Goal: Task Accomplishment & Management: Manage account settings

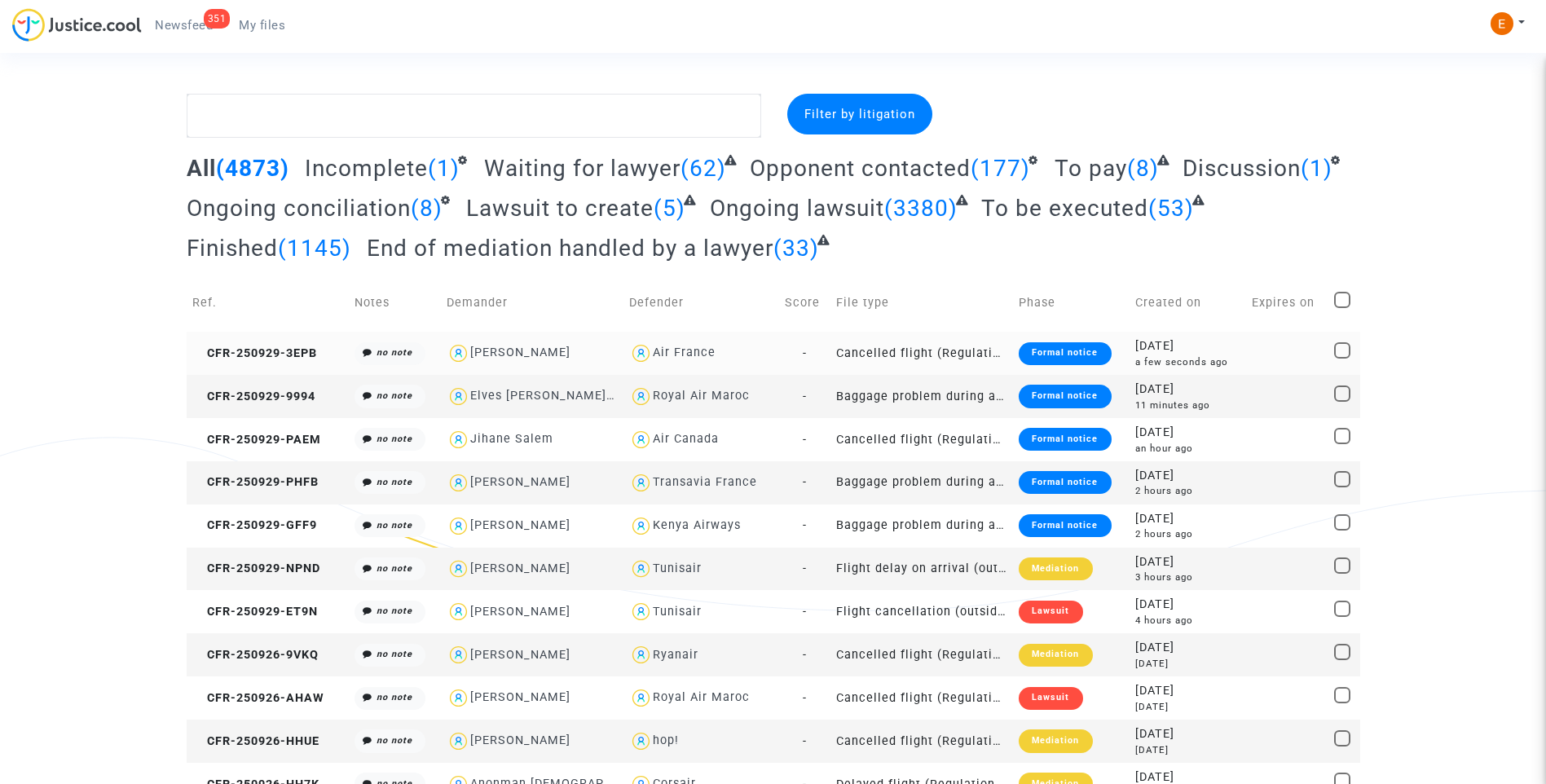
click at [1083, 350] on div "Formal notice" at bounding box center [1065, 354] width 92 height 22
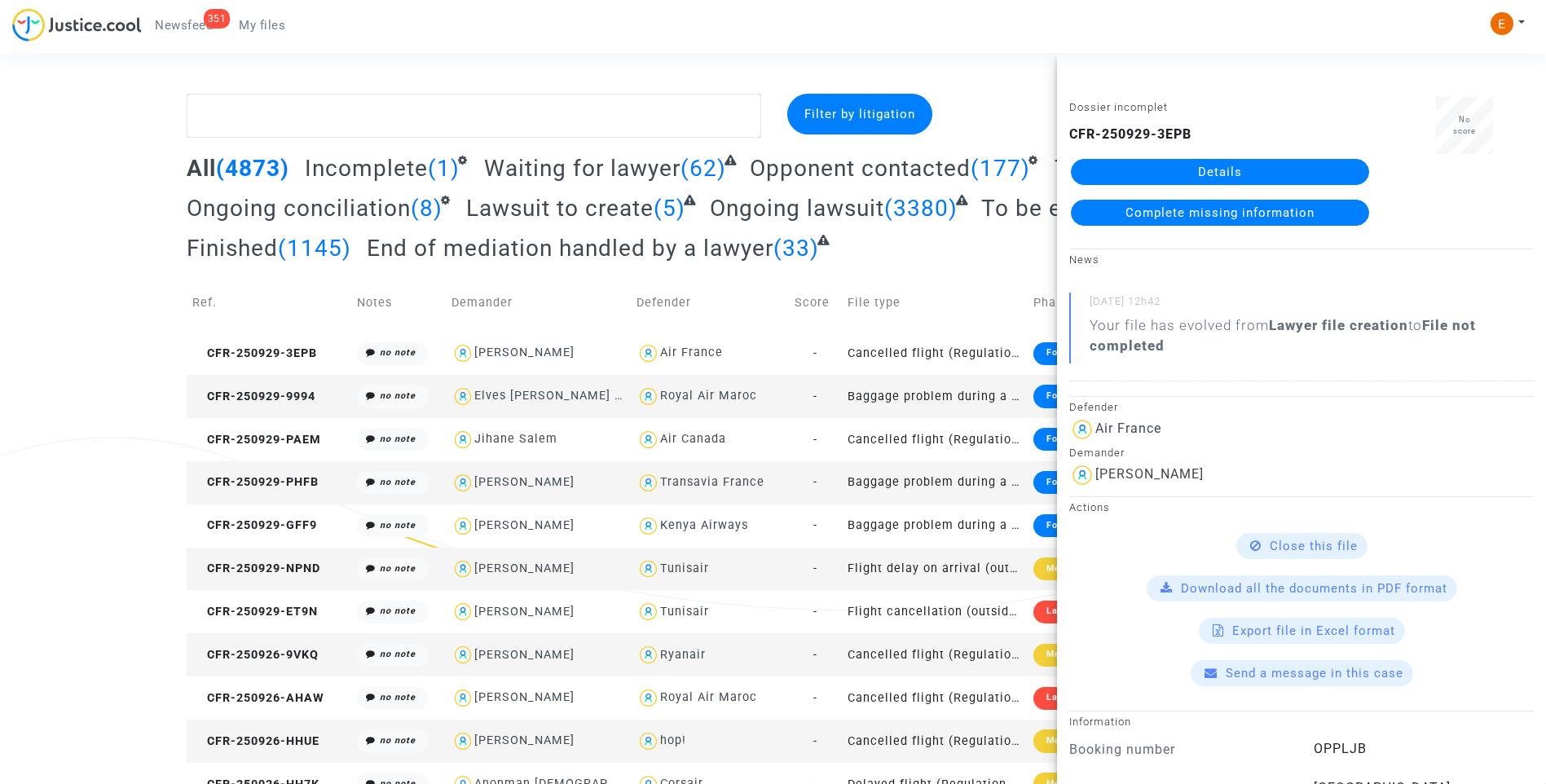
click at [1157, 172] on link "Details" at bounding box center [1220, 172] width 299 height 26
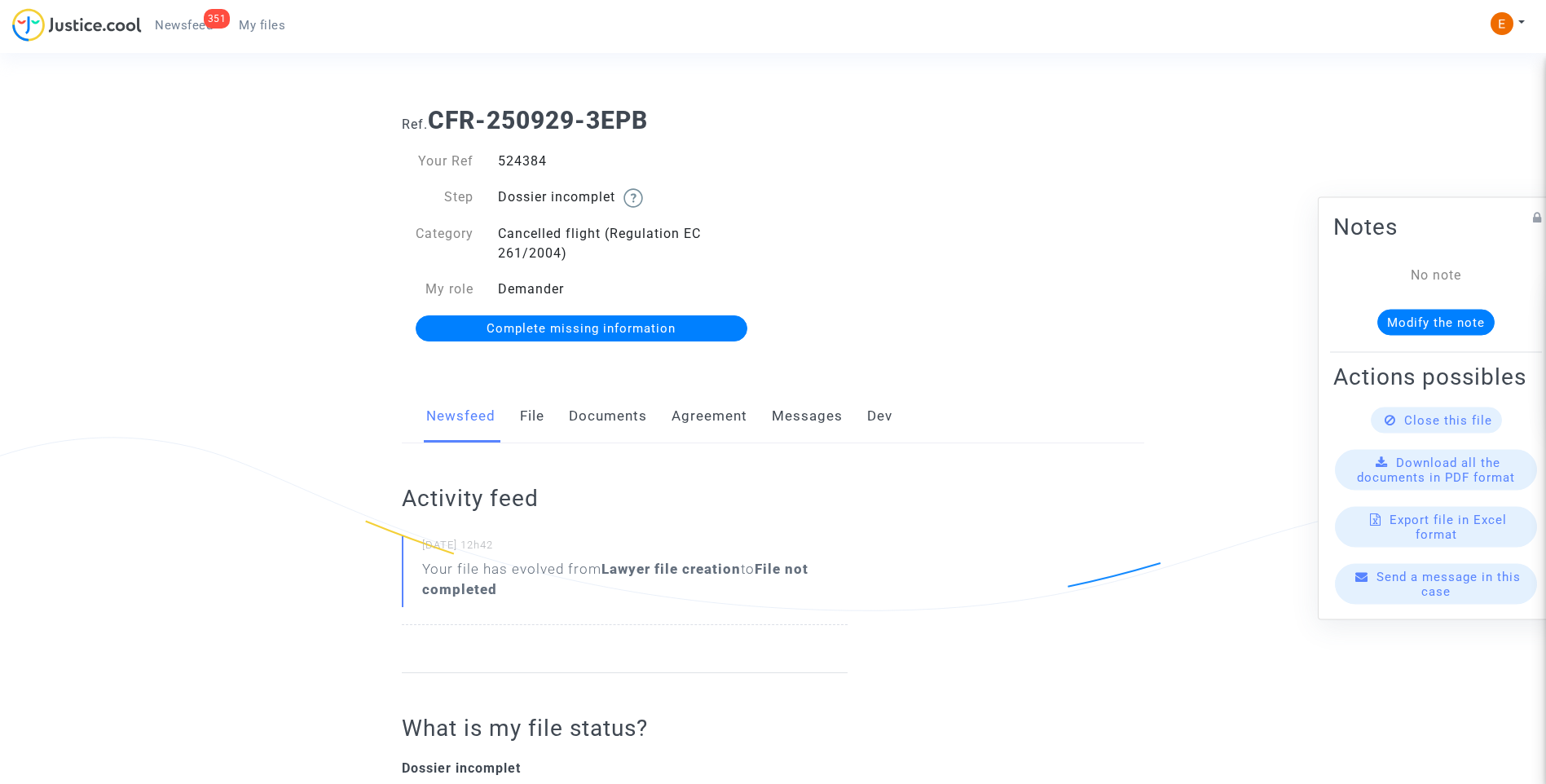
click at [593, 417] on link "Documents" at bounding box center [607, 416] width 79 height 53
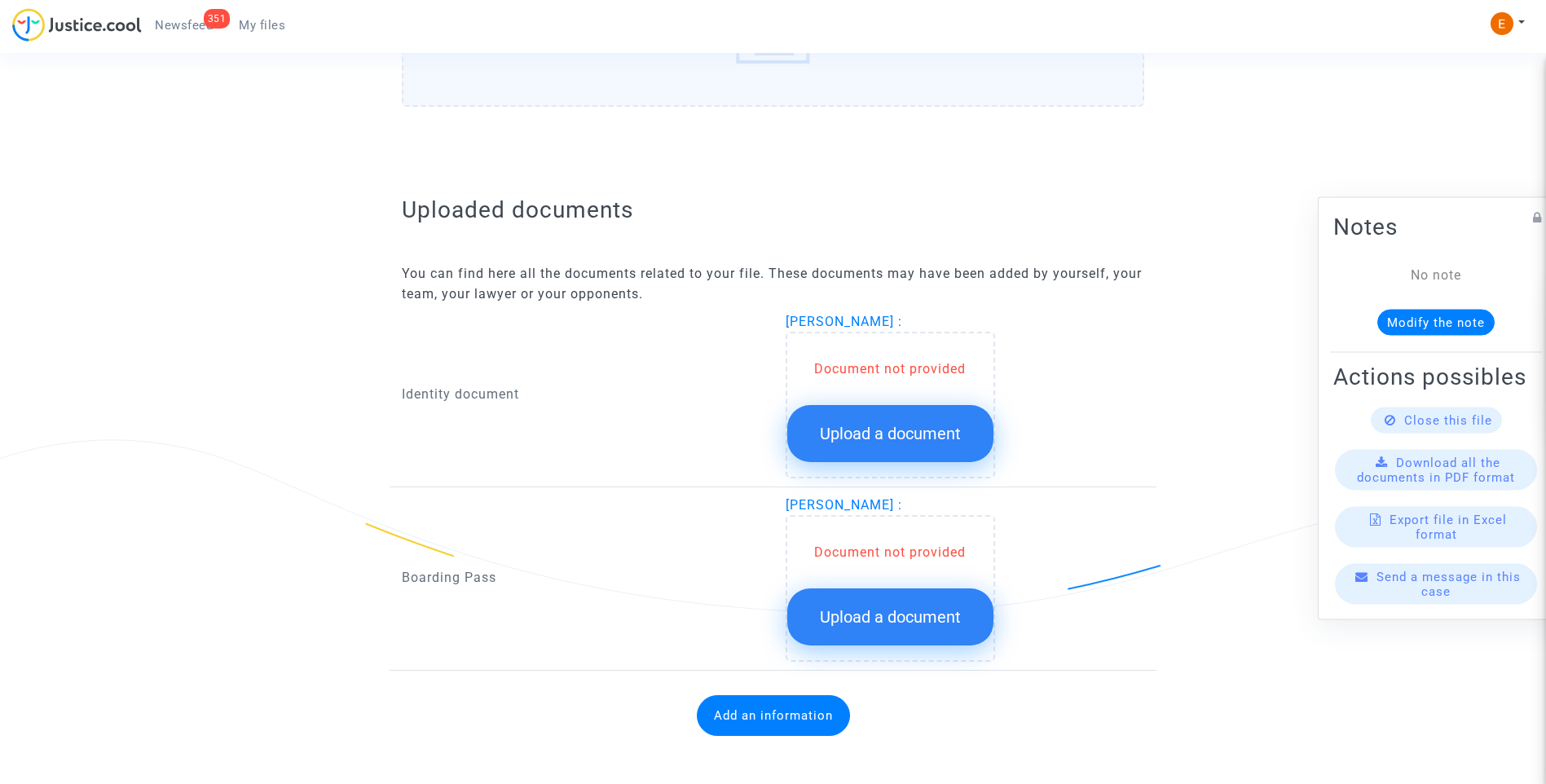
scroll to position [867, 0]
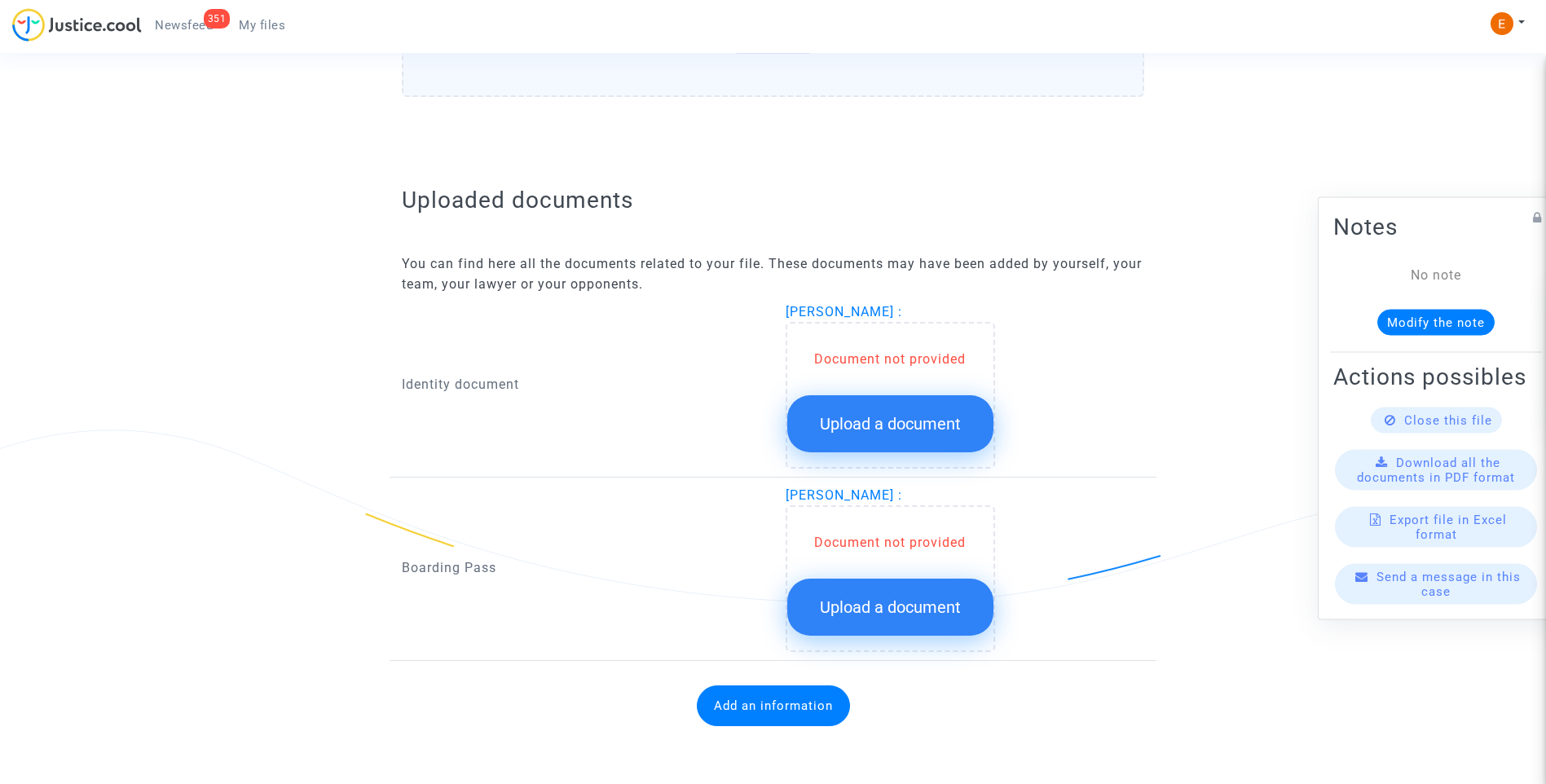
click at [912, 422] on span "Upload a document" at bounding box center [889, 423] width 141 height 20
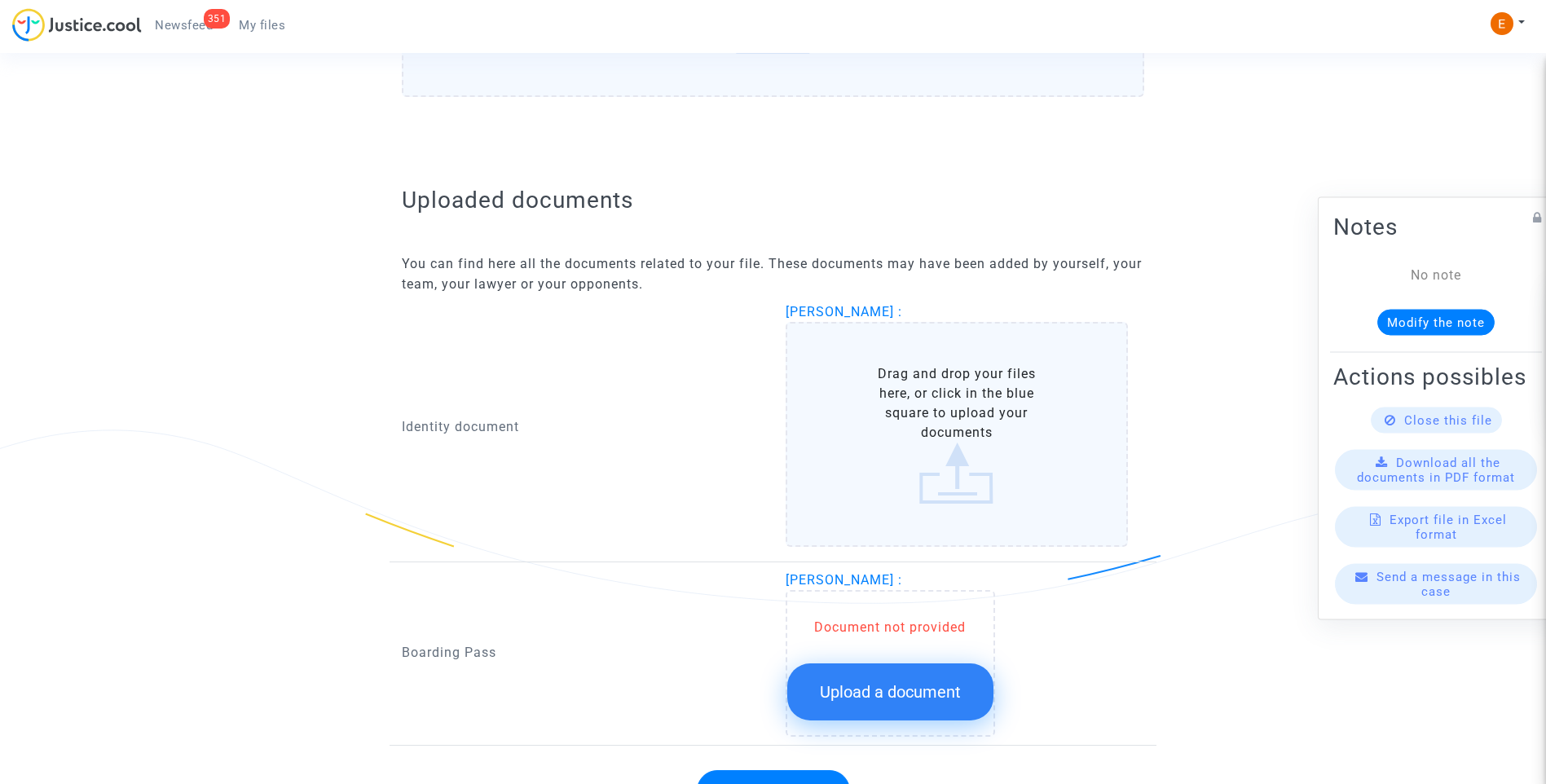
click at [940, 696] on span "Upload a document" at bounding box center [889, 691] width 141 height 20
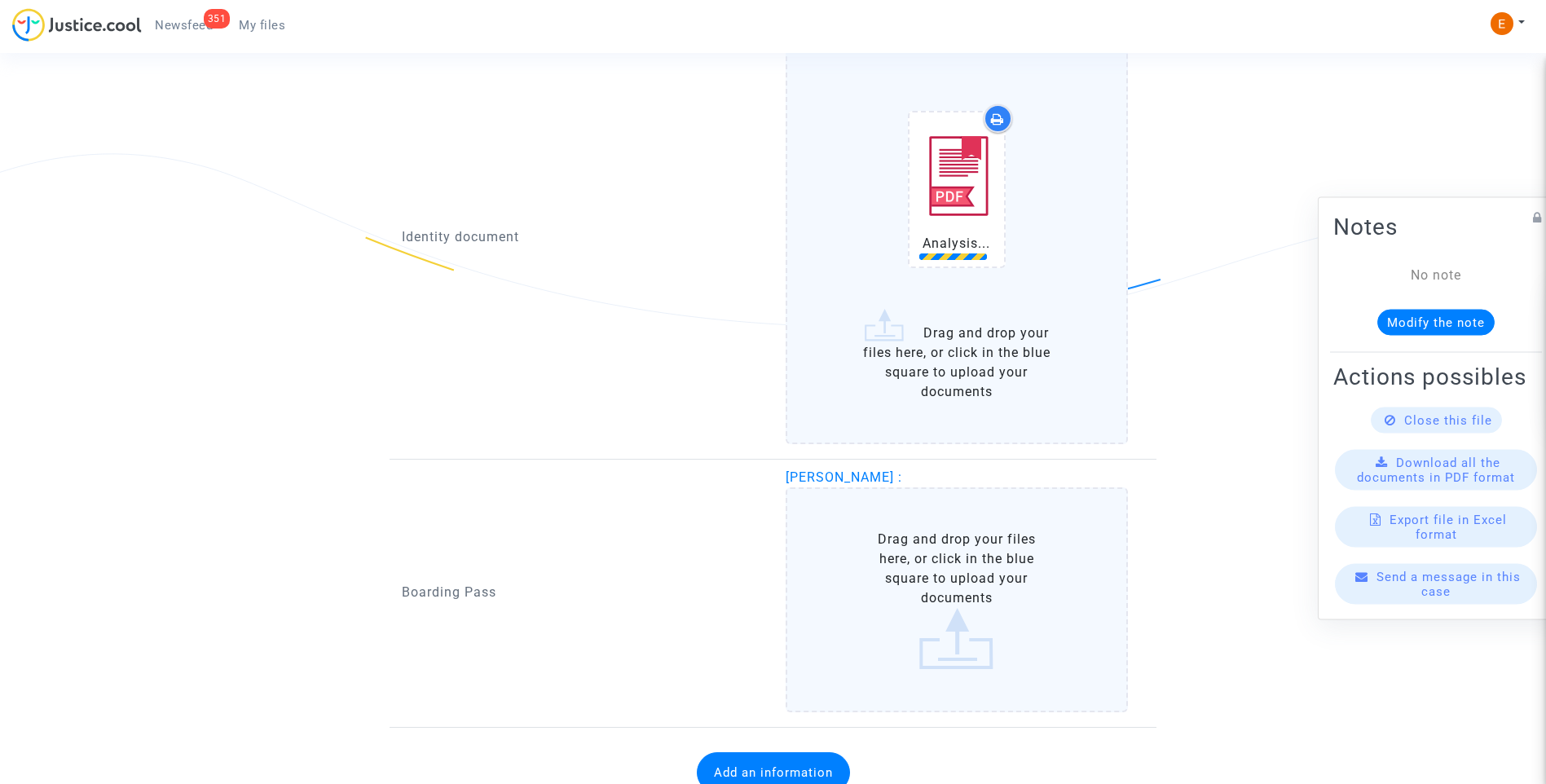
scroll to position [1193, 0]
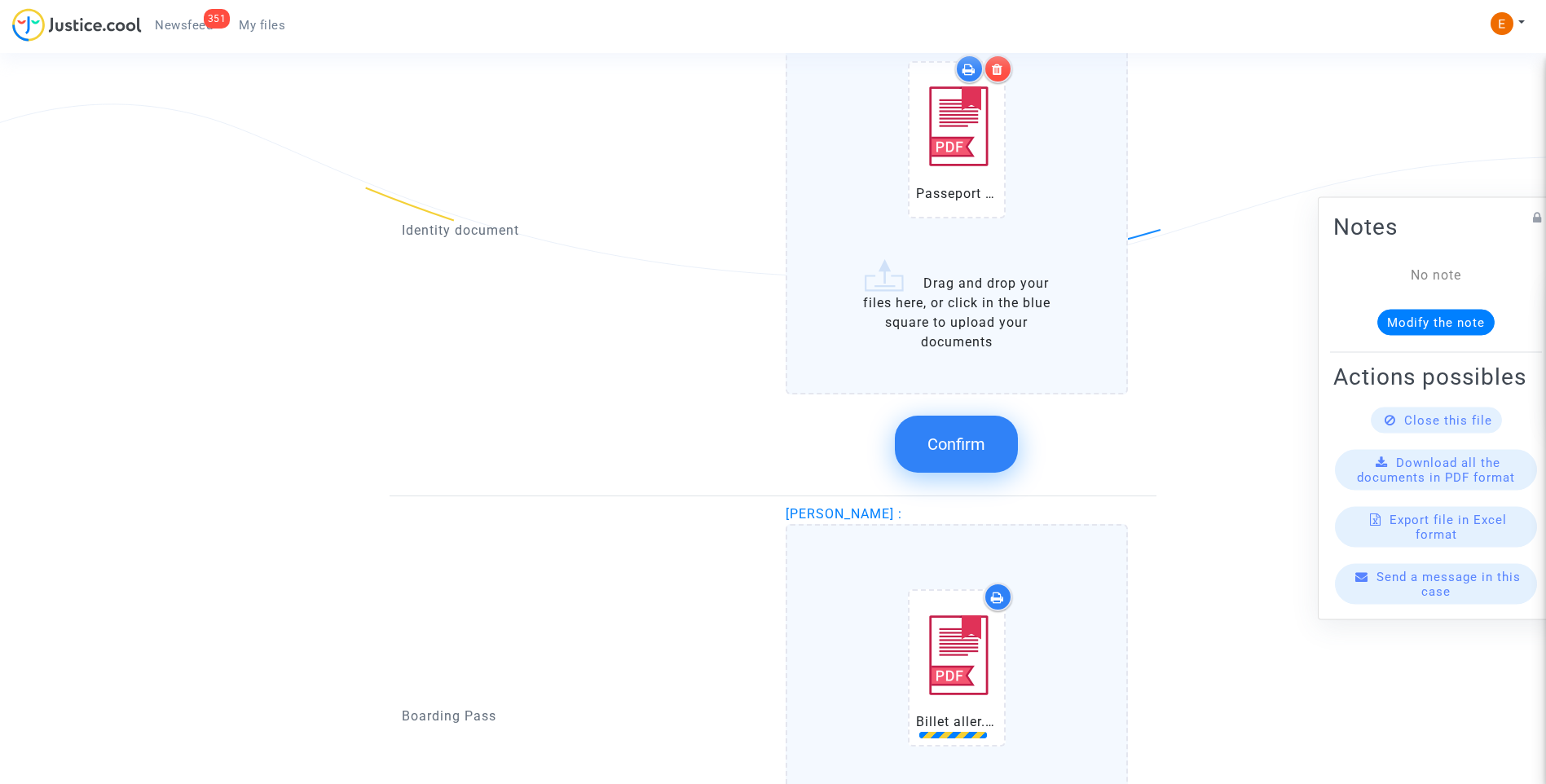
click at [956, 456] on button "Confirm" at bounding box center [956, 444] width 123 height 57
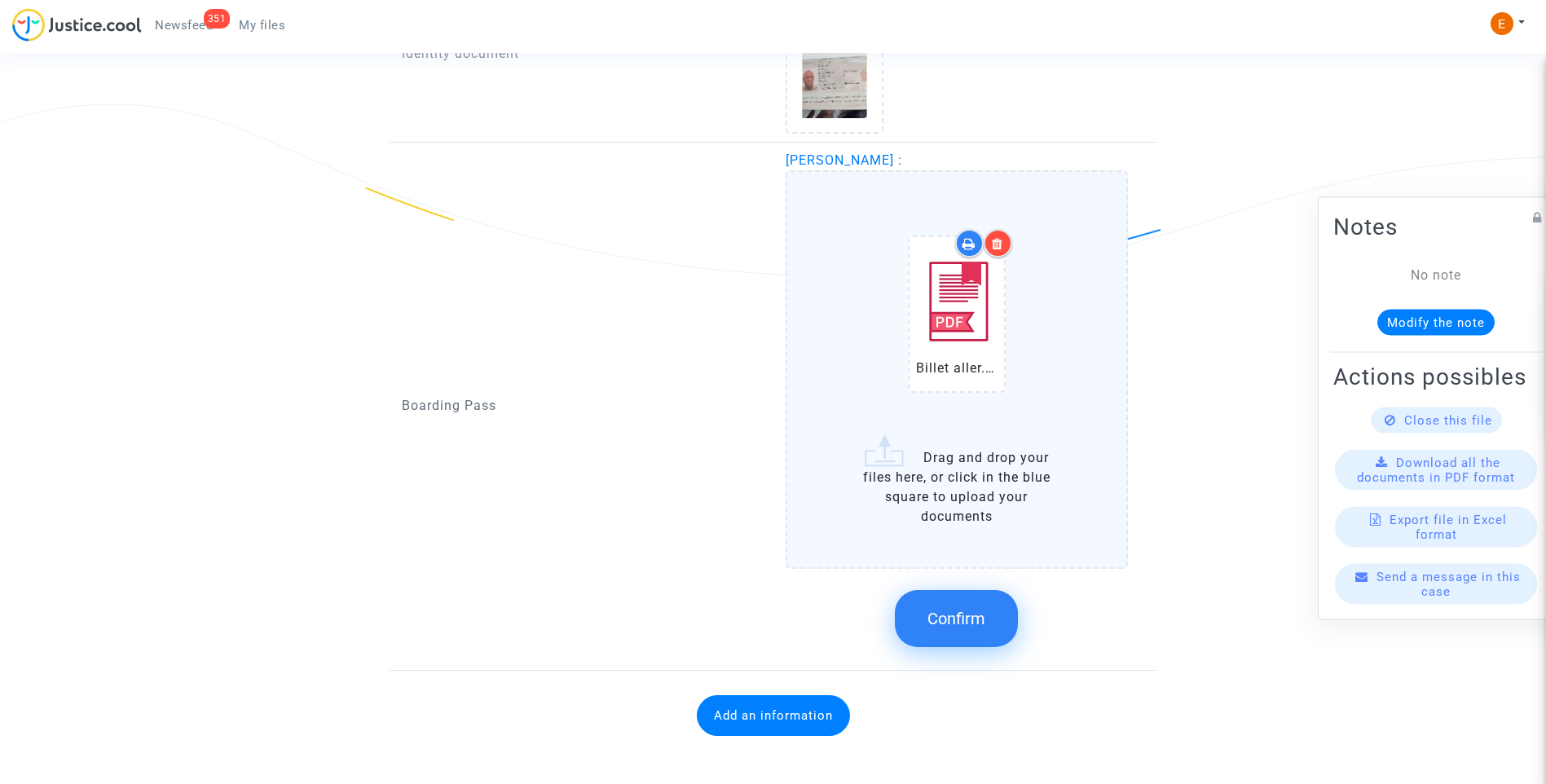
click at [972, 629] on button "Confirm" at bounding box center [956, 618] width 123 height 57
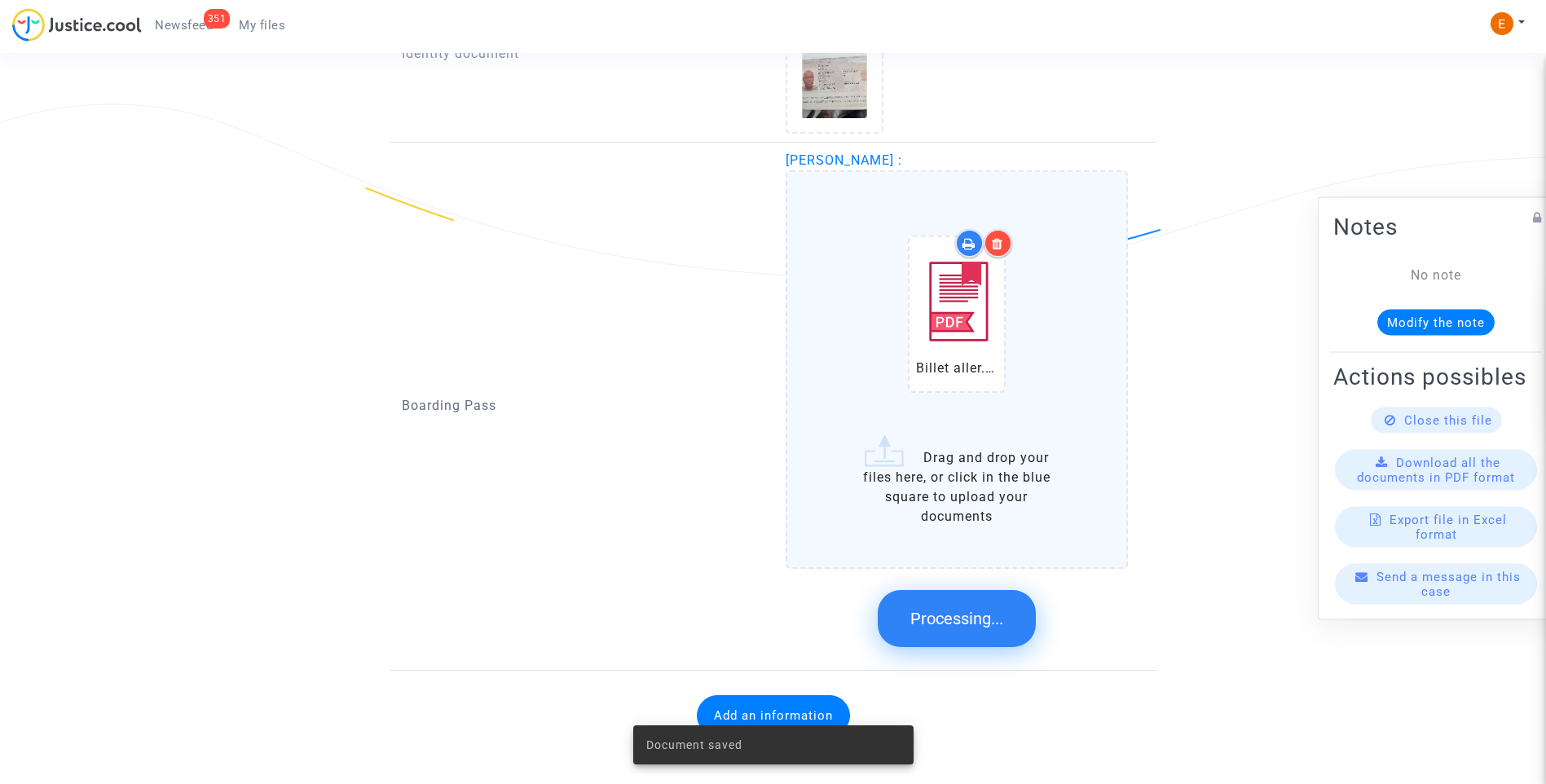
scroll to position [849, 0]
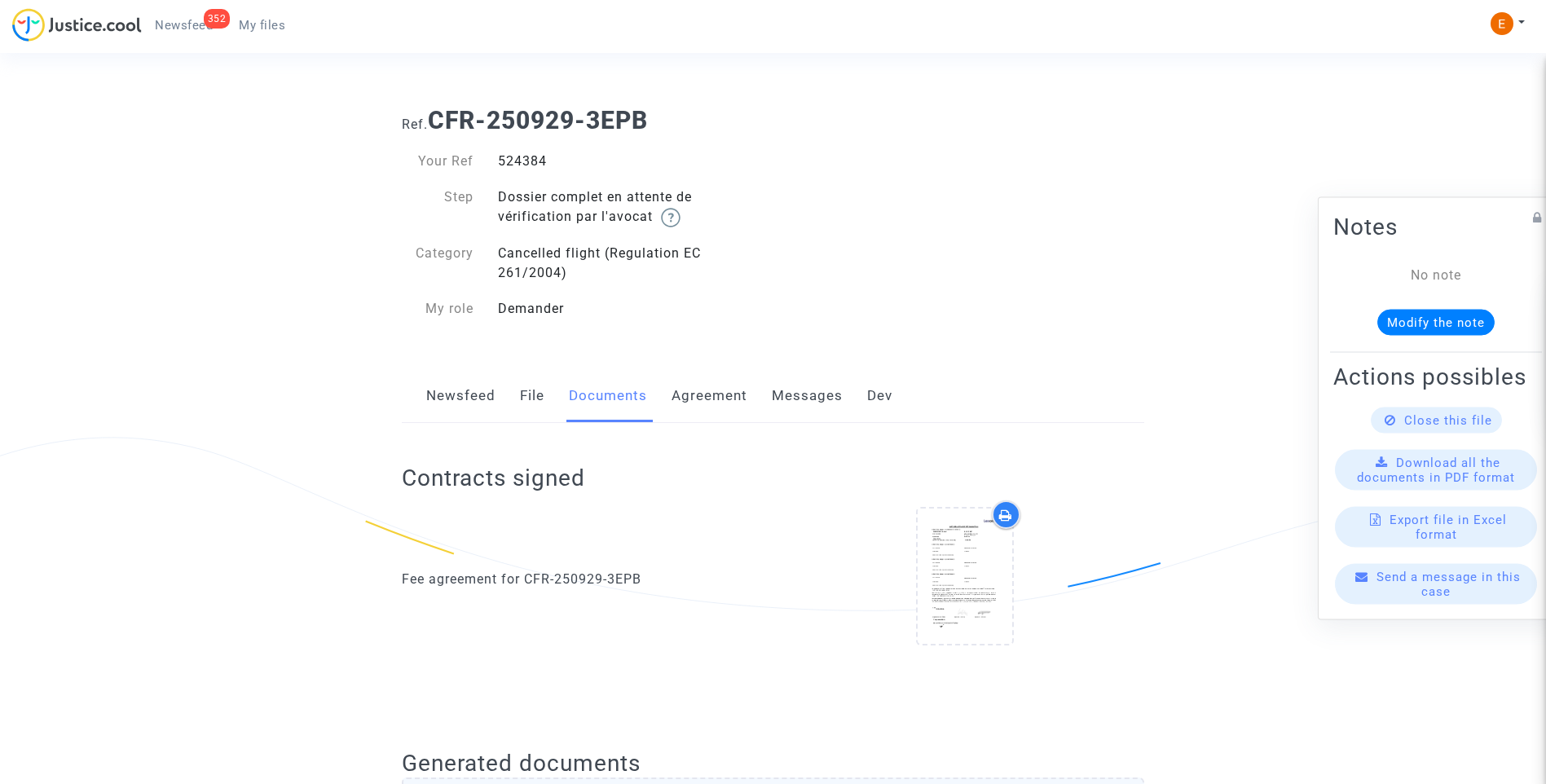
drag, startPoint x: 0, startPoint y: 0, endPoint x: 234, endPoint y: 43, distance: 237.9
click at [198, 27] on span "Newsfeed" at bounding box center [183, 25] width 58 height 15
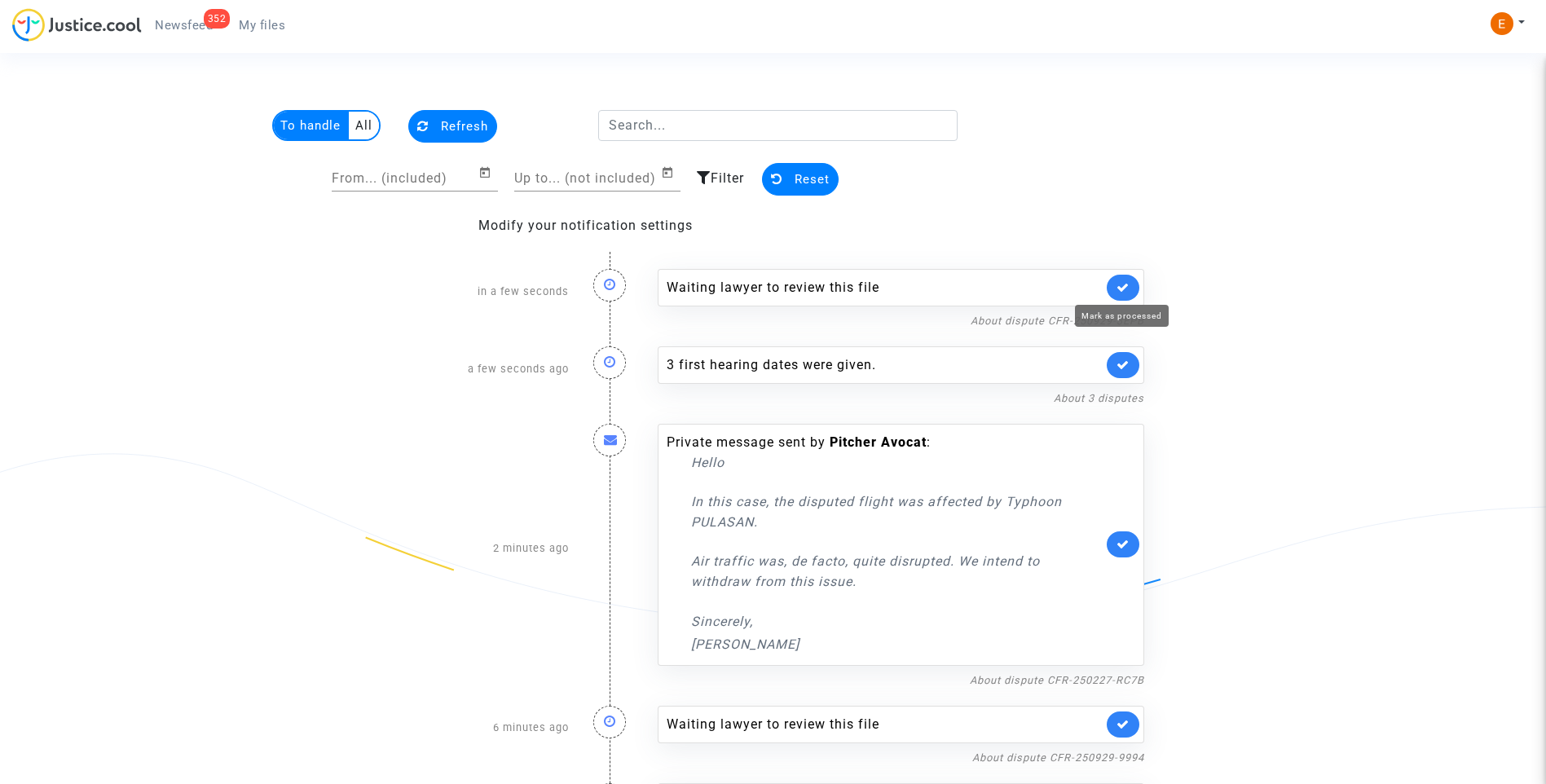
click at [1122, 286] on icon at bounding box center [1122, 287] width 13 height 12
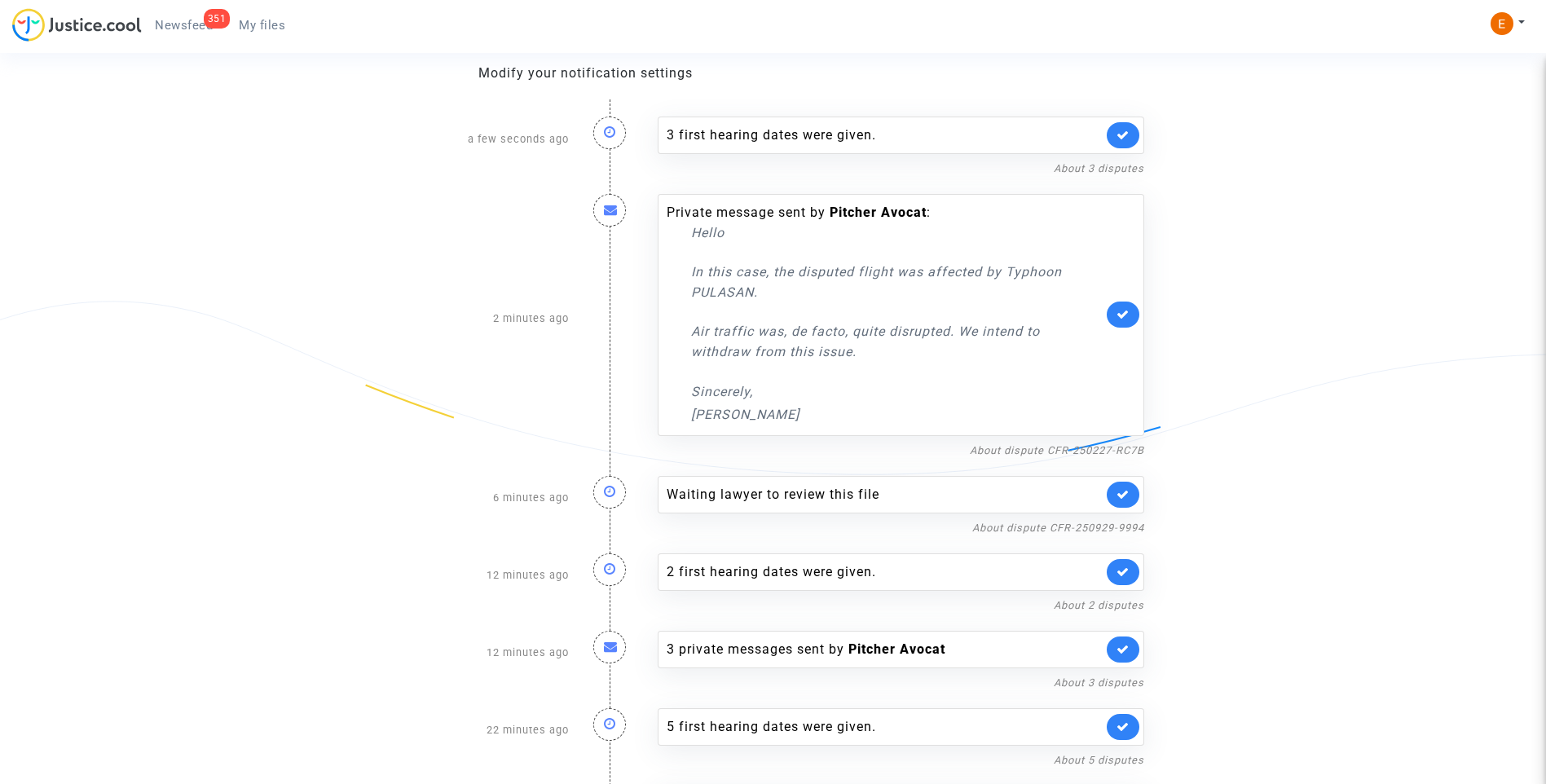
scroll to position [163, 0]
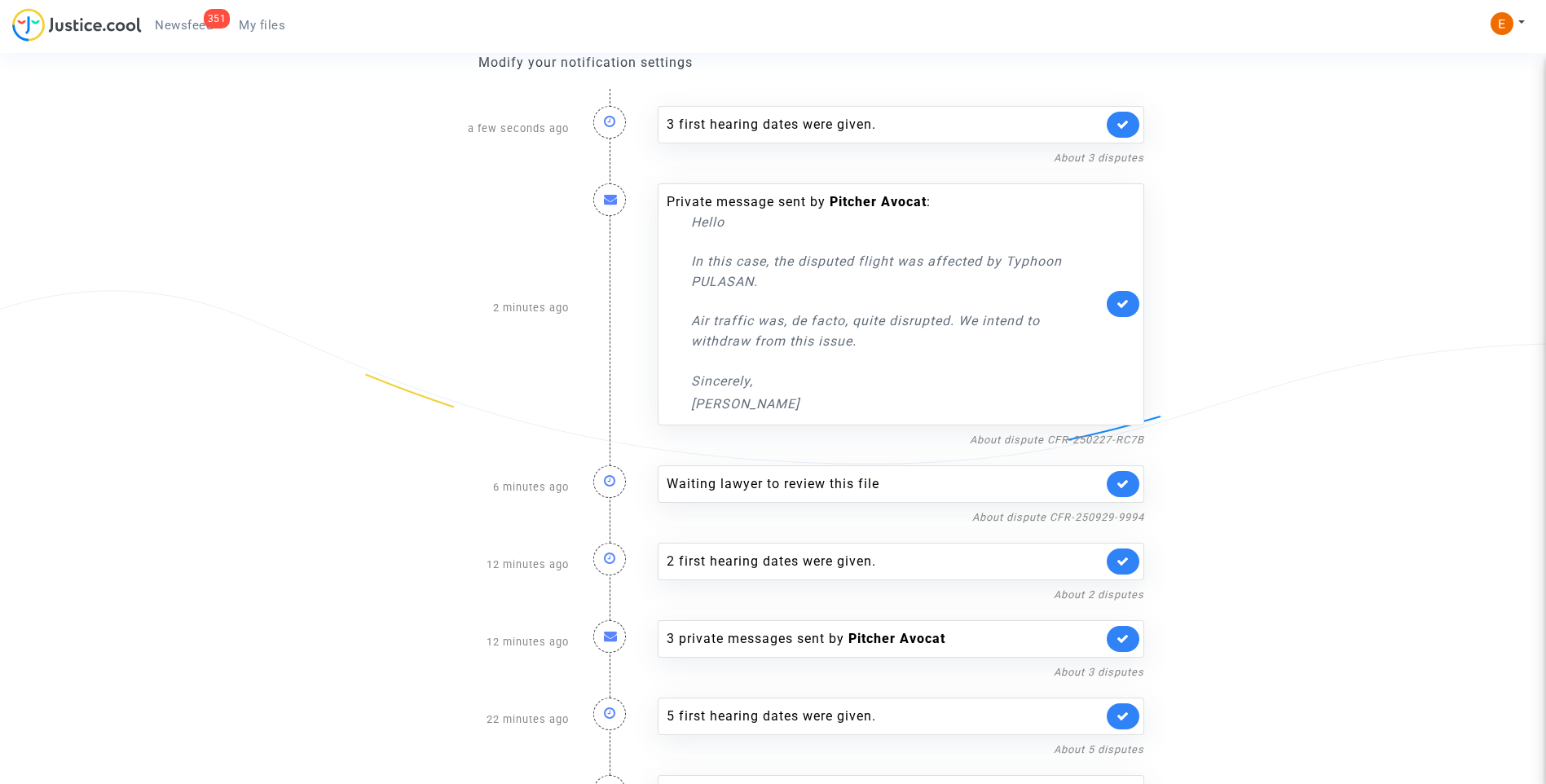
click at [1129, 484] on link at bounding box center [1123, 484] width 33 height 26
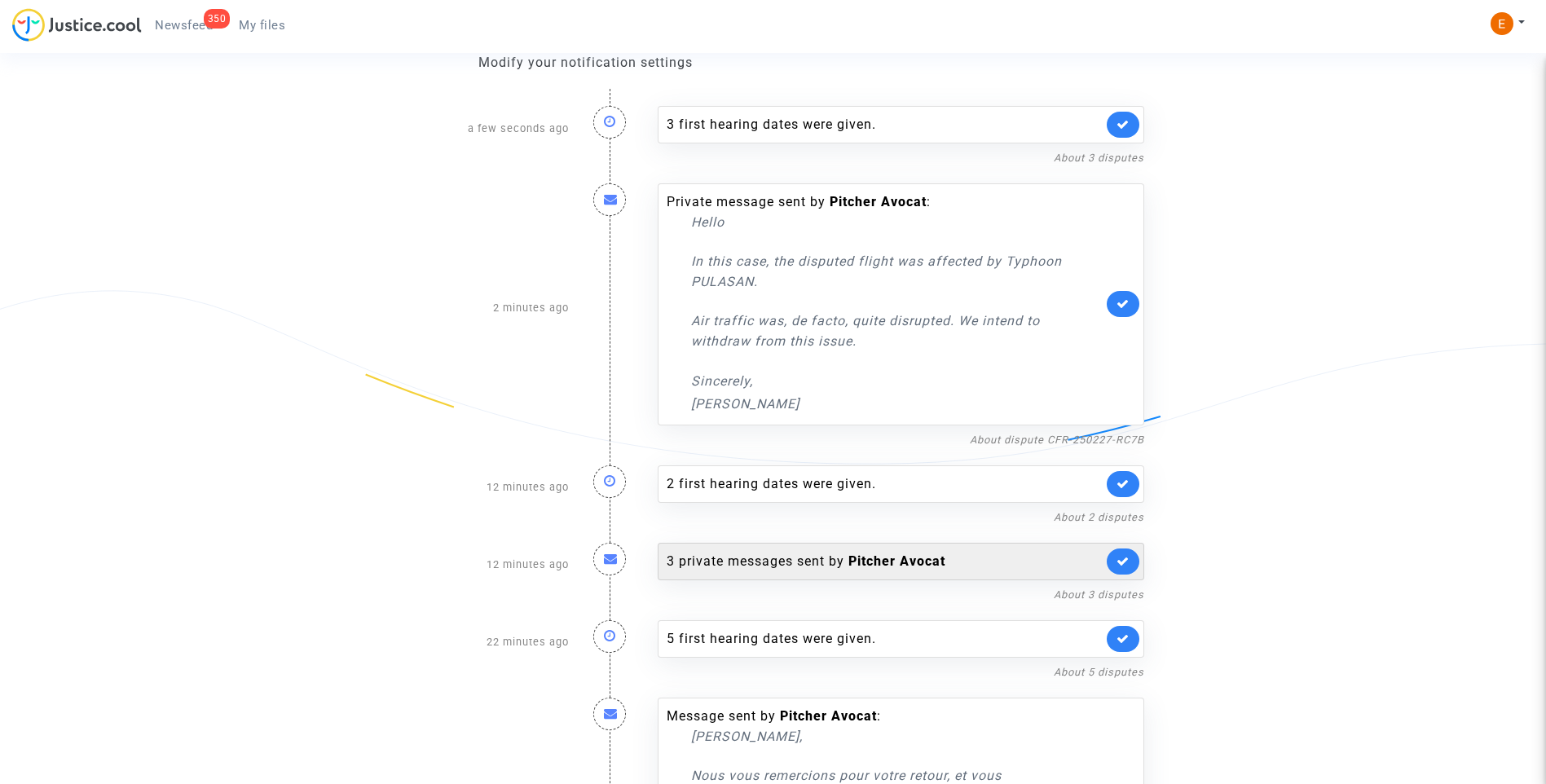
click at [803, 560] on div "3 private messages sent by [PERSON_NAME]" at bounding box center [884, 561] width 436 height 20
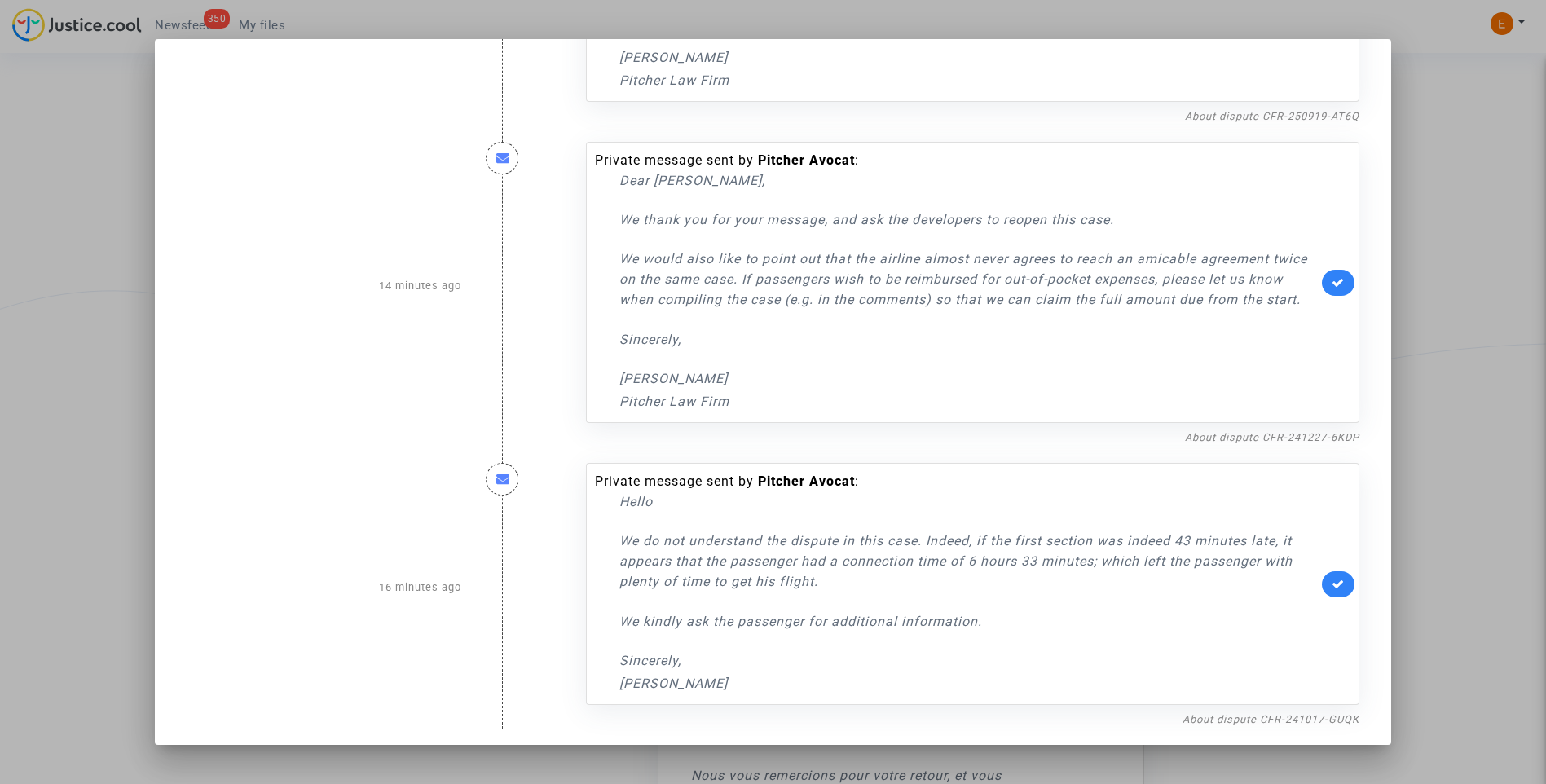
scroll to position [179, 0]
click at [1445, 333] on div at bounding box center [773, 392] width 1546 height 784
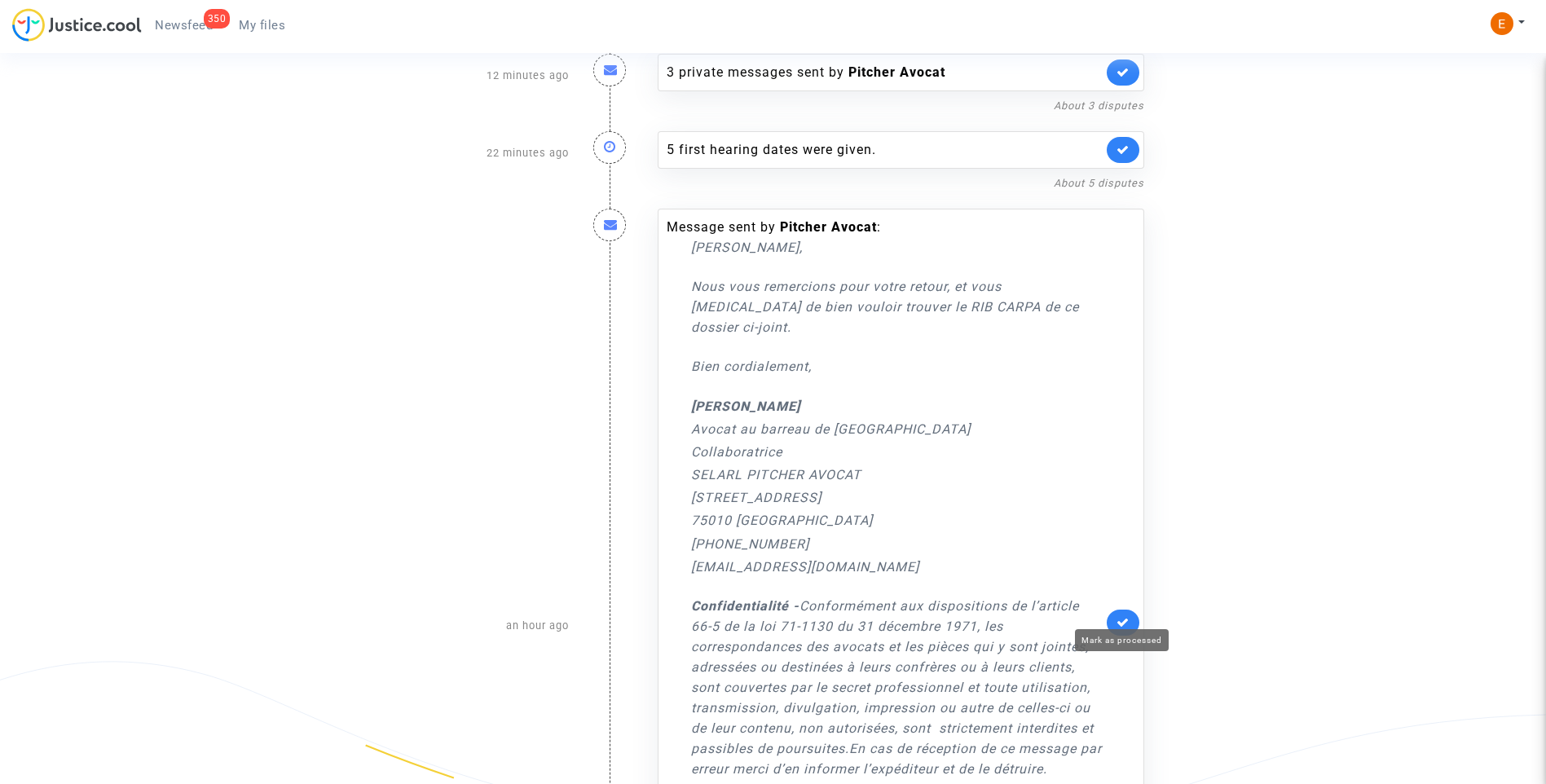
click at [1121, 616] on icon at bounding box center [1122, 622] width 13 height 12
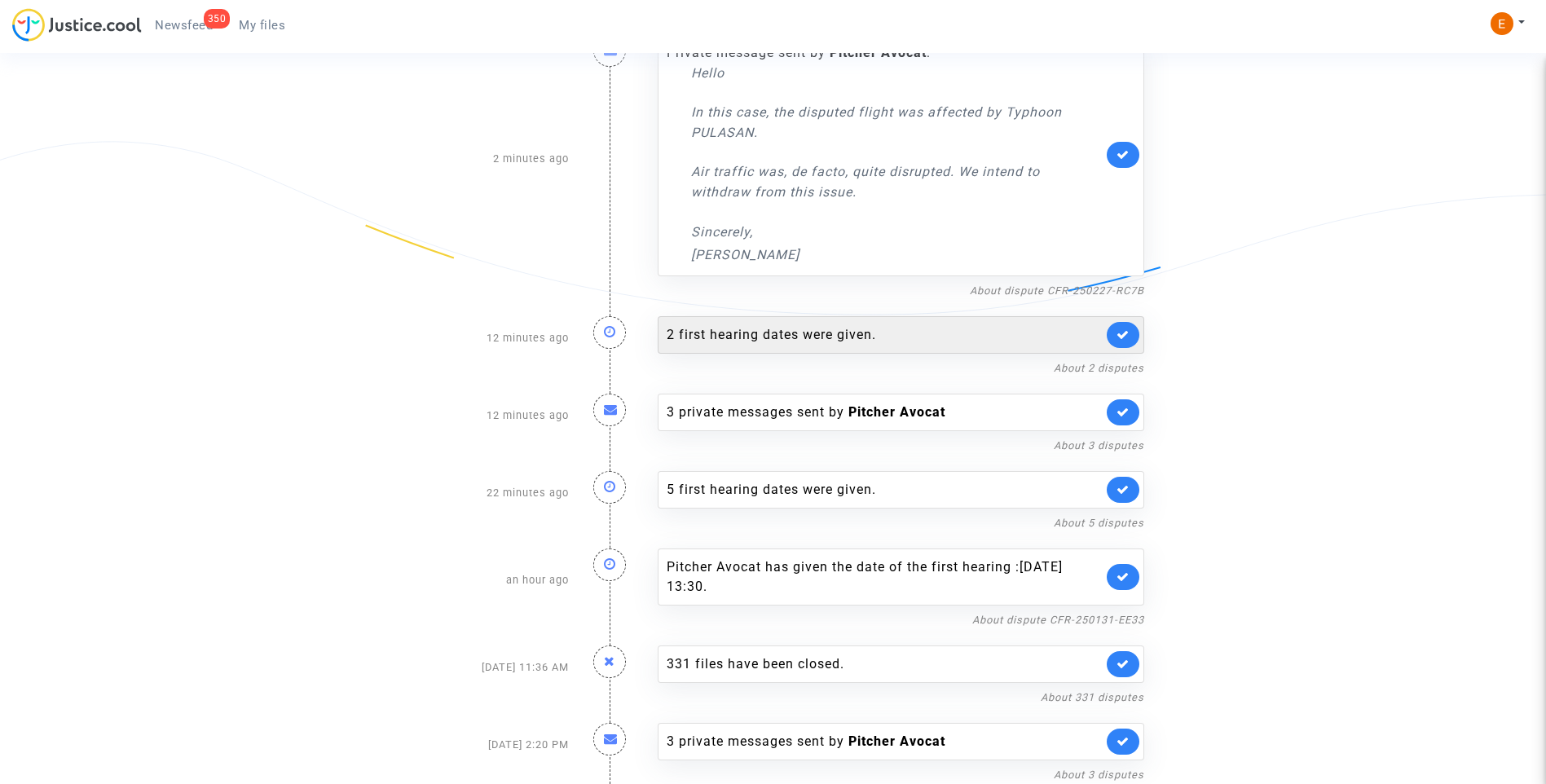
scroll to position [312, 0]
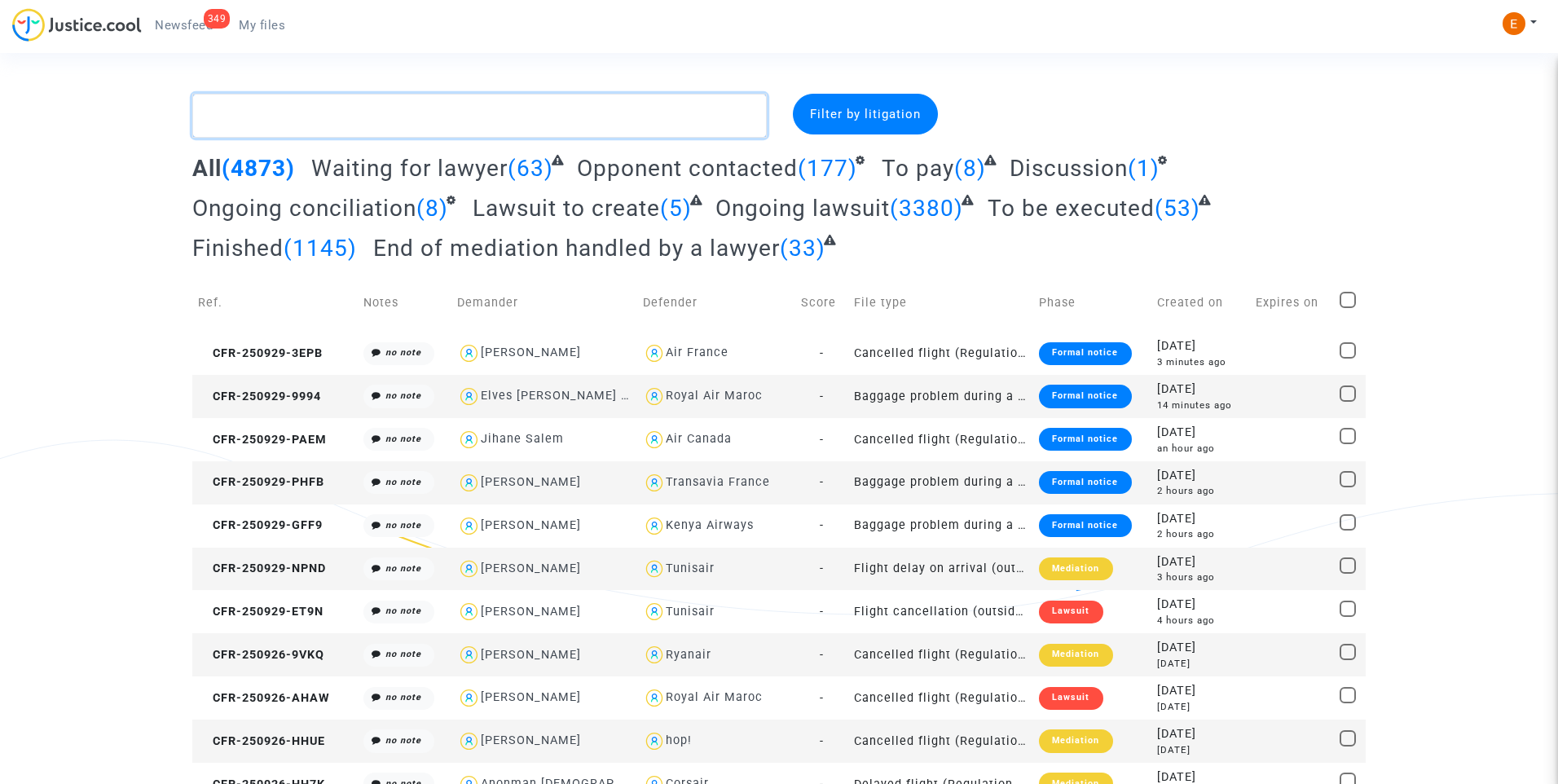
click at [320, 112] on textarea at bounding box center [480, 116] width 575 height 44
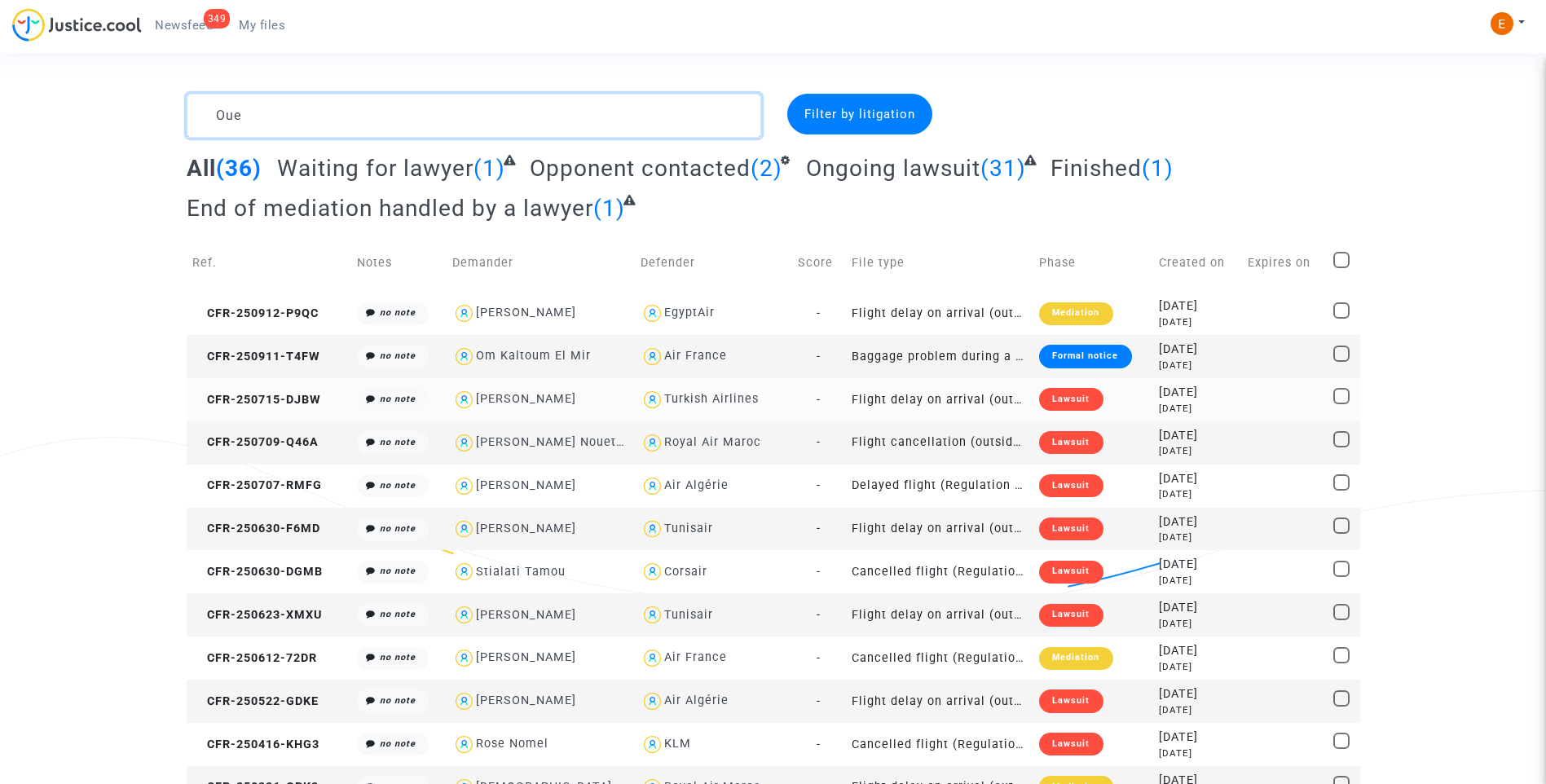
type textarea "Oue"
click at [1057, 397] on div "Lawsuit" at bounding box center [1071, 399] width 64 height 22
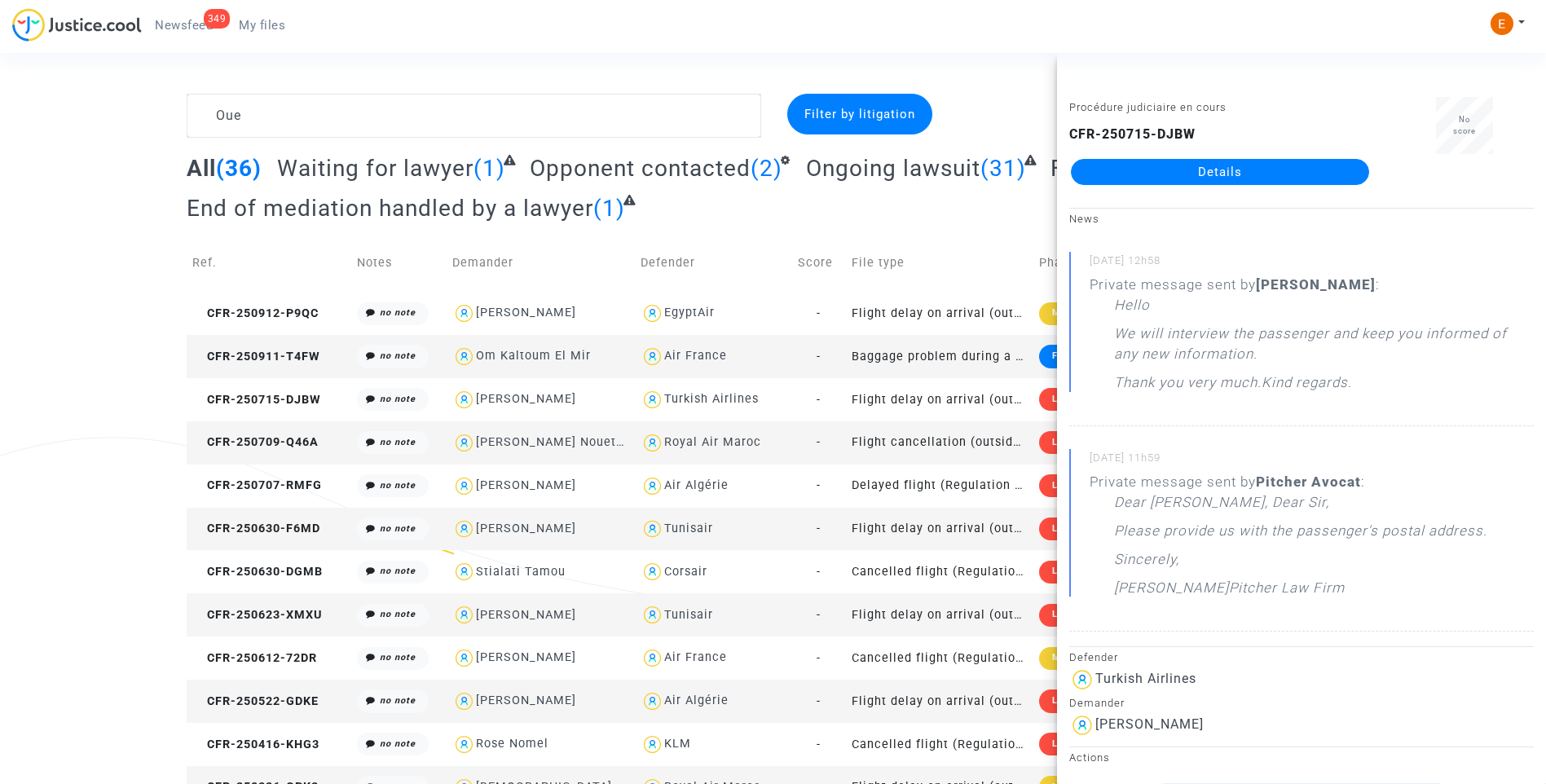
click at [1206, 187] on div "Procédure judiciaire en cours CFR-250715-DJBW Details" at bounding box center [1220, 147] width 326 height 103
drag, startPoint x: 1203, startPoint y: 173, endPoint x: 939, endPoint y: 43, distance: 294.3
click at [1203, 173] on link "Details" at bounding box center [1220, 172] width 299 height 26
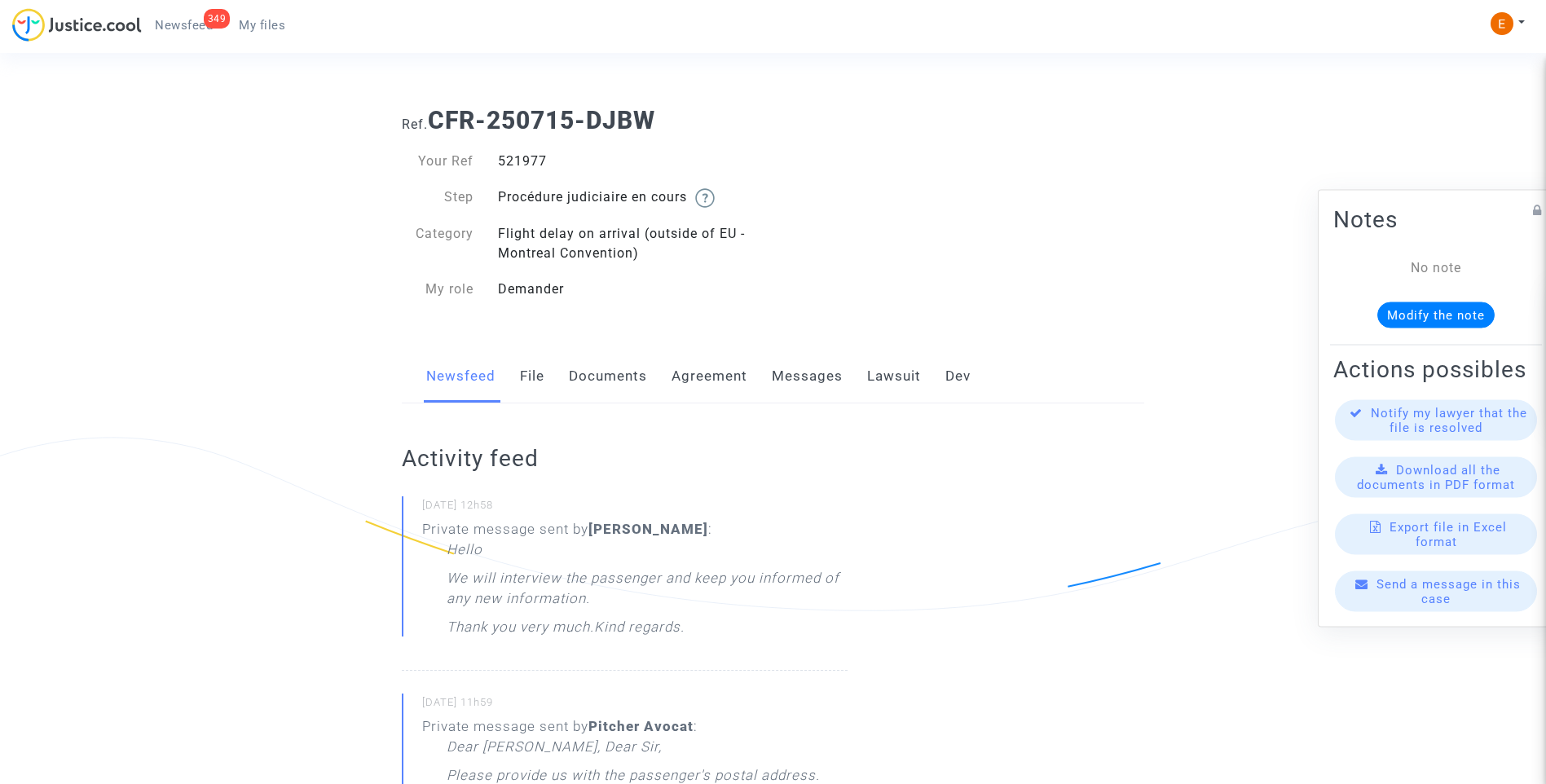
click at [265, 25] on span "My files" at bounding box center [262, 25] width 47 height 15
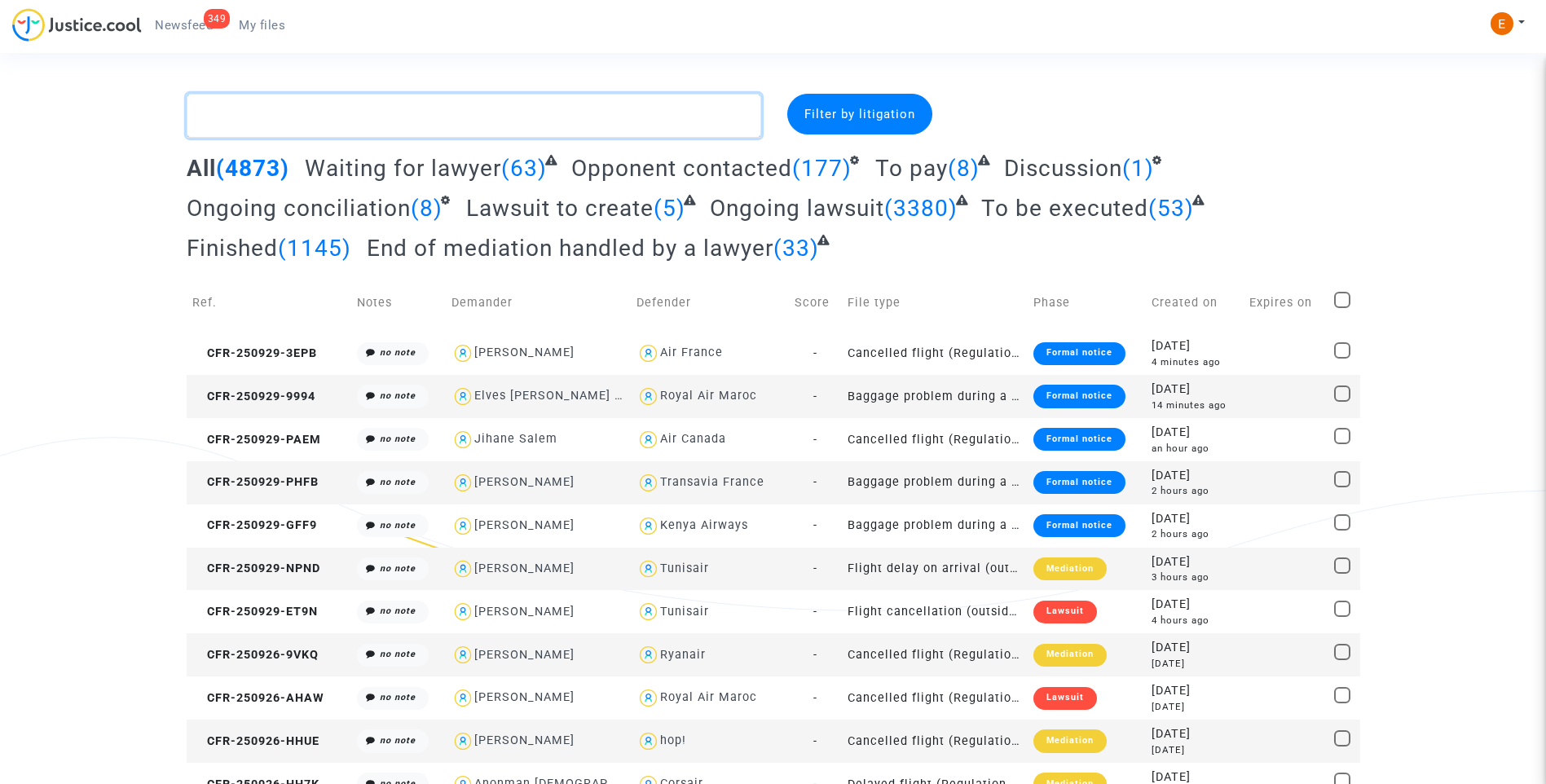
click at [369, 110] on textarea at bounding box center [474, 116] width 575 height 44
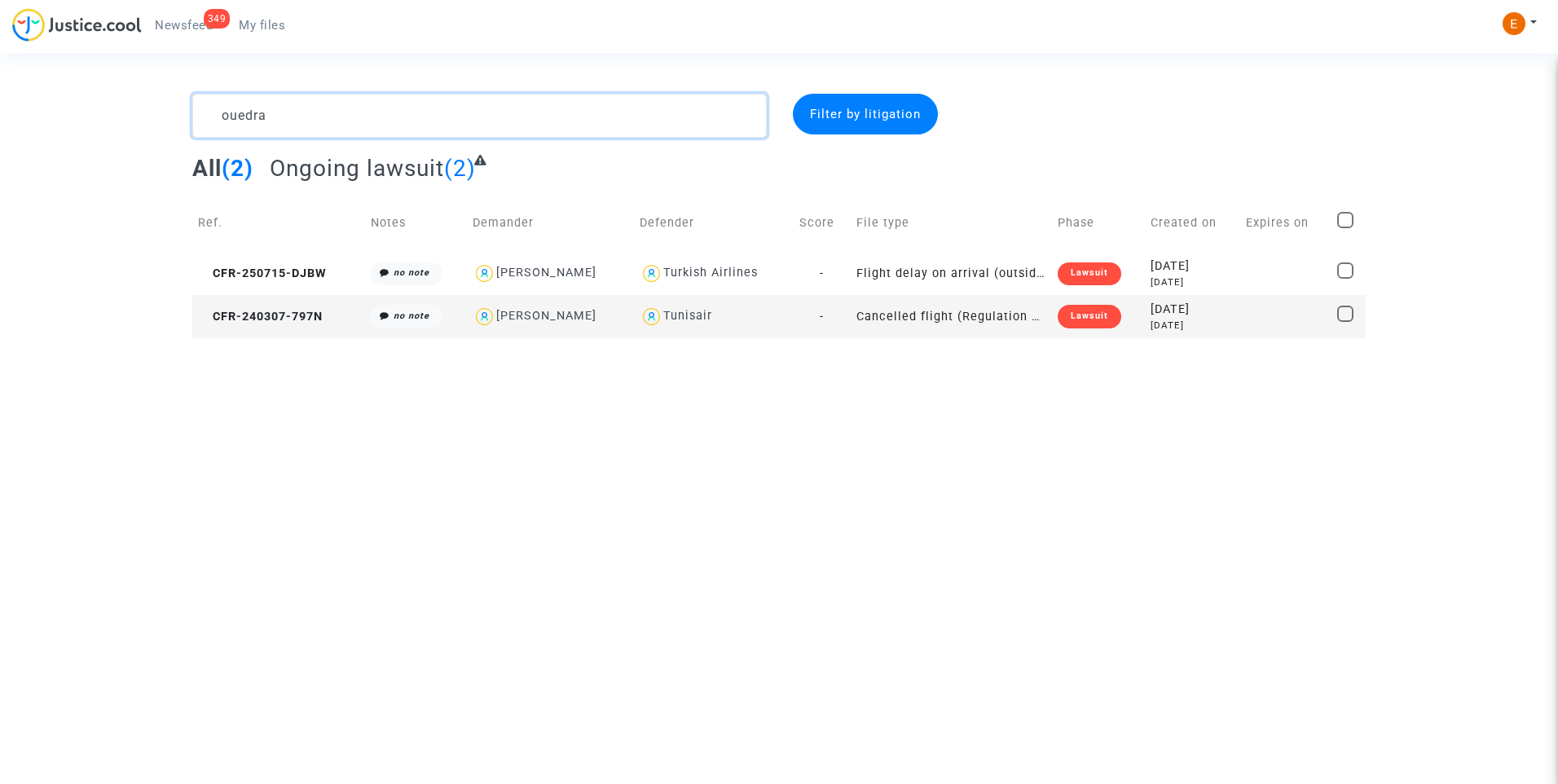
type textarea "ouedra"
click at [1077, 319] on div "Lawsuit" at bounding box center [1090, 316] width 64 height 22
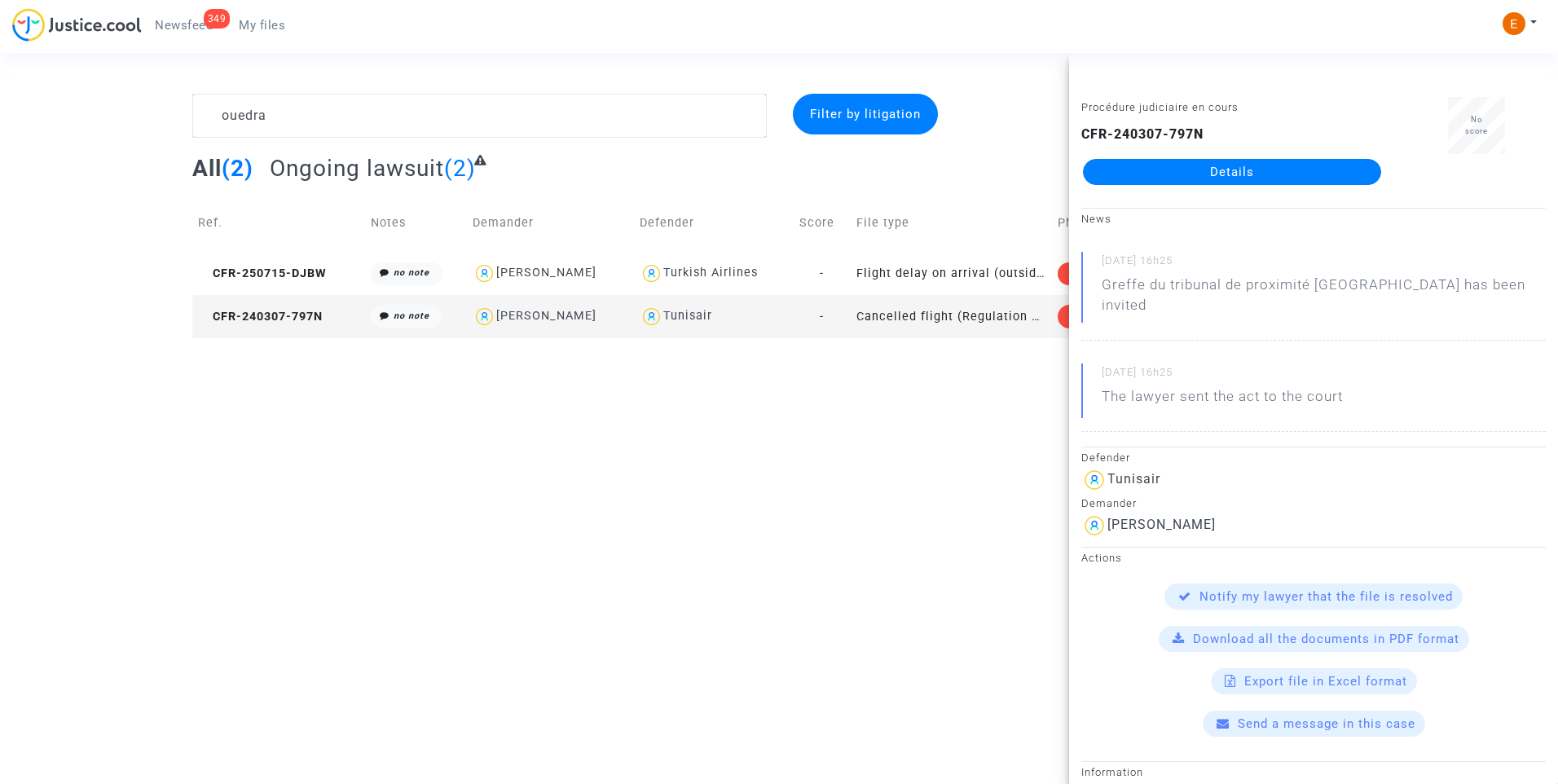
click at [1222, 166] on link "Details" at bounding box center [1232, 172] width 298 height 26
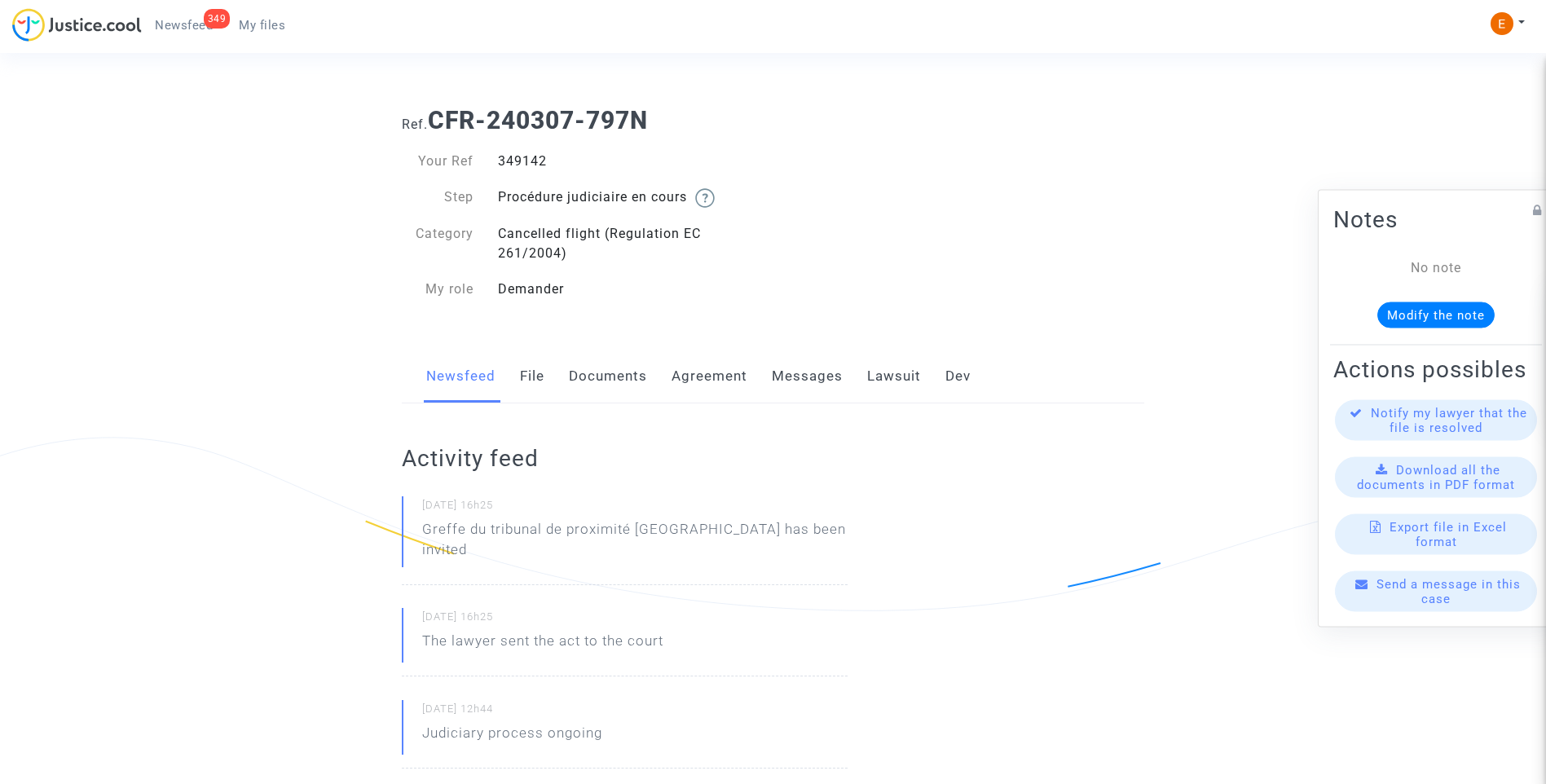
drag, startPoint x: 278, startPoint y: 27, endPoint x: 294, endPoint y: 30, distance: 16.3
click at [278, 27] on span "My files" at bounding box center [262, 25] width 47 height 15
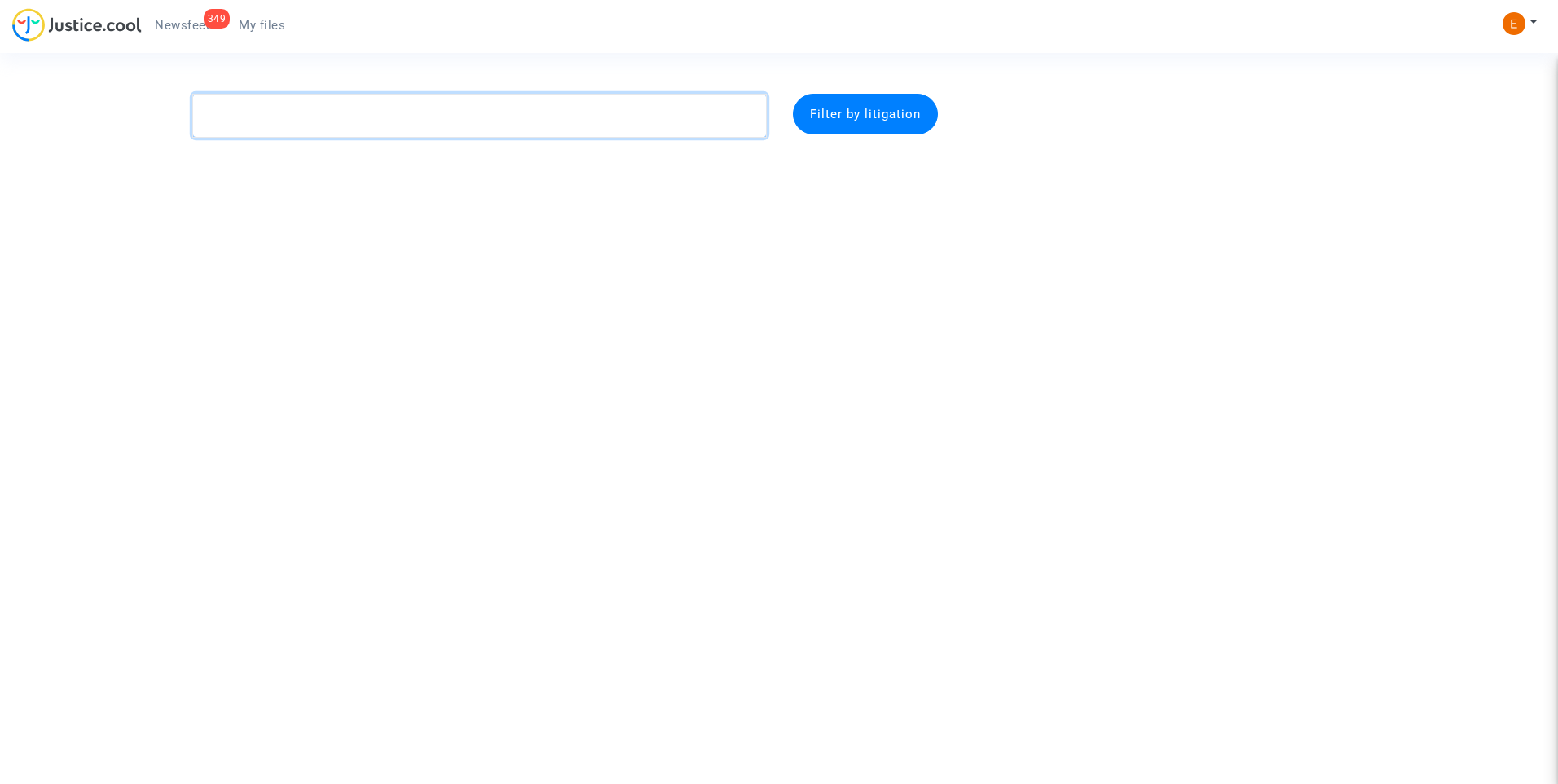
click at [368, 119] on textarea at bounding box center [480, 116] width 575 height 44
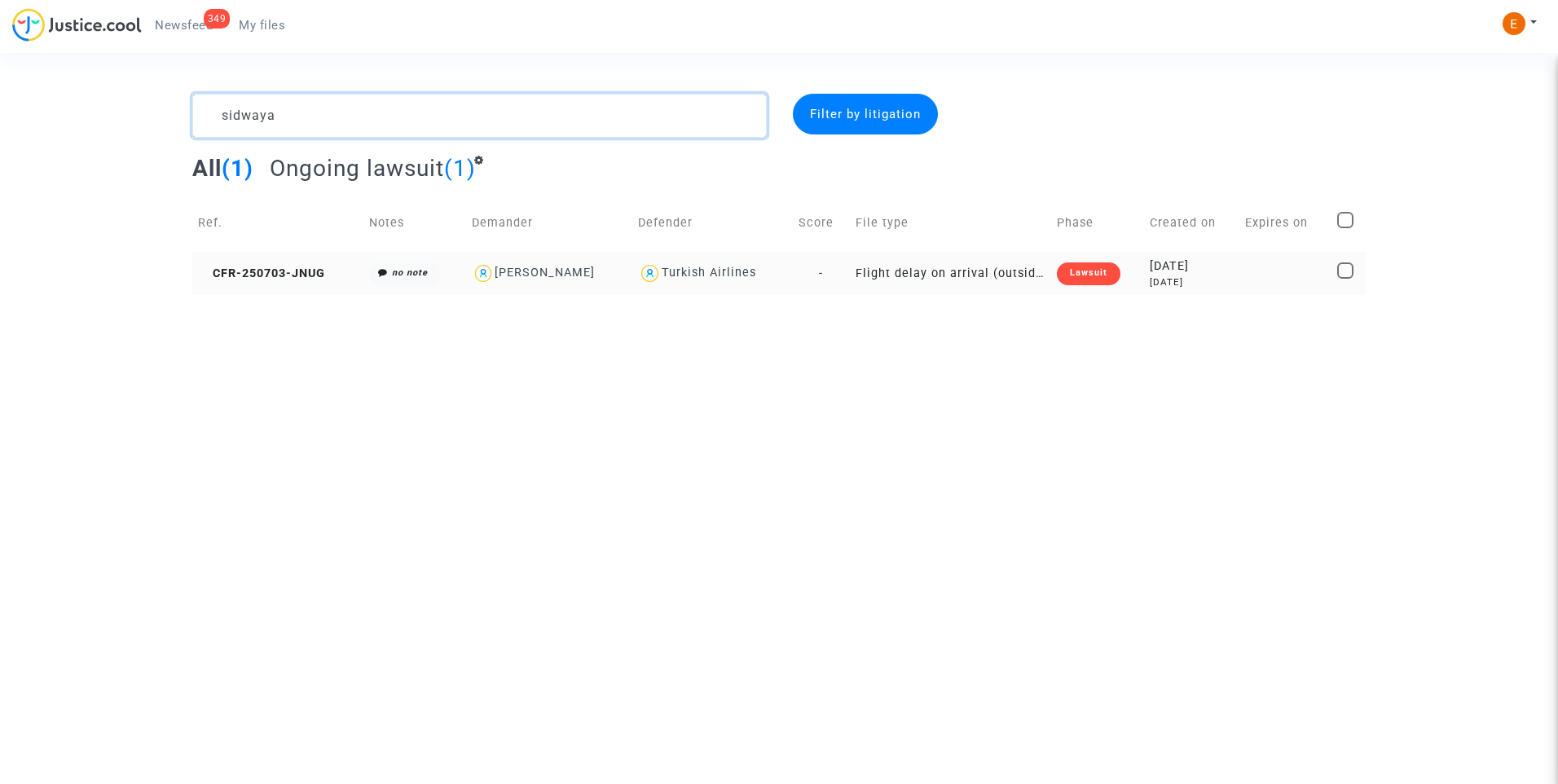
type textarea "sidwaya"
click at [1092, 271] on div "Lawsuit" at bounding box center [1089, 273] width 64 height 22
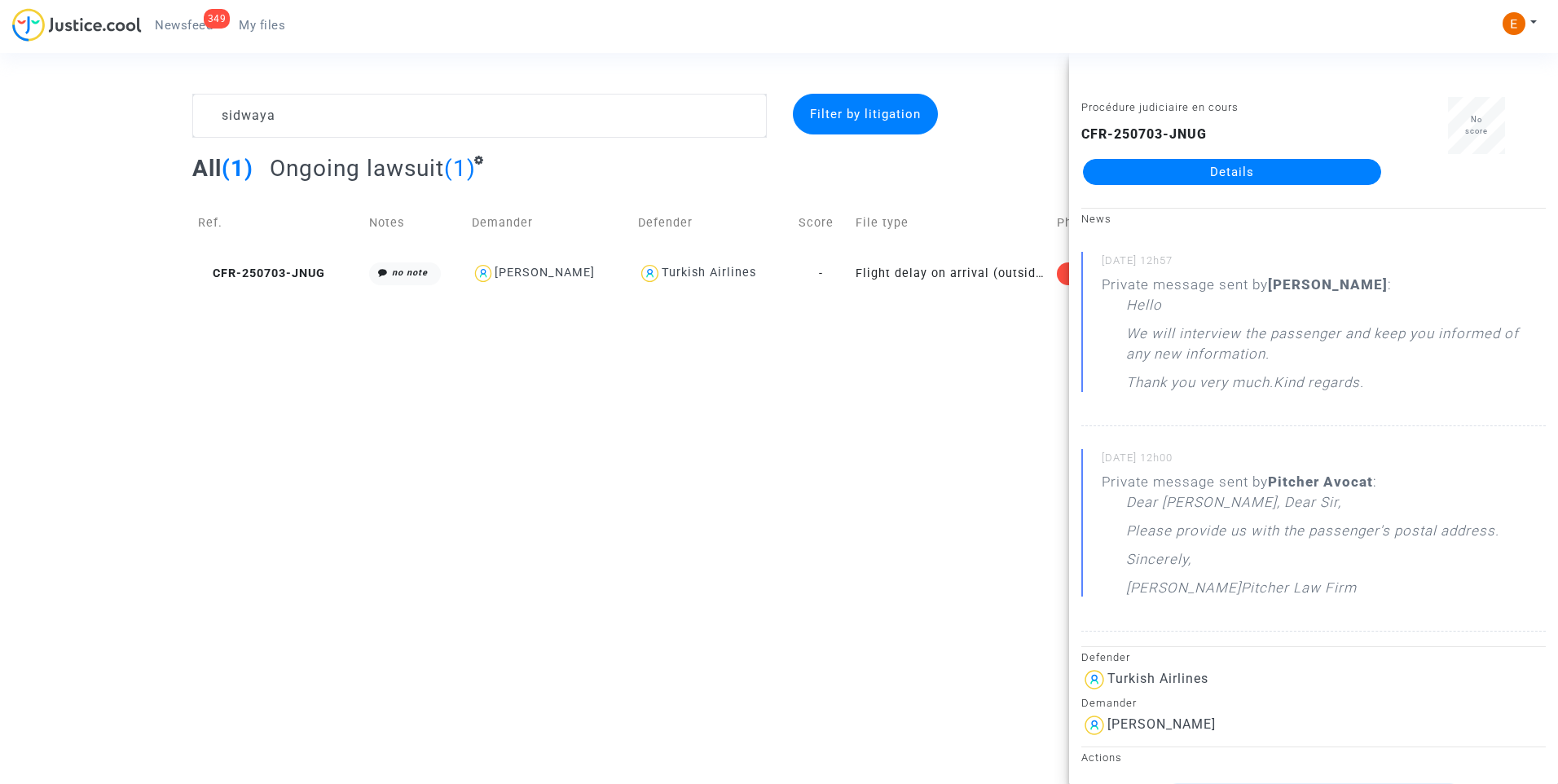
click at [1178, 176] on link "Details" at bounding box center [1232, 172] width 298 height 26
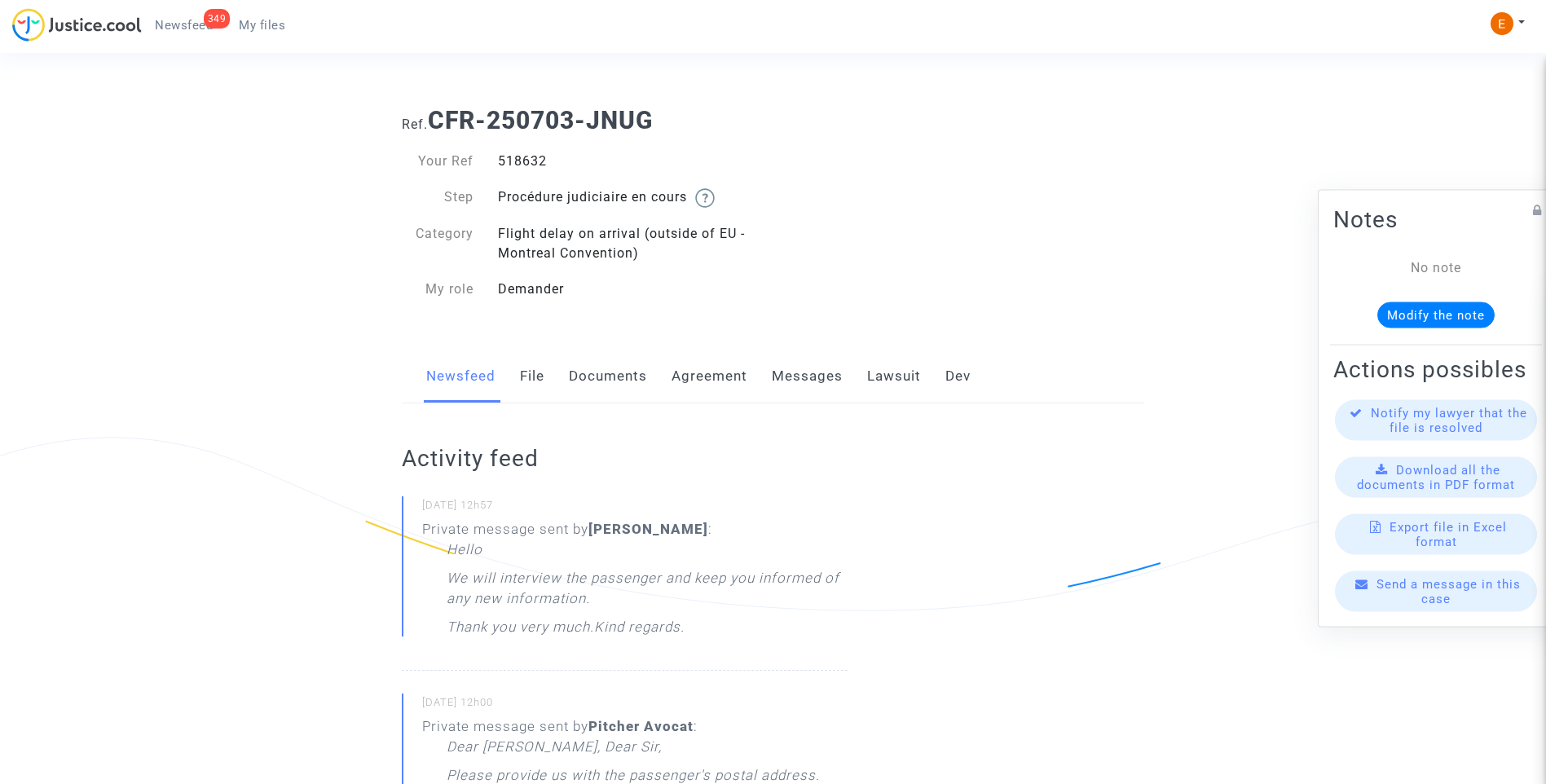
click at [813, 373] on link "Messages" at bounding box center [807, 376] width 71 height 53
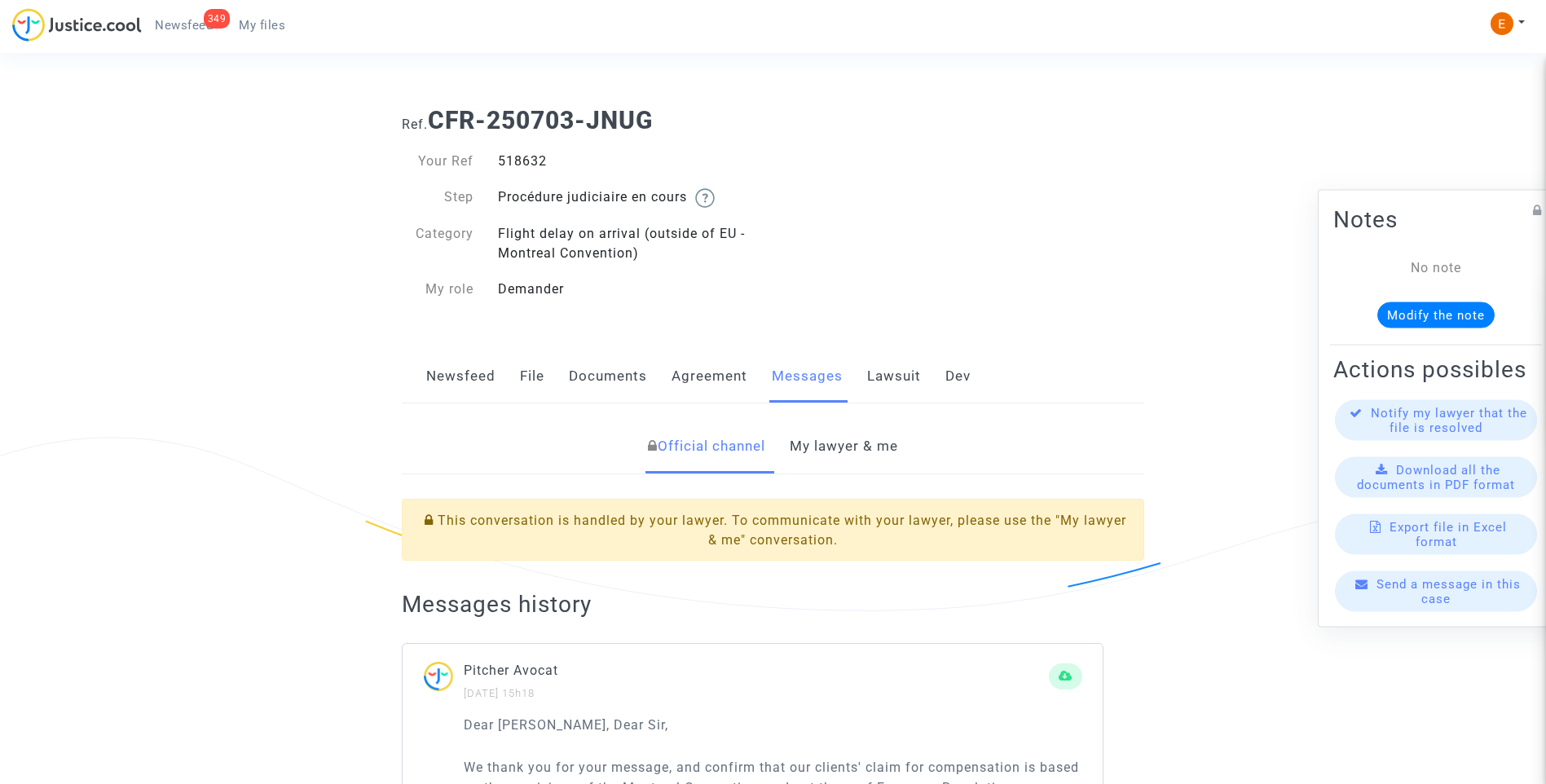
click at [864, 448] on link "My lawyer & me" at bounding box center [844, 446] width 109 height 53
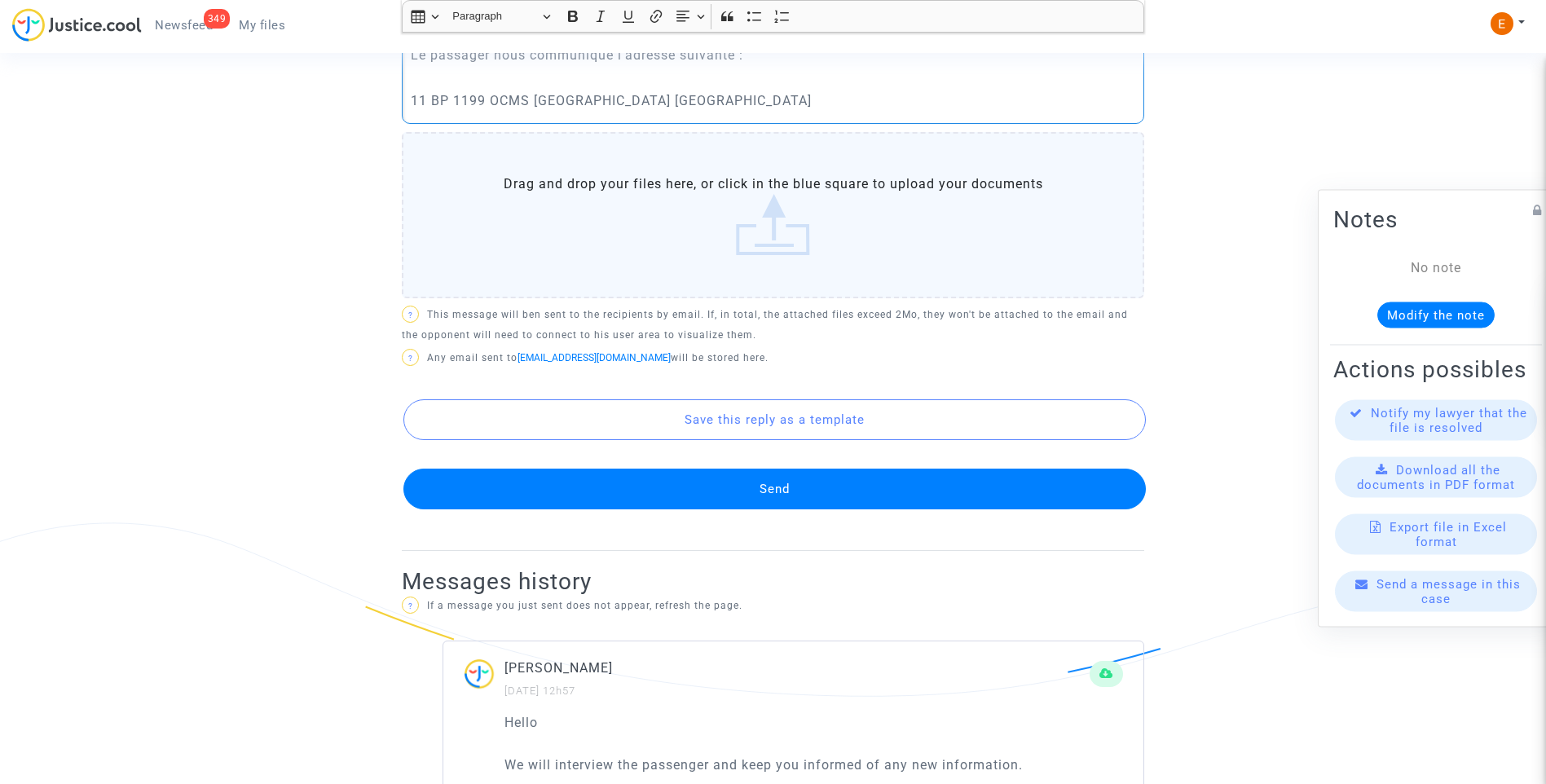
scroll to position [814, 0]
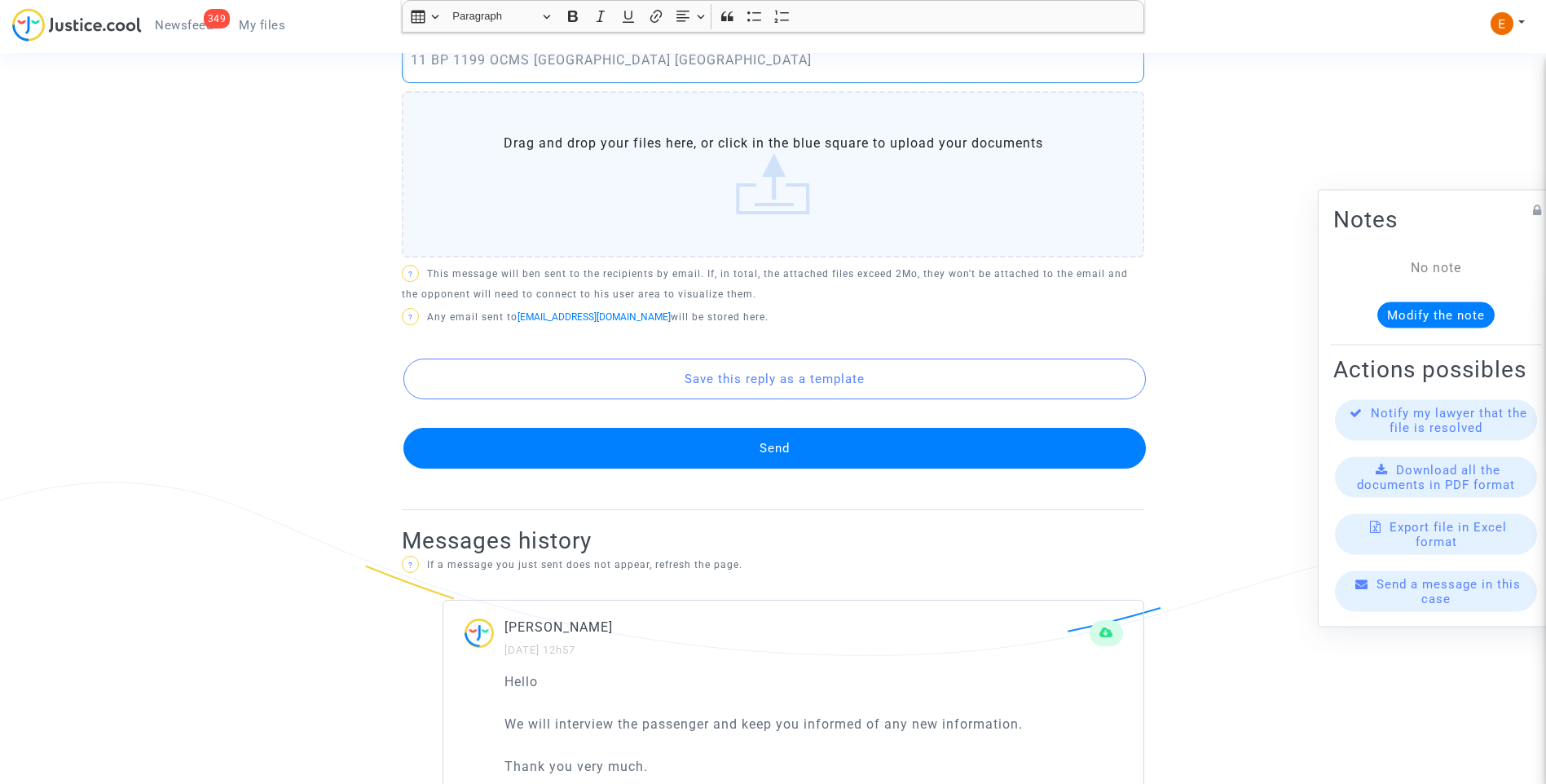
click at [767, 461] on button "Send" at bounding box center [774, 448] width 742 height 41
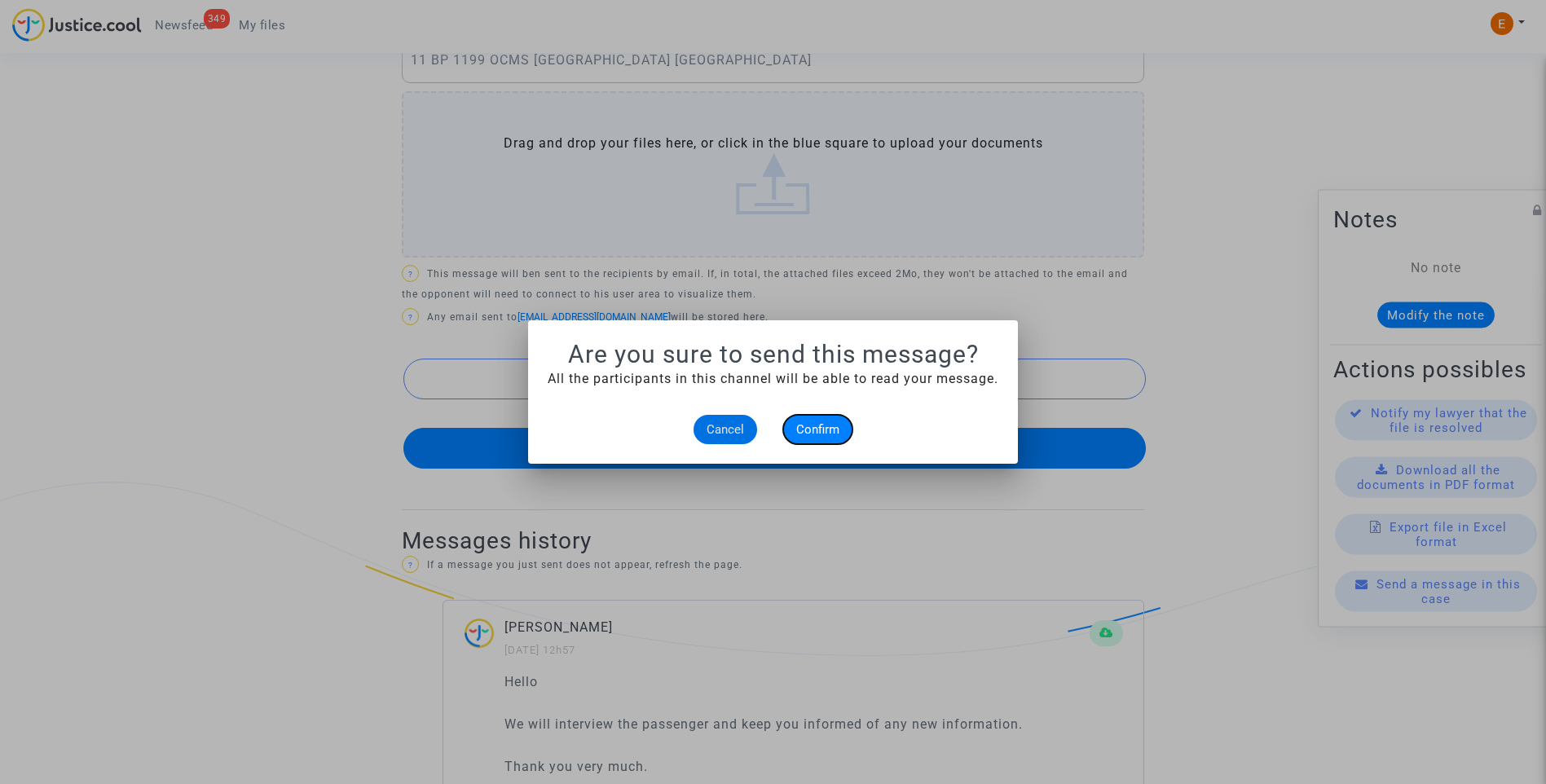
click at [824, 434] on span "Confirm" at bounding box center [818, 429] width 43 height 15
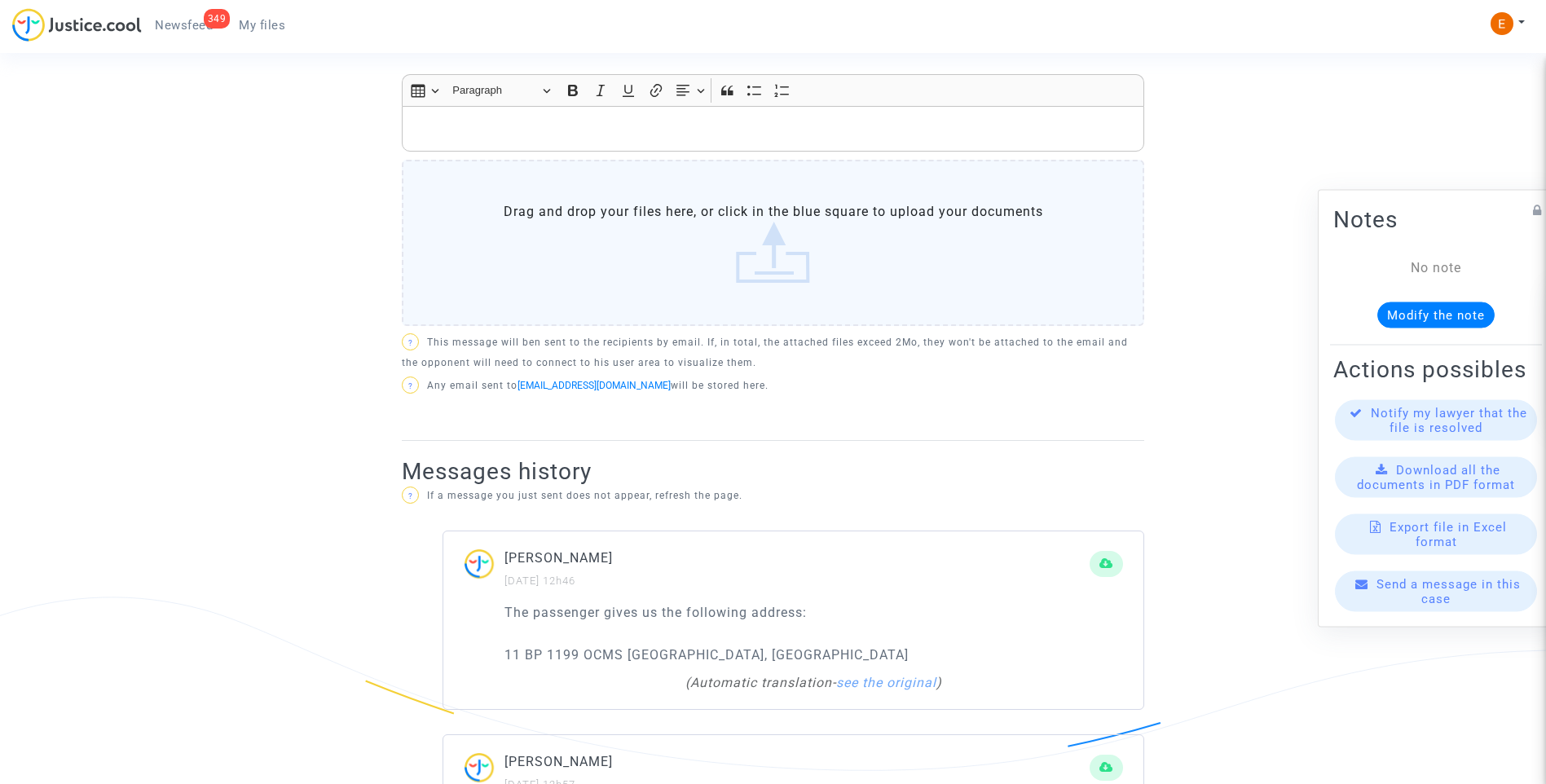
scroll to position [668, 0]
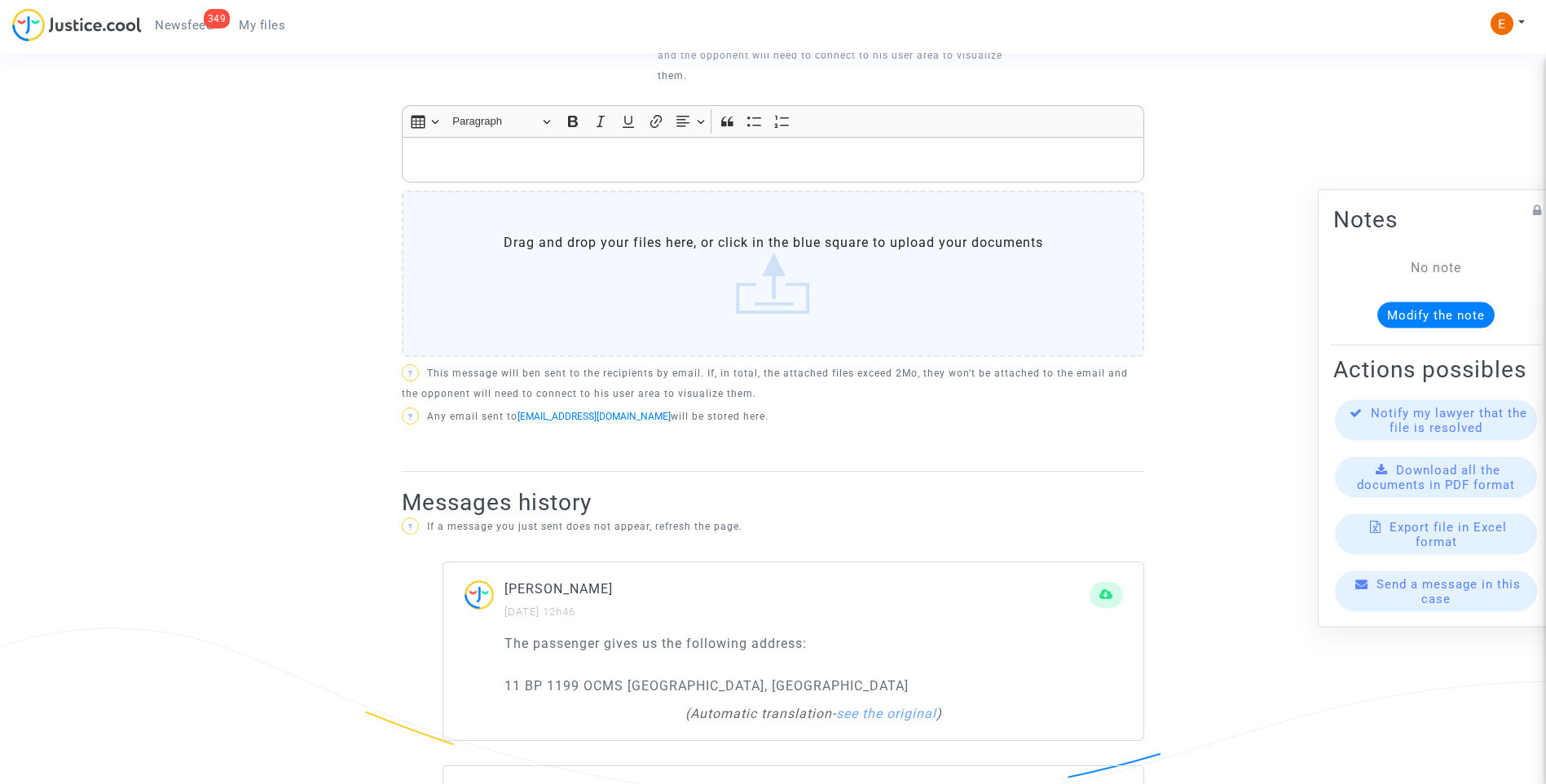
click at [272, 27] on span "My files" at bounding box center [262, 25] width 47 height 15
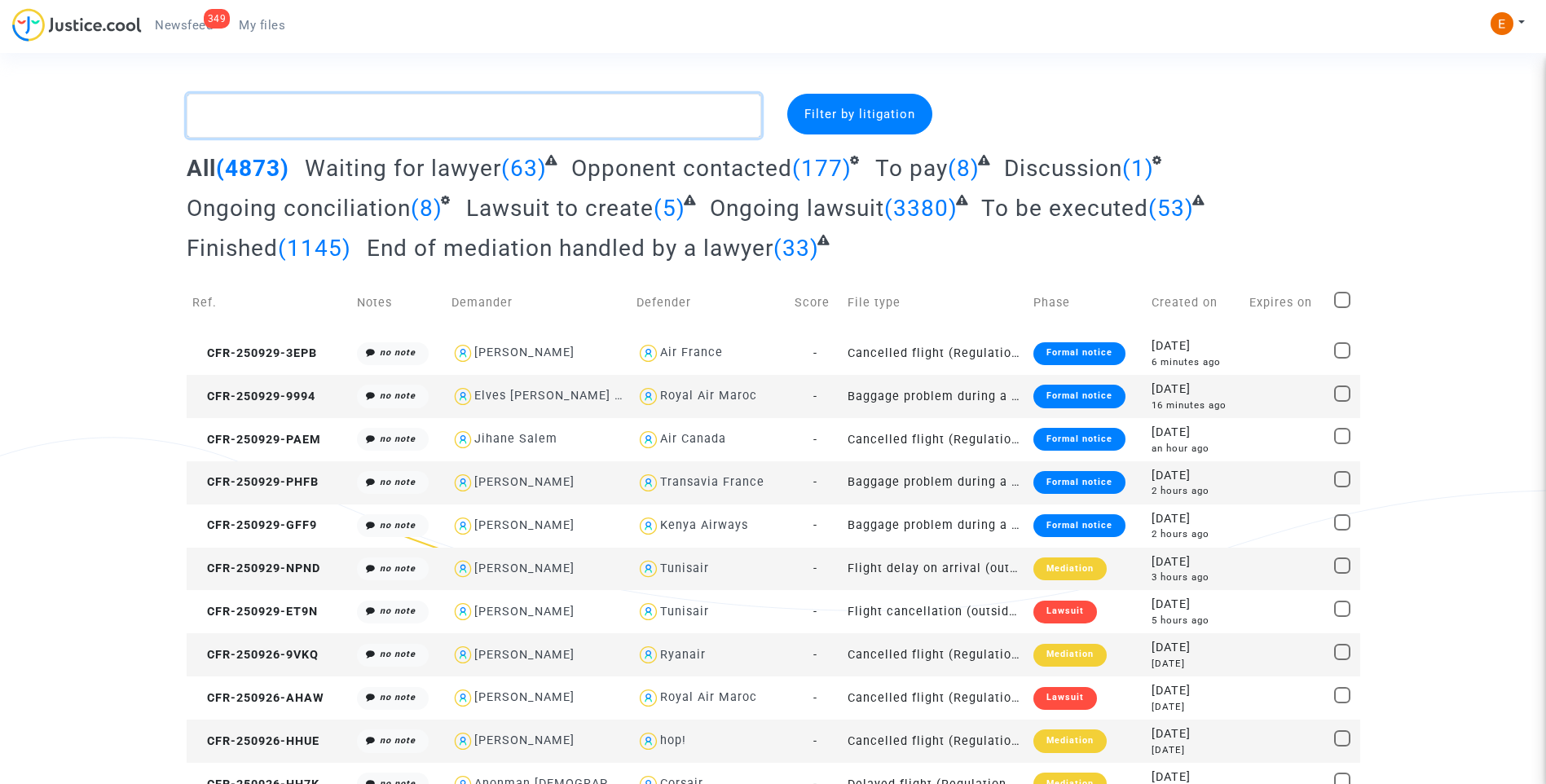
paste textarea "Sylvain"
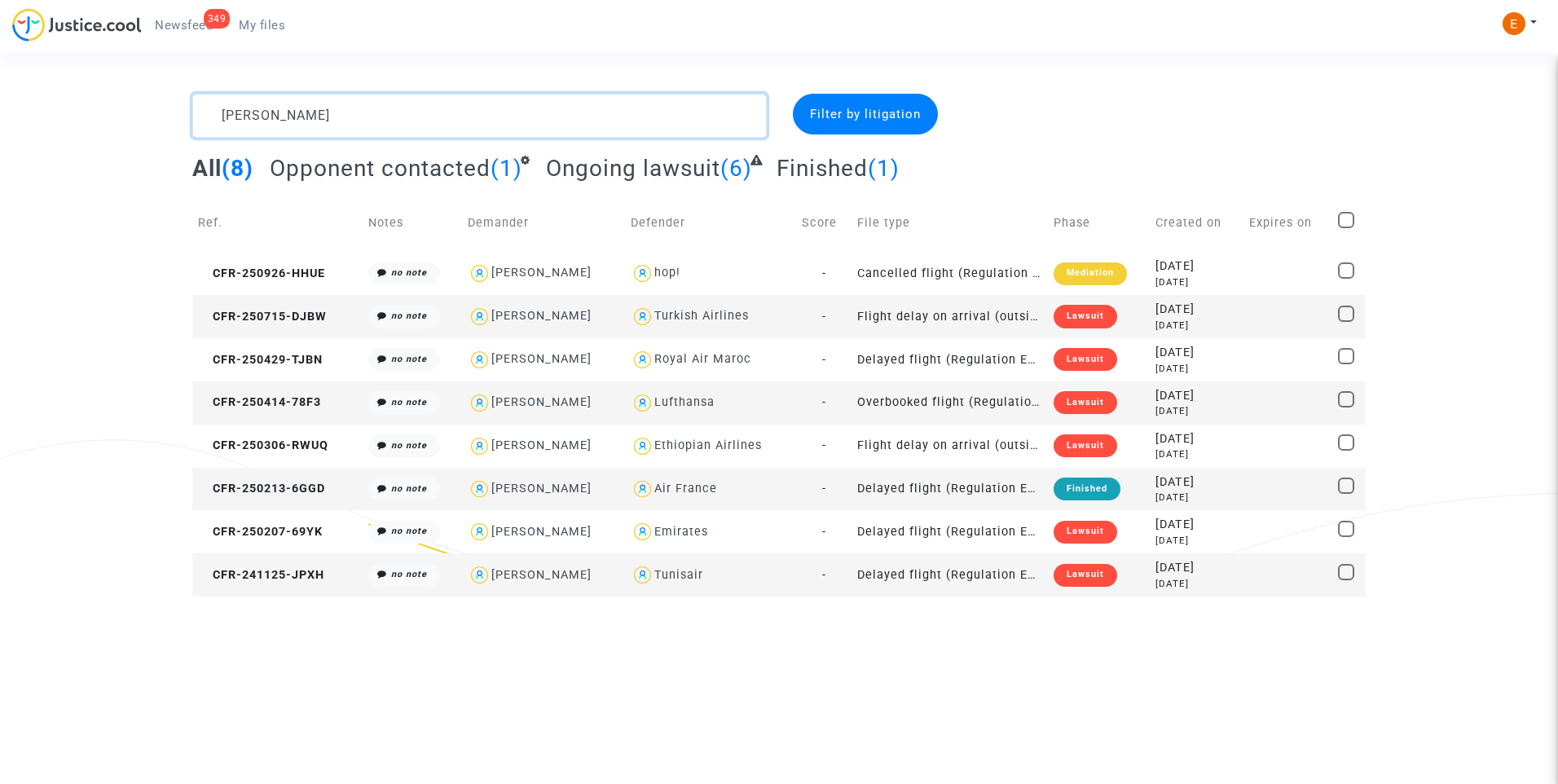
type textarea "Sylvain"
click at [1091, 321] on div "Lawsuit" at bounding box center [1085, 316] width 64 height 22
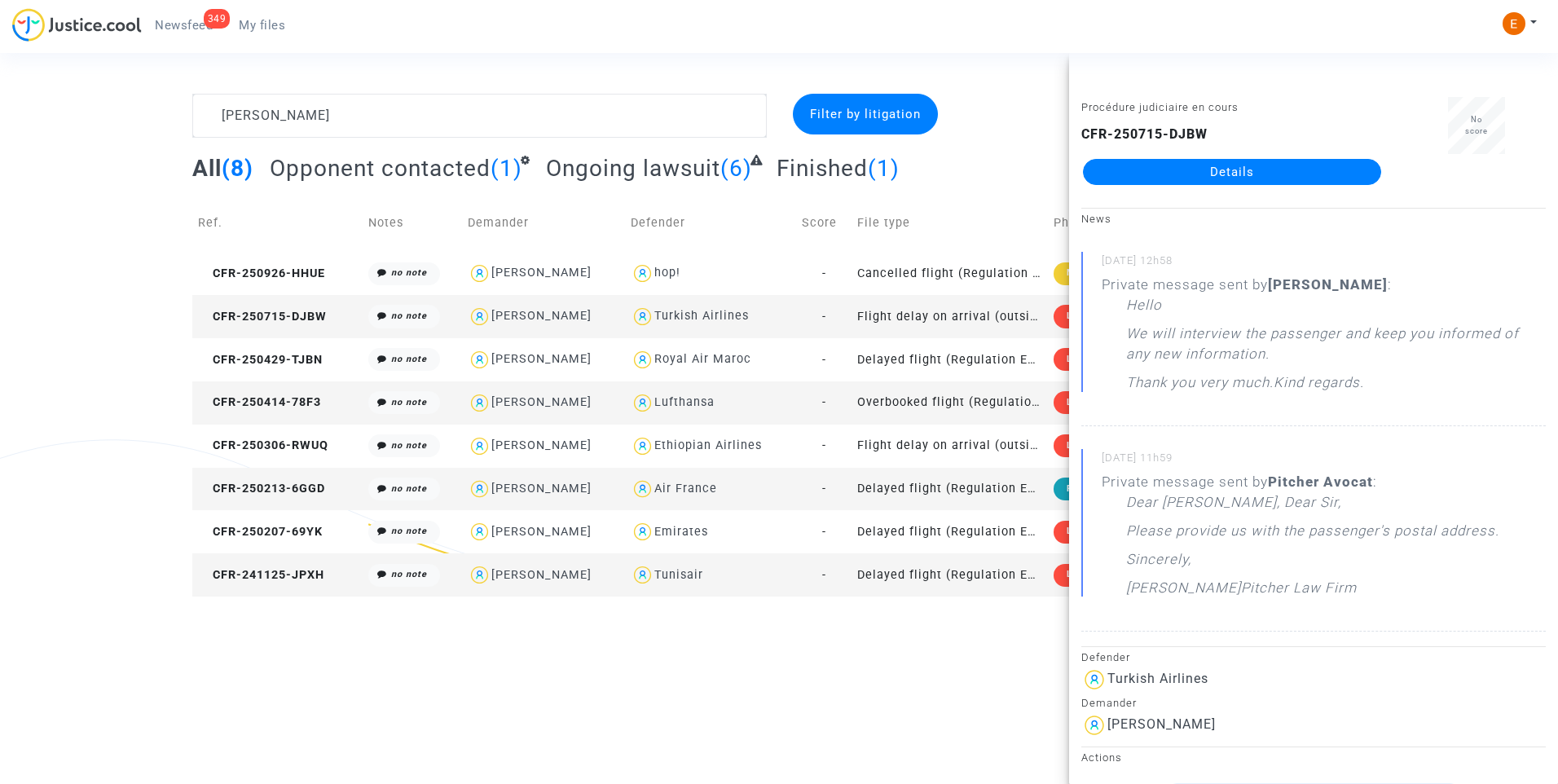
click at [1197, 165] on link "Details" at bounding box center [1232, 172] width 298 height 26
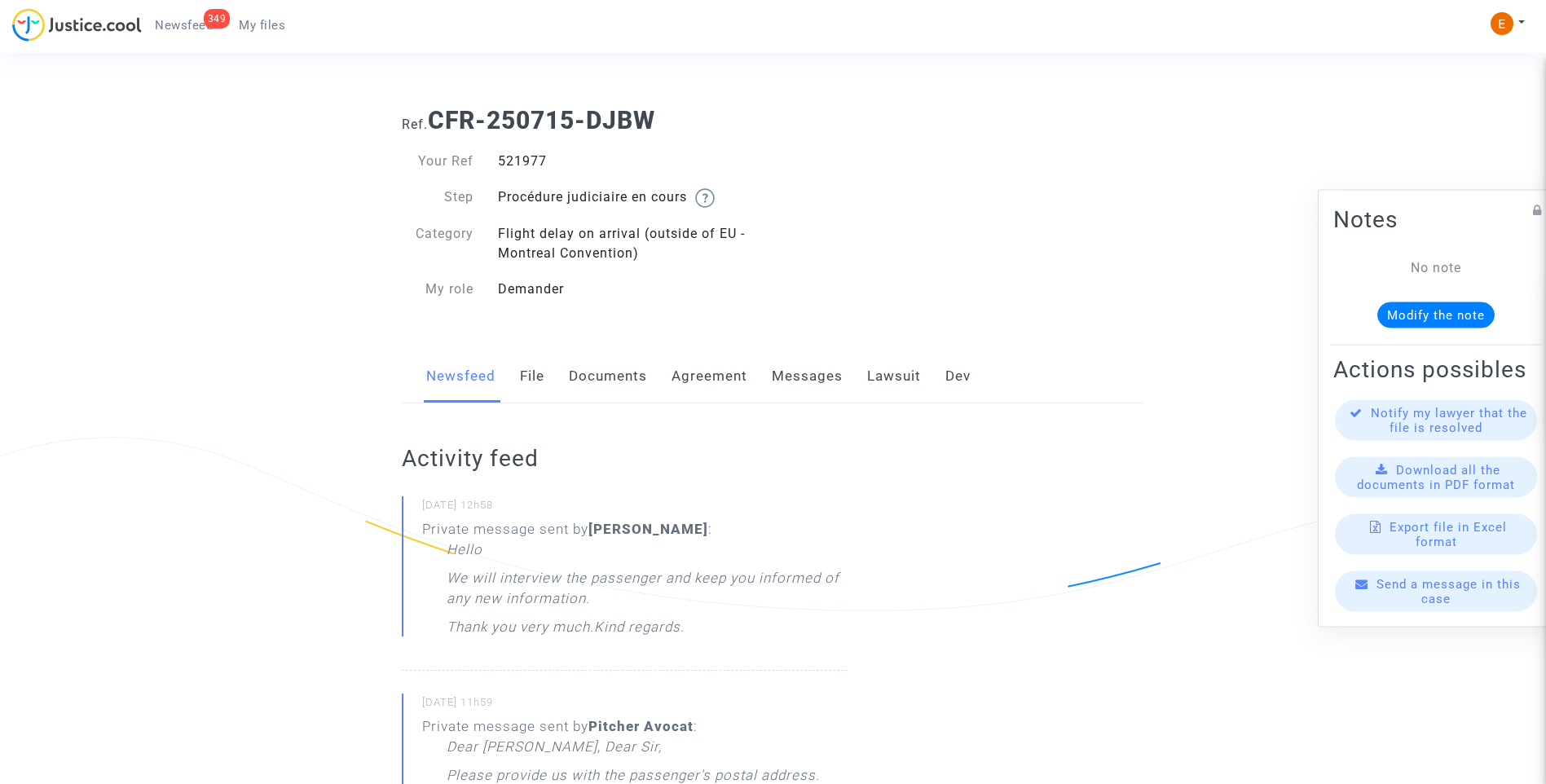
click at [833, 374] on link "Messages" at bounding box center [807, 376] width 71 height 53
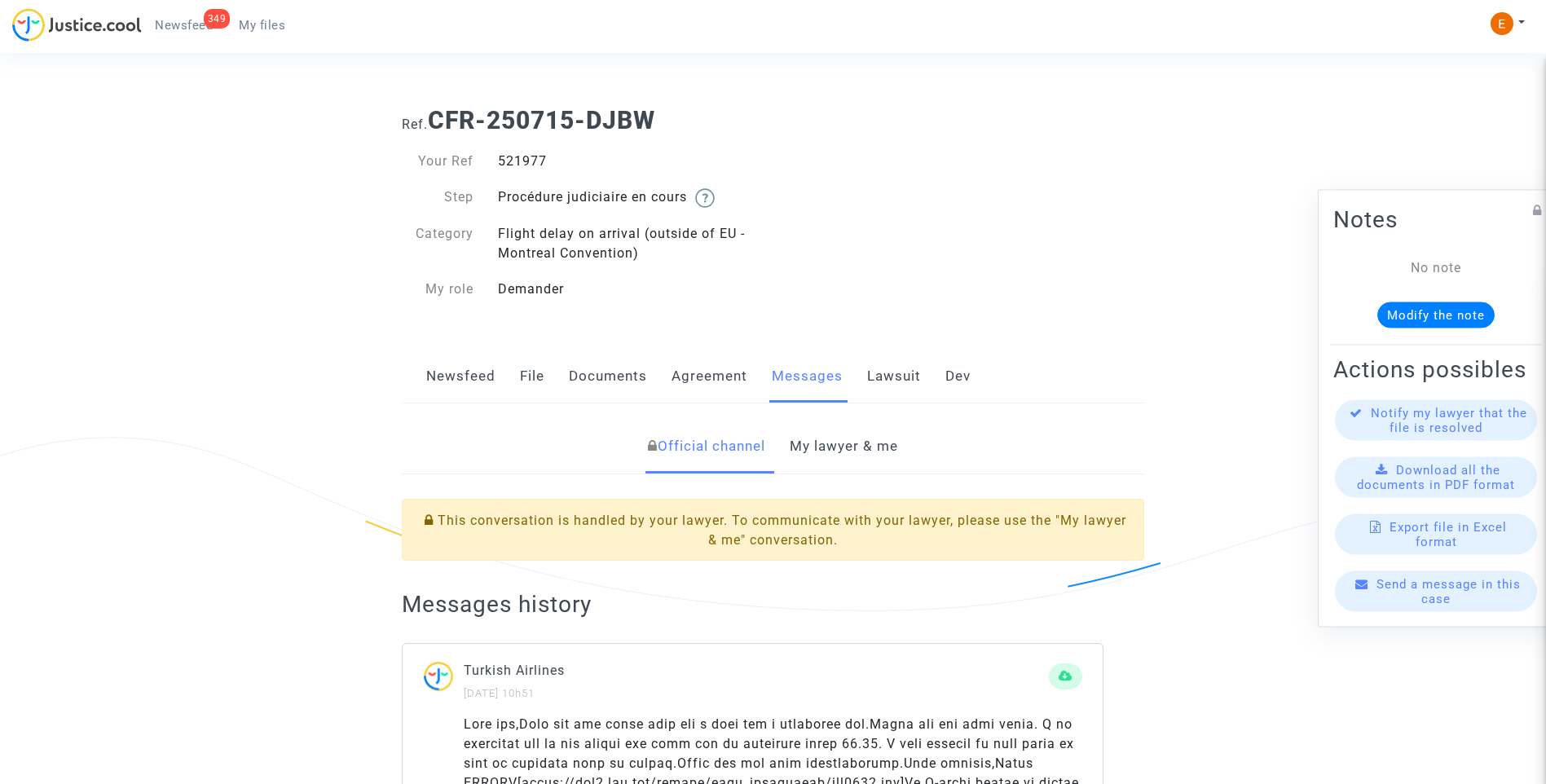
click at [854, 448] on link "My lawyer & me" at bounding box center [844, 446] width 109 height 53
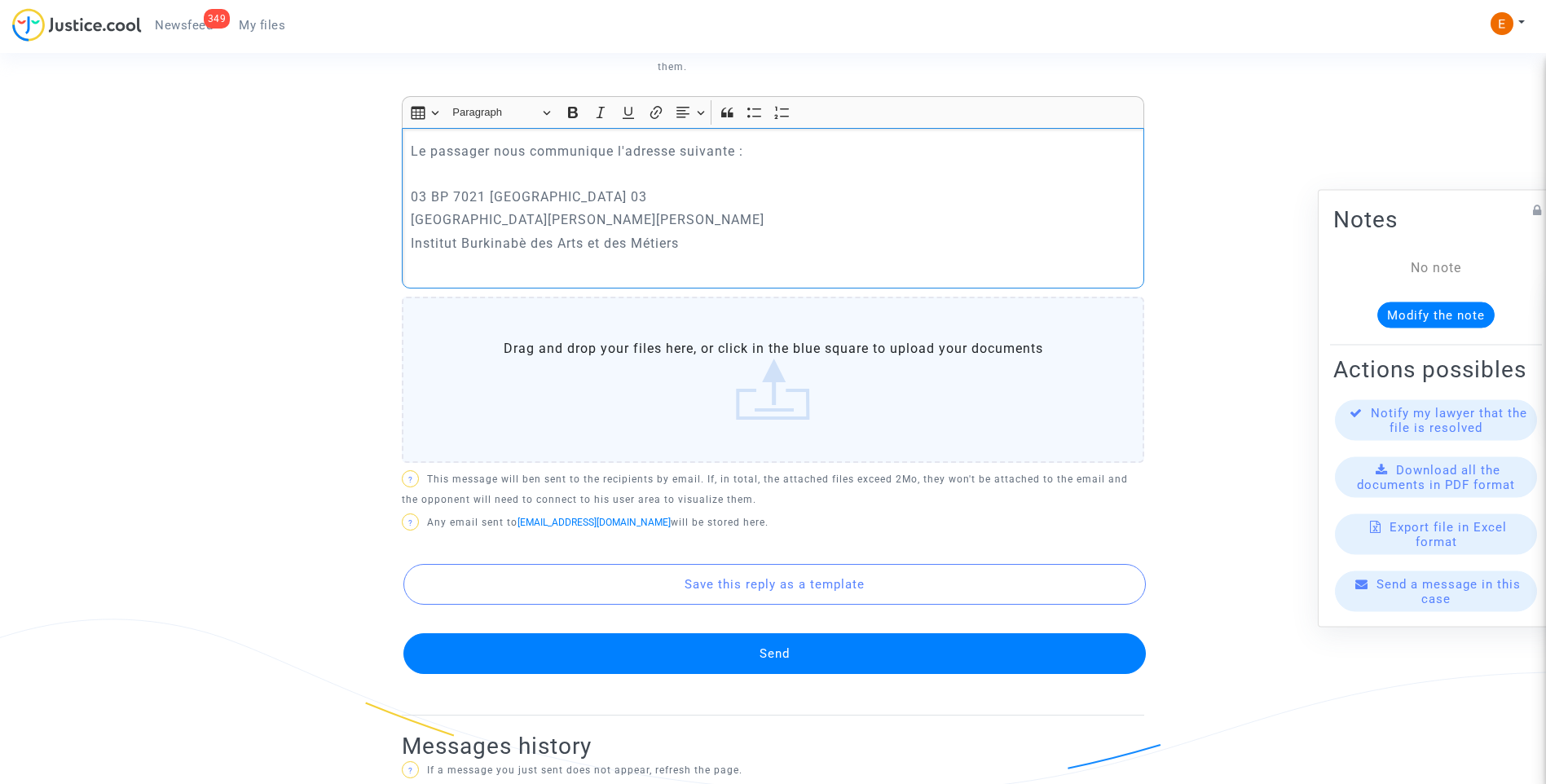
scroll to position [896, 0]
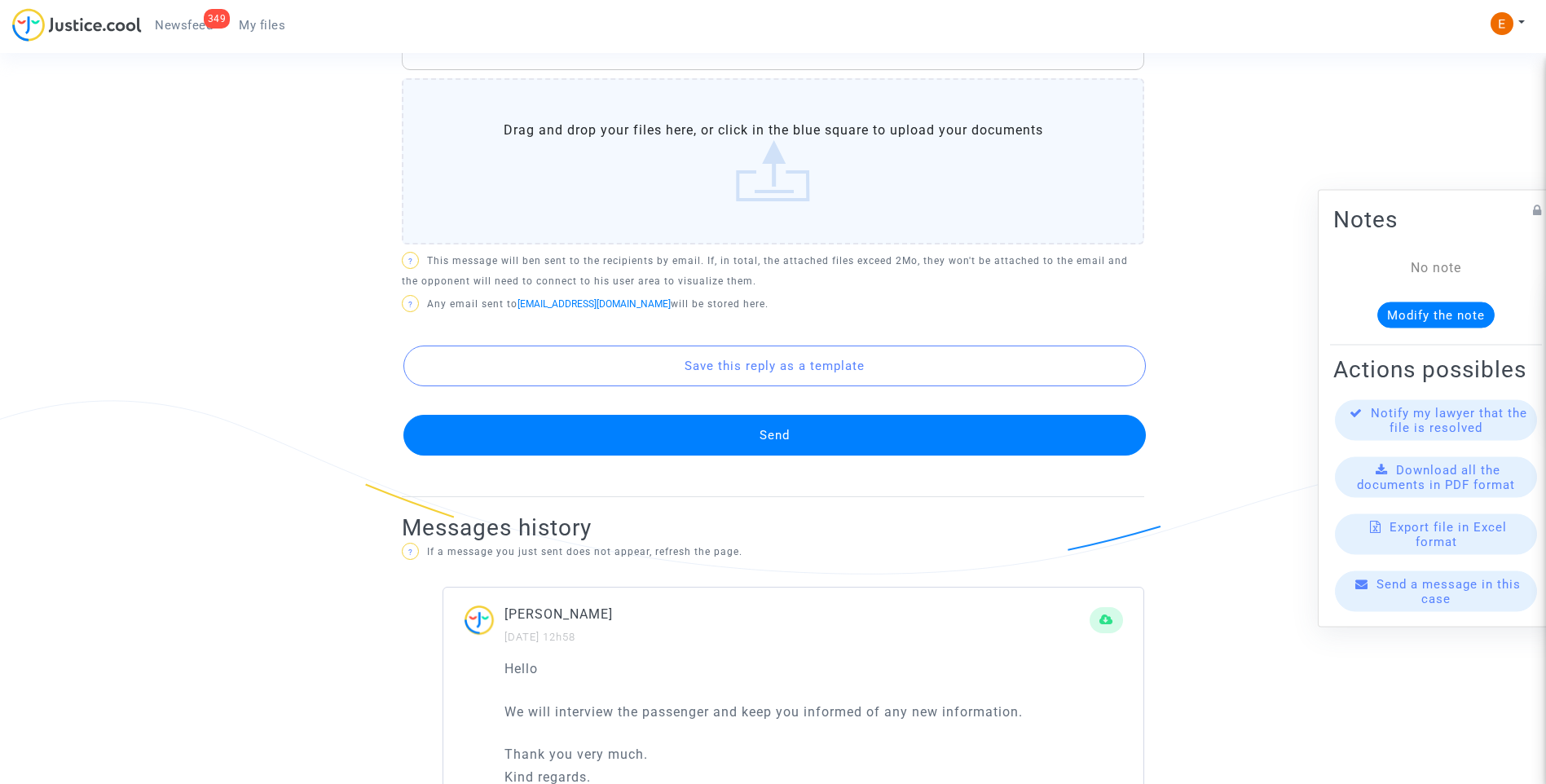
click at [736, 437] on button "Send" at bounding box center [774, 435] width 742 height 41
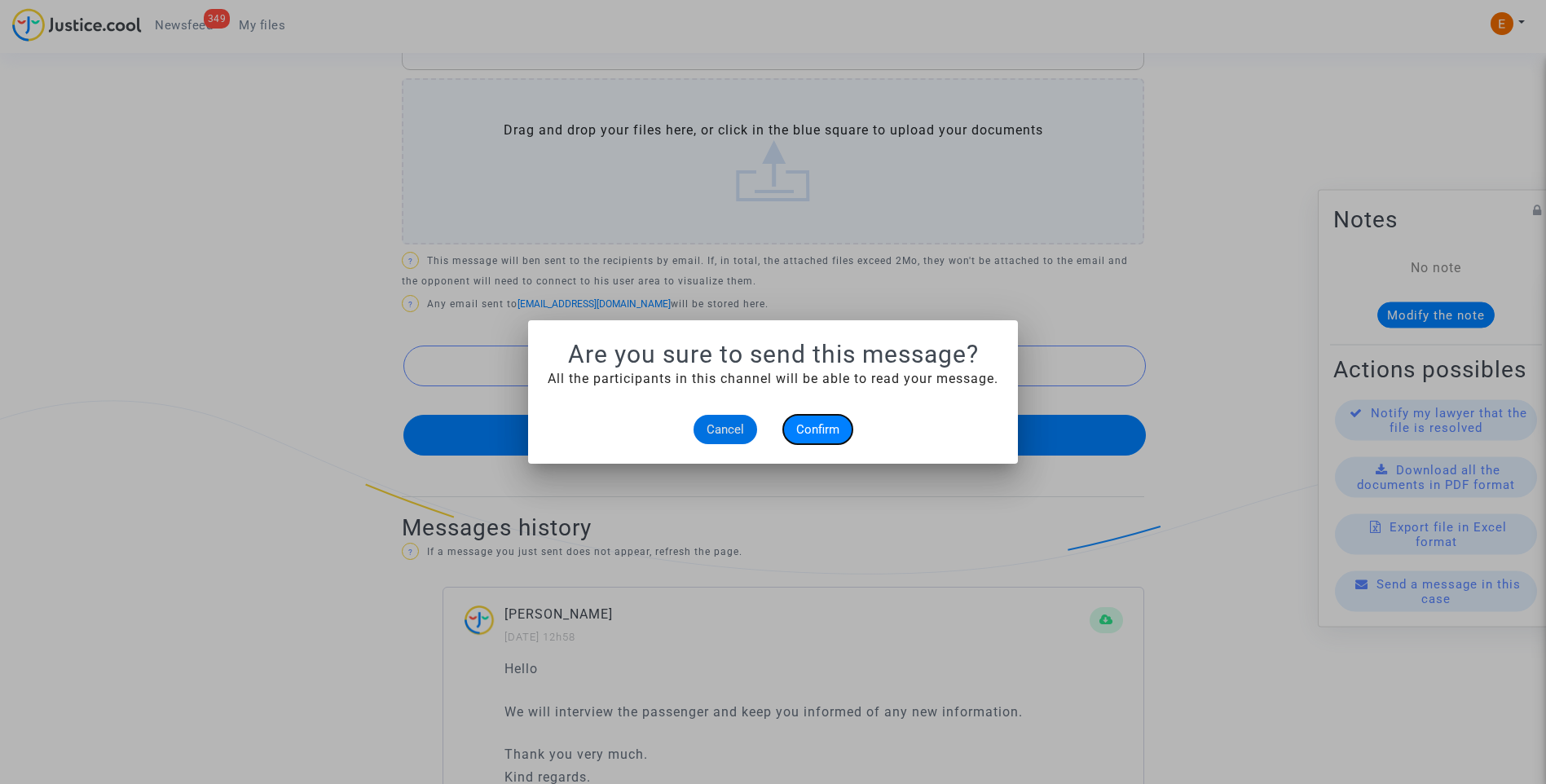
click at [815, 417] on button "Confirm" at bounding box center [818, 430] width 69 height 29
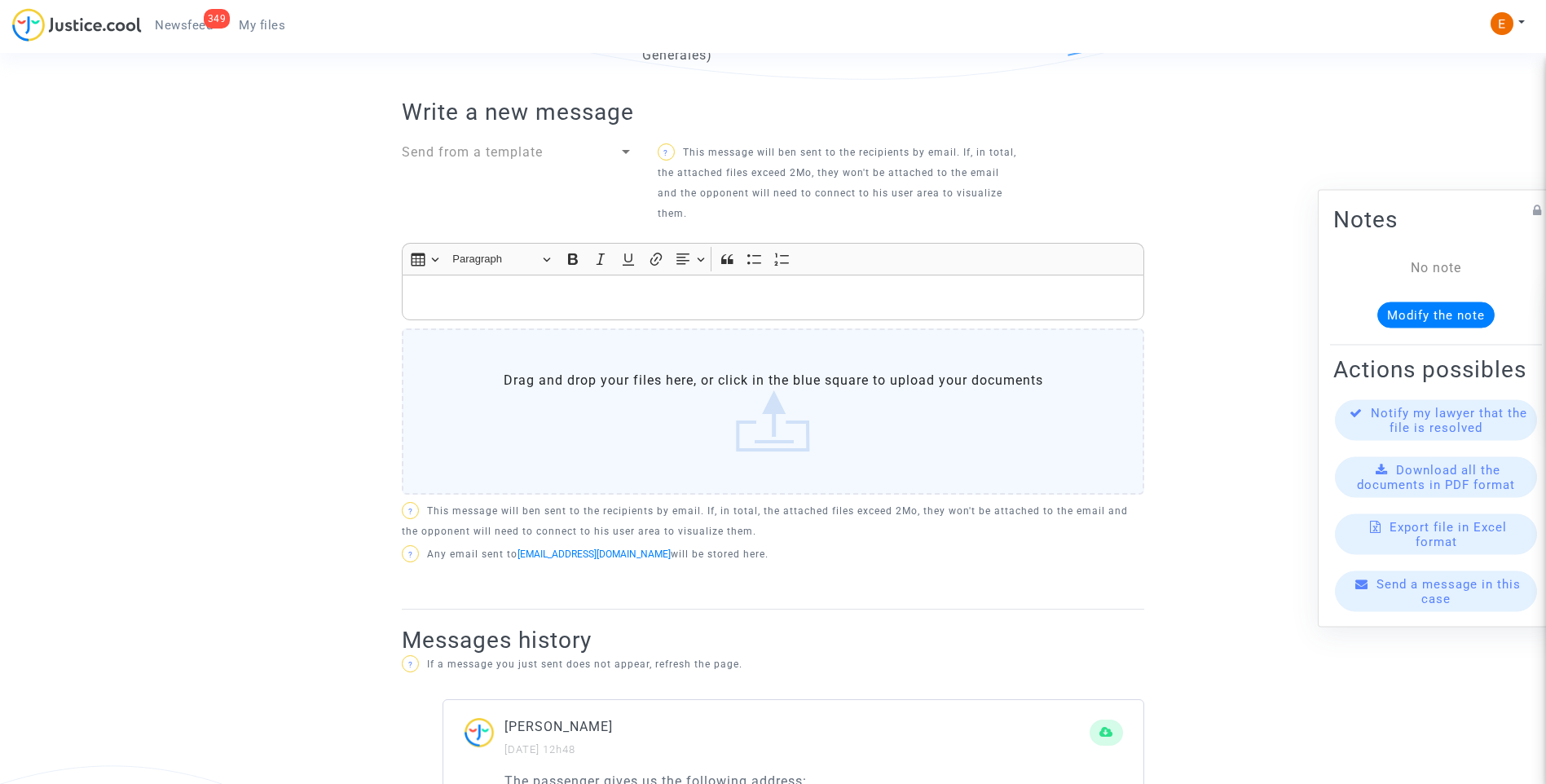
scroll to position [489, 0]
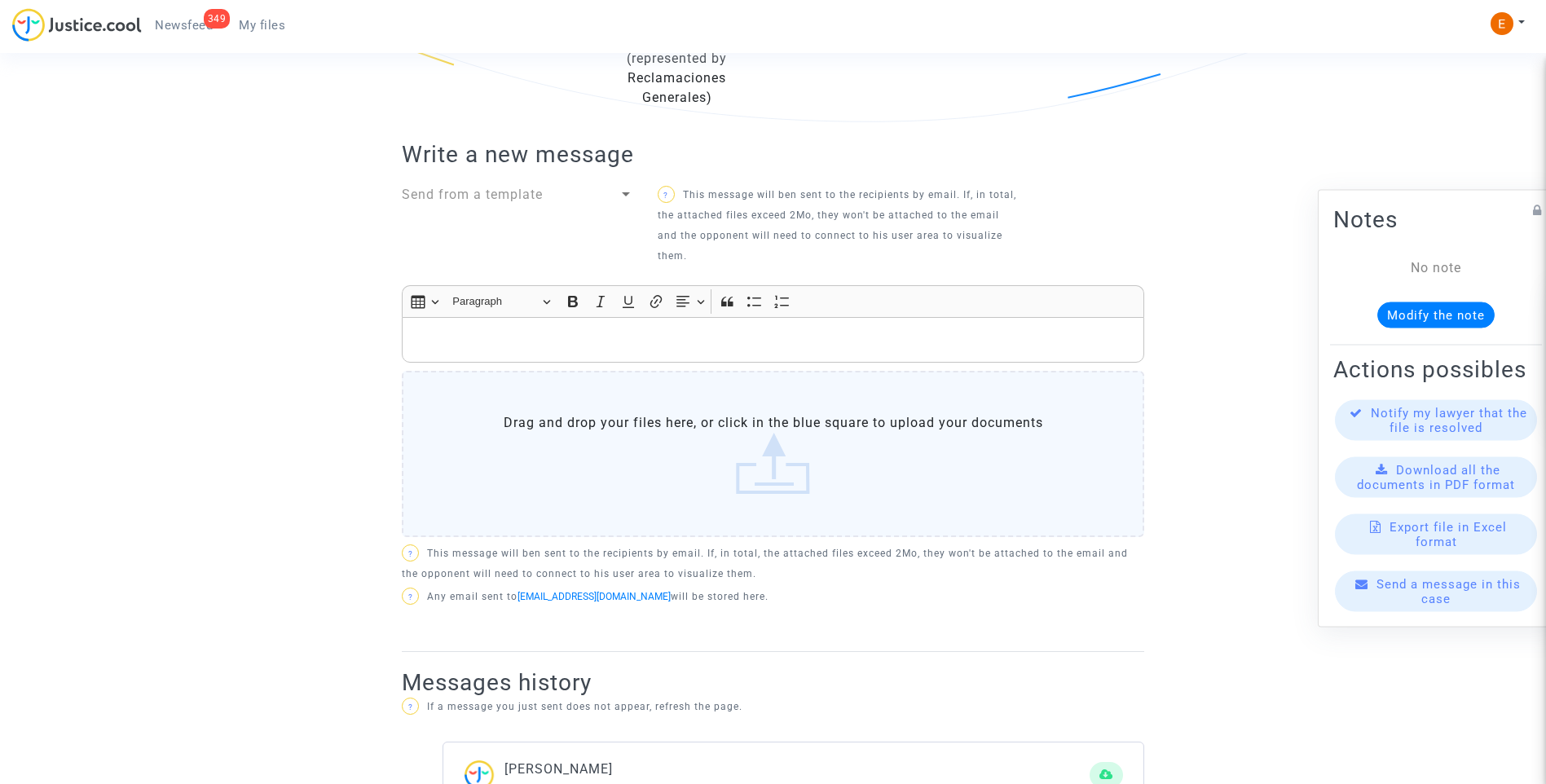
click at [201, 22] on span "Newsfeed" at bounding box center [183, 25] width 58 height 15
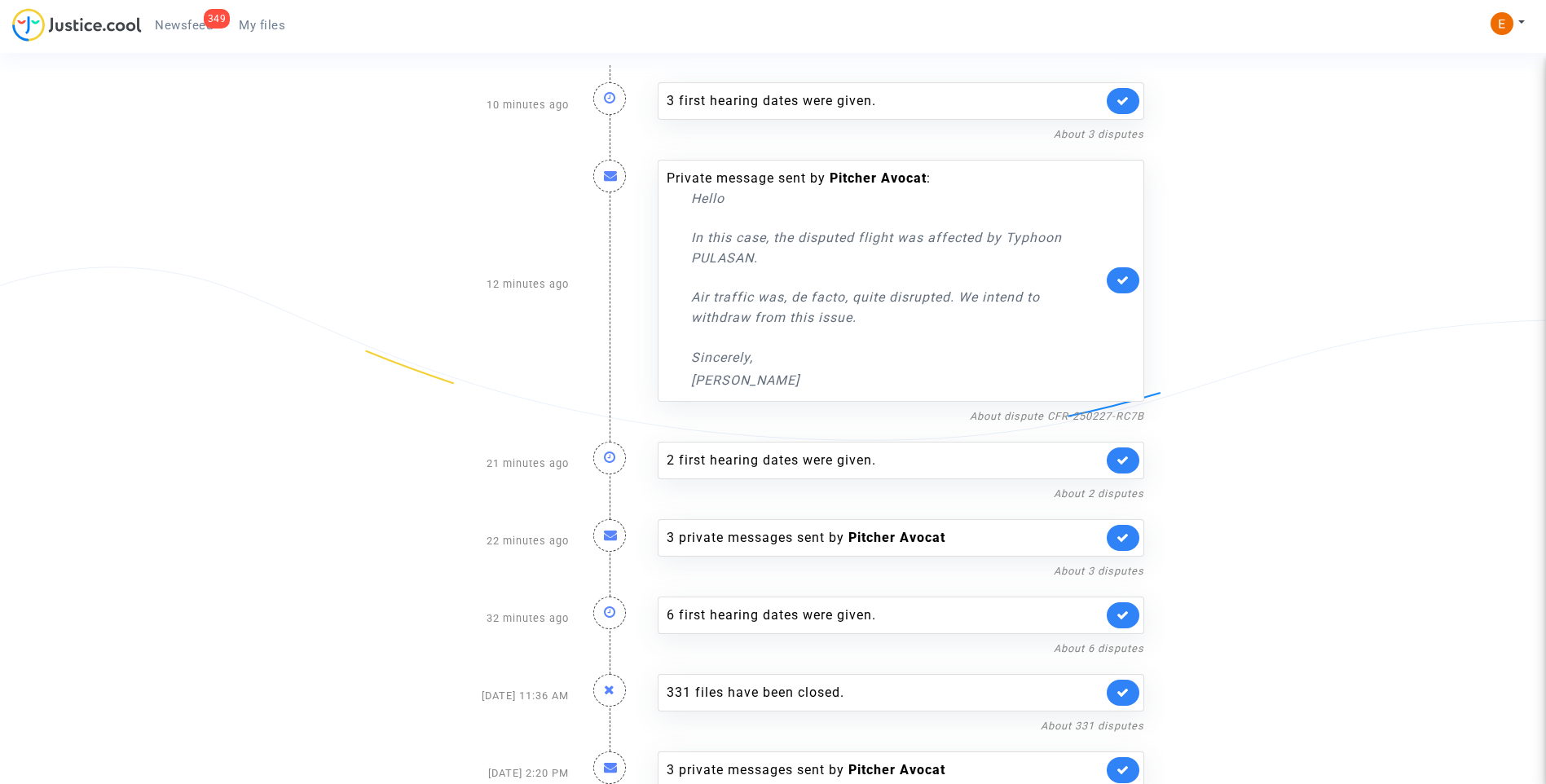
scroll to position [215, 0]
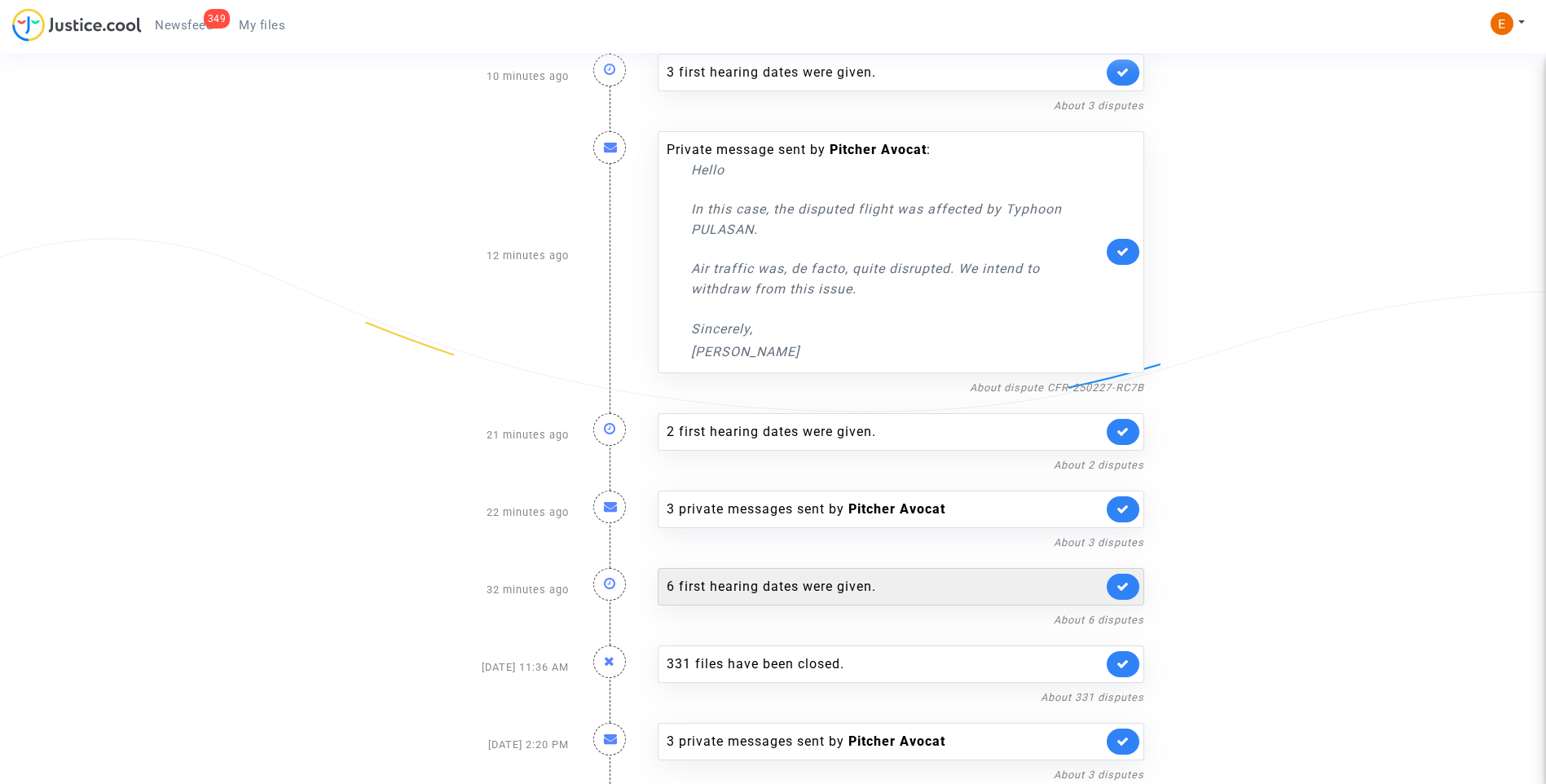
click at [789, 580] on div "6 first hearing dates were given." at bounding box center [884, 586] width 436 height 20
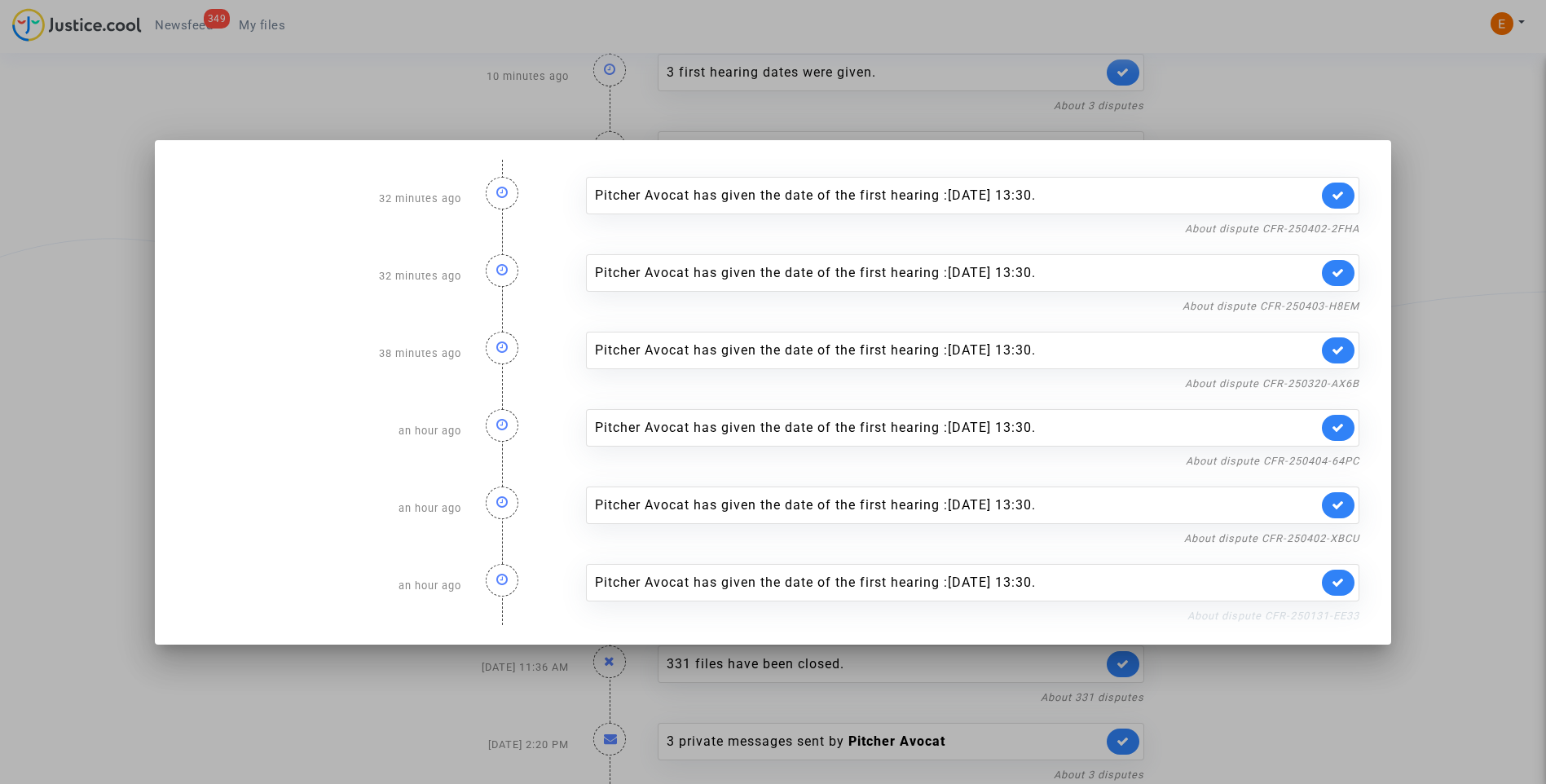
click at [1329, 614] on link "About dispute CFR-250131-EE33" at bounding box center [1273, 615] width 172 height 12
click at [1344, 585] on icon at bounding box center [1337, 582] width 13 height 12
click at [1348, 537] on link "About dispute CFR-250402-XBCU" at bounding box center [1271, 538] width 175 height 12
click at [1354, 513] on link at bounding box center [1338, 505] width 33 height 26
click at [1344, 457] on link "About dispute CFR-250404-64PC" at bounding box center [1272, 461] width 173 height 12
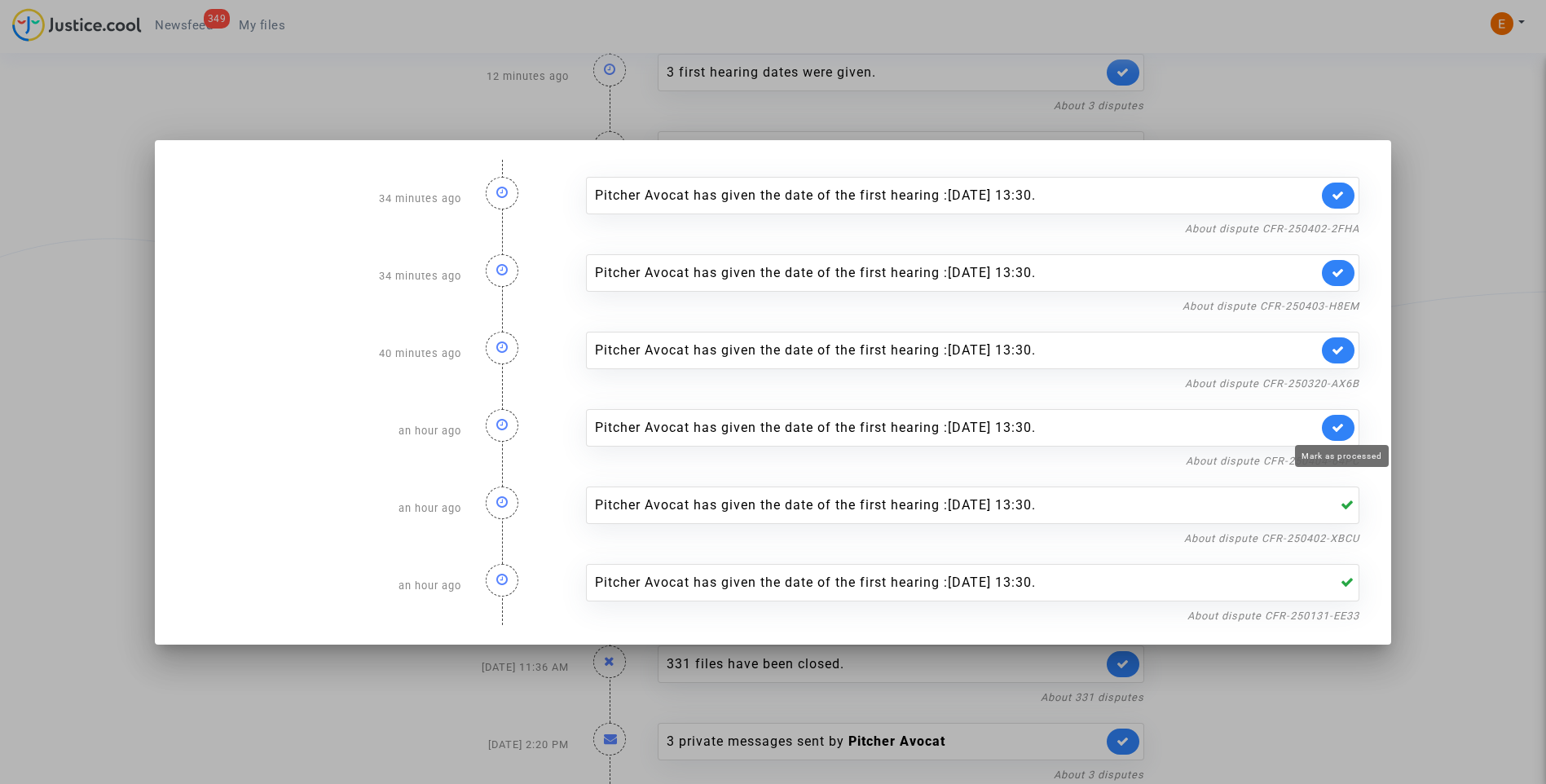
click at [1340, 427] on icon at bounding box center [1337, 427] width 13 height 12
click at [1344, 377] on link "About dispute CFR-250320-AX6B" at bounding box center [1272, 383] width 174 height 12
click at [1346, 340] on link at bounding box center [1338, 350] width 33 height 26
click at [1342, 308] on link "About dispute CFR-250403-H8EM" at bounding box center [1270, 306] width 177 height 12
click at [1344, 271] on icon at bounding box center [1337, 273] width 13 height 12
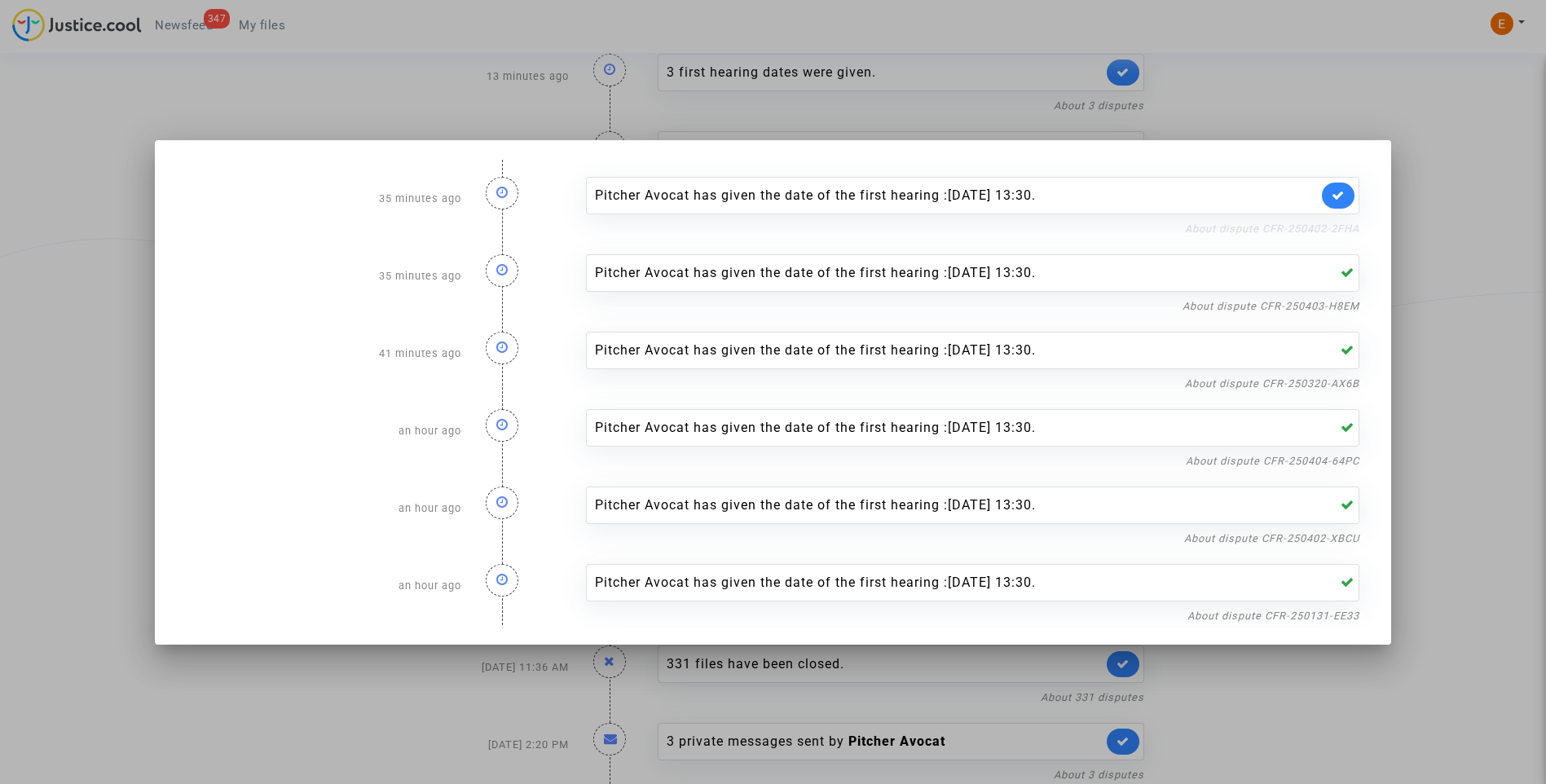
click at [1345, 227] on link "About dispute CFR-250402-2FHA" at bounding box center [1272, 229] width 174 height 12
click at [1332, 195] on link at bounding box center [1338, 196] width 33 height 26
click at [1333, 112] on div at bounding box center [773, 392] width 1546 height 784
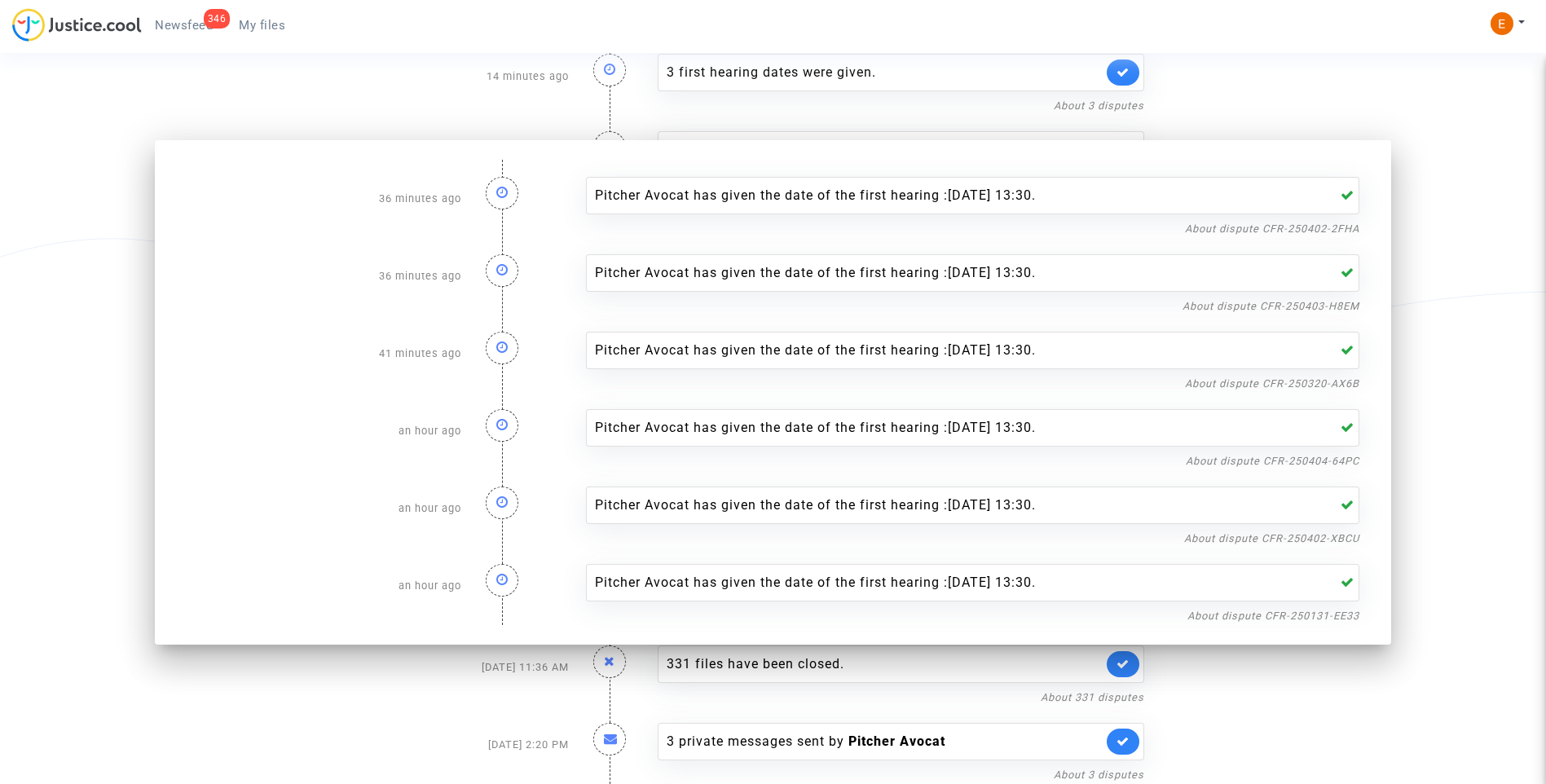
scroll to position [215, 0]
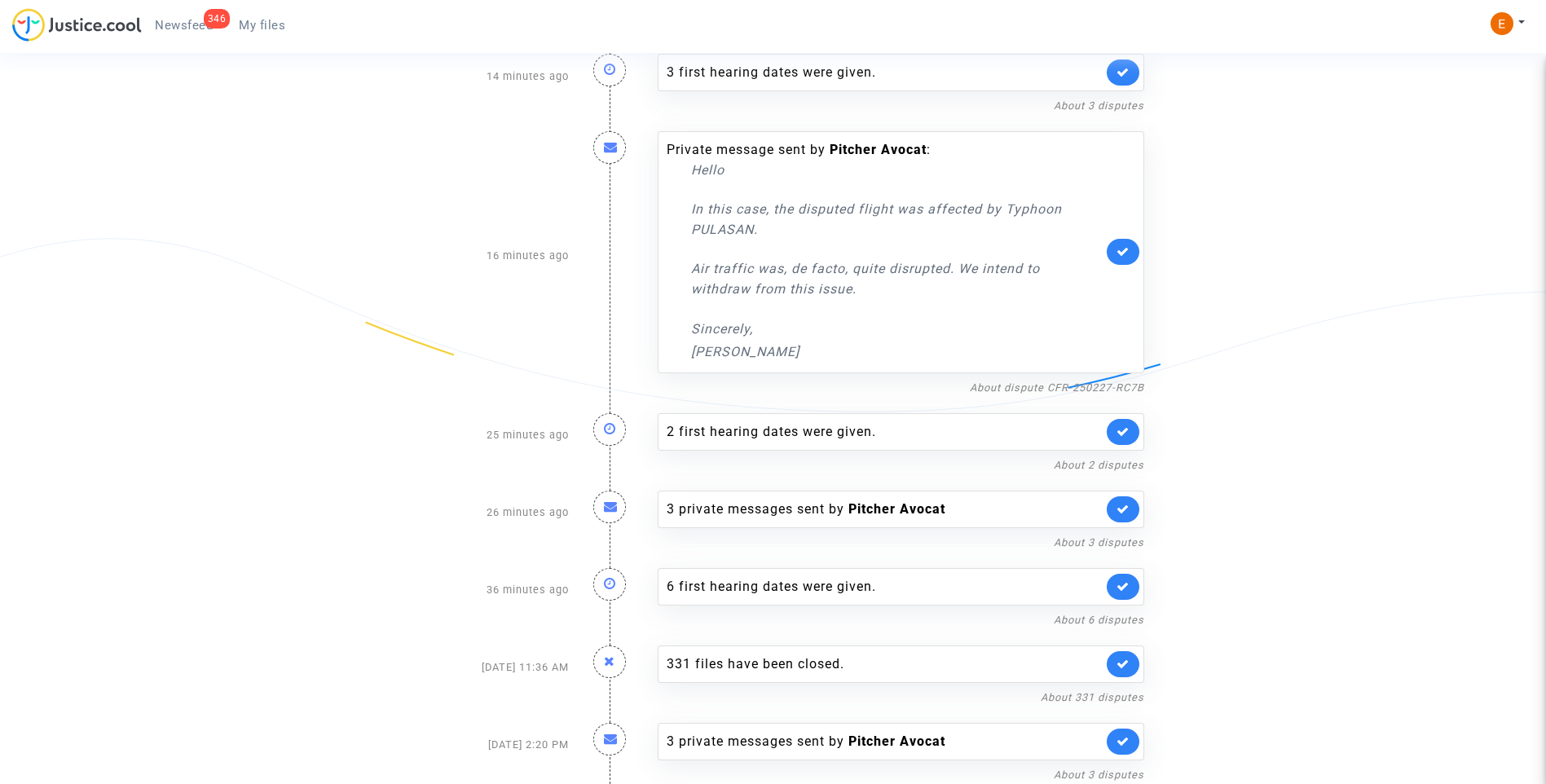
click at [264, 24] on span "My files" at bounding box center [262, 25] width 47 height 15
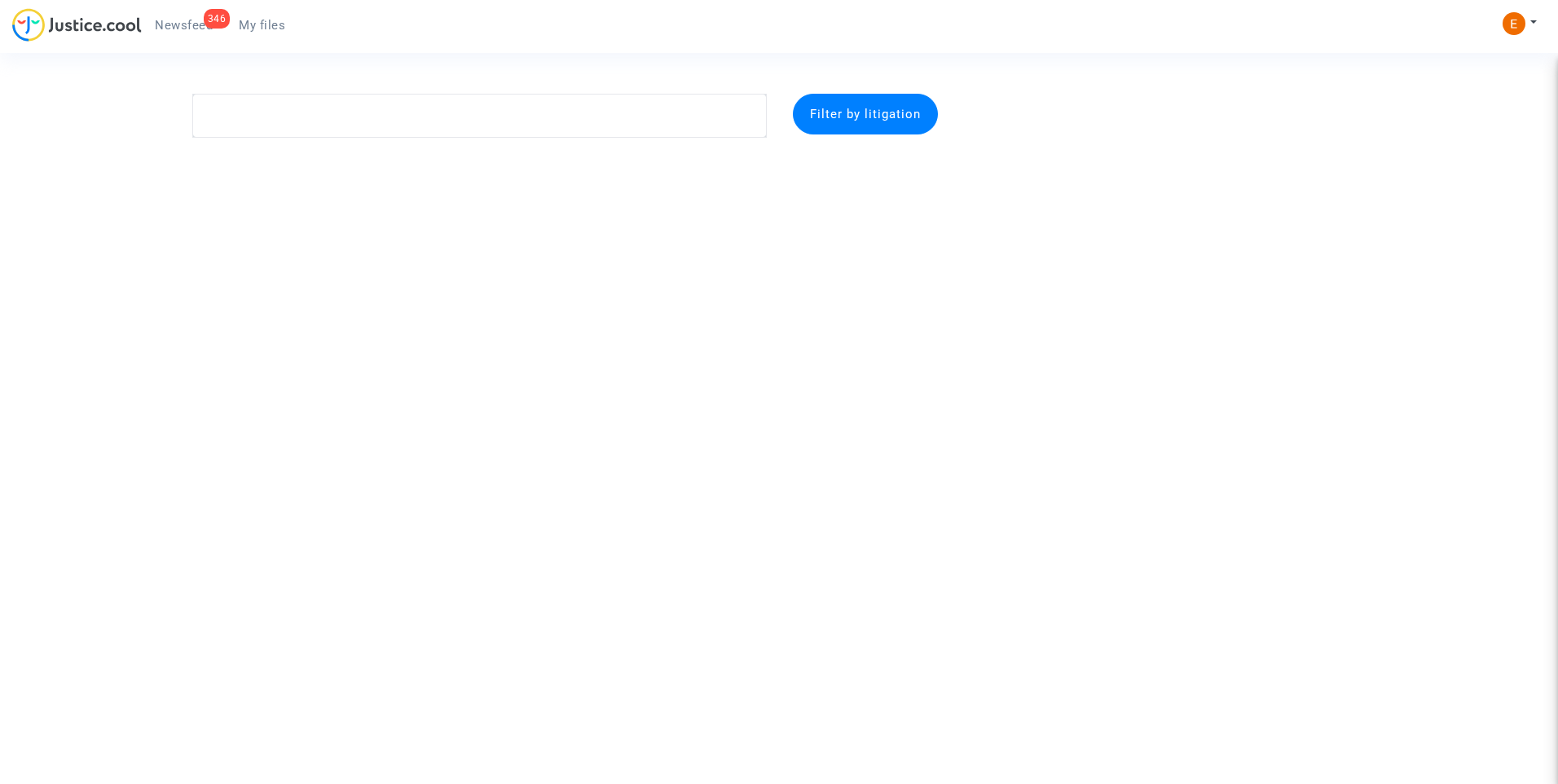
click at [201, 20] on span "Newsfeed" at bounding box center [183, 25] width 58 height 15
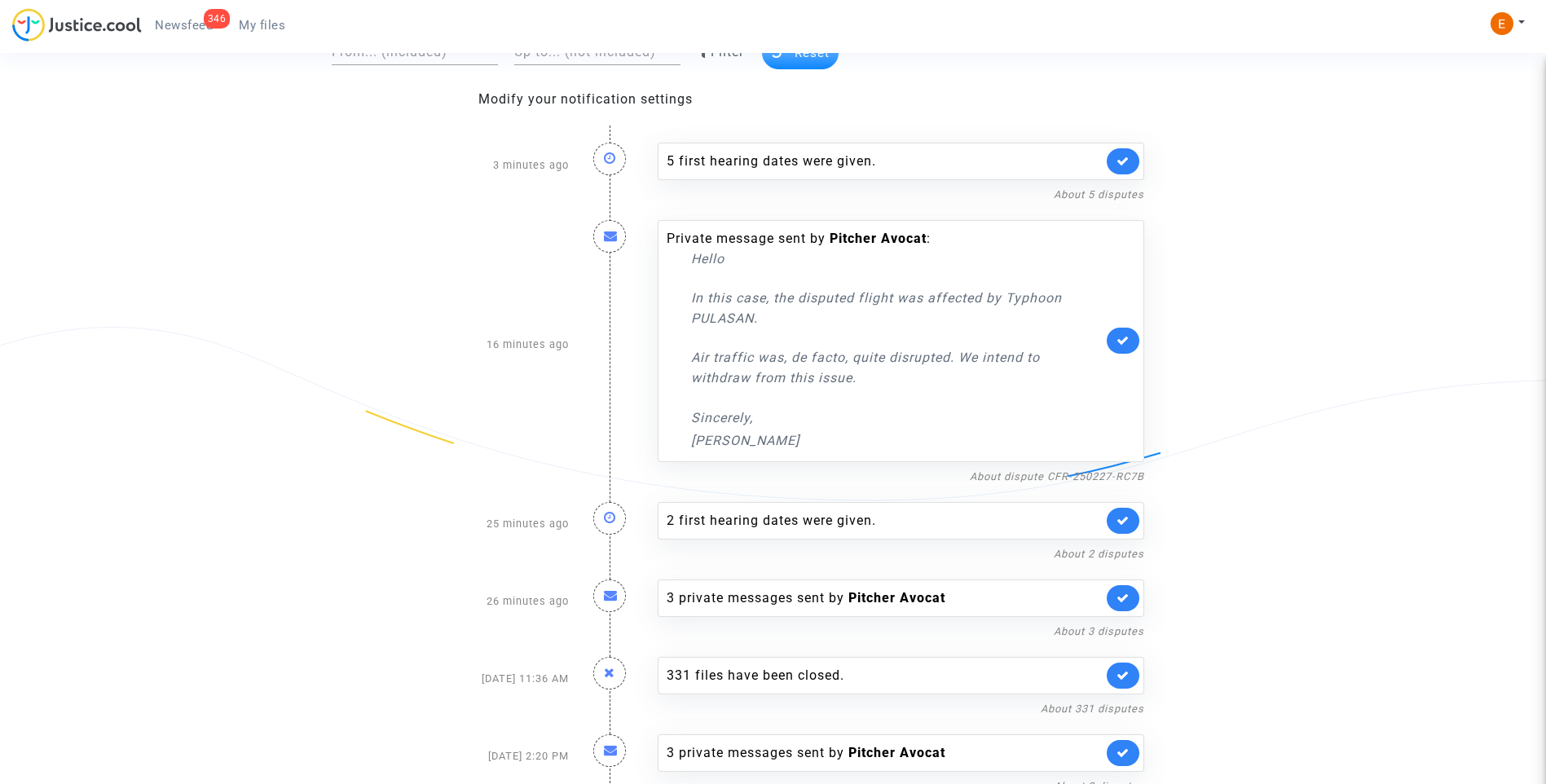
scroll to position [138, 0]
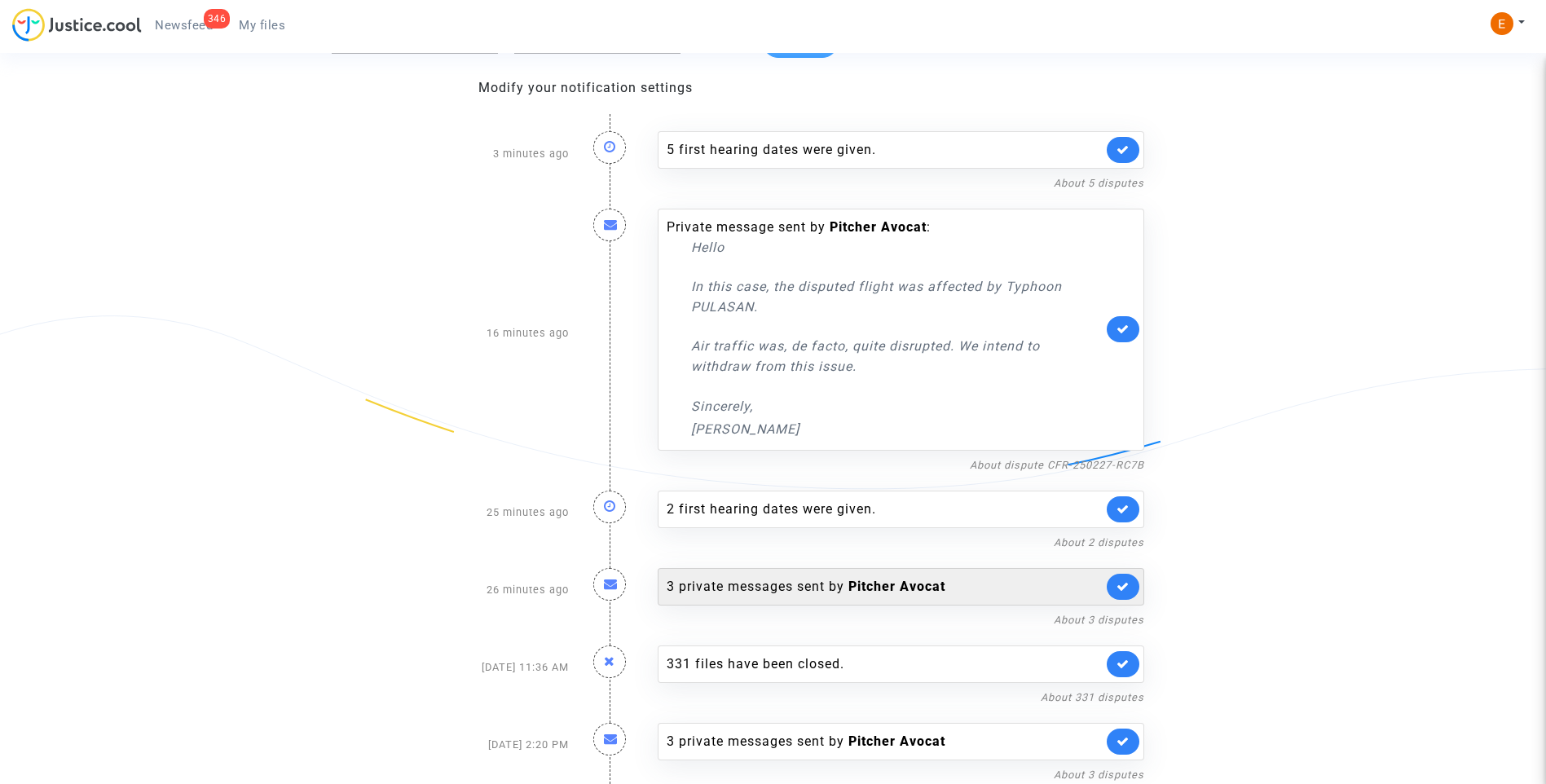
click at [795, 580] on div "3 private messages sent by Pitcher Avocat" at bounding box center [884, 586] width 436 height 20
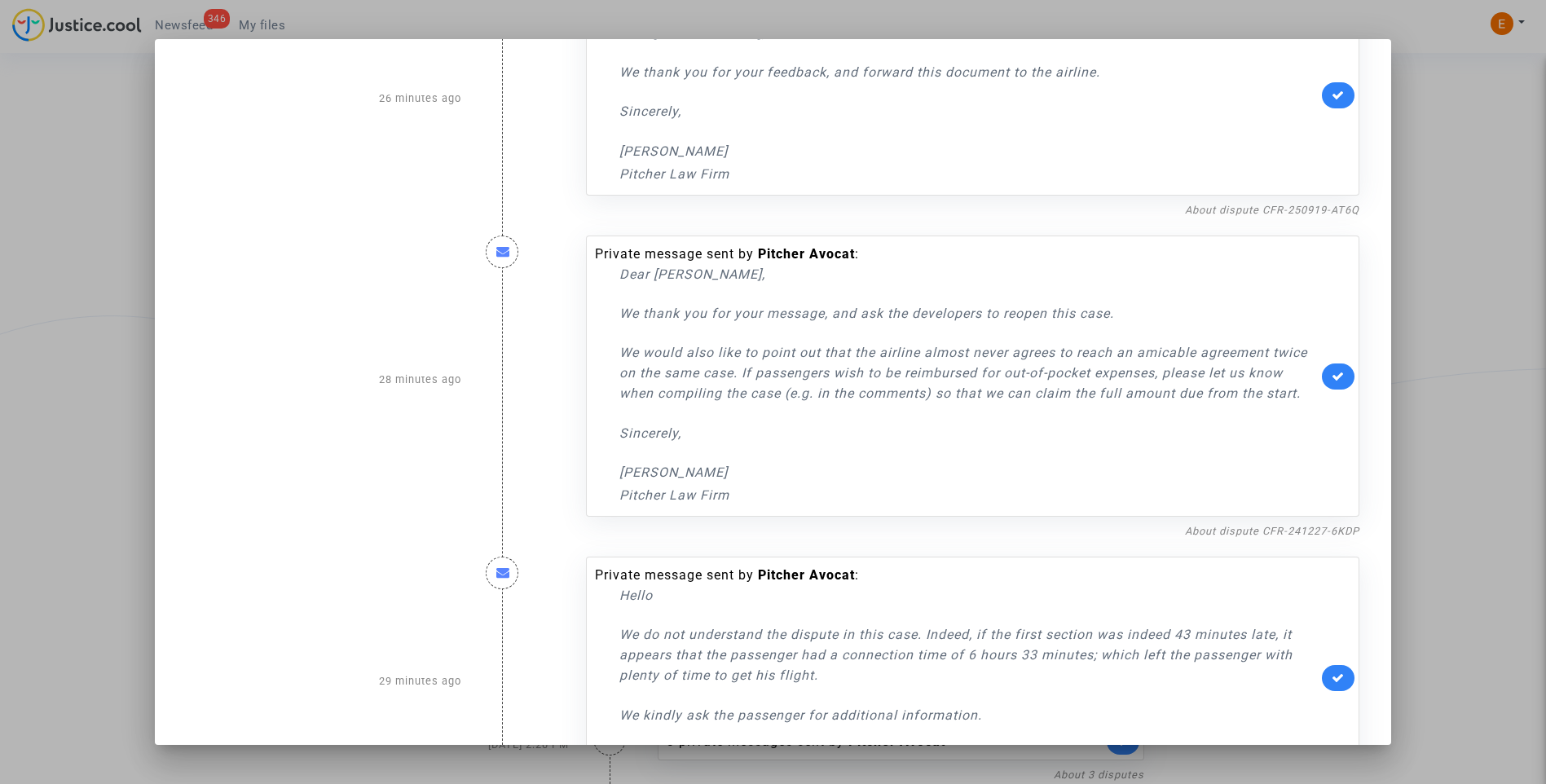
scroll to position [179, 0]
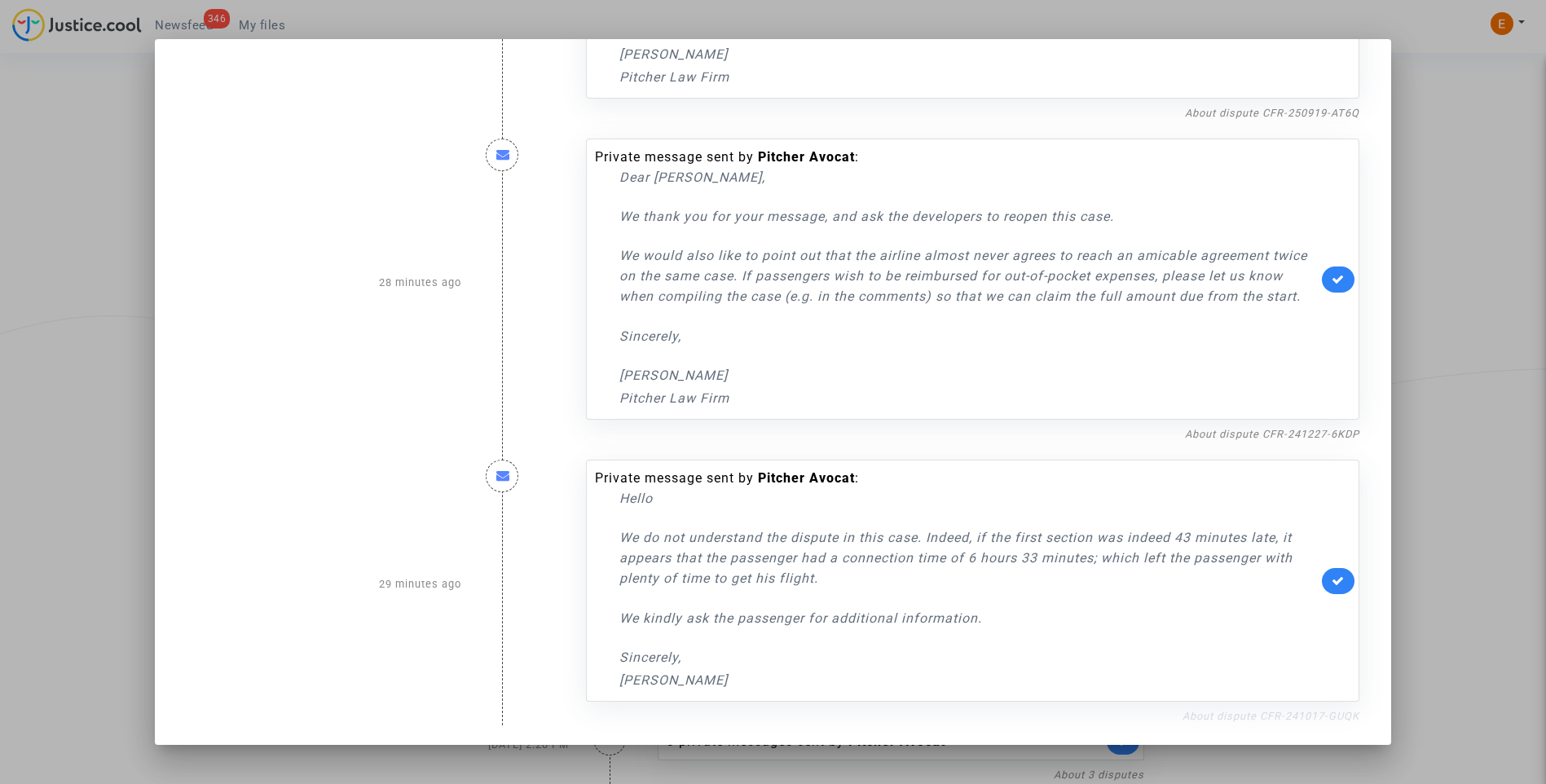
click at [1204, 712] on link "About dispute CFR-241017-GUQK" at bounding box center [1270, 716] width 177 height 12
click at [1338, 584] on link at bounding box center [1338, 580] width 33 height 26
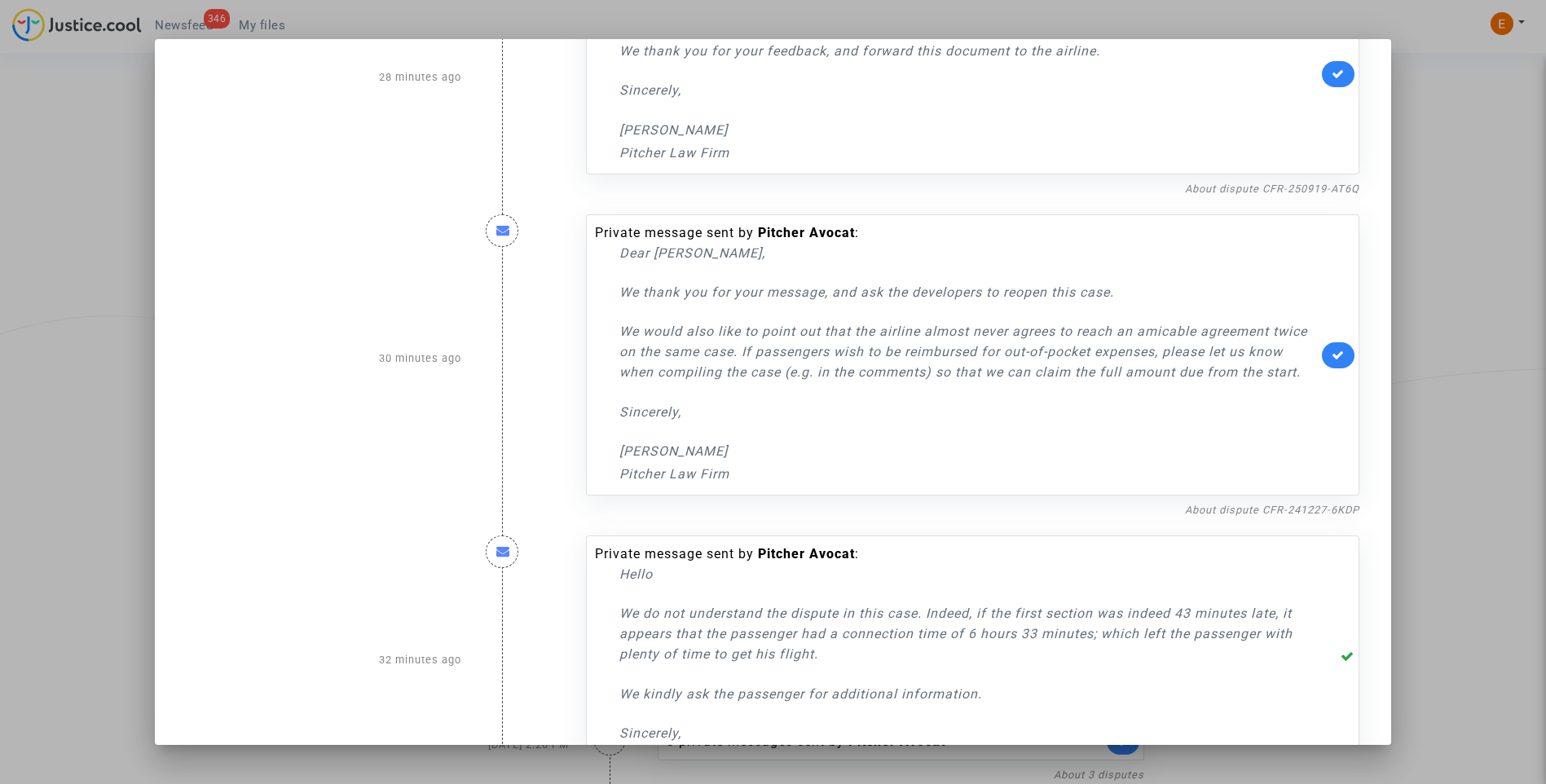
scroll to position [0, 0]
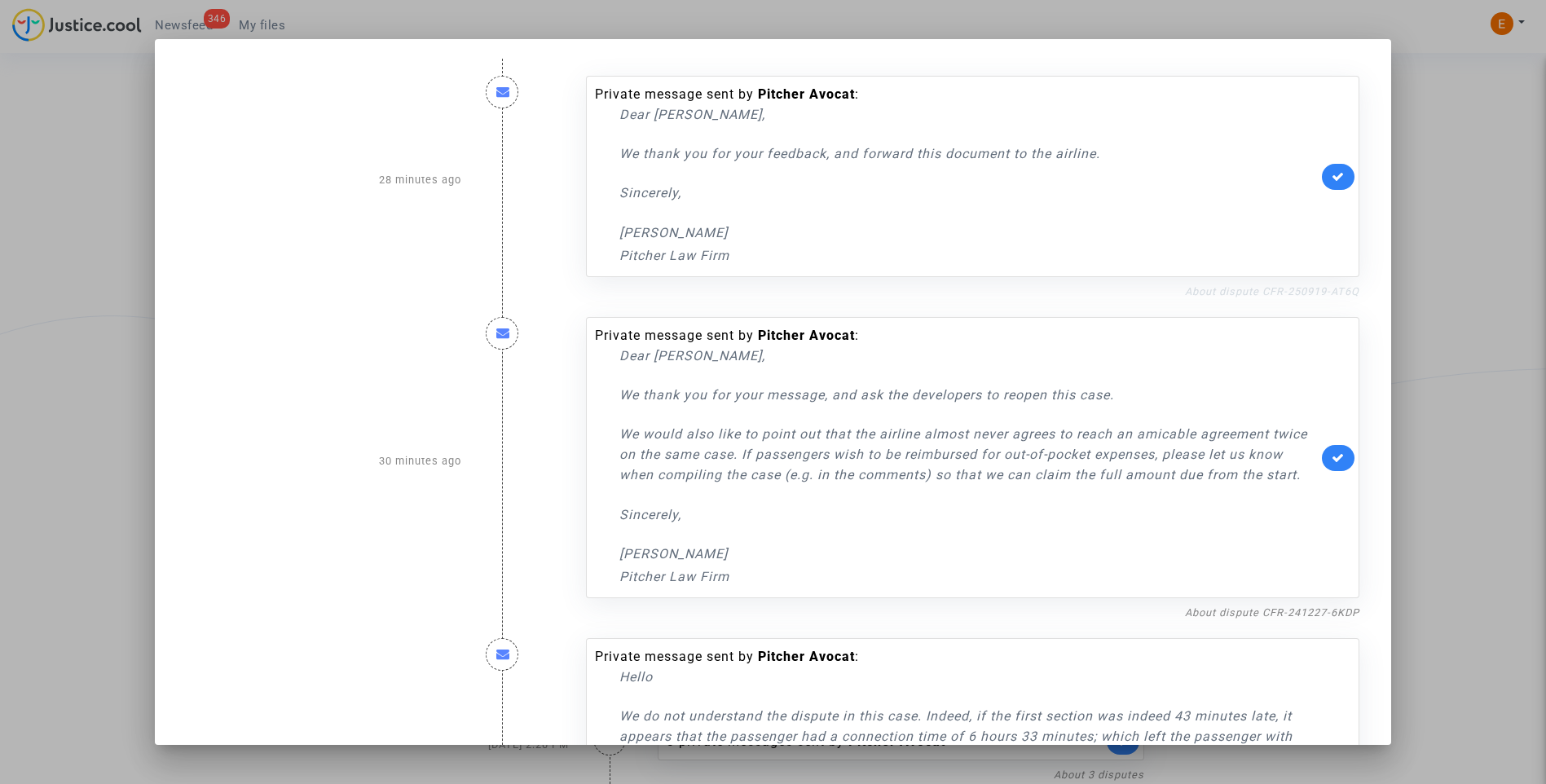
click at [1280, 294] on link "About dispute CFR-250919-AT6Q" at bounding box center [1272, 292] width 174 height 12
click at [1331, 173] on icon at bounding box center [1337, 176] width 13 height 12
click at [1254, 615] on link "About dispute CFR-241227-6KDP" at bounding box center [1272, 612] width 174 height 12
click at [1331, 457] on icon at bounding box center [1337, 457] width 13 height 12
click at [1458, 264] on div at bounding box center [773, 392] width 1546 height 784
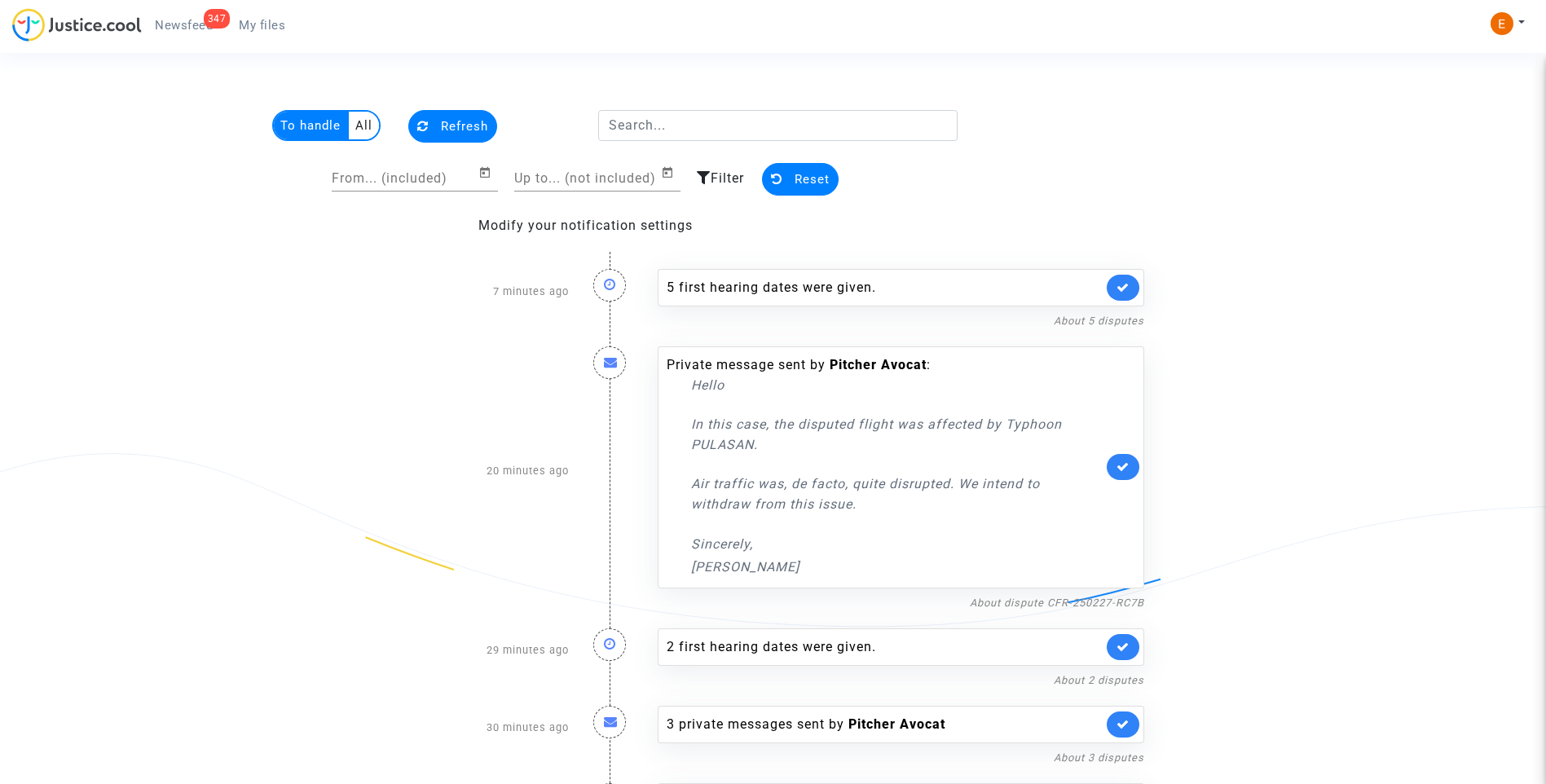
scroll to position [138, 0]
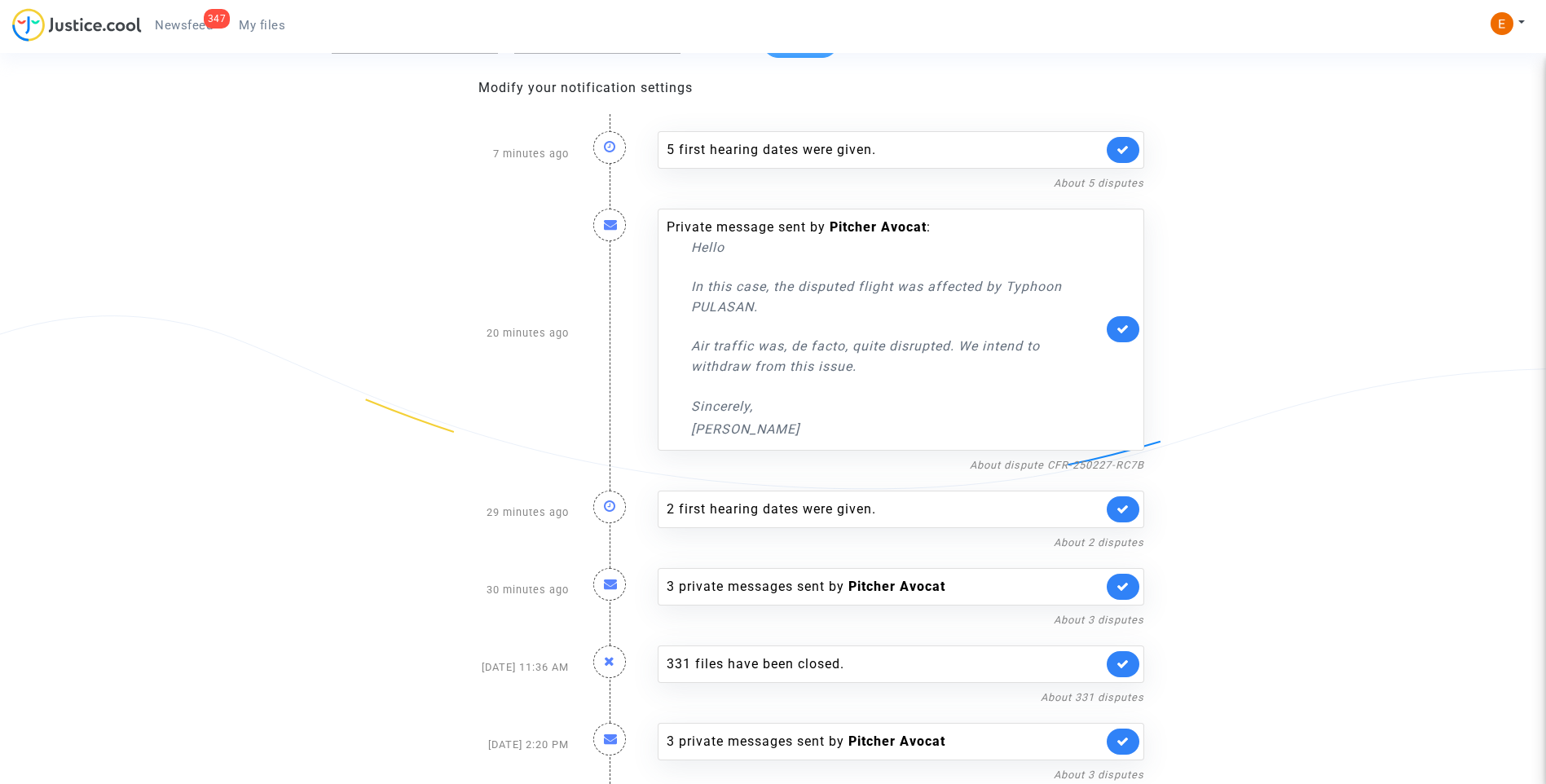
click at [255, 29] on span "My files" at bounding box center [262, 25] width 47 height 15
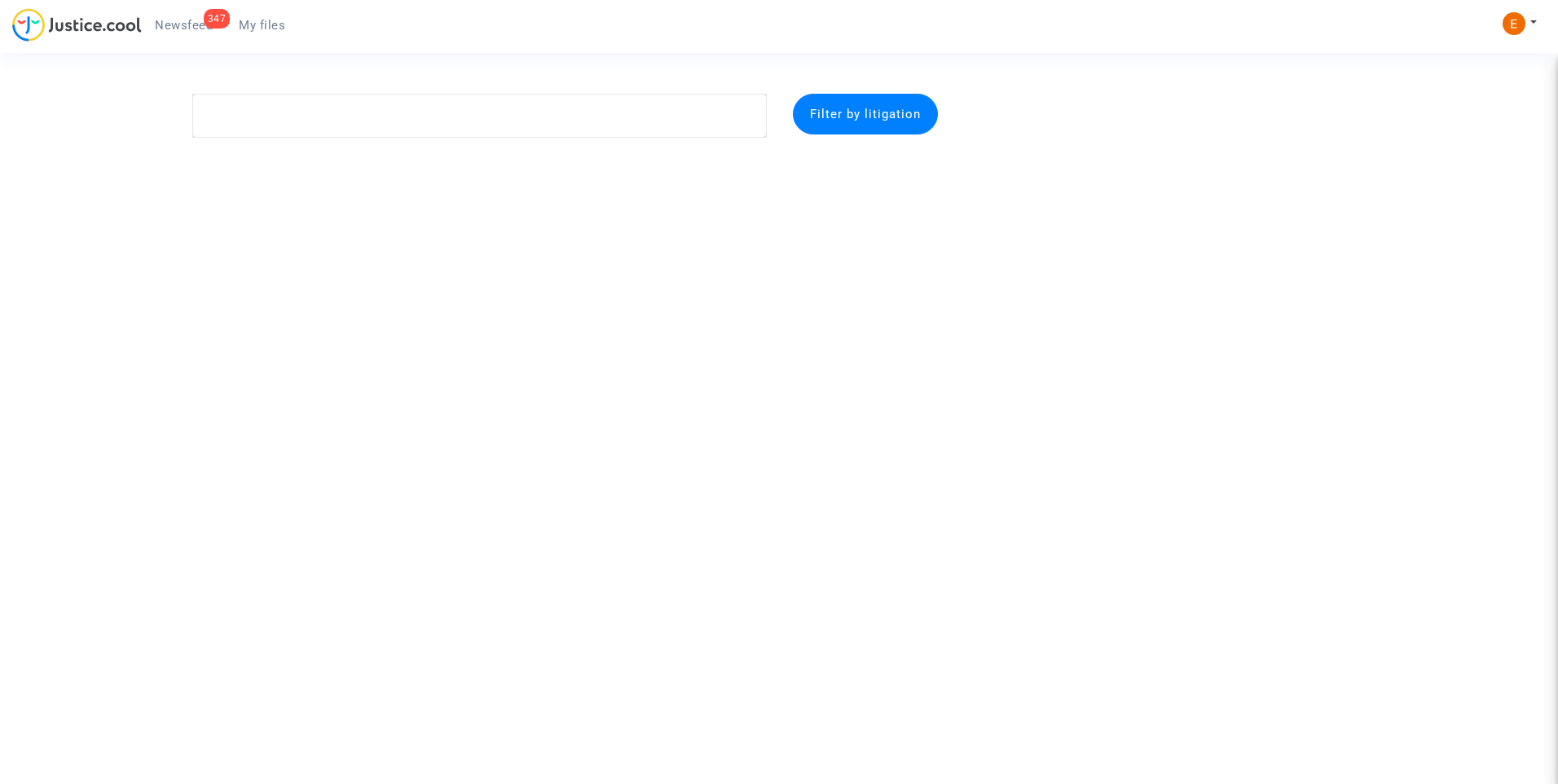
click at [209, 25] on div "347" at bounding box center [217, 18] width 27 height 20
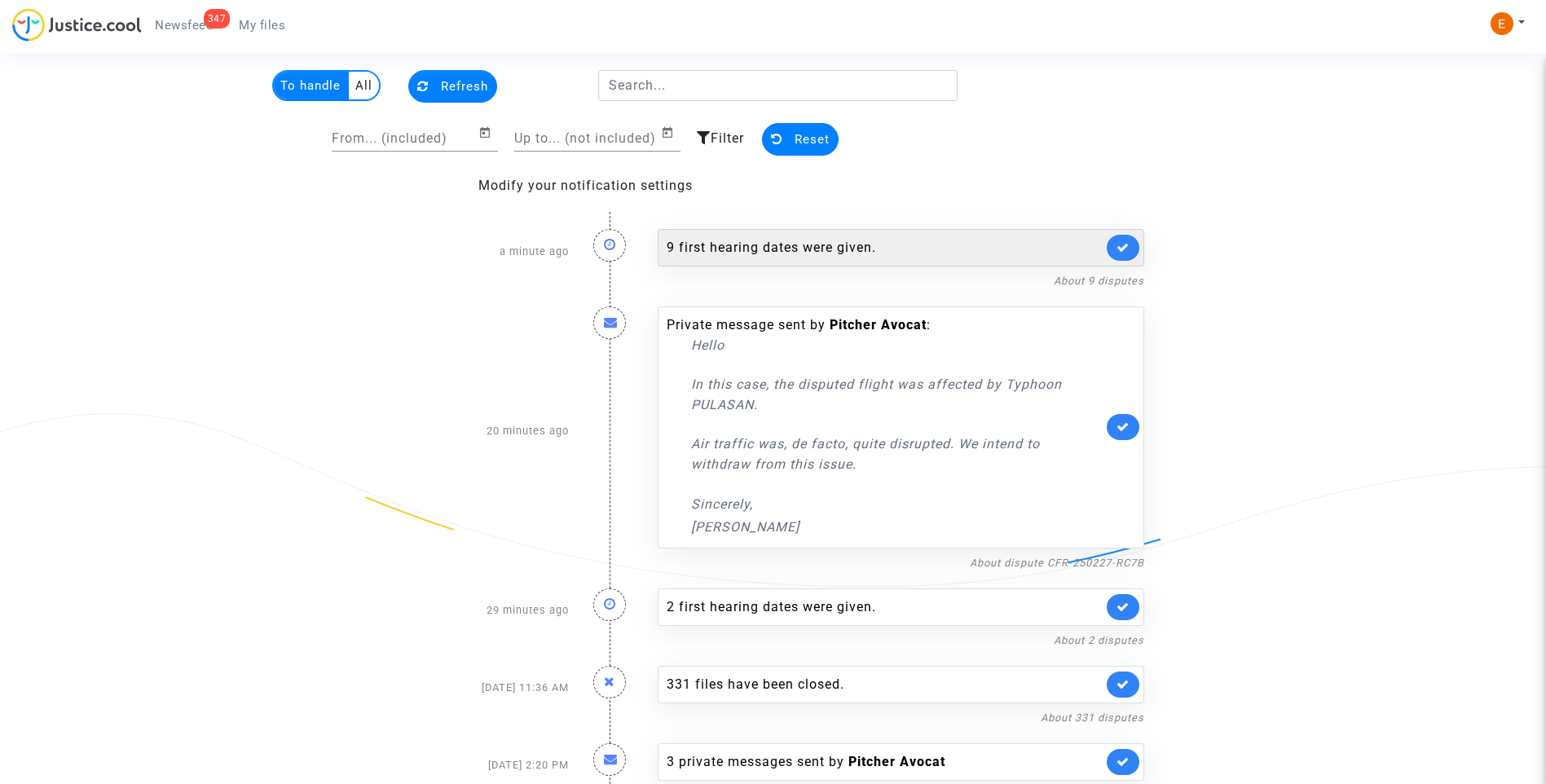
scroll to position [60, 0]
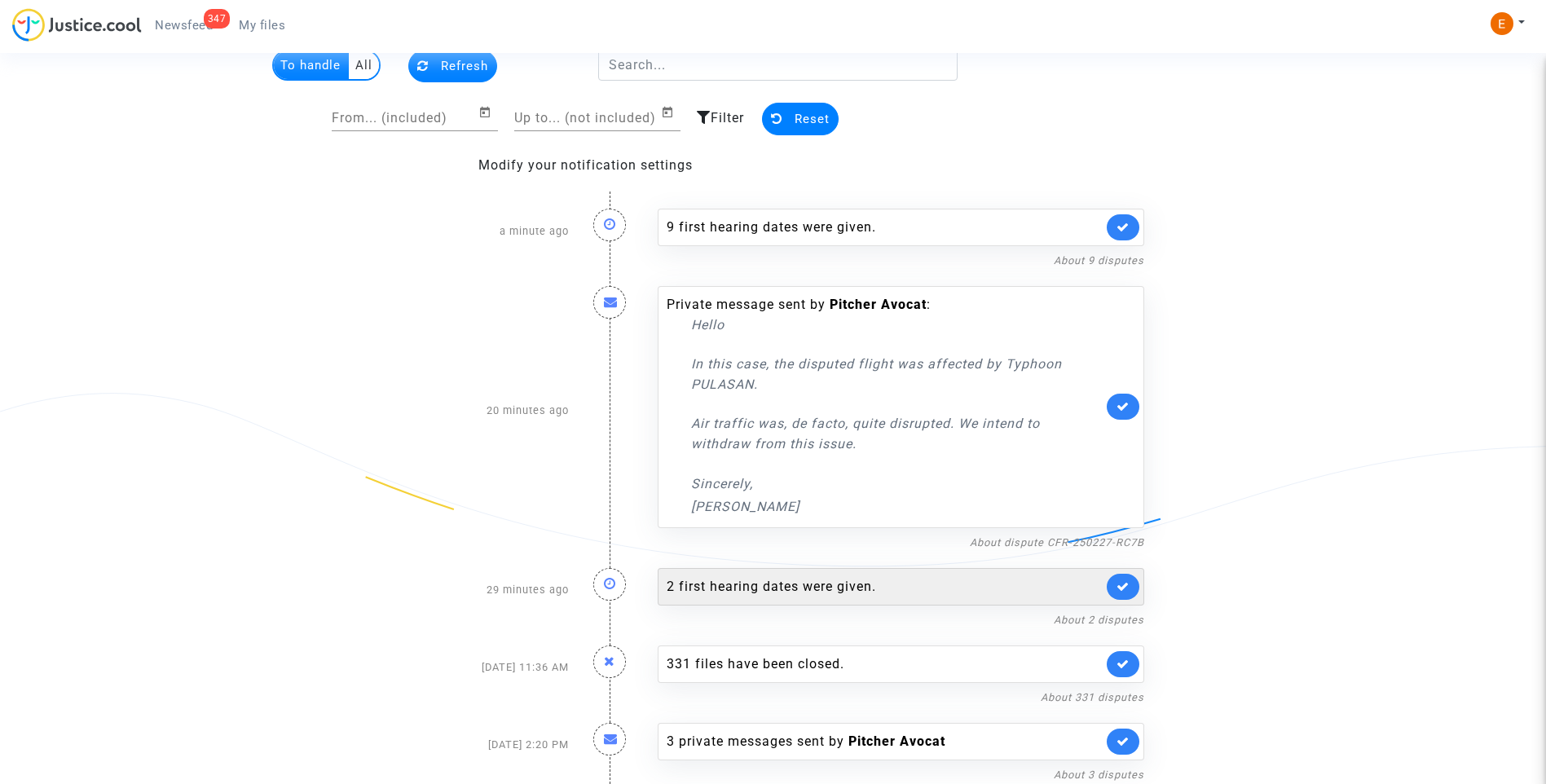
click at [808, 582] on div "2 first hearing dates were given." at bounding box center [884, 586] width 436 height 20
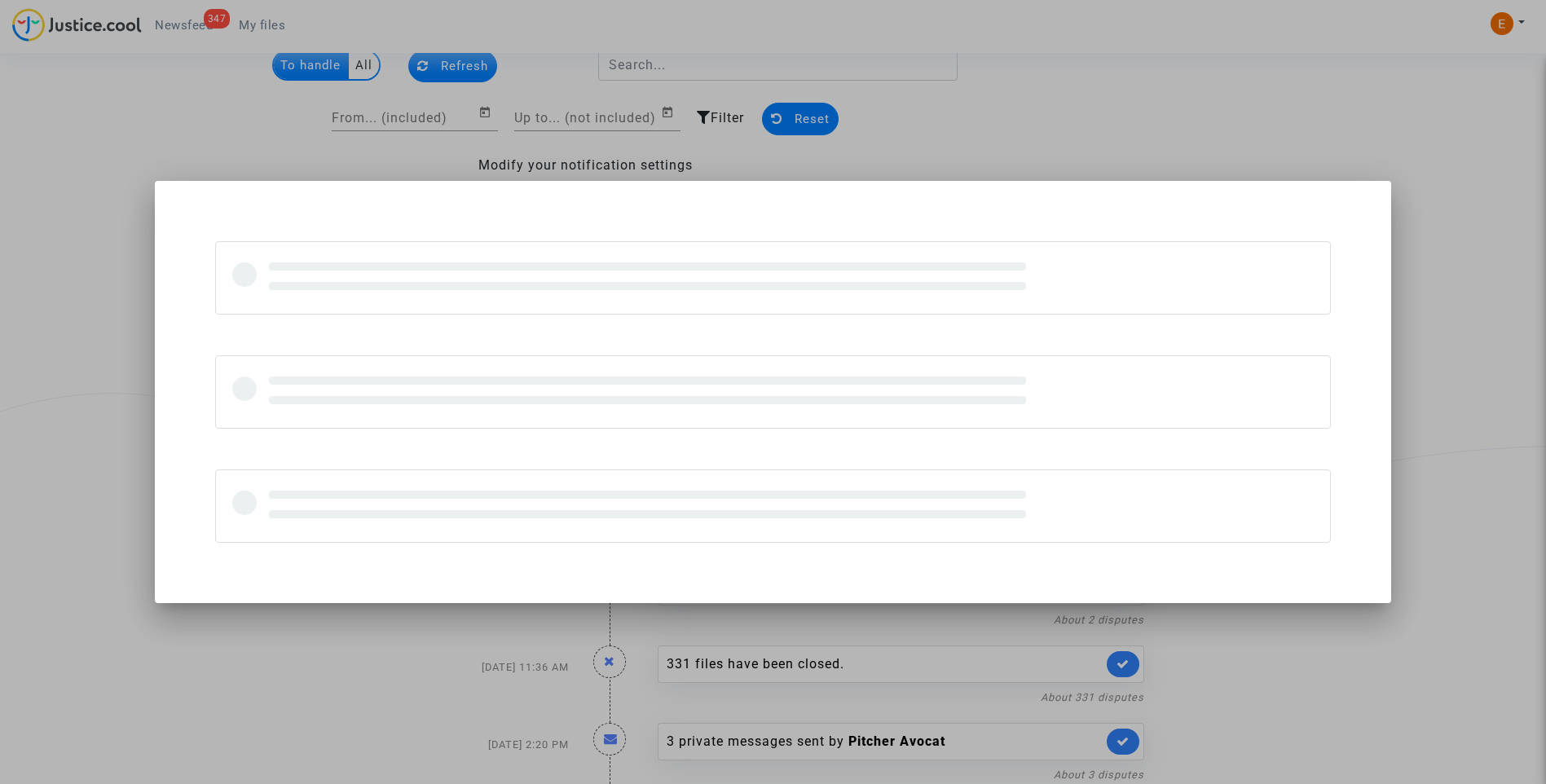
scroll to position [0, 0]
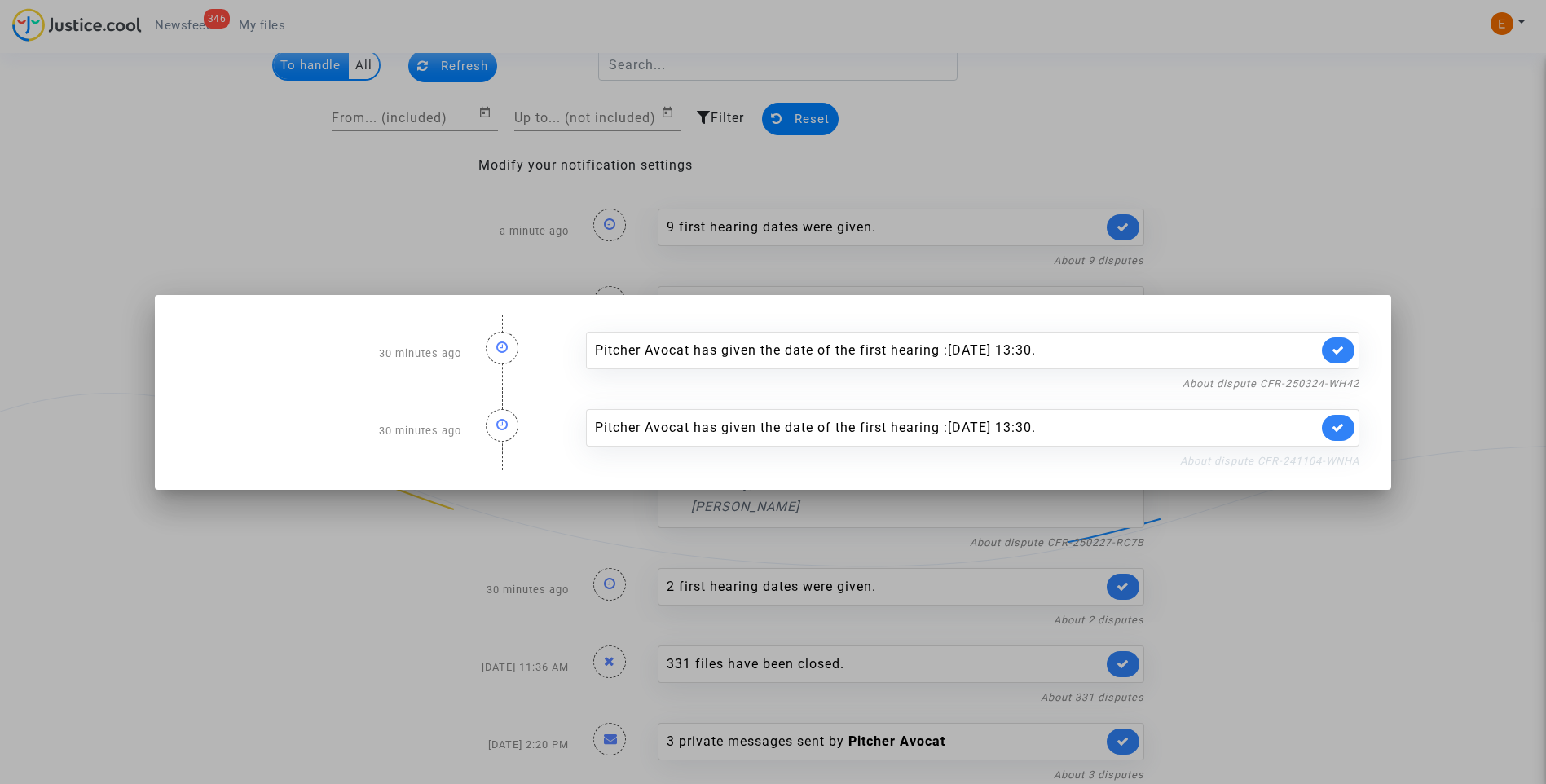
click at [1248, 462] on link "About dispute CFR-241104-WNHA" at bounding box center [1270, 461] width 179 height 12
click at [1342, 430] on icon at bounding box center [1337, 427] width 13 height 12
click at [1331, 384] on link "About dispute CFR-250324-WH42" at bounding box center [1270, 383] width 177 height 12
drag, startPoint x: 1349, startPoint y: 354, endPoint x: 1348, endPoint y: 330, distance: 24.0
click at [1344, 351] on icon at bounding box center [1337, 350] width 13 height 12
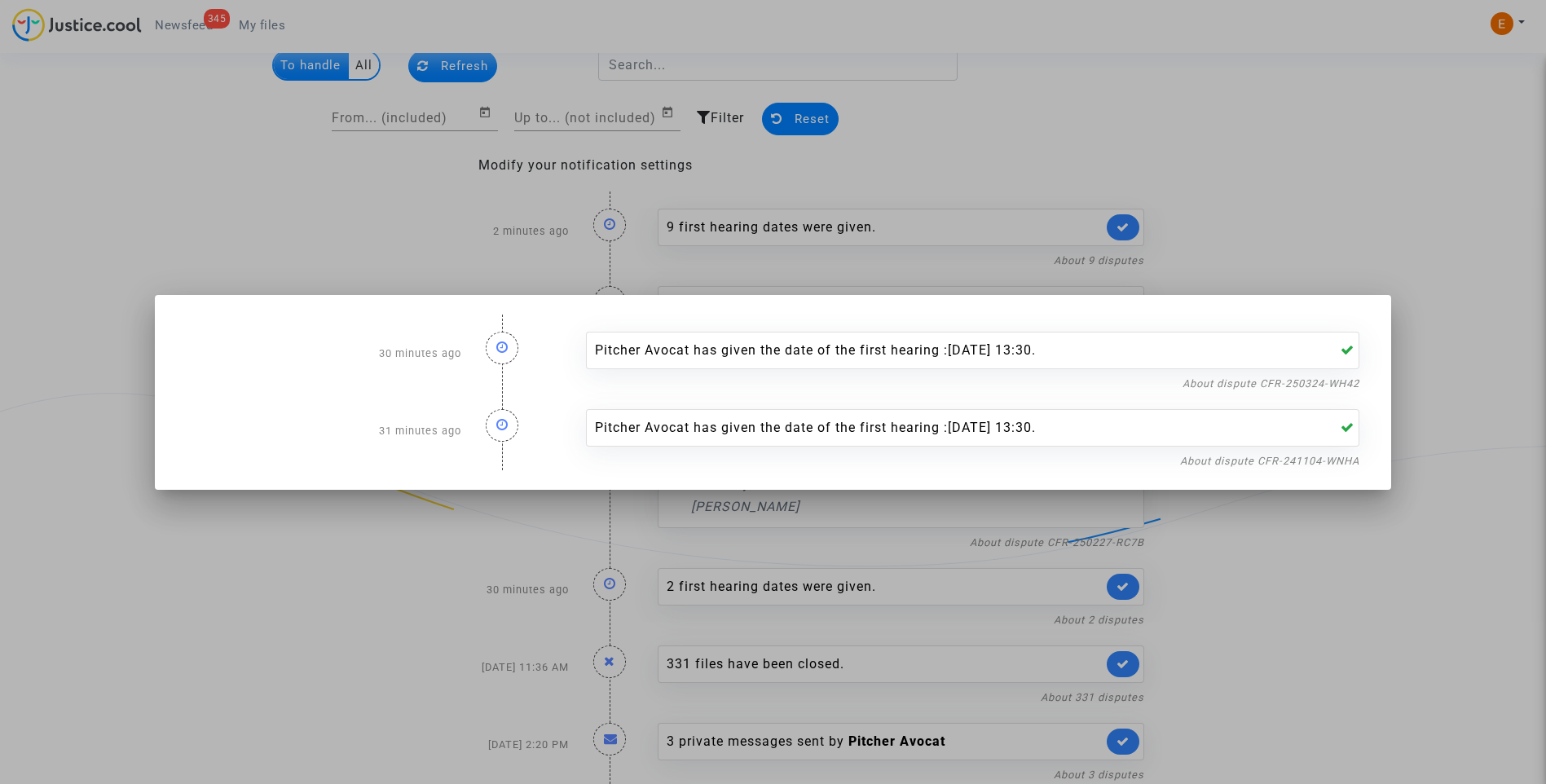
click at [1337, 228] on div at bounding box center [773, 392] width 1546 height 784
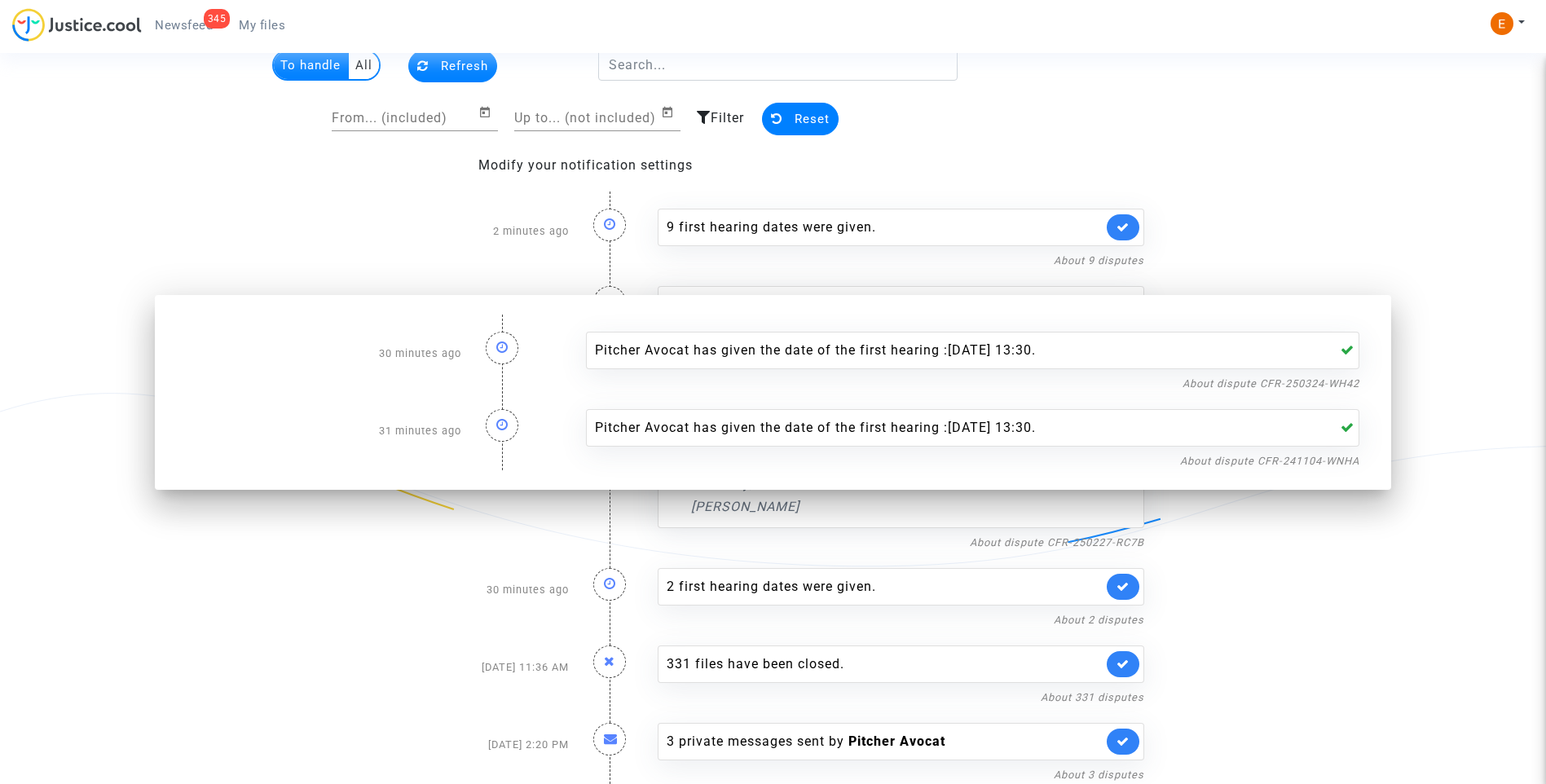
scroll to position [60, 0]
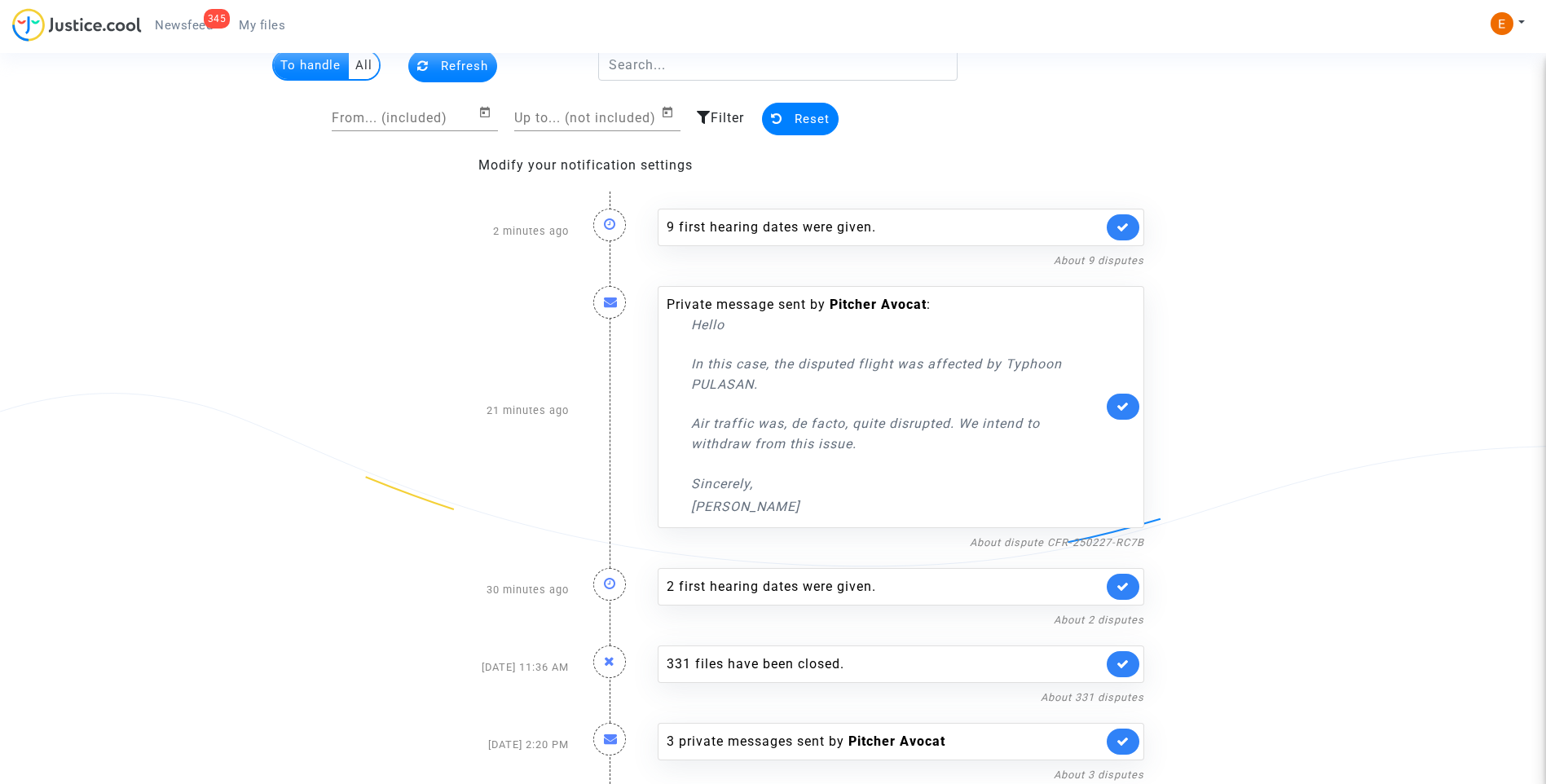
click at [271, 16] on link "My files" at bounding box center [262, 25] width 72 height 24
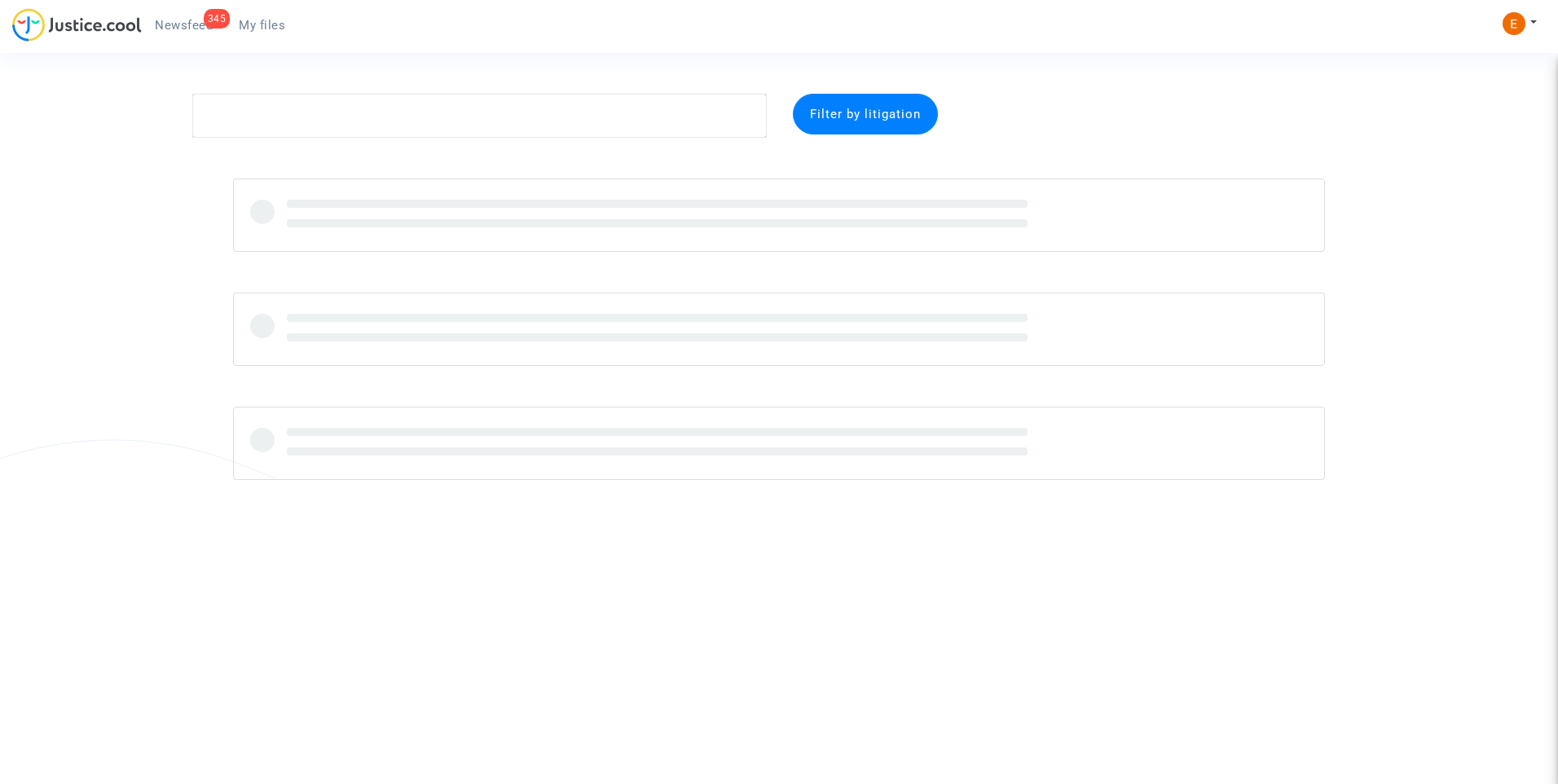
click at [219, 17] on div "345" at bounding box center [217, 18] width 27 height 20
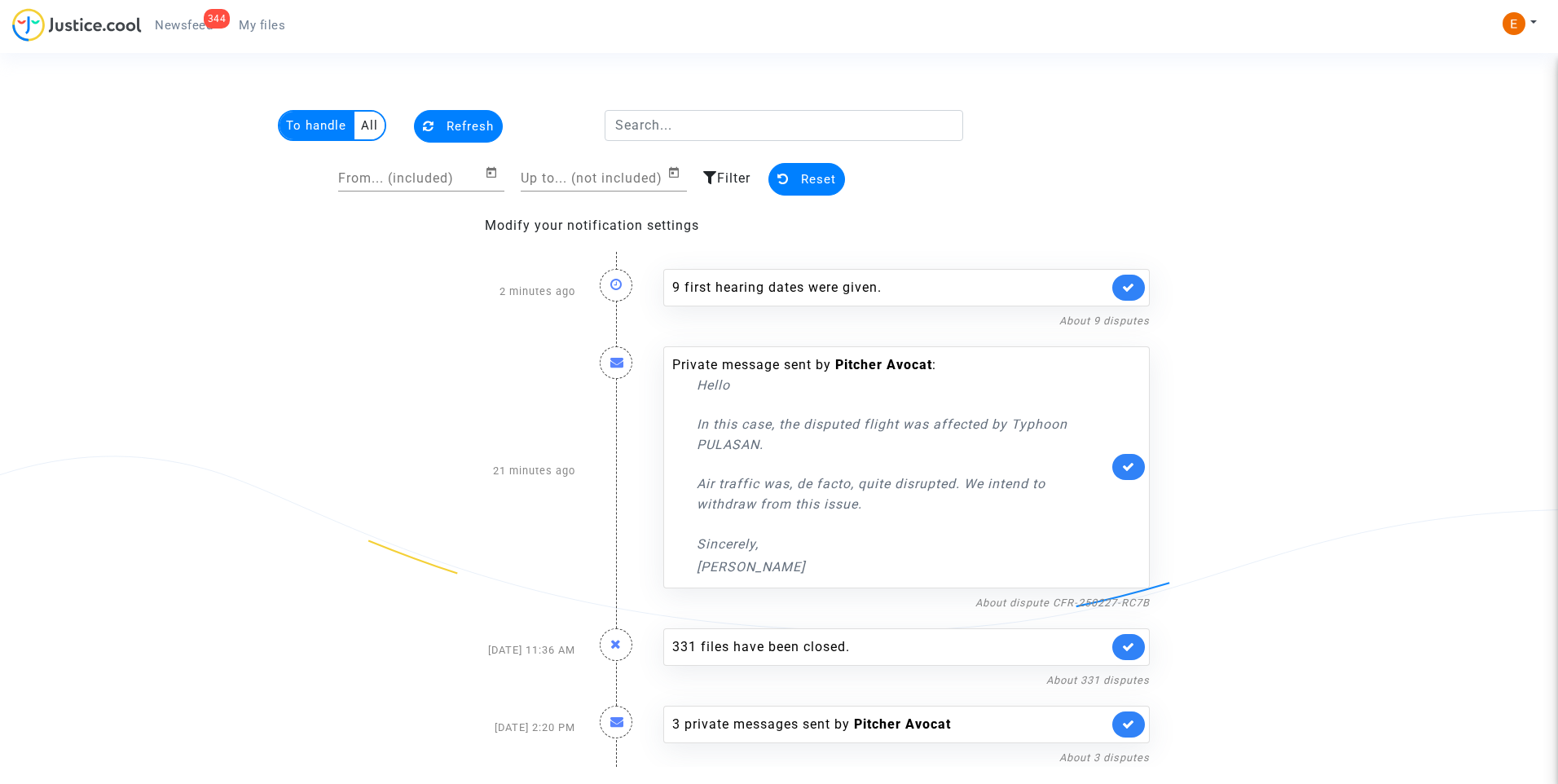
drag, startPoint x: 920, startPoint y: 520, endPoint x: 669, endPoint y: 423, distance: 269.1
click at [669, 423] on div "Private message sent by Pitcher Avocat : Hello In this case, the disputed fligh…" at bounding box center [907, 467] width 487 height 241
drag, startPoint x: 669, startPoint y: 423, endPoint x: 740, endPoint y: 436, distance: 72.2
click at [1086, 594] on nf-filterlink "About dispute CFR-250227-RC7B" at bounding box center [1062, 601] width 174 height 16
click at [1085, 604] on link "About dispute CFR-250227-RC7B" at bounding box center [1062, 602] width 174 height 12
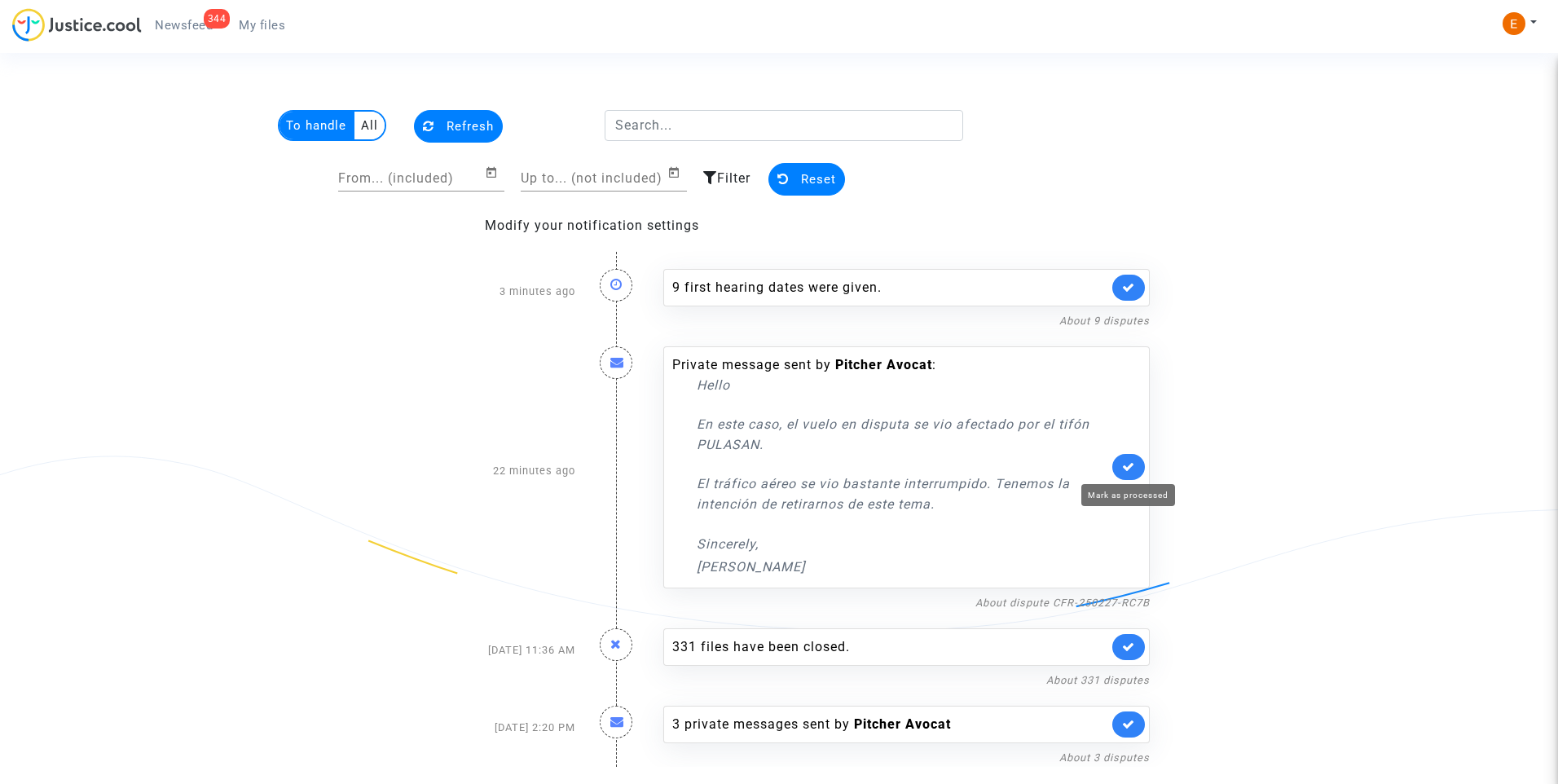
drag, startPoint x: 1131, startPoint y: 461, endPoint x: 914, endPoint y: 365, distance: 237.3
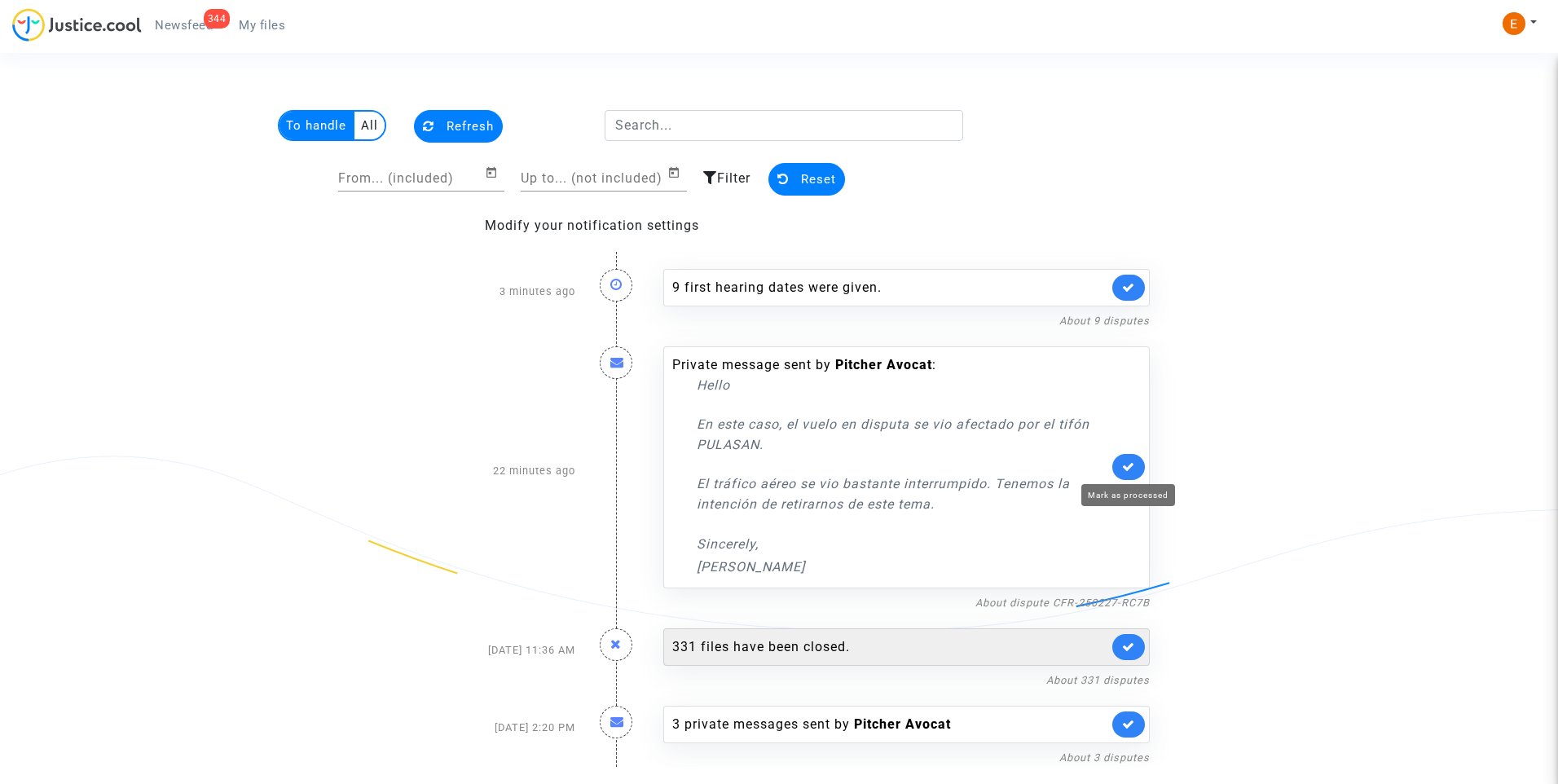
click at [1130, 461] on icon at bounding box center [1128, 467] width 13 height 12
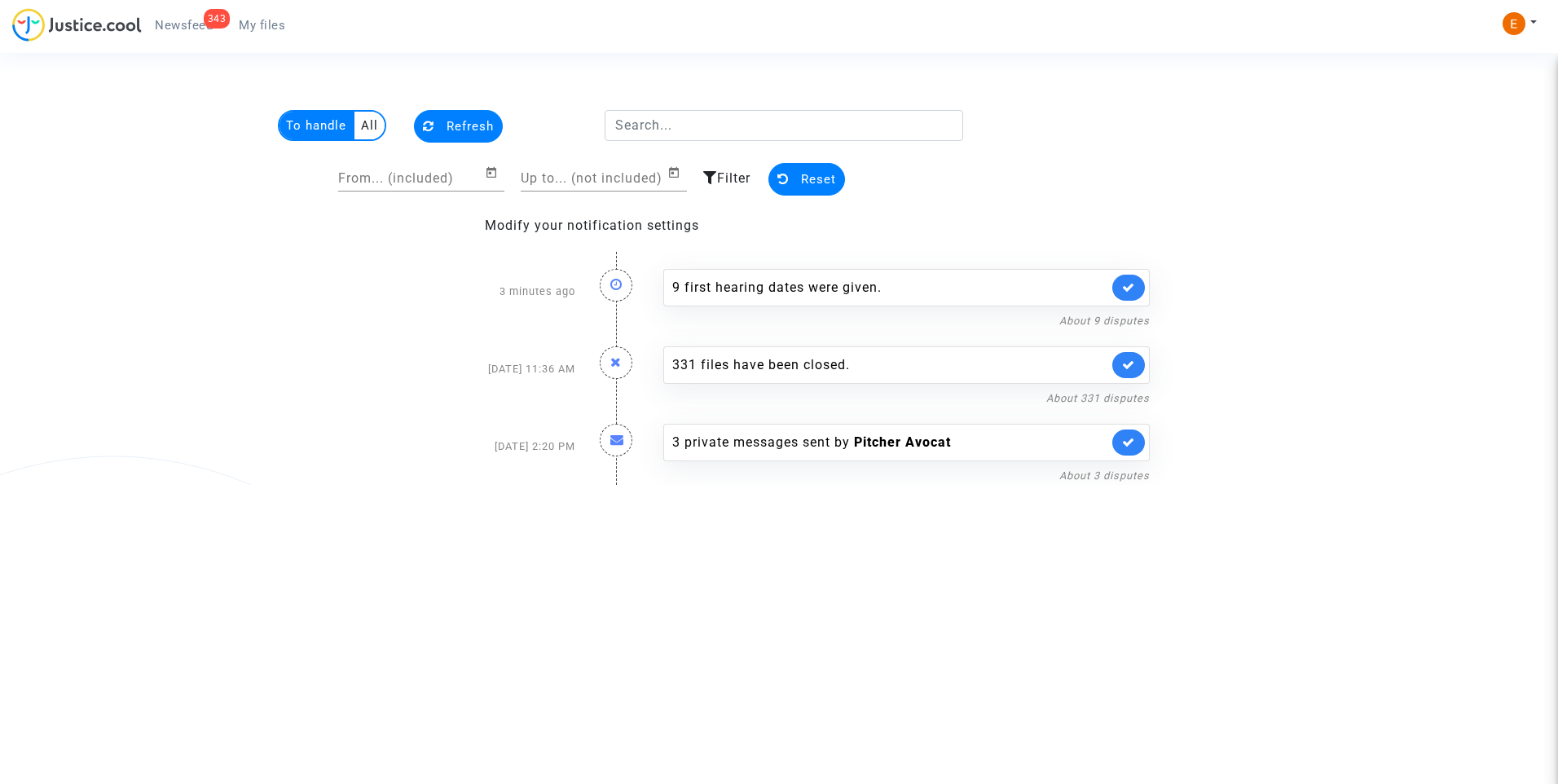
click at [260, 31] on span "My files" at bounding box center [262, 25] width 47 height 15
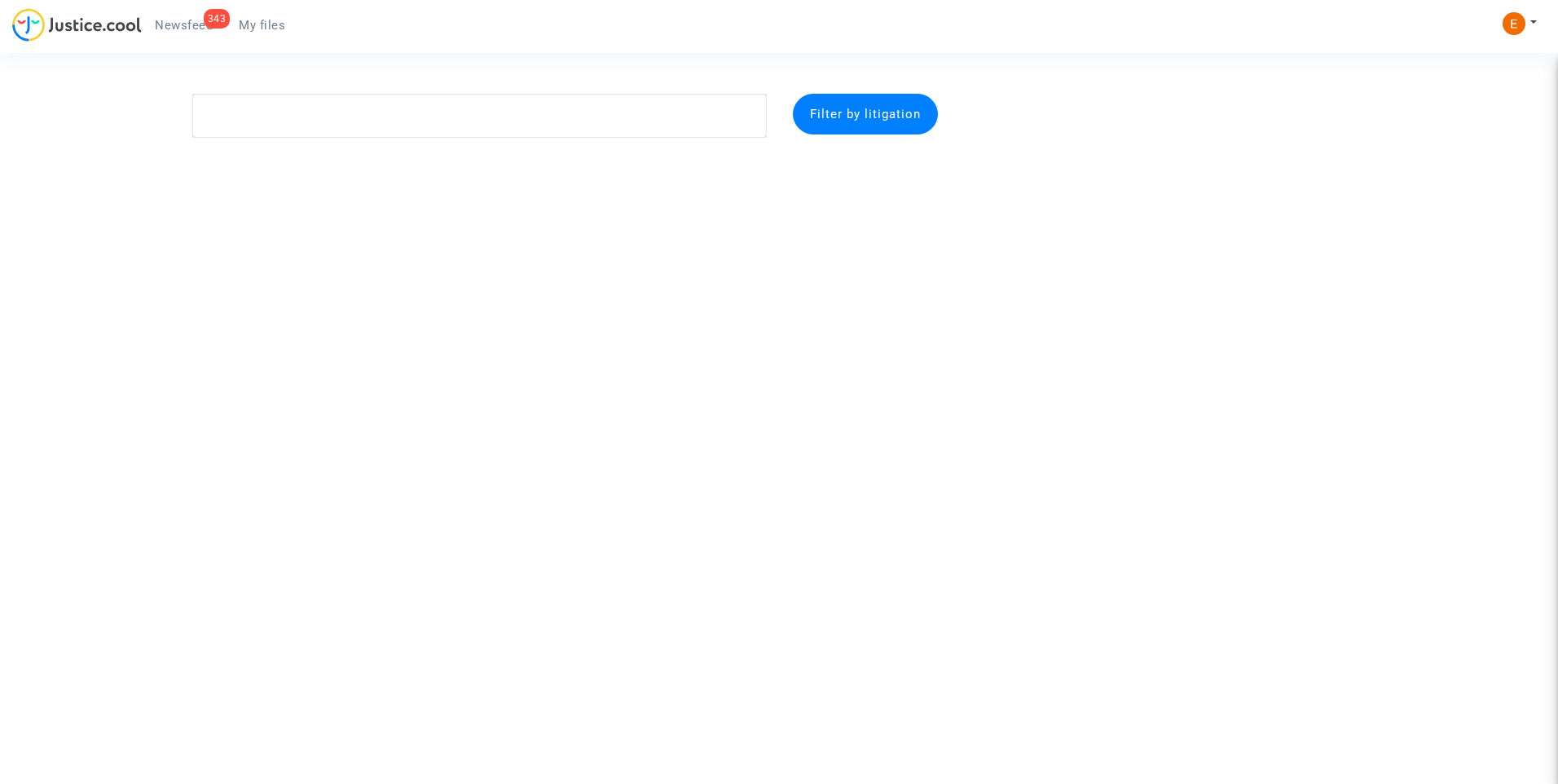
click at [191, 15] on link "343 Newsfeed" at bounding box center [183, 25] width 84 height 24
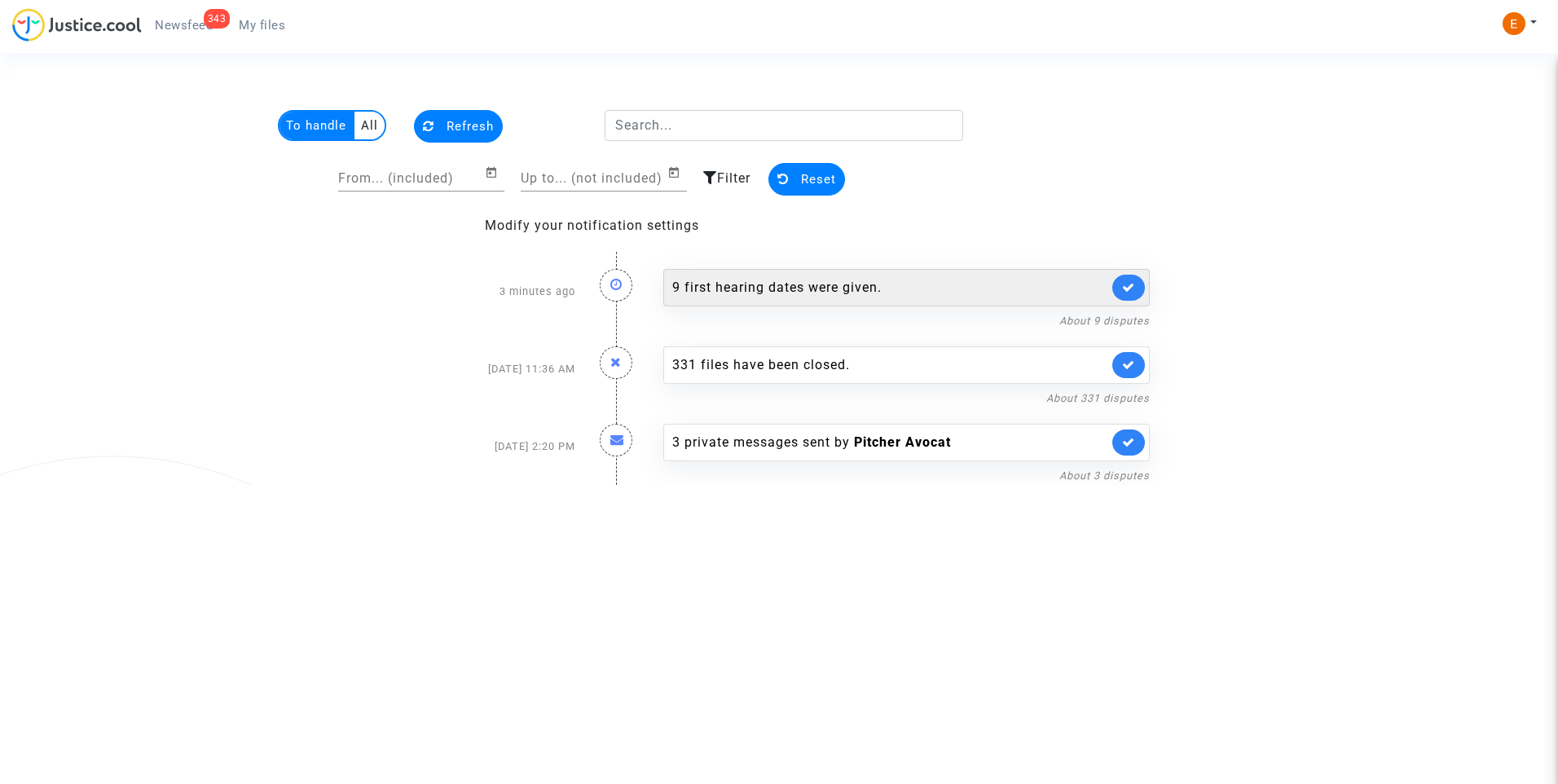
click at [789, 289] on div "9 first hearing dates were given." at bounding box center [889, 287] width 436 height 20
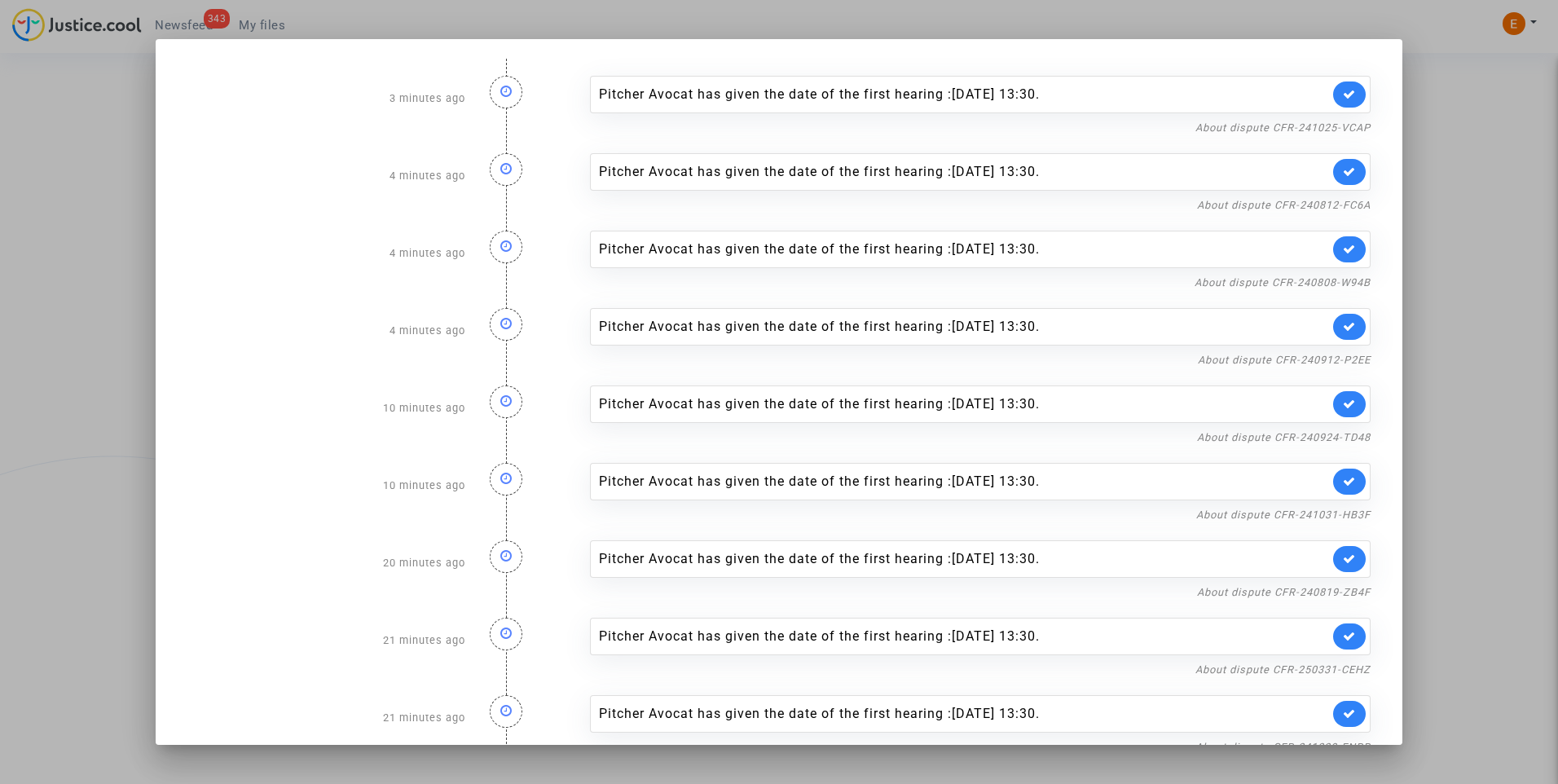
scroll to position [31, 0]
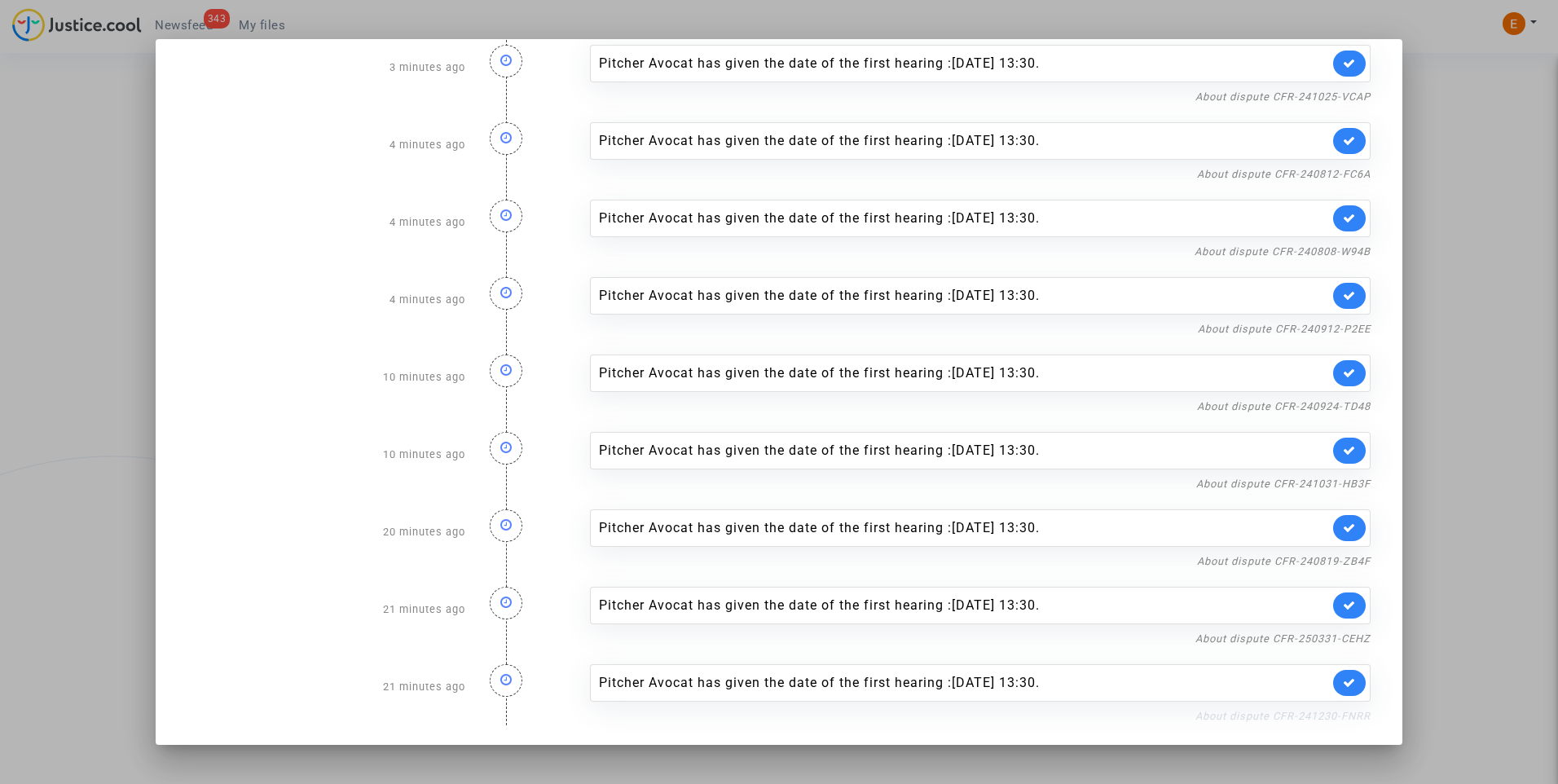
click at [1312, 712] on link "About dispute CFR-241230-FNRR" at bounding box center [1282, 716] width 175 height 12
click at [1344, 692] on link at bounding box center [1349, 682] width 33 height 26
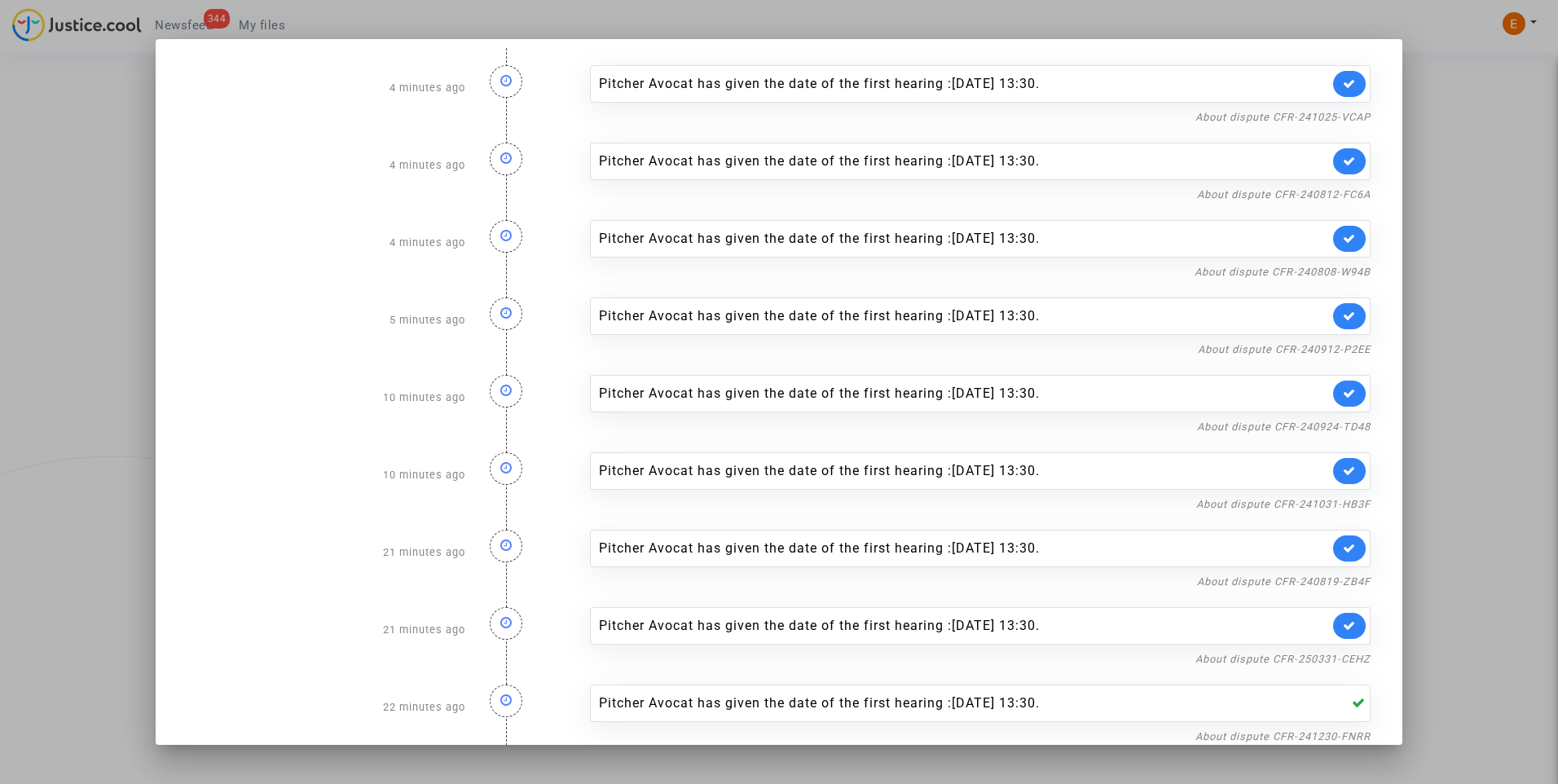
scroll to position [0, 0]
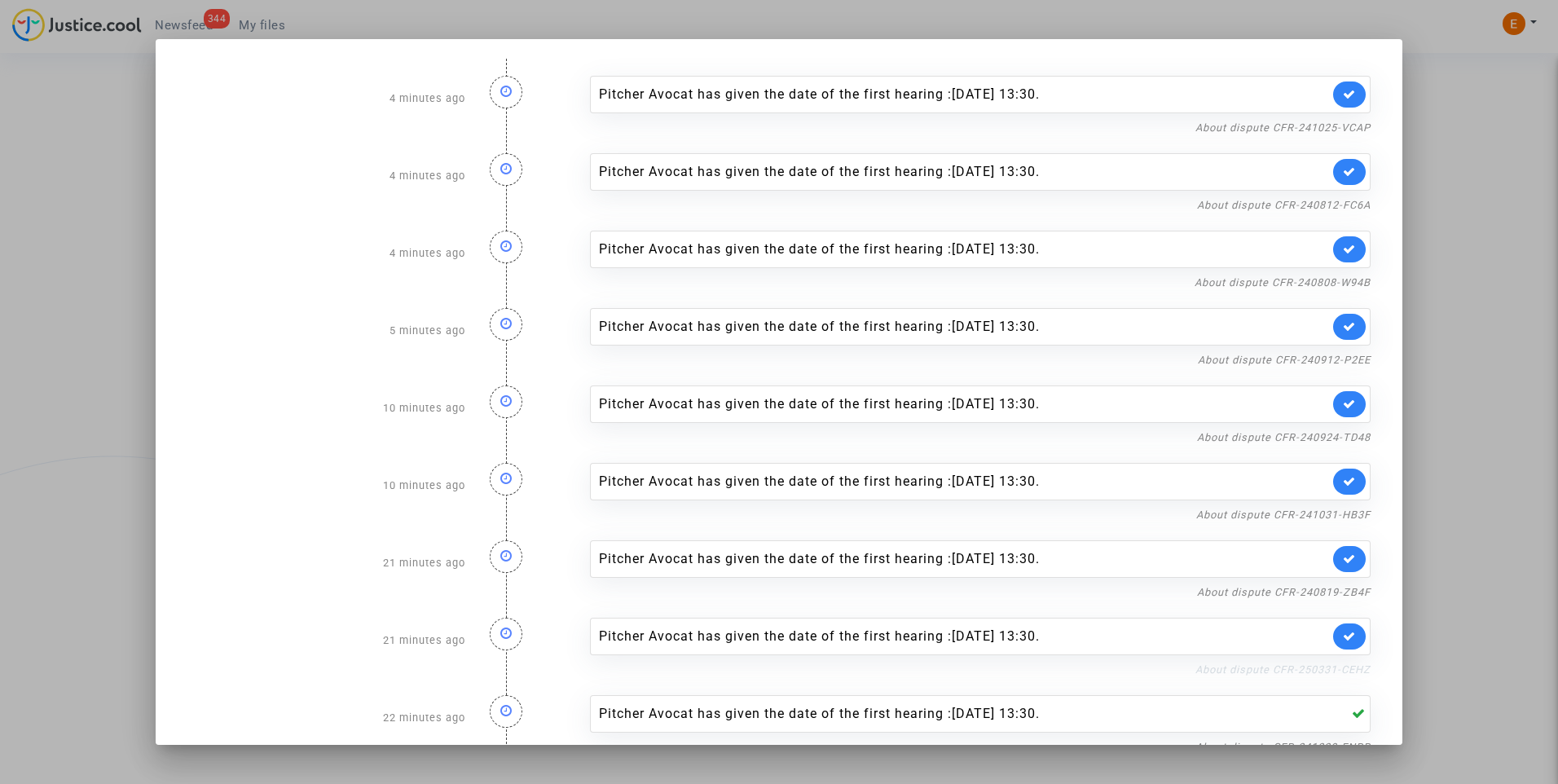
click at [1297, 668] on link "About dispute CFR-250331-CEHZ" at bounding box center [1282, 669] width 175 height 12
click at [1345, 637] on link at bounding box center [1349, 636] width 33 height 26
click at [1275, 599] on div "About dispute CFR-240819-ZB4F" at bounding box center [980, 591] width 781 height 20
click at [1276, 594] on link "About dispute CFR-240819-ZB4F" at bounding box center [1283, 592] width 173 height 12
click at [1342, 560] on icon at bounding box center [1348, 558] width 13 height 12
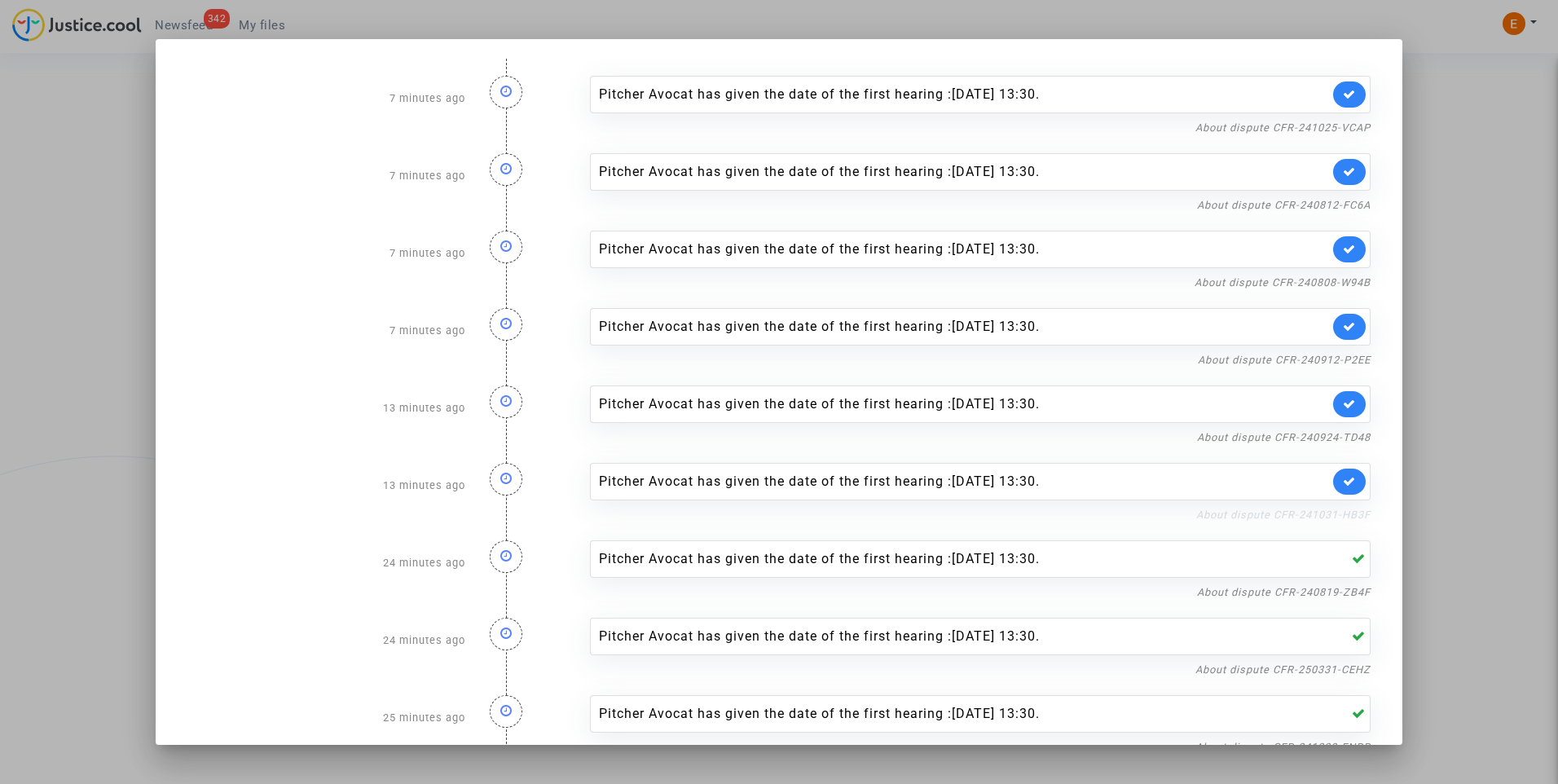
click at [1318, 513] on link "About dispute CFR-241031-HB3F" at bounding box center [1283, 514] width 174 height 12
drag, startPoint x: 1337, startPoint y: 485, endPoint x: 1328, endPoint y: 448, distance: 38.1
click at [1342, 483] on icon at bounding box center [1348, 481] width 13 height 12
click at [1327, 439] on link "About dispute CFR-240924-TD48" at bounding box center [1283, 437] width 173 height 12
click at [1346, 408] on link at bounding box center [1349, 404] width 33 height 26
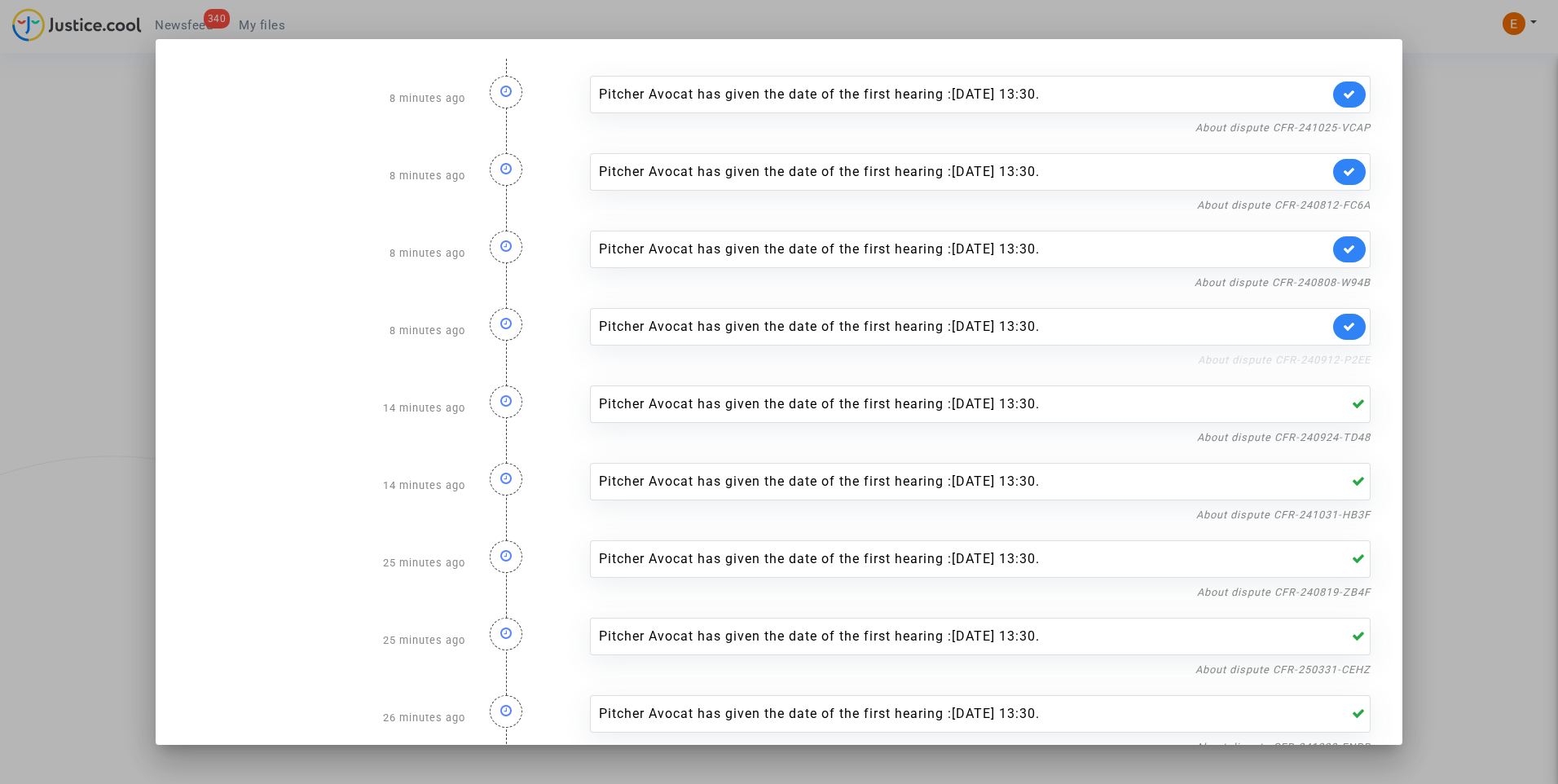
click at [1335, 359] on link "About dispute CFR-240912-P2EE" at bounding box center [1284, 360] width 173 height 12
click at [1342, 328] on icon at bounding box center [1348, 326] width 13 height 12
click at [1337, 285] on link "About dispute CFR-240808-W94B" at bounding box center [1283, 282] width 176 height 12
click at [1341, 256] on link at bounding box center [1349, 249] width 33 height 26
click at [1339, 215] on div "Pitcher Avocat has given the date of the first hearing :Dec 15th 2025 at 13:30.…" at bounding box center [980, 253] width 805 height 78
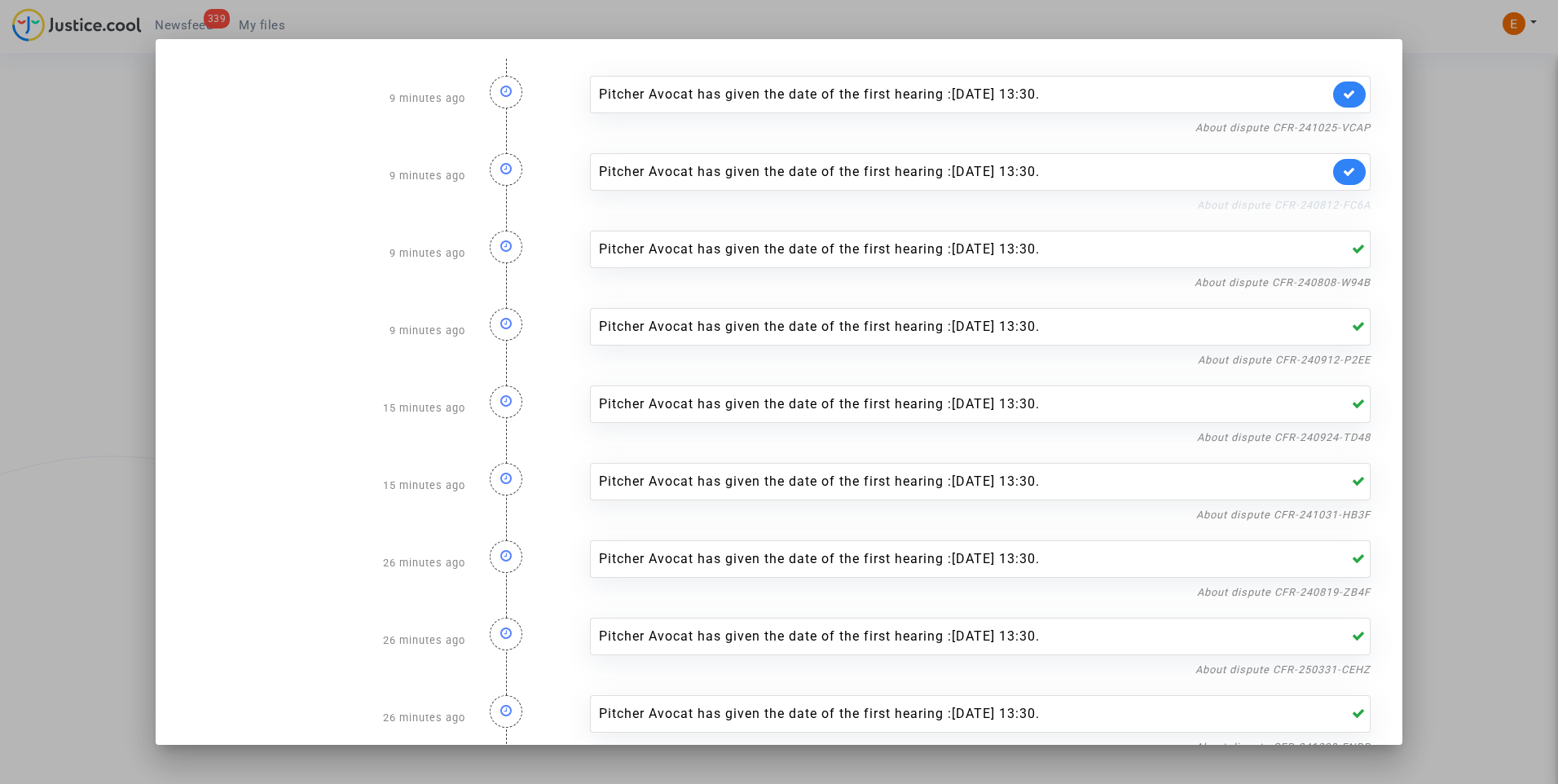
click at [1337, 205] on link "About dispute CFR-240812-FC6A" at bounding box center [1283, 204] width 173 height 12
click at [1342, 170] on icon at bounding box center [1348, 172] width 13 height 12
click at [1340, 121] on nf-filterlink "About dispute CFR-241025-VCAP" at bounding box center [1282, 127] width 175 height 16
click at [1233, 122] on link "About dispute CFR-241025-VCAP" at bounding box center [1282, 128] width 175 height 12
click at [1342, 96] on icon at bounding box center [1348, 94] width 13 height 12
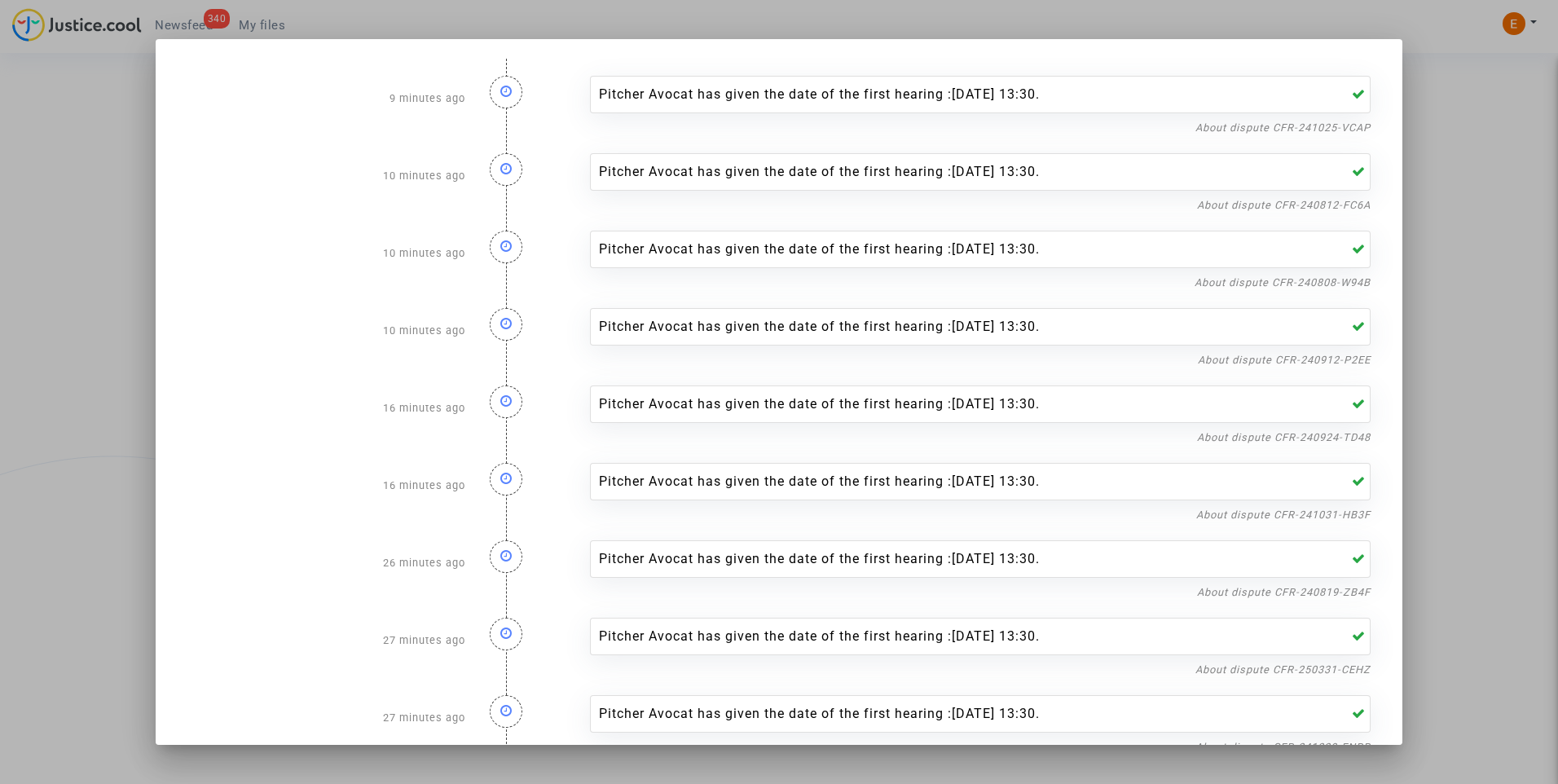
click at [1421, 120] on div at bounding box center [779, 392] width 1558 height 784
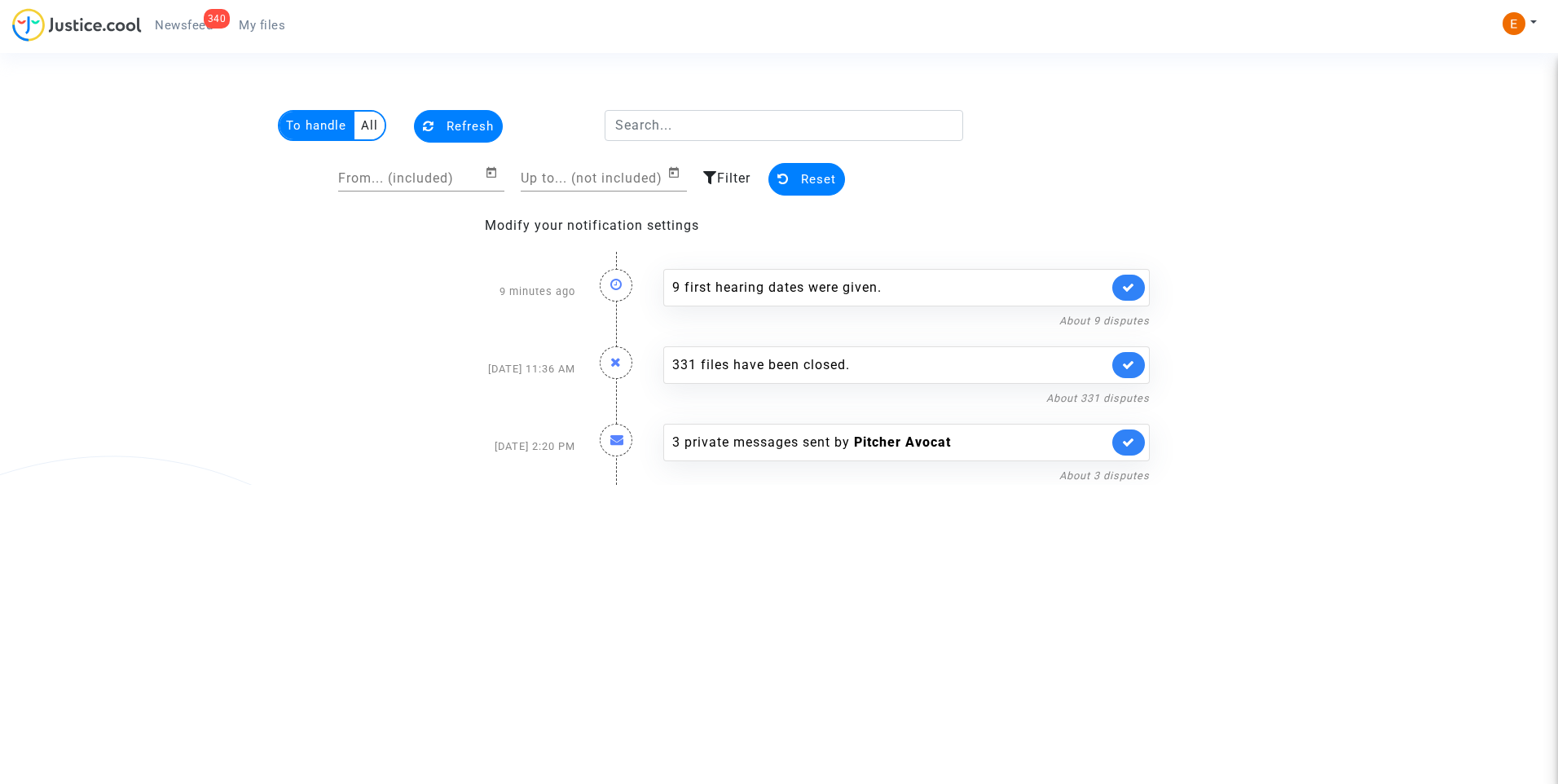
click at [254, 8] on ul "340 Newsfeed My files" at bounding box center [219, 22] width 156 height 29
click at [267, 24] on span "My files" at bounding box center [262, 25] width 47 height 15
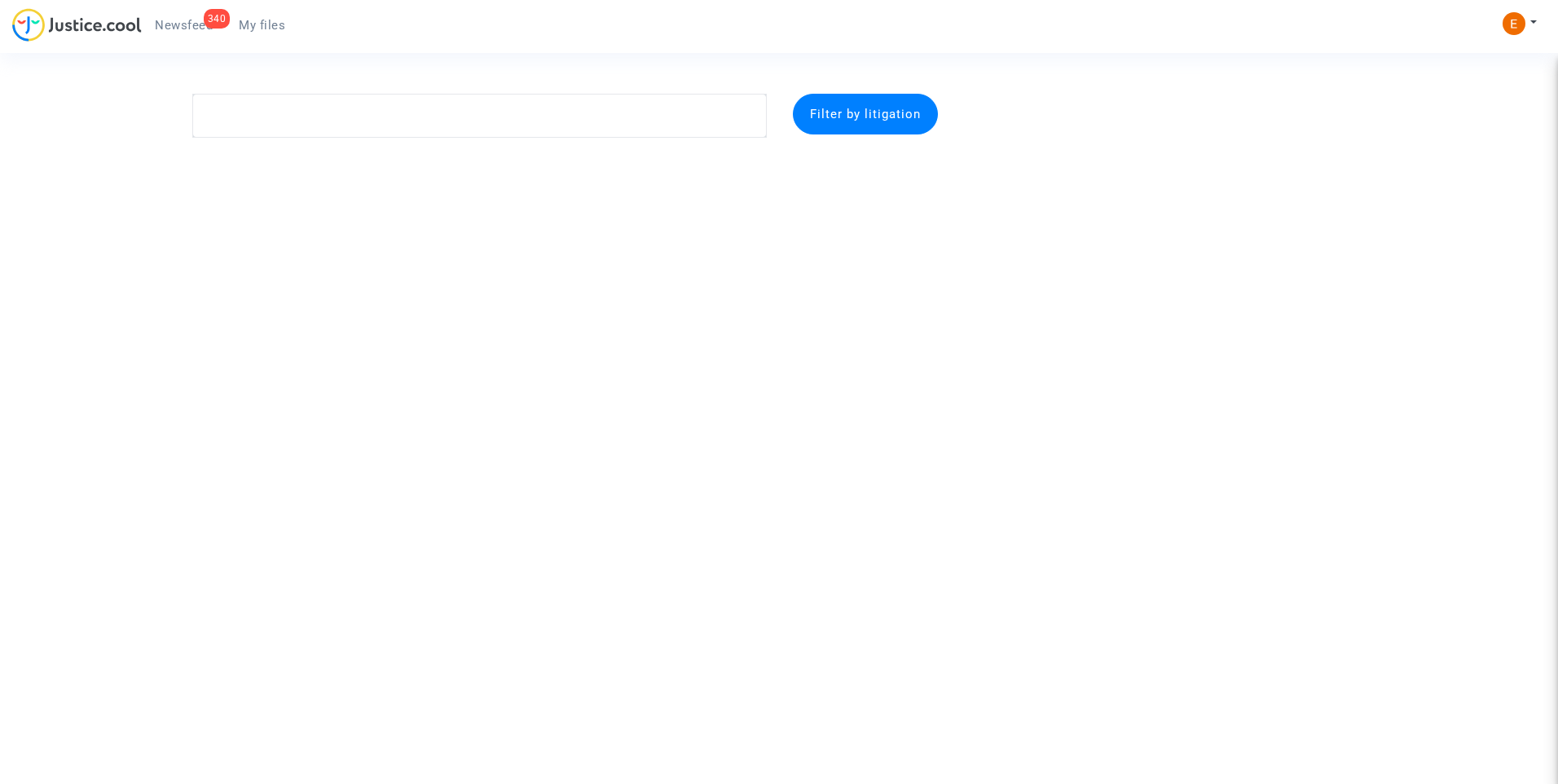
click at [198, 16] on link "340 Newsfeed" at bounding box center [183, 25] width 84 height 24
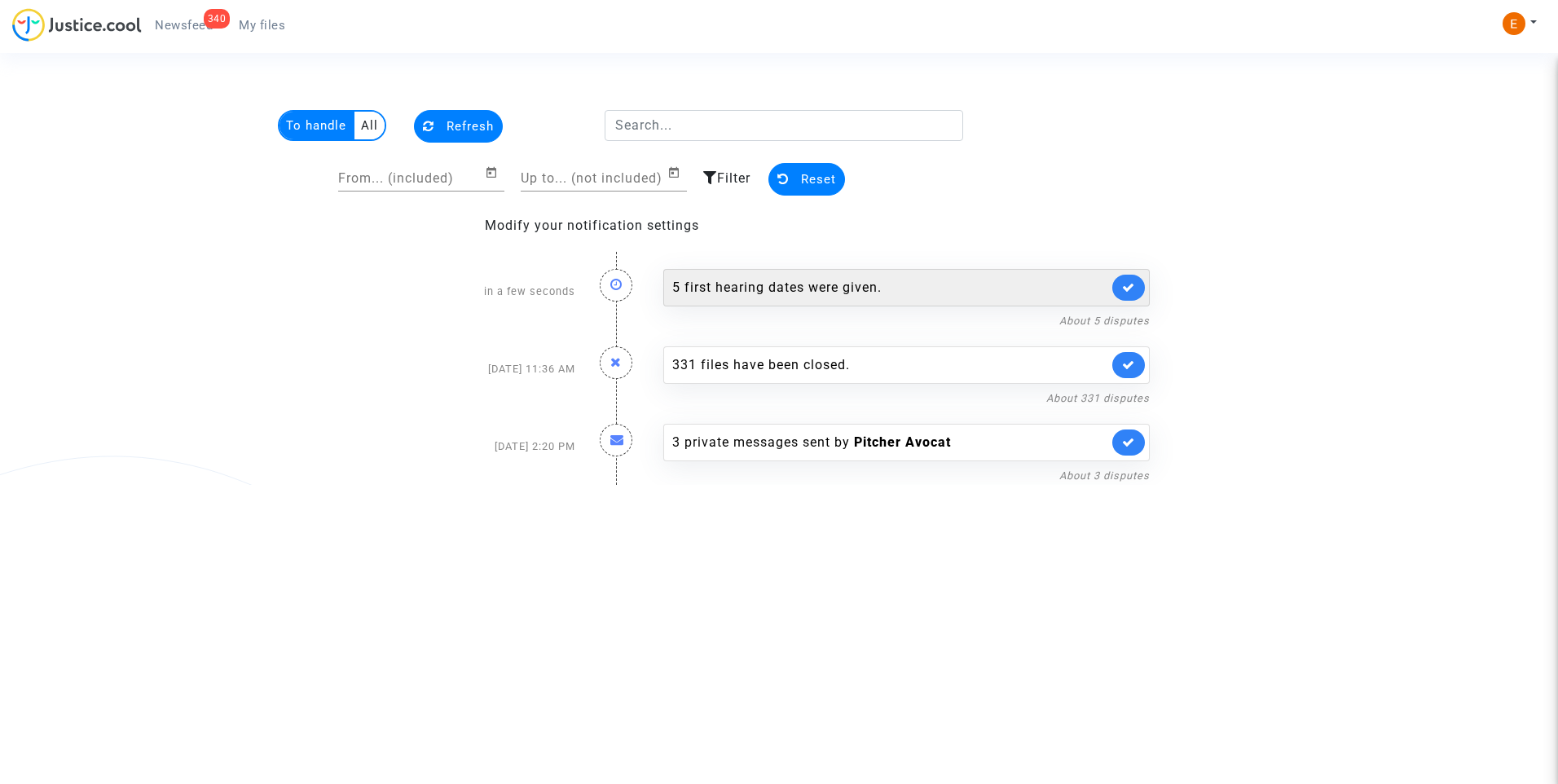
click at [822, 287] on div "5 first hearing dates were given." at bounding box center [889, 287] width 436 height 20
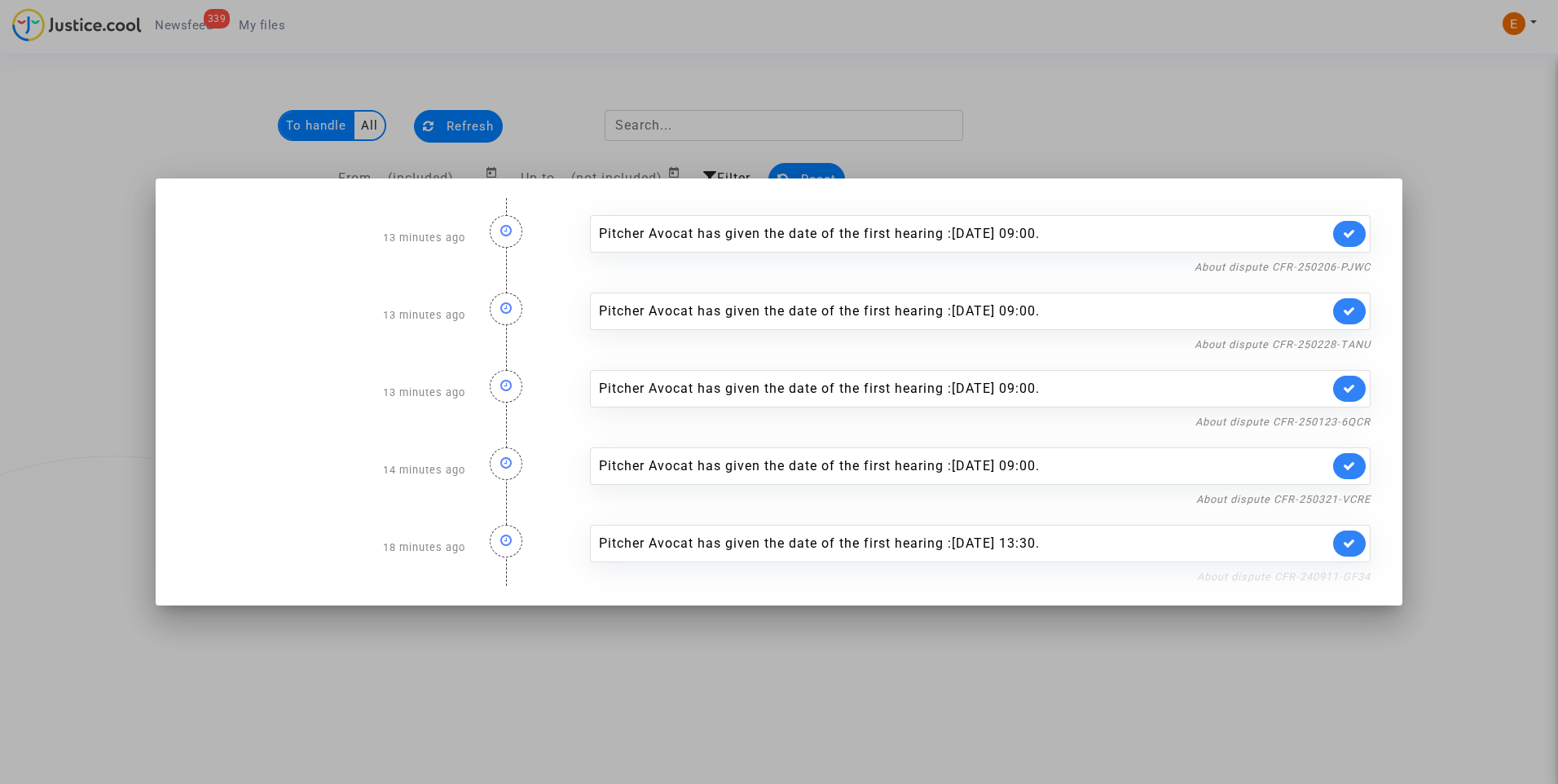
click at [1313, 572] on link "About dispute CFR-240911-GF34" at bounding box center [1283, 576] width 173 height 12
click at [1361, 535] on link at bounding box center [1349, 543] width 33 height 26
click at [1348, 498] on link "About dispute CFR-250321-VCRE" at bounding box center [1283, 499] width 174 height 12
click at [1354, 461] on icon at bounding box center [1348, 466] width 13 height 12
click at [1351, 417] on link "About dispute CFR-250123-6QCR" at bounding box center [1282, 422] width 175 height 12
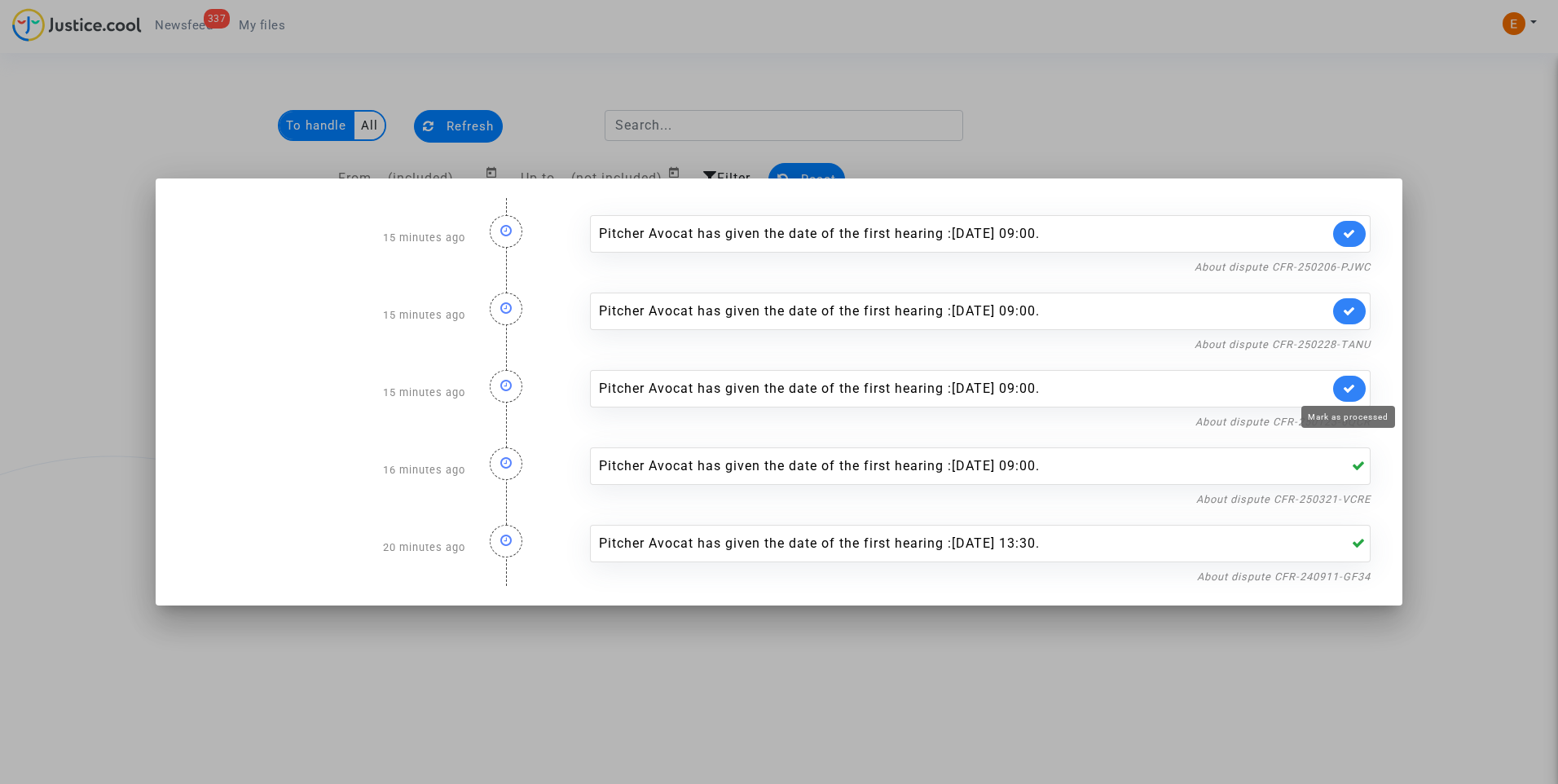
click at [1348, 392] on icon at bounding box center [1348, 388] width 13 height 12
click at [1347, 344] on link "About dispute CFR-250228-TANU" at bounding box center [1283, 344] width 176 height 12
click at [1349, 317] on link at bounding box center [1349, 311] width 33 height 26
click at [1348, 268] on link "About dispute CFR-250206-PJWC" at bounding box center [1283, 267] width 176 height 12
click at [1343, 231] on icon at bounding box center [1348, 233] width 13 height 12
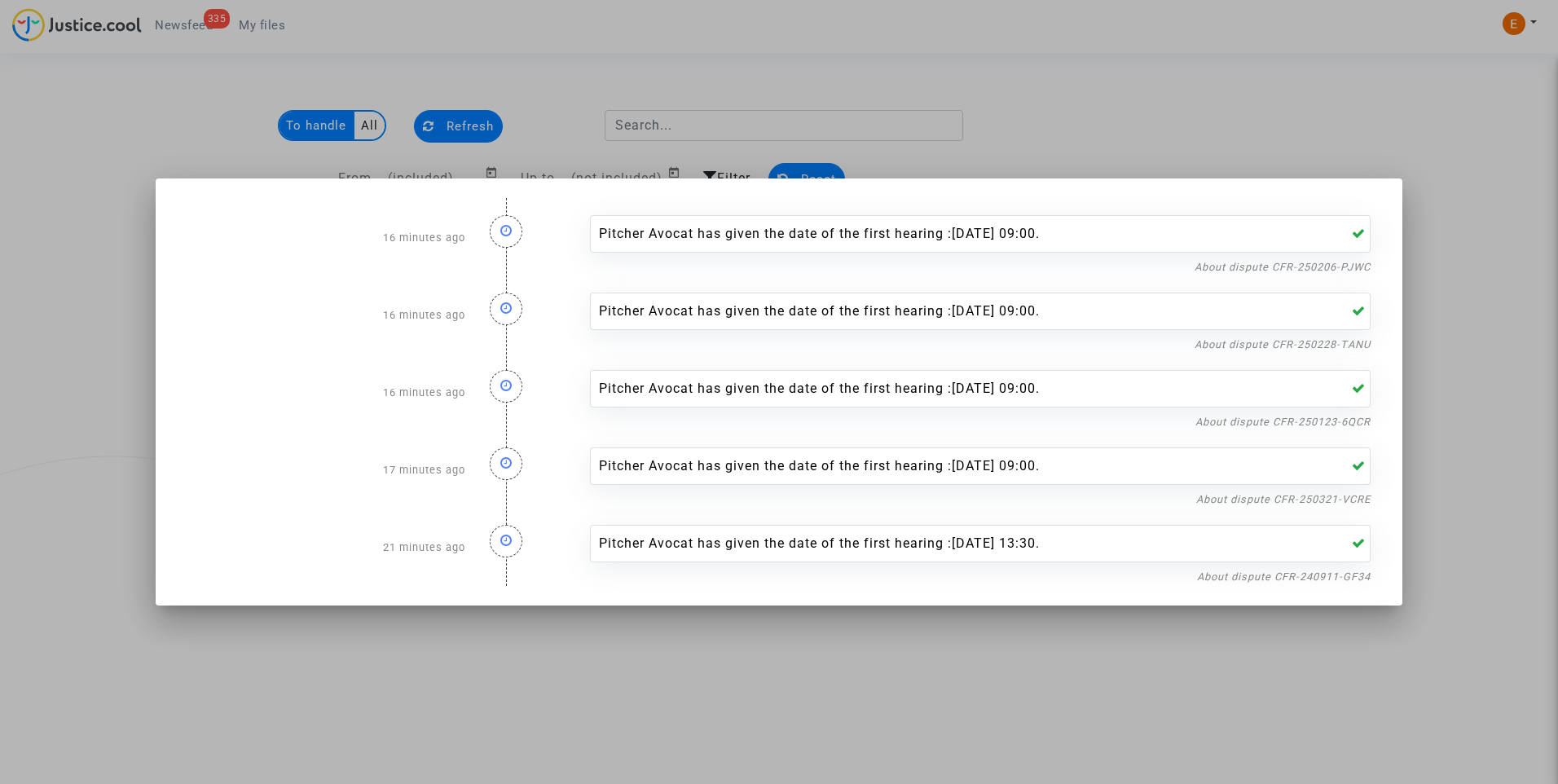
click at [1307, 169] on div at bounding box center [779, 392] width 1558 height 784
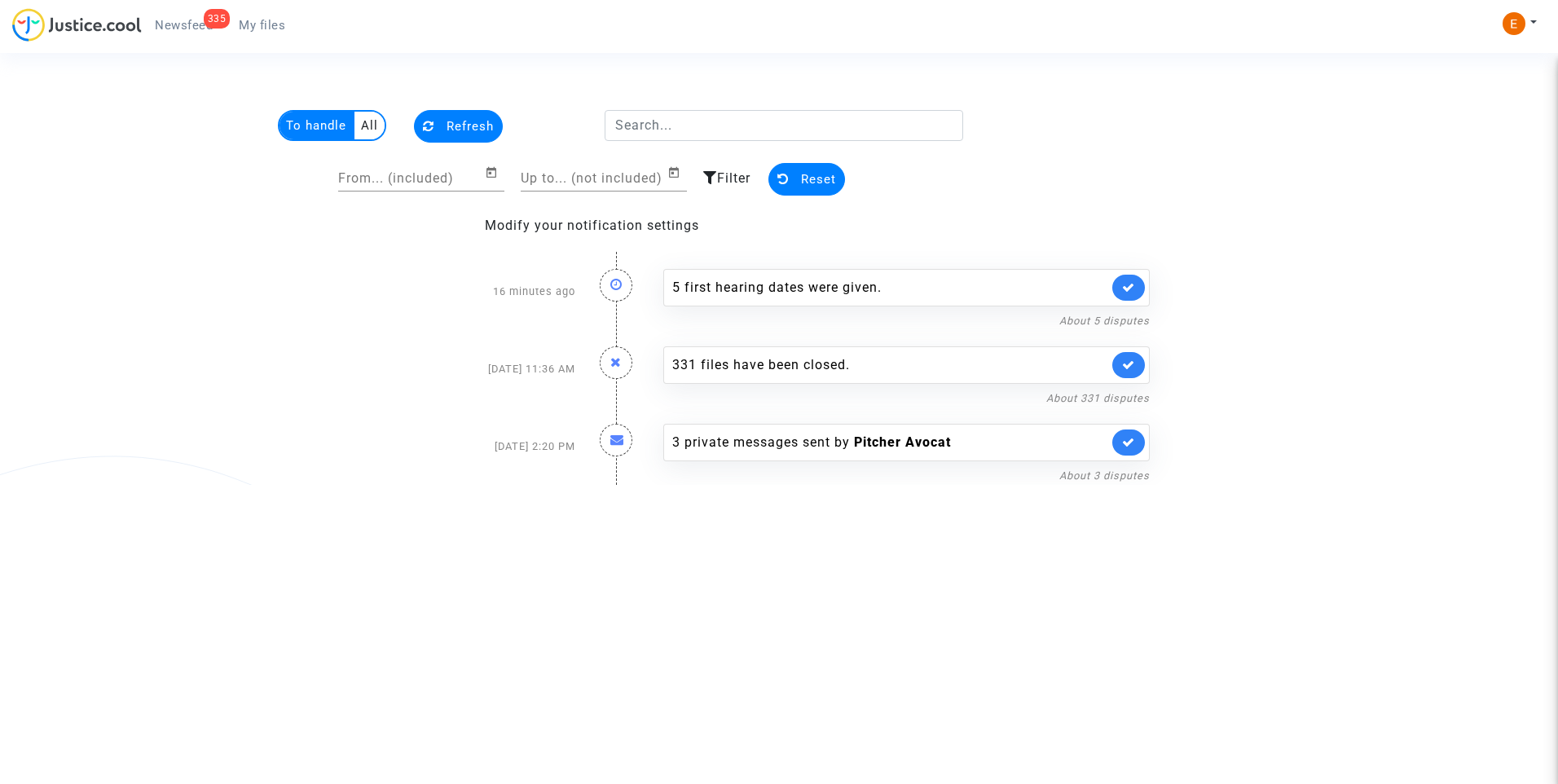
drag, startPoint x: 259, startPoint y: 27, endPoint x: 237, endPoint y: 28, distance: 22.0
click at [259, 27] on span "My files" at bounding box center [262, 25] width 47 height 15
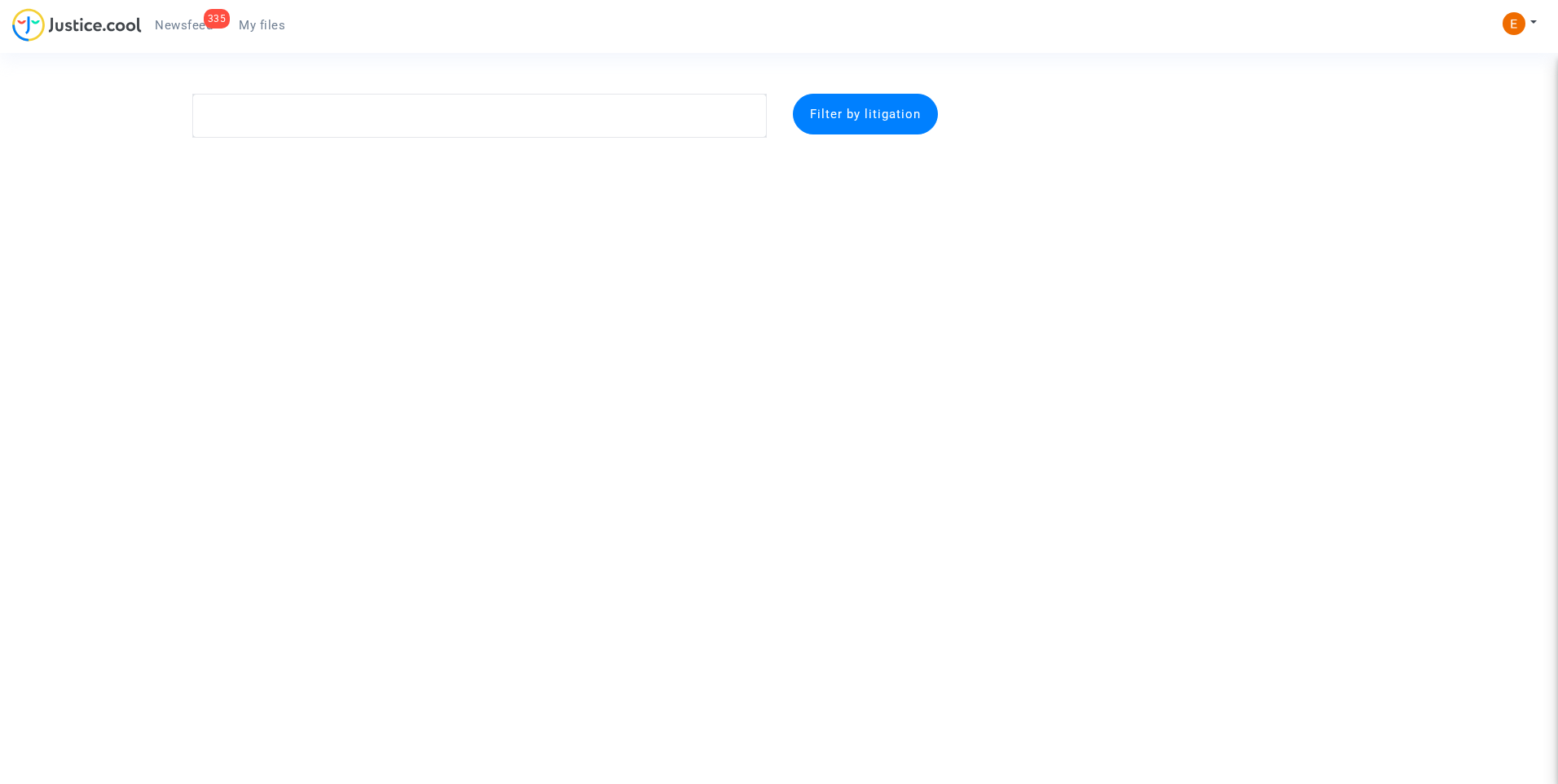
click at [194, 28] on span "Newsfeed" at bounding box center [183, 25] width 58 height 15
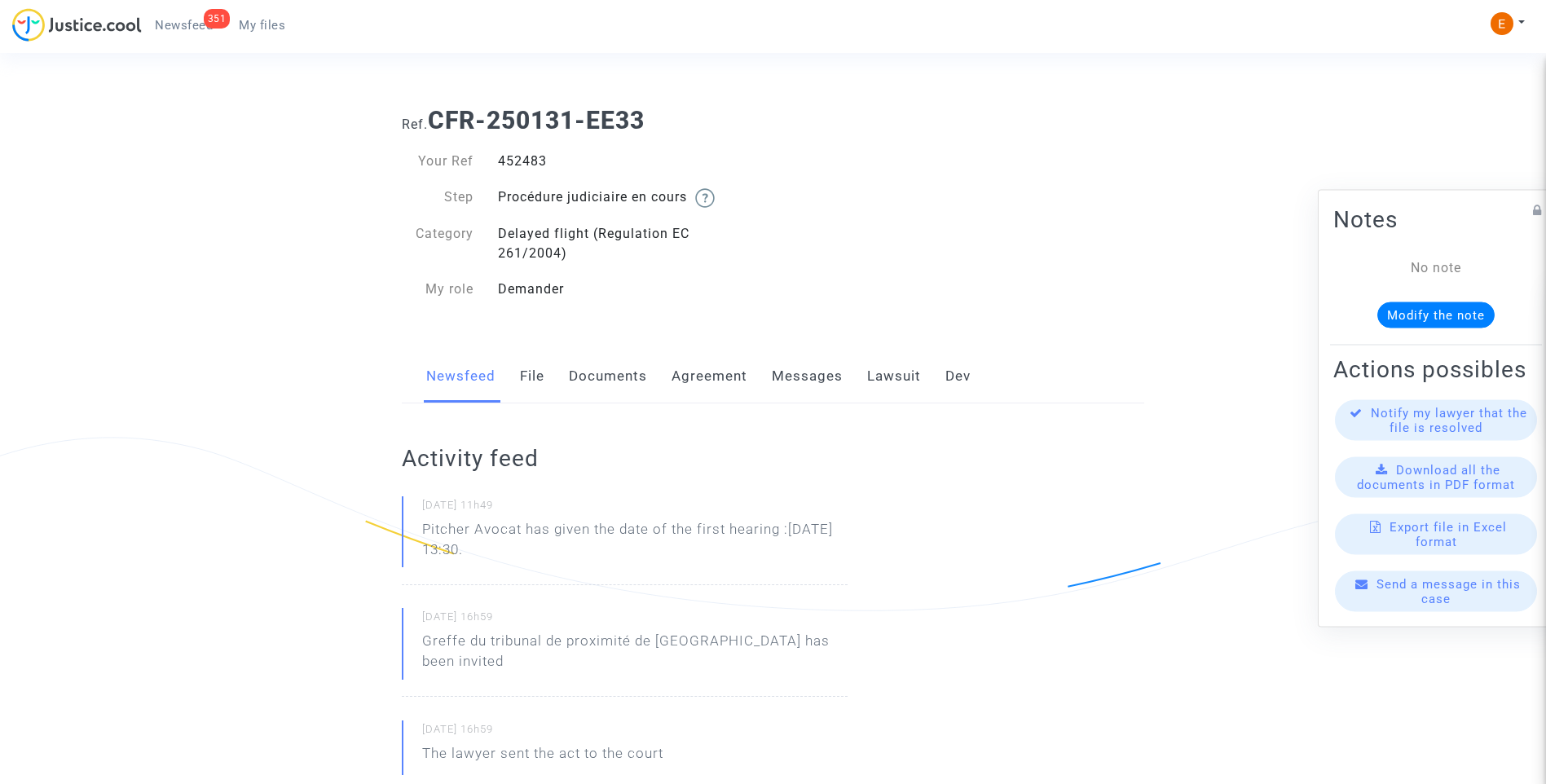
click at [531, 158] on div "452483" at bounding box center [629, 161] width 287 height 20
copy div "452483"
drag, startPoint x: 527, startPoint y: 527, endPoint x: 571, endPoint y: 542, distance: 46.5
click at [571, 542] on p "Pitcher Avocat has given the date of the first hearing :[DATE] 13:30." at bounding box center [634, 543] width 425 height 49
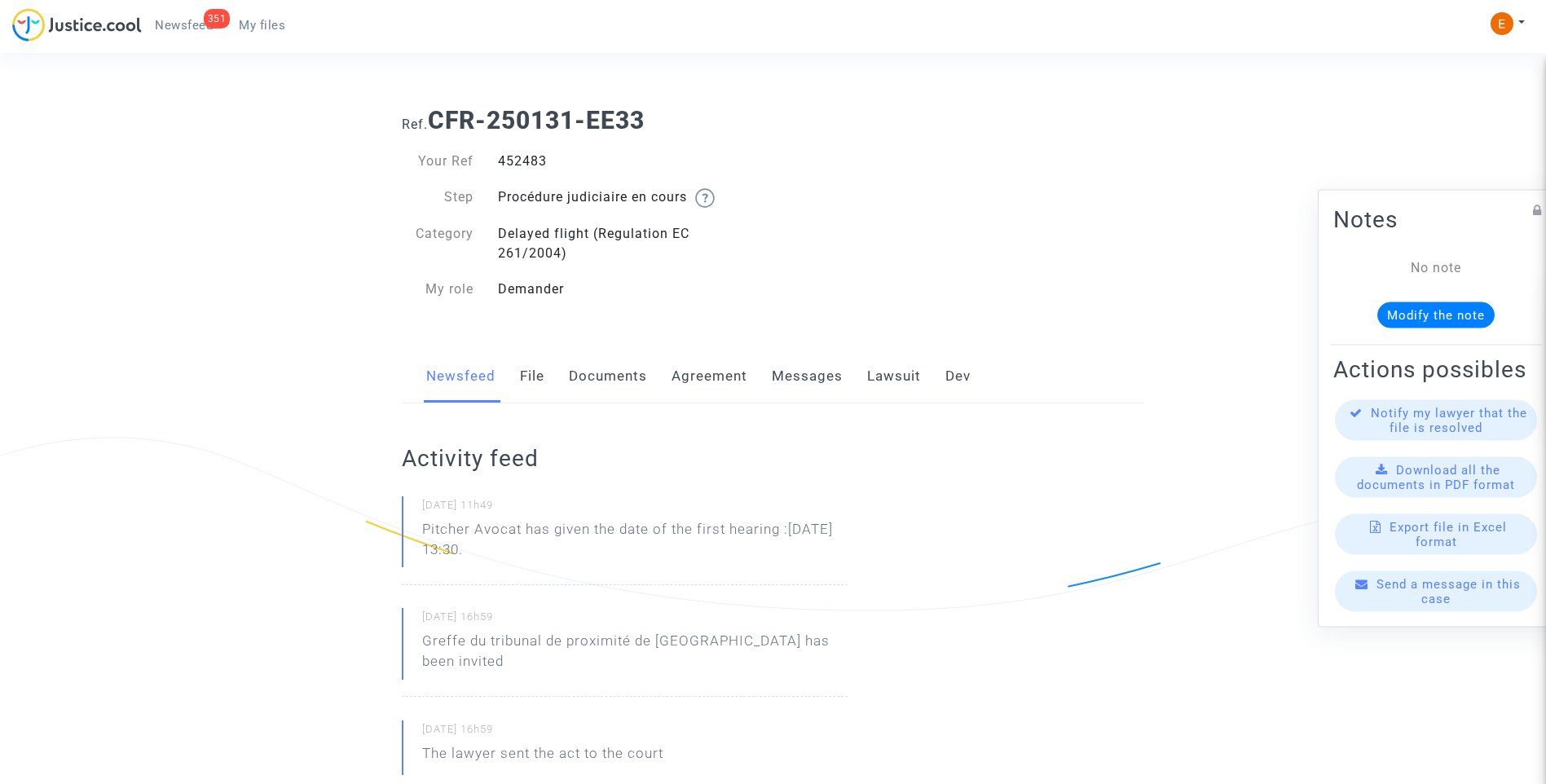
drag, startPoint x: 571, startPoint y: 542, endPoint x: 551, endPoint y: 526, distance: 25.6
copy p "has given the date of the first hearing :Dec 15th 2025 at 13:30."
click at [525, 158] on div "486539" at bounding box center [629, 161] width 287 height 20
copy div "486539"
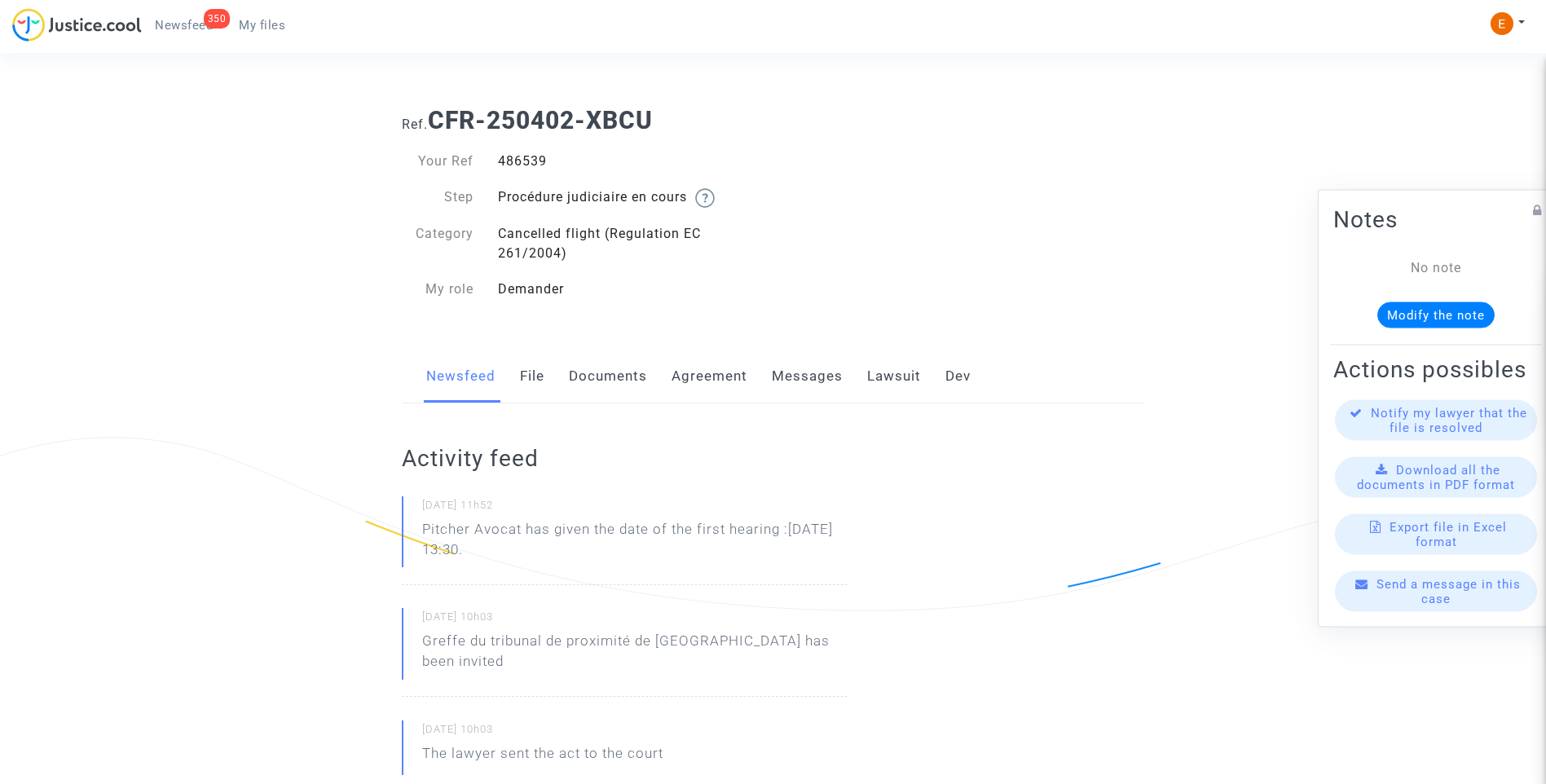
drag, startPoint x: 593, startPoint y: 553, endPoint x: 527, endPoint y: 526, distance: 71.3
click at [527, 526] on p "Pitcher Avocat has given the date of the first hearing :Dec 15th 2025 at 13:30." at bounding box center [634, 543] width 425 height 49
copy p "has given the date of the first hearing :[DATE] 13:30."
drag, startPoint x: 0, startPoint y: 0, endPoint x: 516, endPoint y: 157, distance: 539.4
click at [517, 157] on div "487191" at bounding box center [629, 161] width 287 height 20
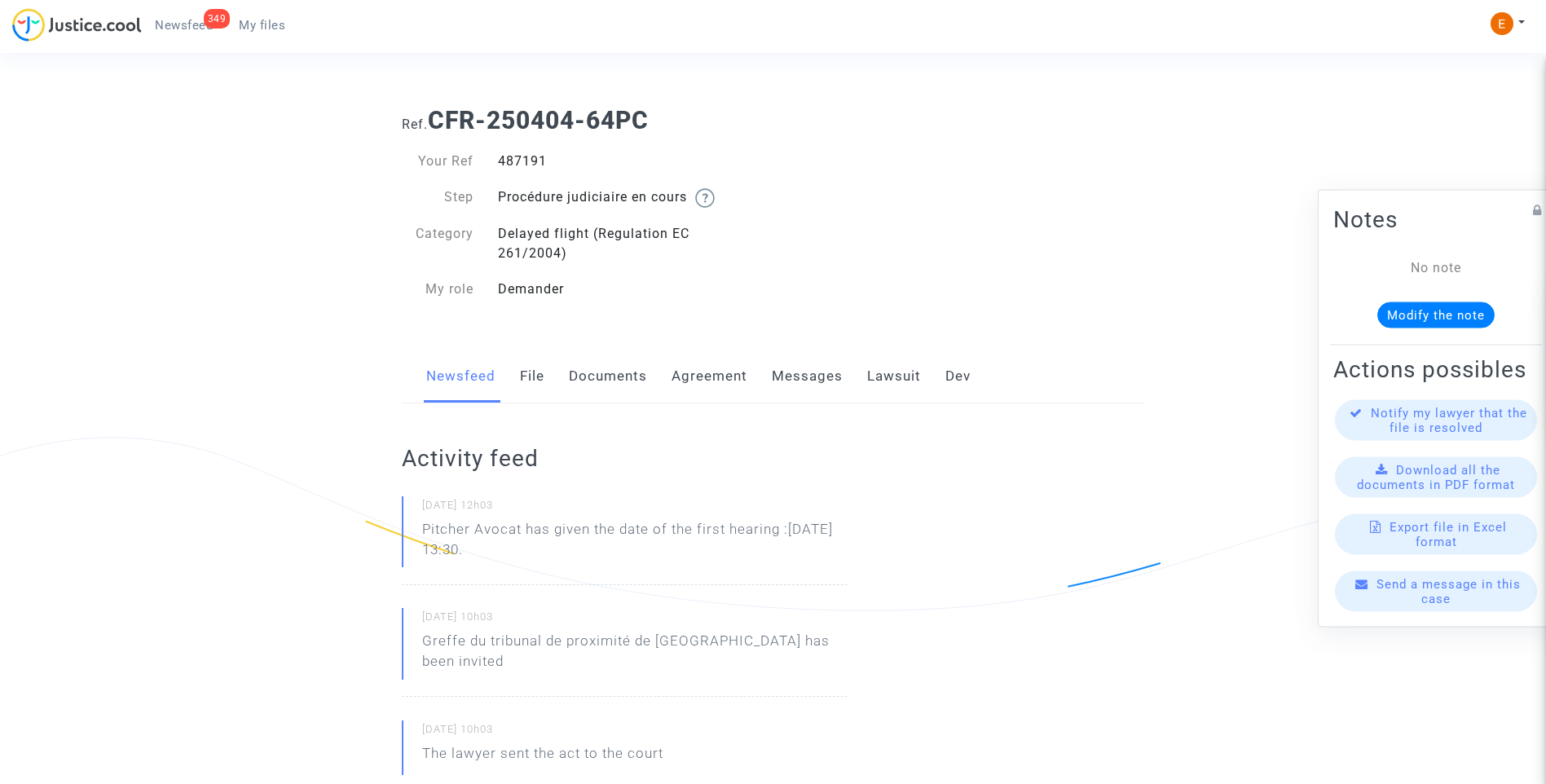
click at [516, 157] on div "487191" at bounding box center [629, 161] width 287 height 20
copy div "487191"
drag, startPoint x: 558, startPoint y: 549, endPoint x: 525, endPoint y: 532, distance: 37.1
click at [525, 532] on p "Pitcher Avocat has given the date of the first hearing :[DATE] 13:30." at bounding box center [634, 543] width 425 height 49
copy p "has given the date of the first hearing :[DATE] 13:30."
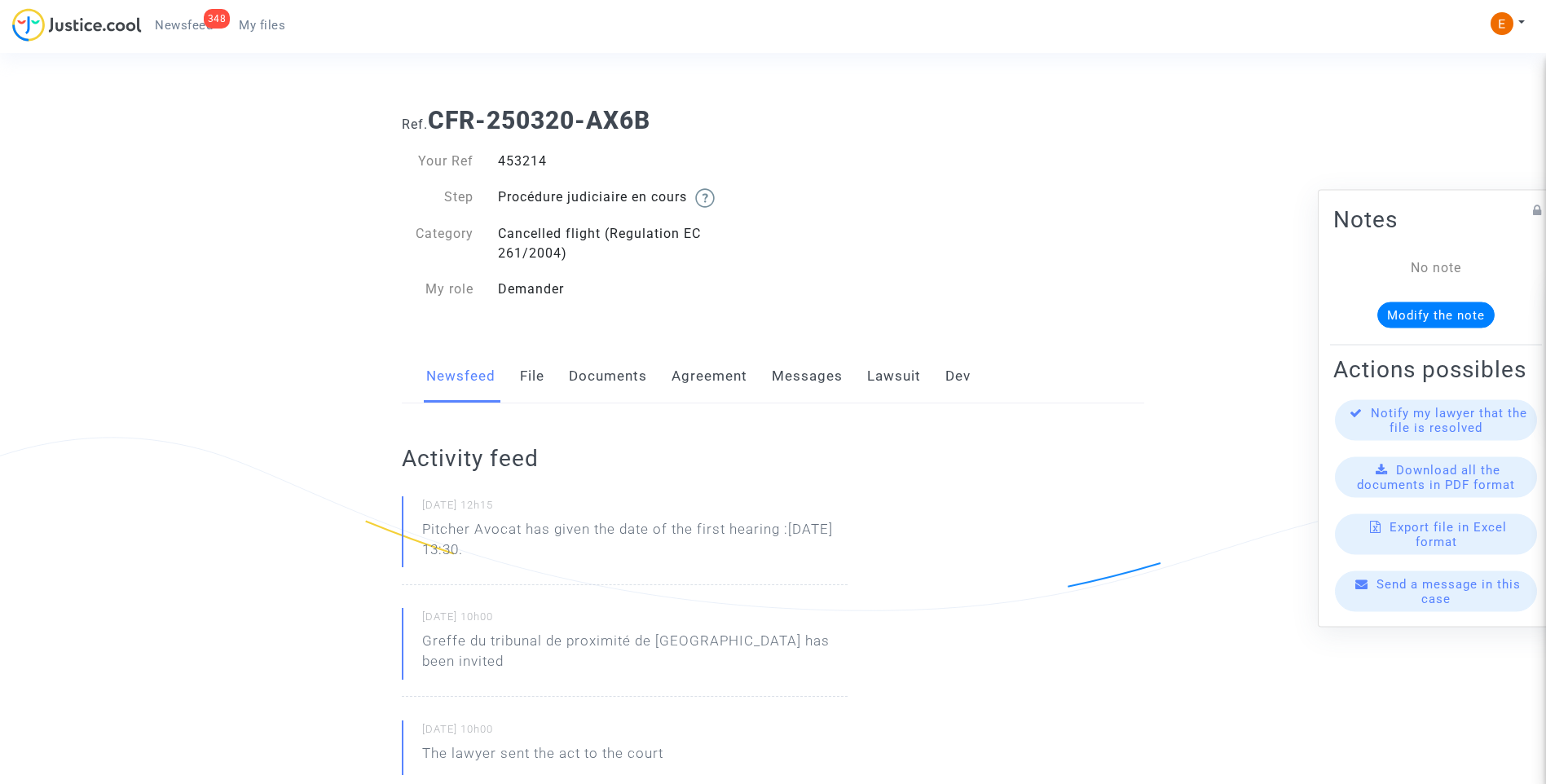
drag, startPoint x: 0, startPoint y: 0, endPoint x: 531, endPoint y: 156, distance: 553.4
drag, startPoint x: 618, startPoint y: 550, endPoint x: 528, endPoint y: 532, distance: 91.8
click at [528, 532] on p "Pitcher Avocat has given the date of the first hearing :[DATE] 13:30." at bounding box center [634, 543] width 425 height 49
copy p "has given the date of the first hearing :[DATE] 13:30."
click at [533, 161] on div "494865" at bounding box center [629, 161] width 287 height 20
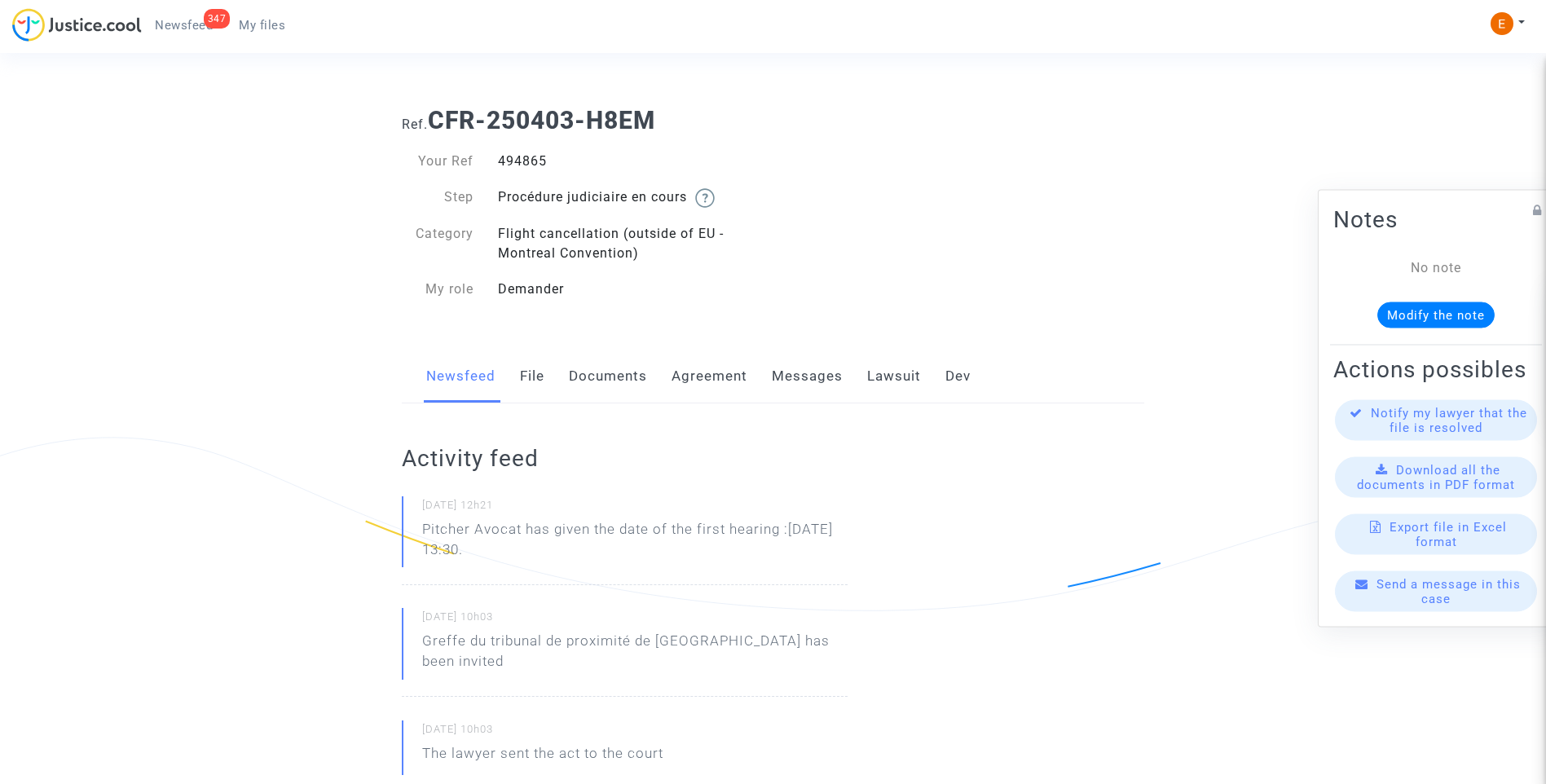
click at [533, 161] on div "494865" at bounding box center [629, 161] width 287 height 20
copy div "494865"
drag, startPoint x: 581, startPoint y: 549, endPoint x: 527, endPoint y: 528, distance: 57.9
click at [527, 528] on p "Pitcher Avocat has given the date of the first hearing :[DATE] 13:30." at bounding box center [634, 543] width 425 height 49
copy p "has given the date of the first hearing :[DATE] 13:30."
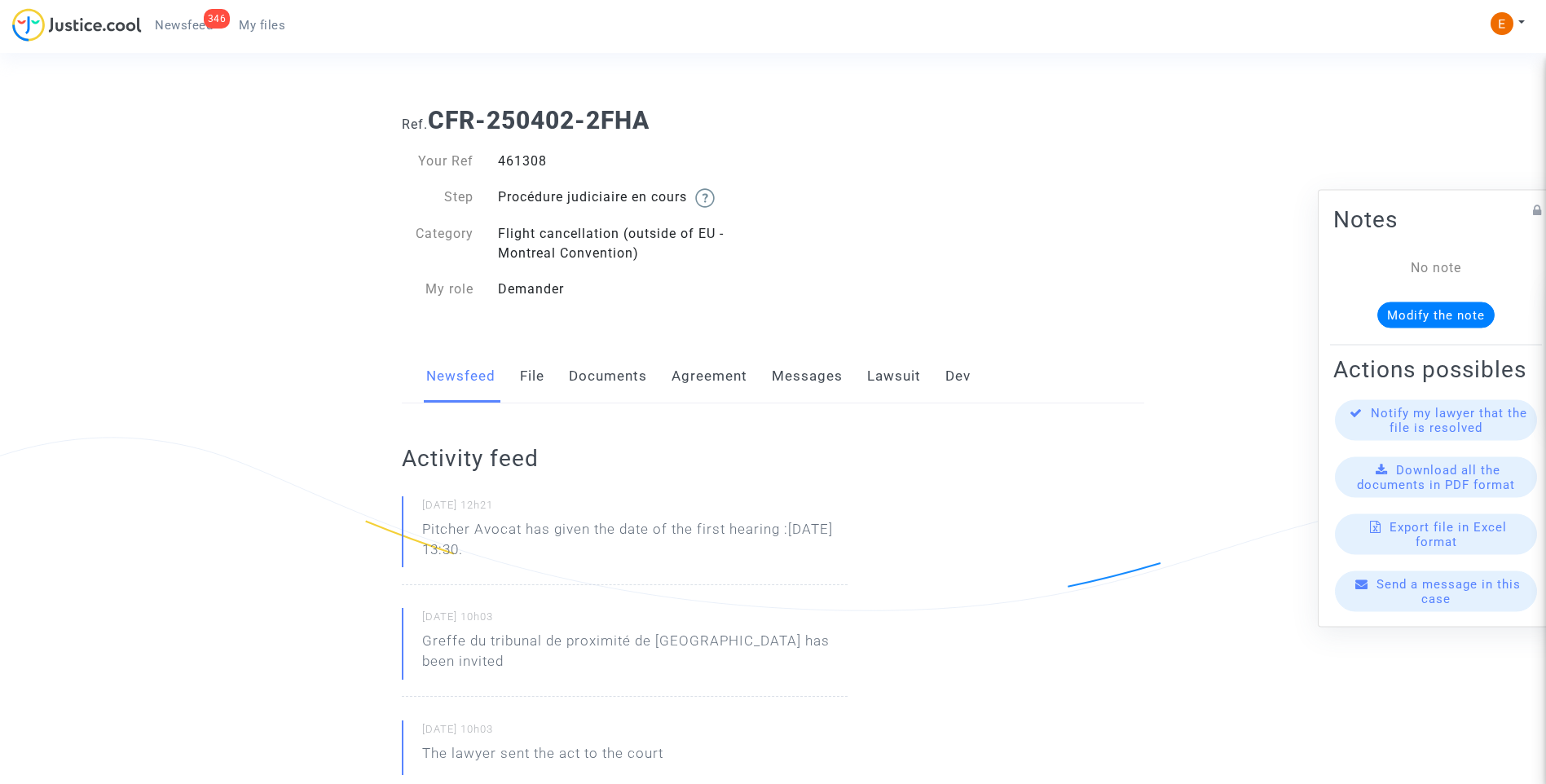
drag, startPoint x: 0, startPoint y: 0, endPoint x: 534, endPoint y: 157, distance: 556.6
click at [534, 157] on div "461308" at bounding box center [629, 161] width 287 height 20
copy div "461308"
drag, startPoint x: 573, startPoint y: 549, endPoint x: 525, endPoint y: 532, distance: 50.9
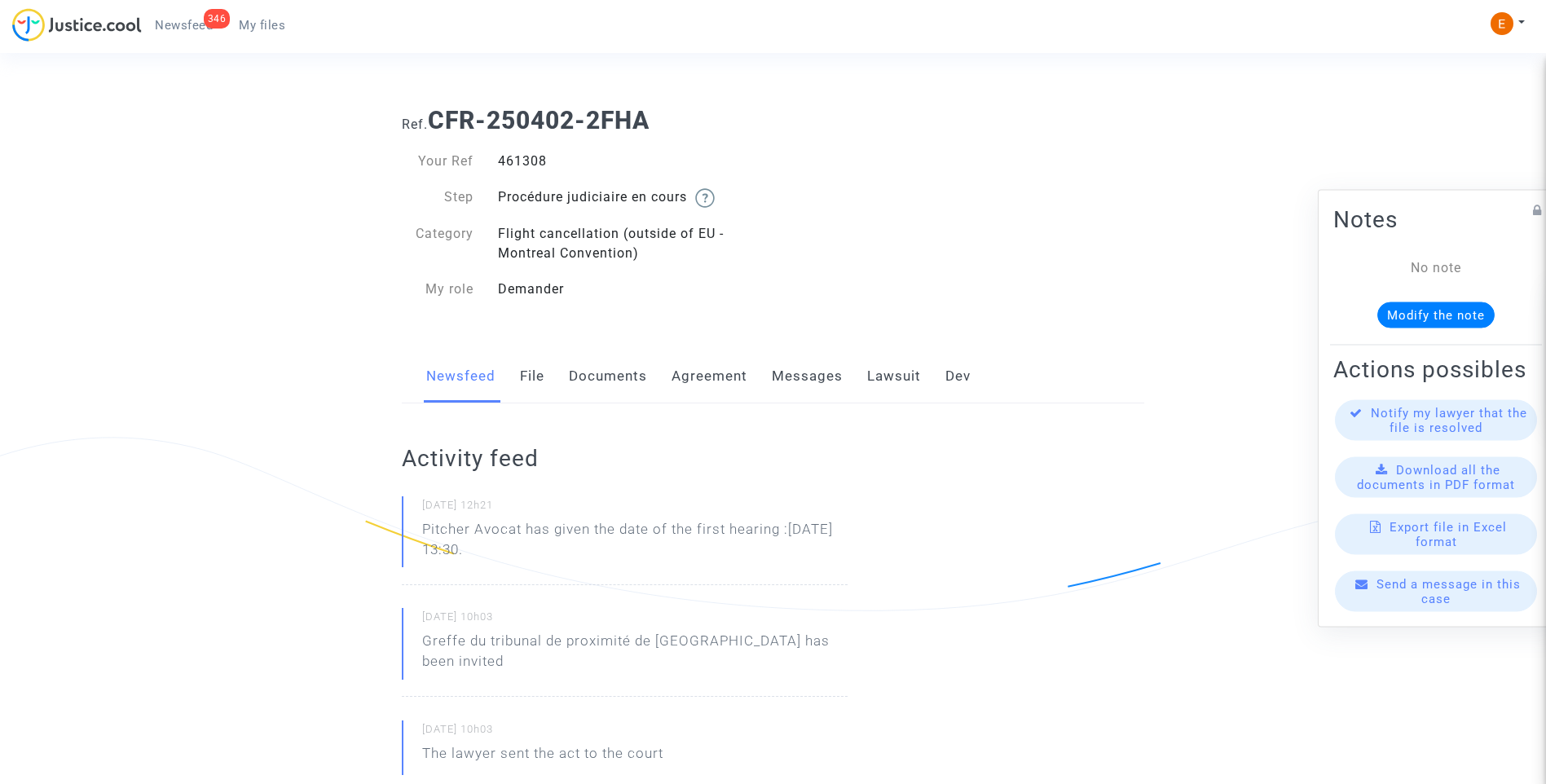
click at [525, 532] on p "Pitcher Avocat has given the date of the first hearing :Dec 15th 2025 at 13:30." at bounding box center [634, 543] width 425 height 49
drag, startPoint x: 529, startPoint y: 530, endPoint x: 586, endPoint y: 254, distance: 281.8
click at [582, 253] on div "Flight cancellation (outside of EU - Montreal Convention)" at bounding box center [629, 243] width 287 height 39
drag, startPoint x: 545, startPoint y: 544, endPoint x: 528, endPoint y: 533, distance: 20.2
click at [528, 533] on p "Pitcher Avocat has given the date of the first hearing :Dec 15th 2025 at 13:30." at bounding box center [634, 543] width 425 height 49
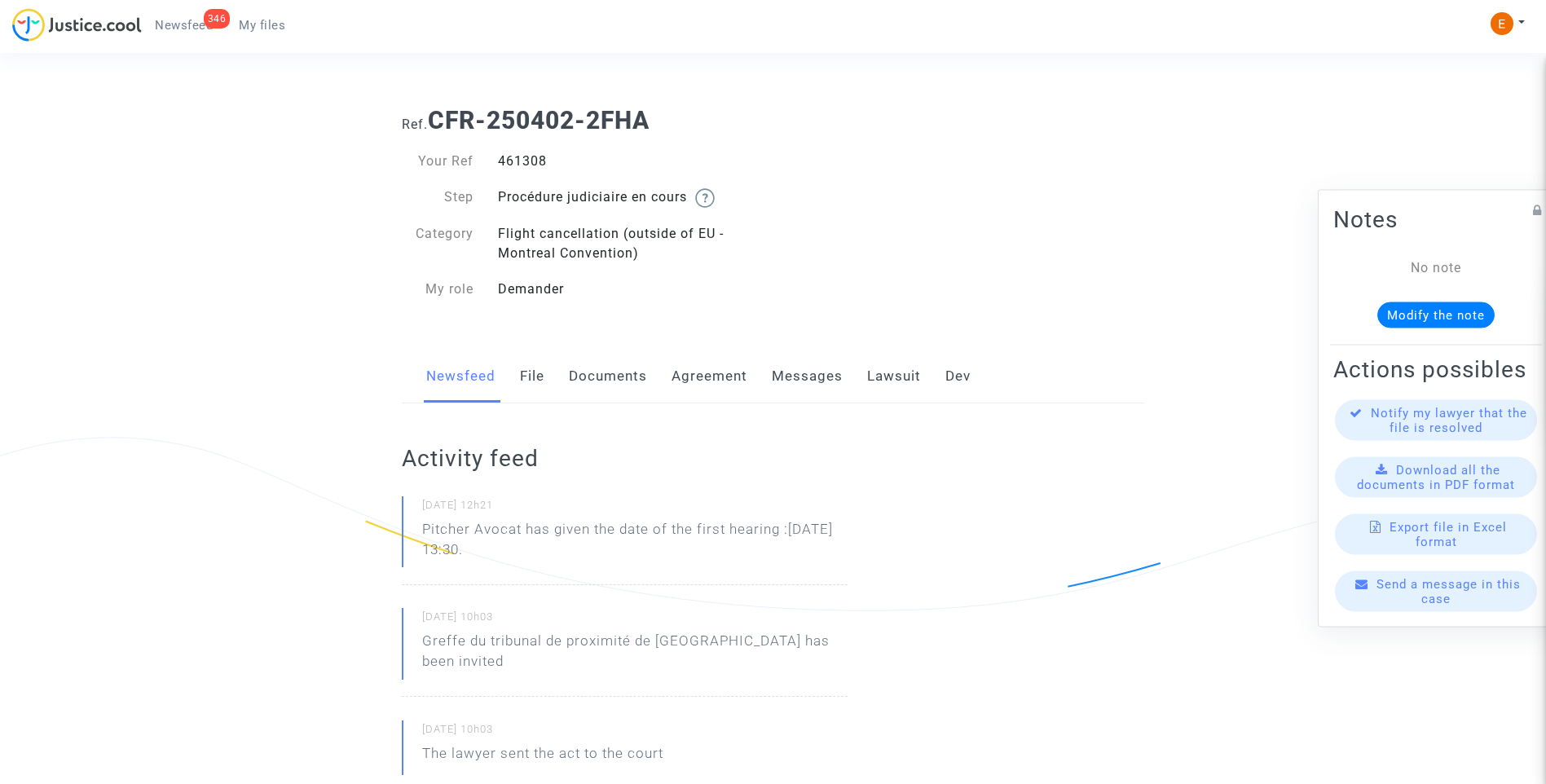
copy p "has given the date of the first hearing :Dec 15th 2025 at 13:30."
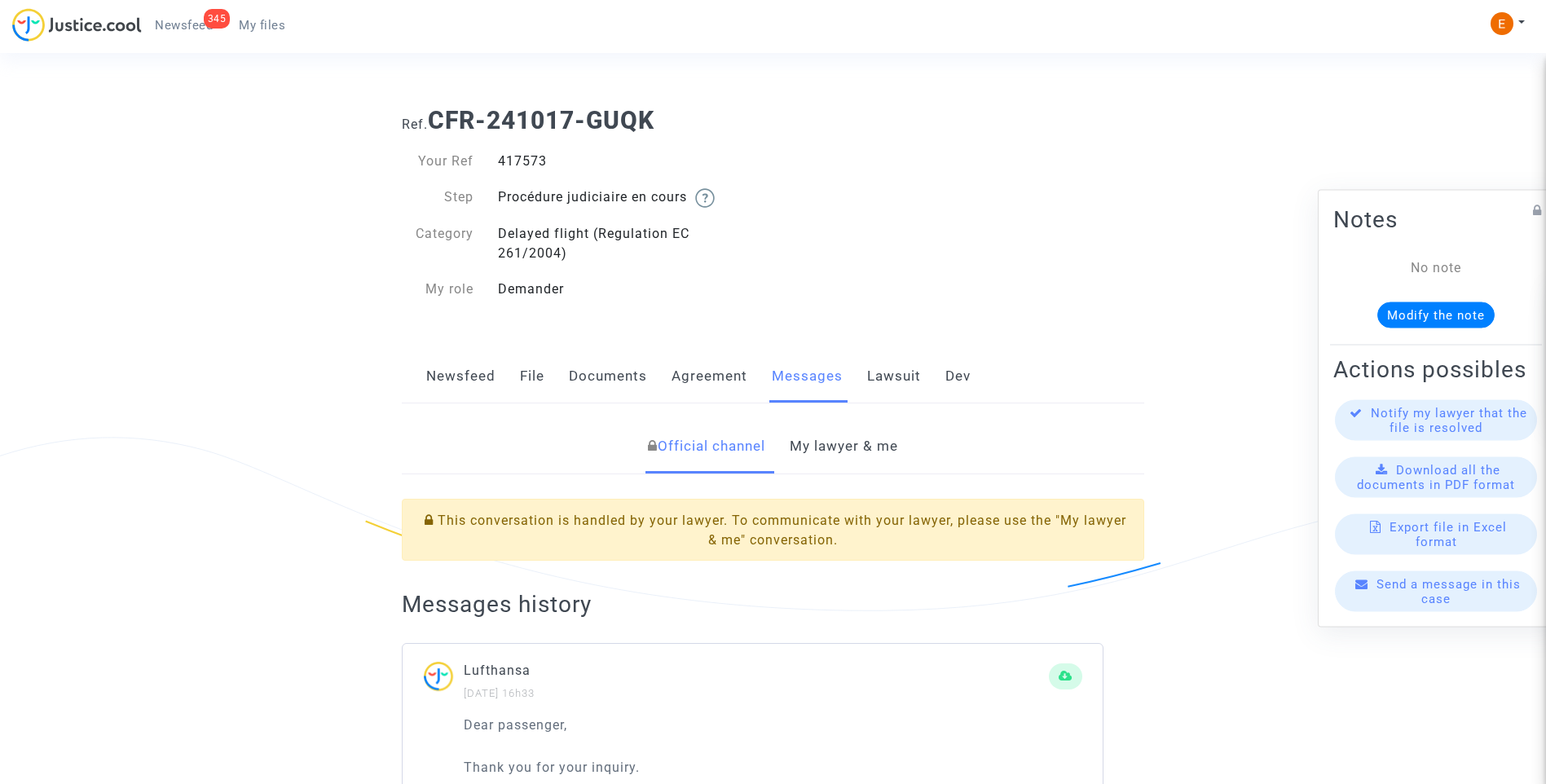
click at [520, 155] on div "417573" at bounding box center [629, 161] width 287 height 20
copy div "417573"
click at [835, 435] on link "My lawyer & me" at bounding box center [844, 446] width 109 height 53
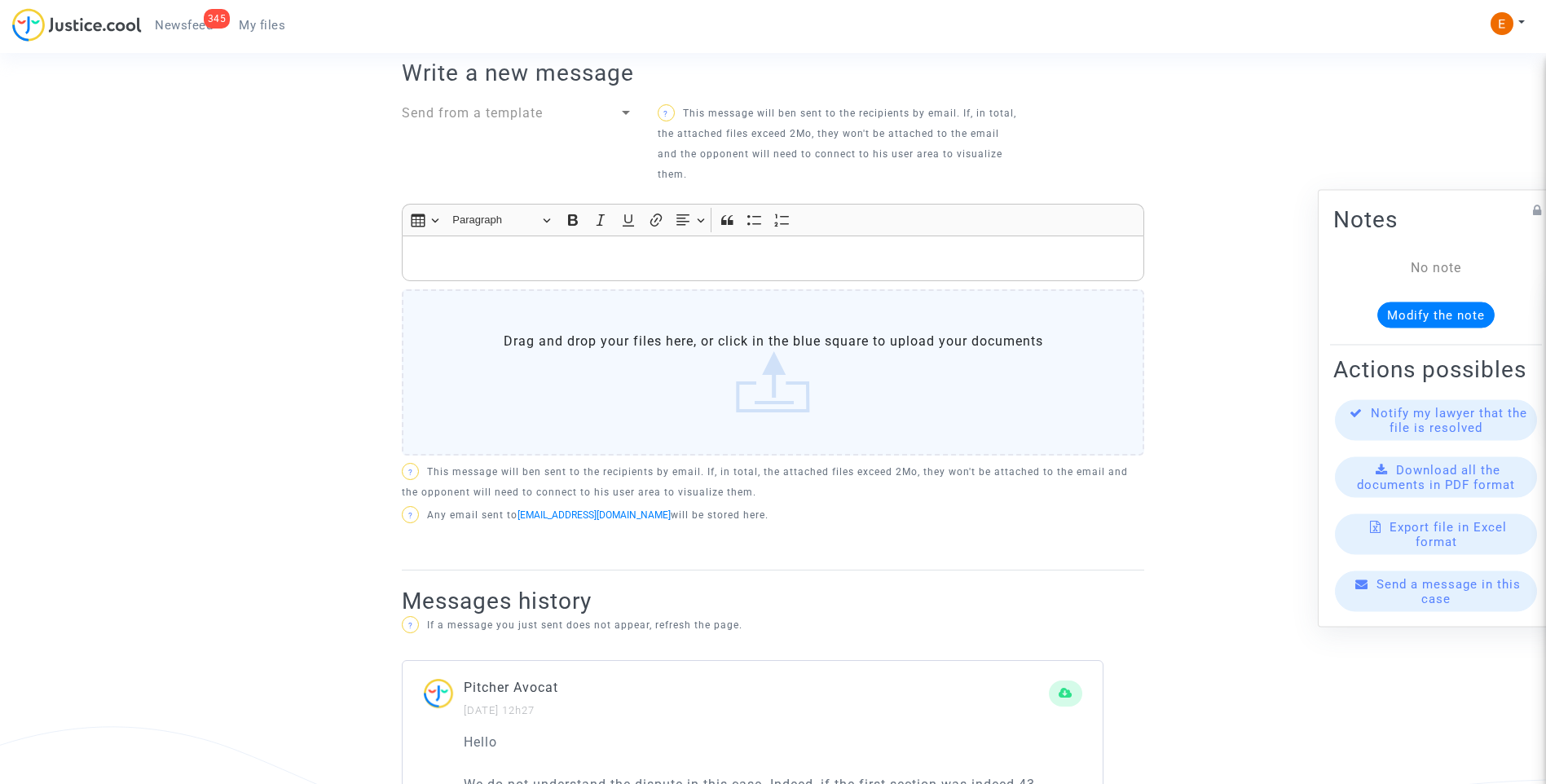
scroll to position [806, 0]
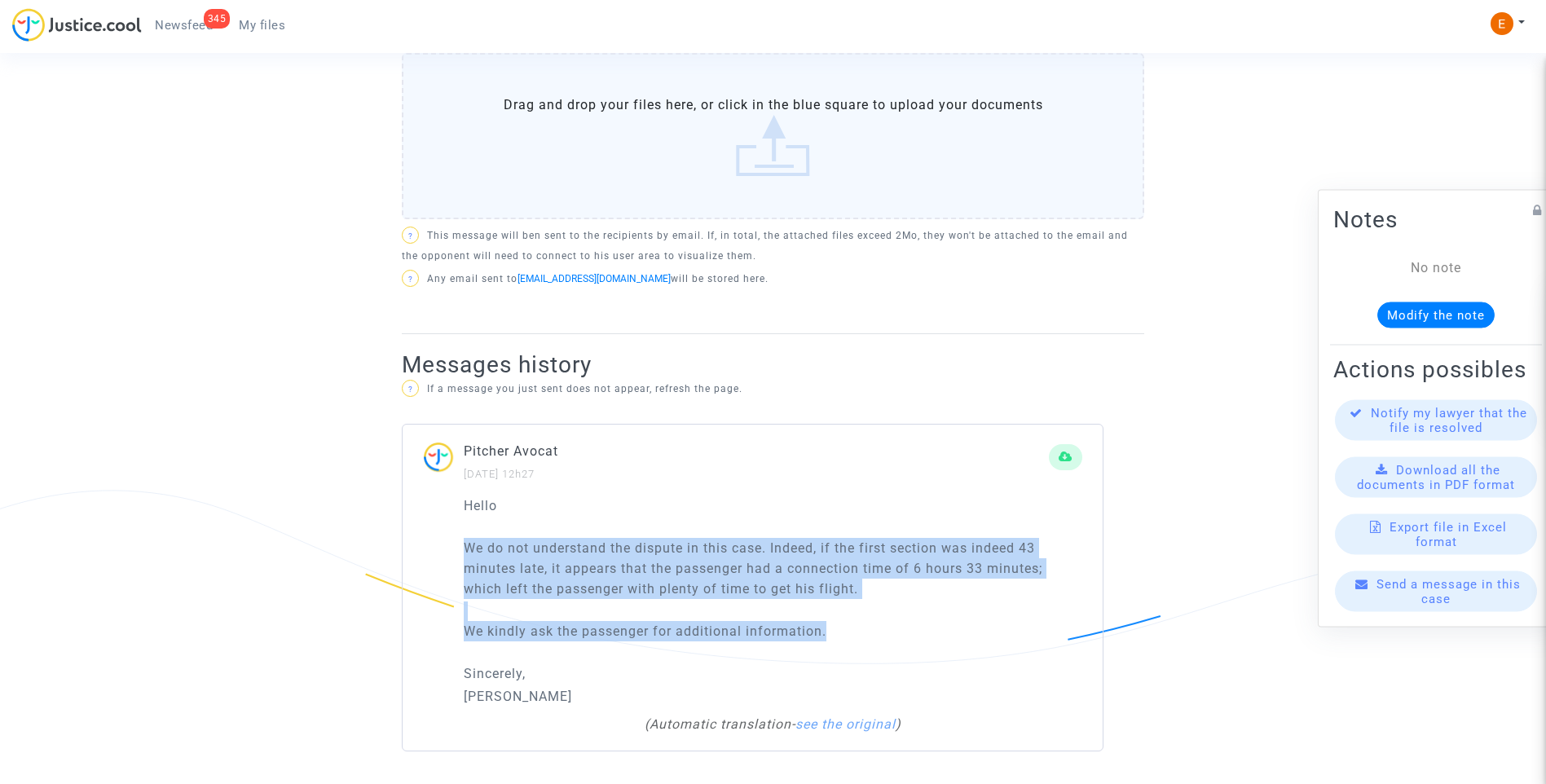
drag, startPoint x: 911, startPoint y: 637, endPoint x: 431, endPoint y: 554, distance: 487.1
click at [431, 554] on div "Hello We do not understand the dispute in this case. Indeed, if the first secti…" at bounding box center [752, 623] width 700 height 256
drag, startPoint x: 431, startPoint y: 554, endPoint x: 530, endPoint y: 555, distance: 99.0
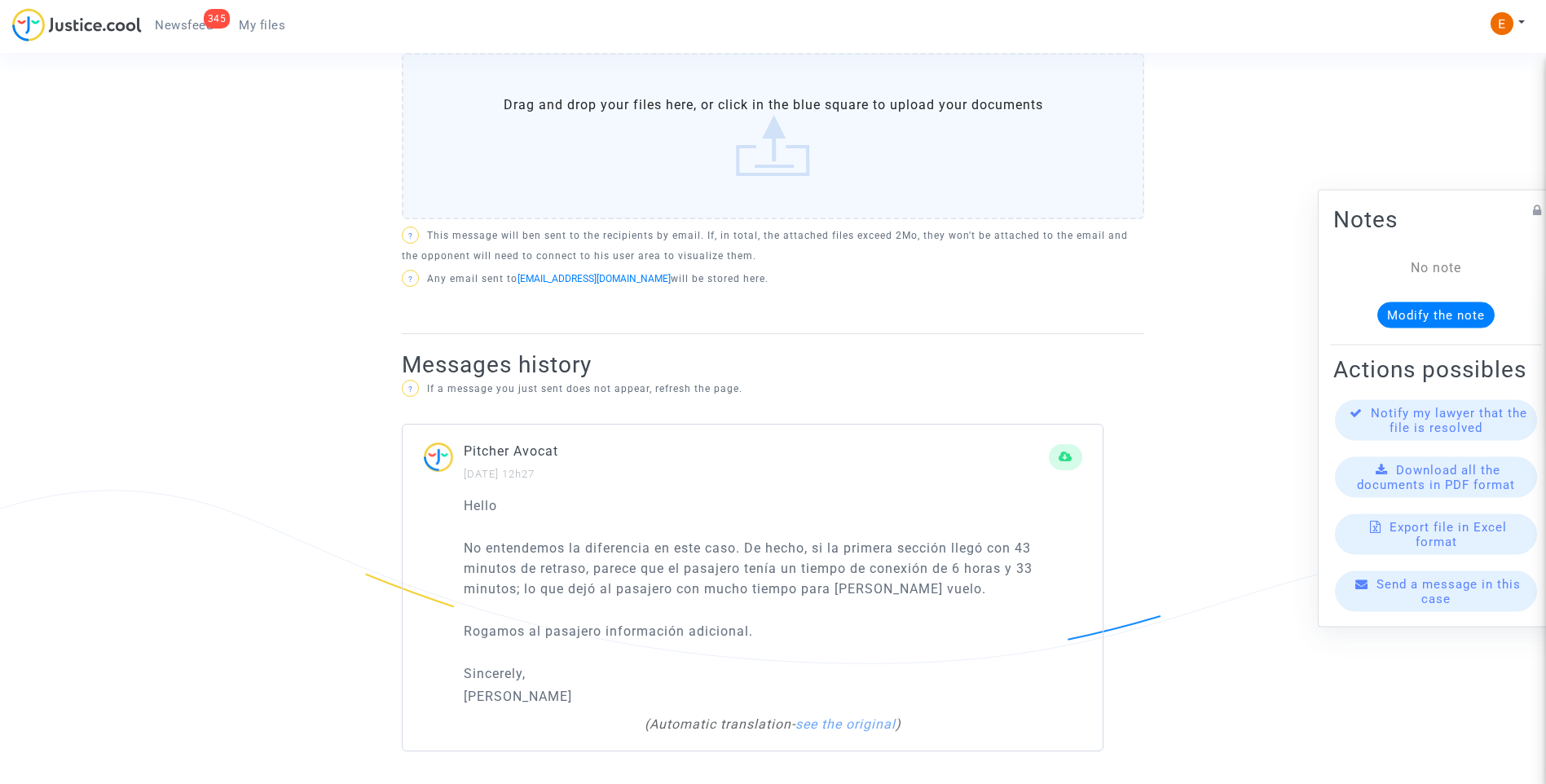
click at [745, 480] on div "Pitcher Avocat [DATE] 12h27" at bounding box center [756, 461] width 585 height 42
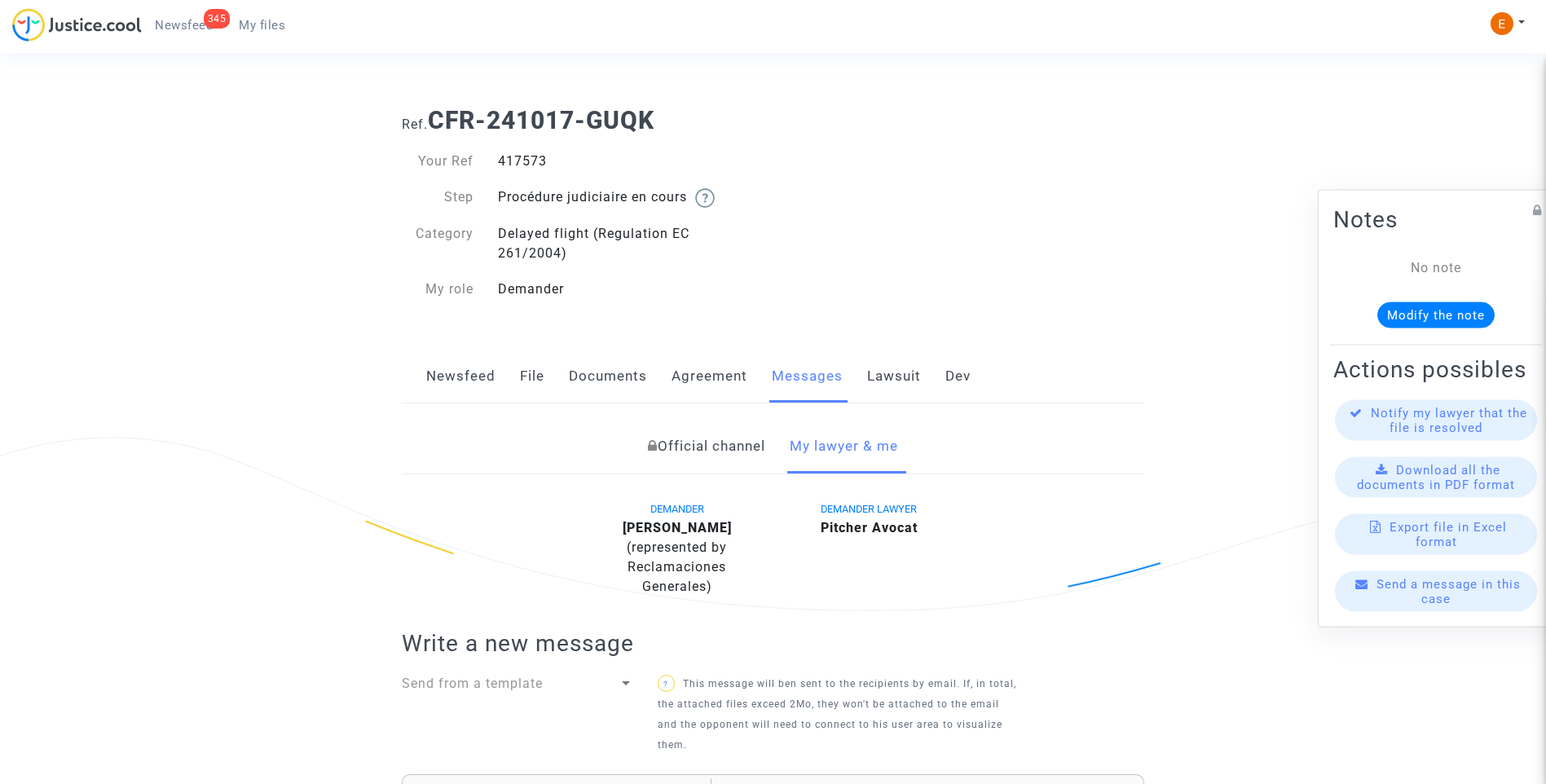
scroll to position [570, 0]
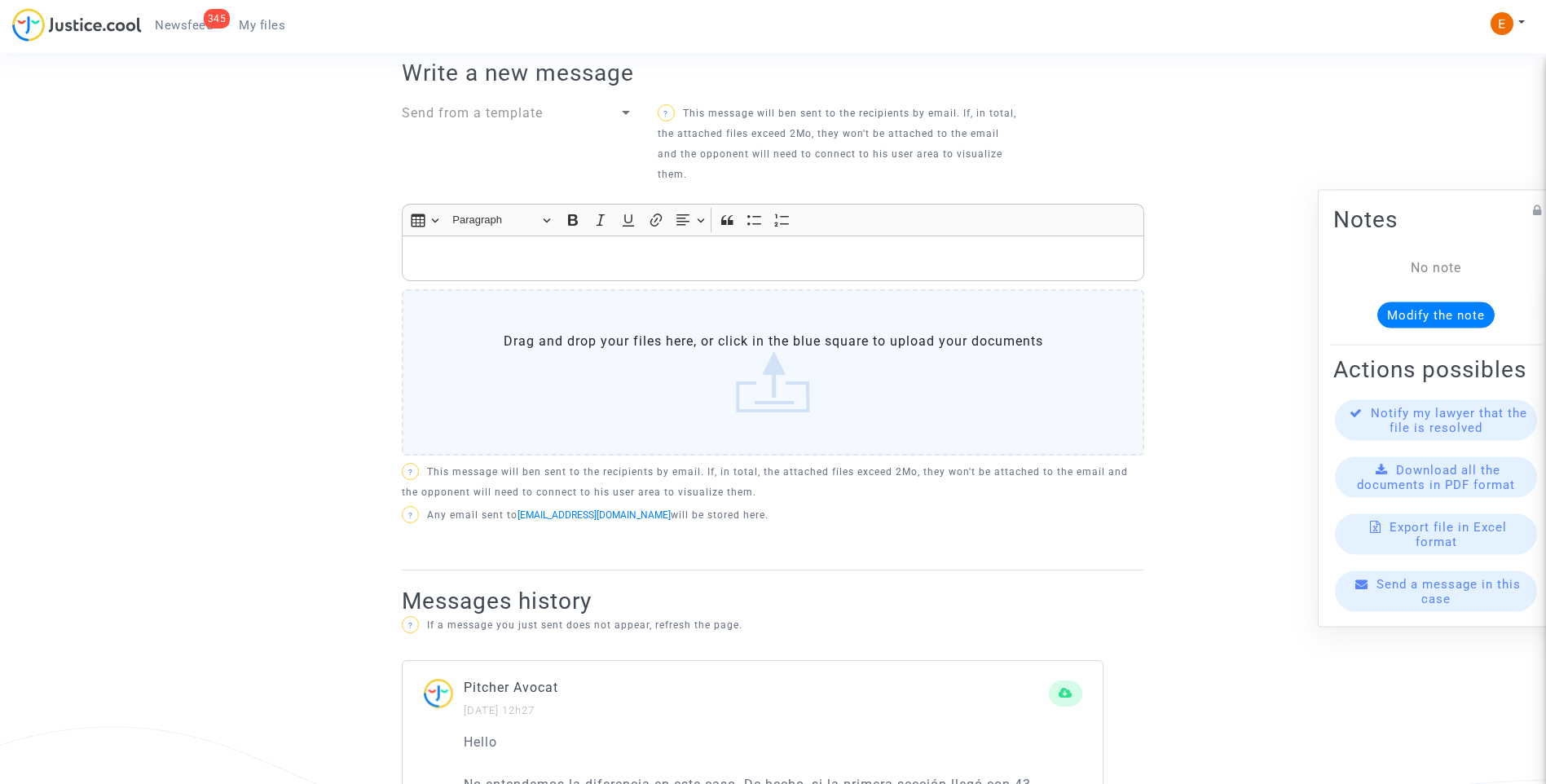
click at [763, 396] on label "Drag and drop your files here, or click in the blue square to upload your docum…" at bounding box center [773, 372] width 742 height 166
click at [0, 0] on input "Drag and drop your files here, or click in the blue square to upload your docum…" at bounding box center [0, 0] width 0 height 0
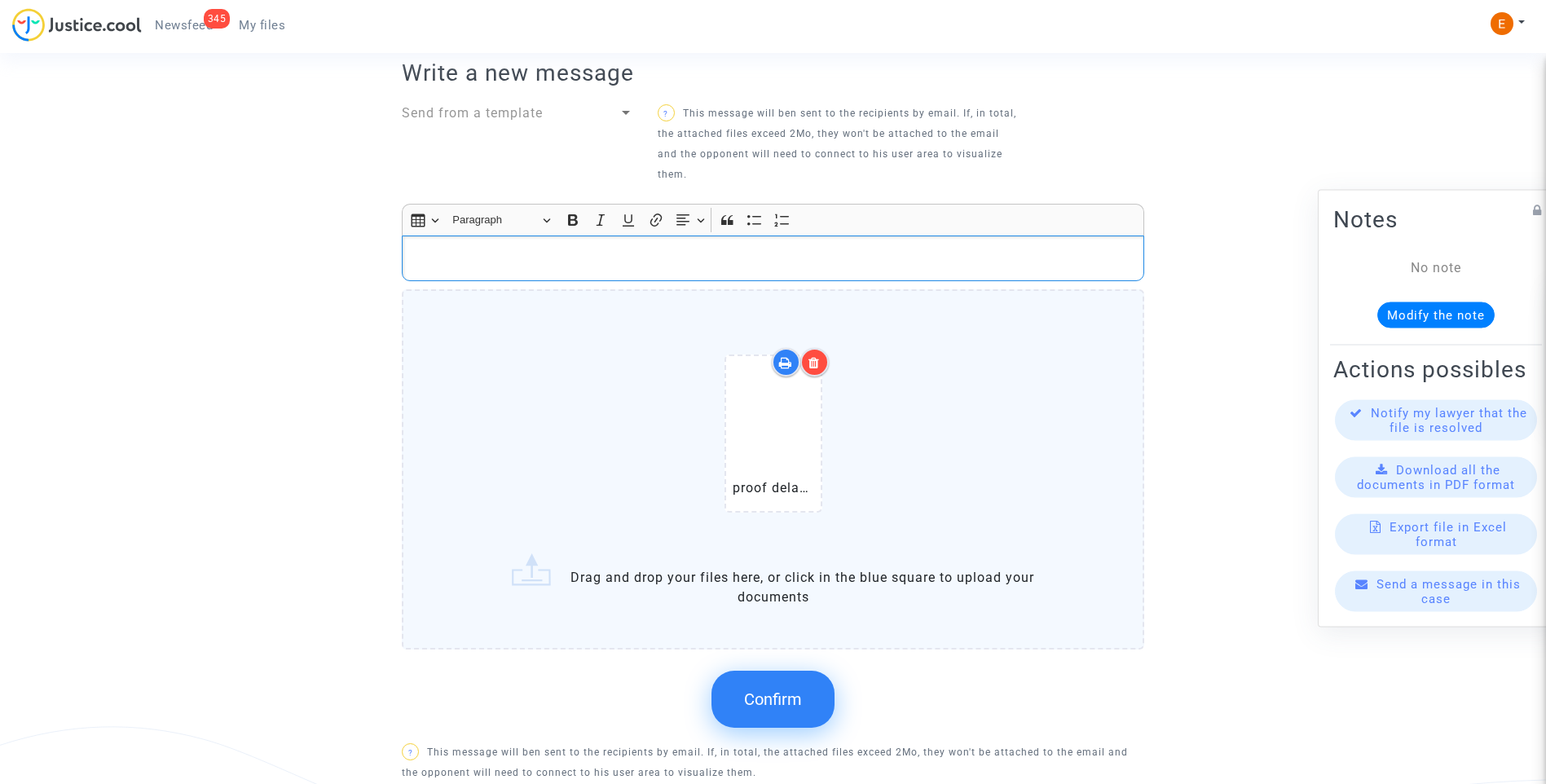
drag, startPoint x: 672, startPoint y: 266, endPoint x: 566, endPoint y: 261, distance: 106.1
click at [566, 261] on p "Rich Text Editor, main" at bounding box center [773, 259] width 726 height 21
click at [776, 704] on span "Confirm" at bounding box center [772, 699] width 58 height 20
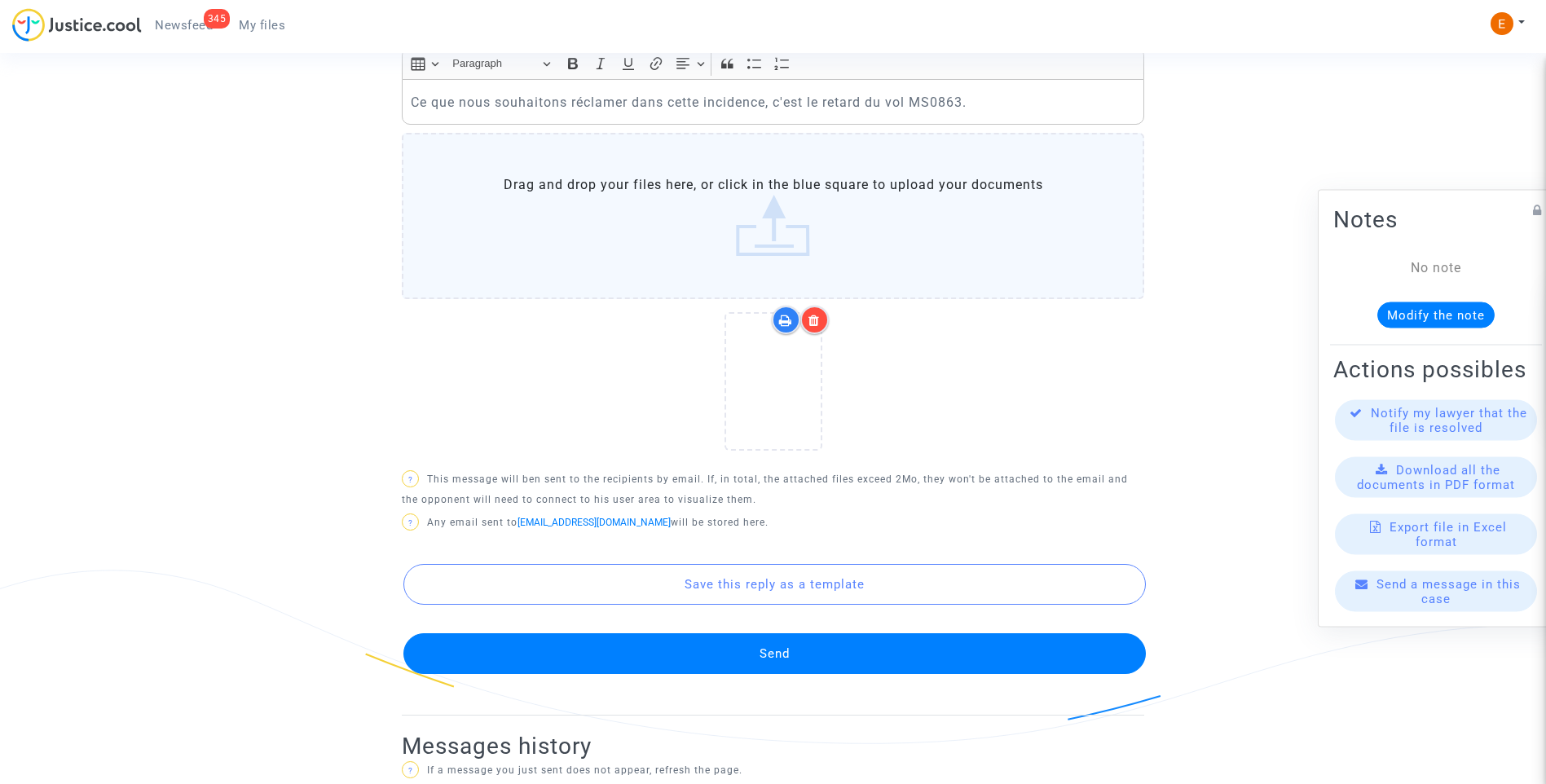
scroll to position [733, 0]
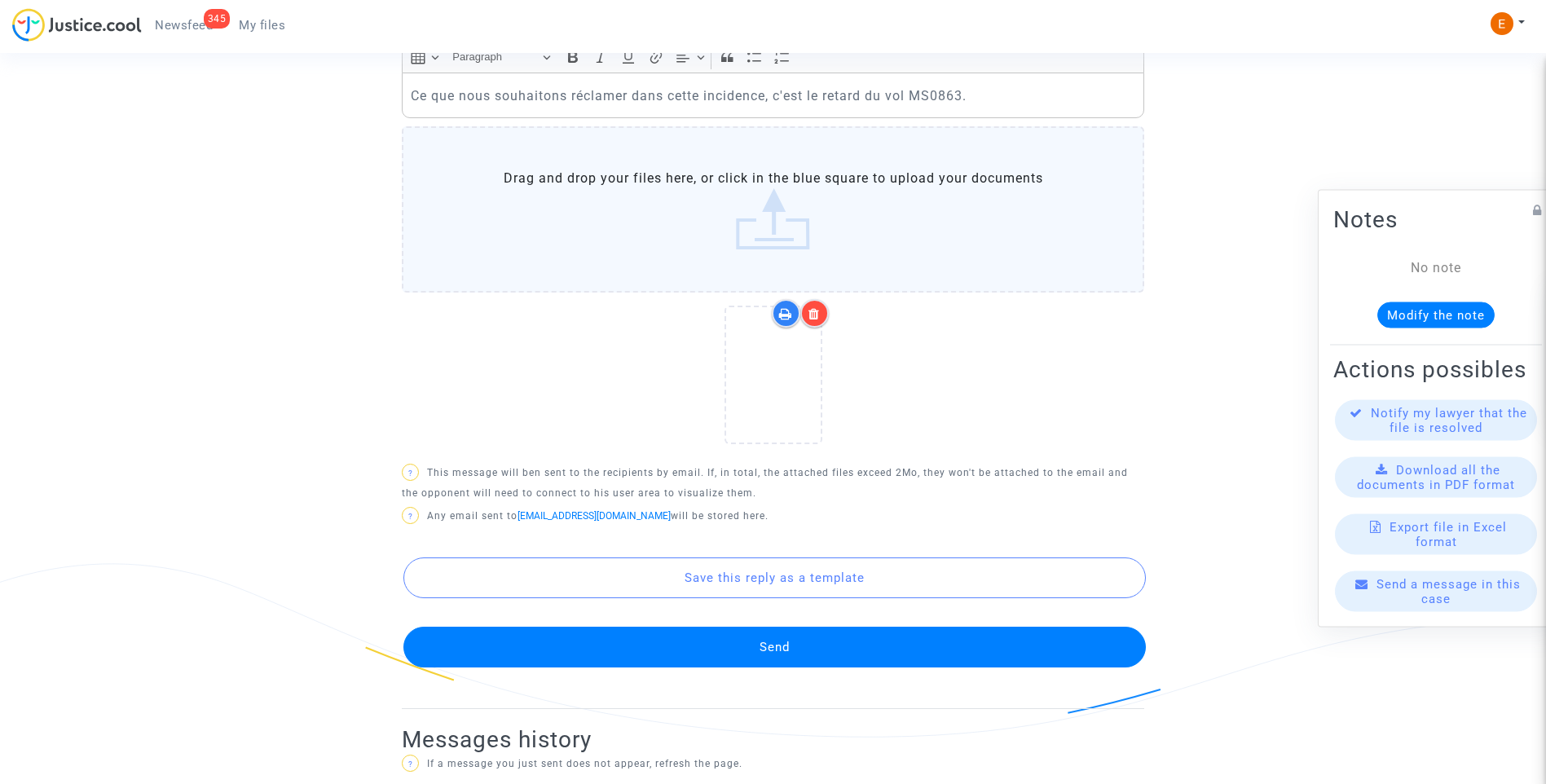
click at [801, 658] on button "Send" at bounding box center [774, 646] width 742 height 41
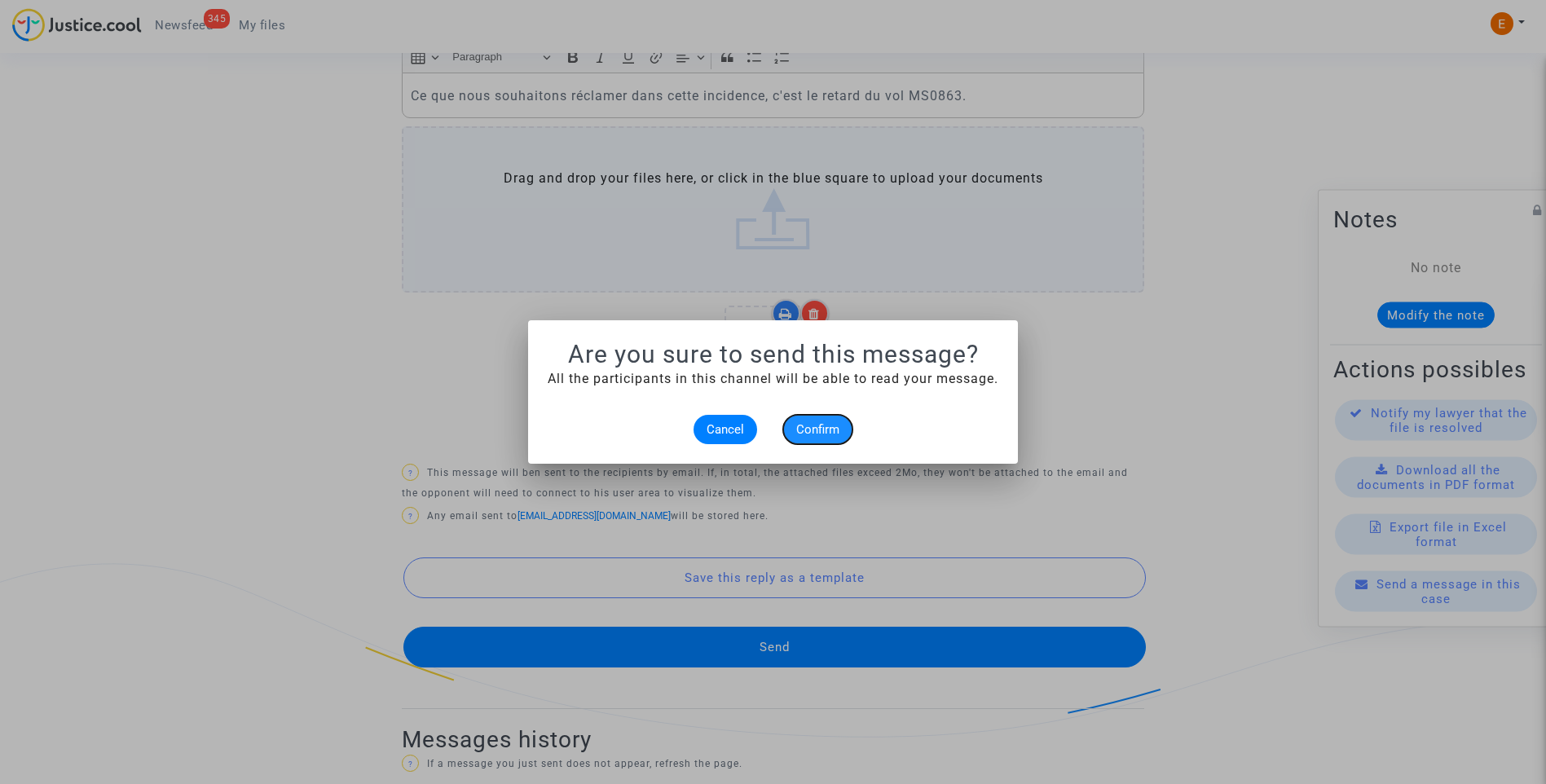
click at [811, 437] on button "Confirm" at bounding box center [818, 430] width 69 height 29
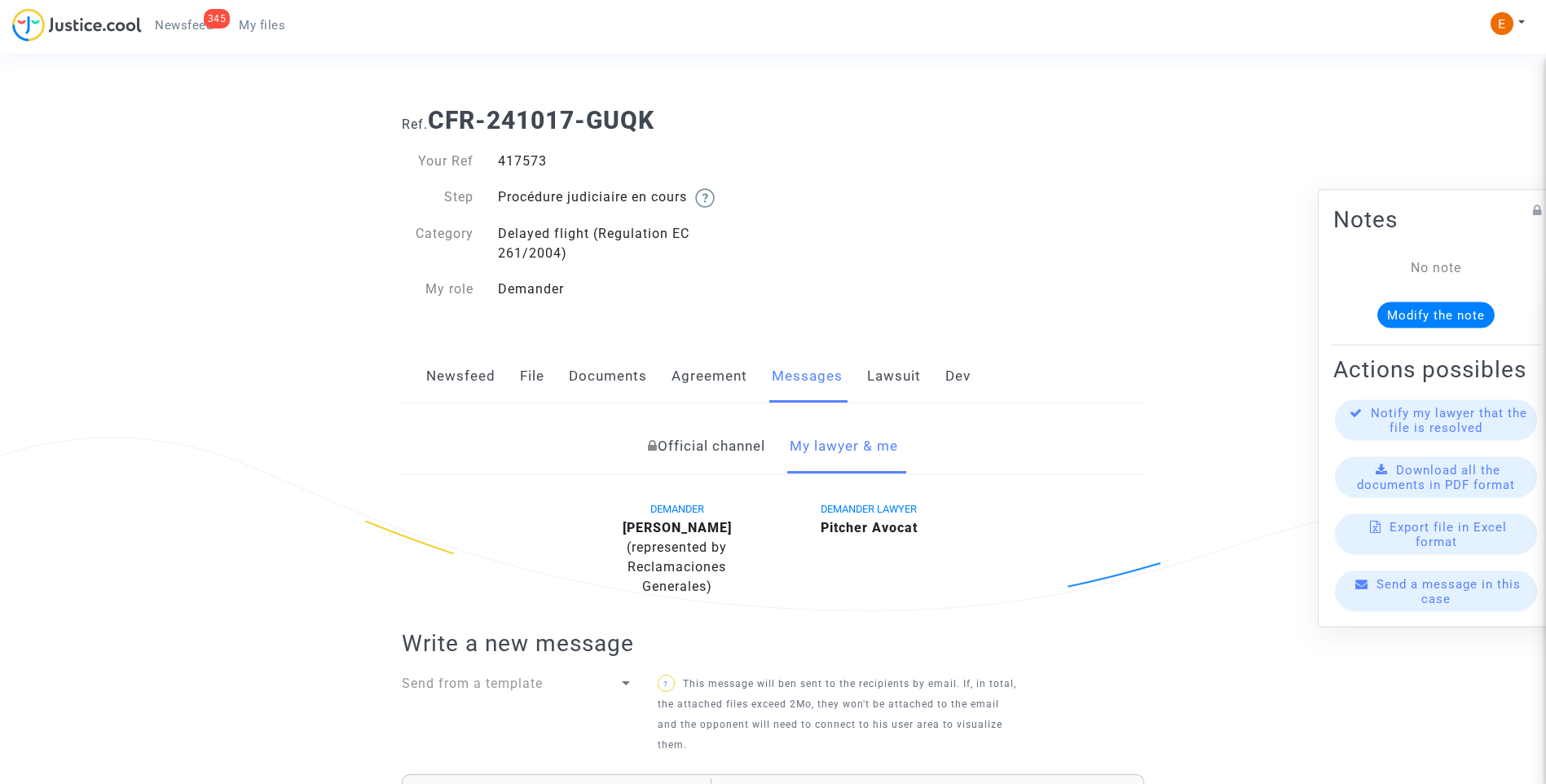
scroll to position [733, 0]
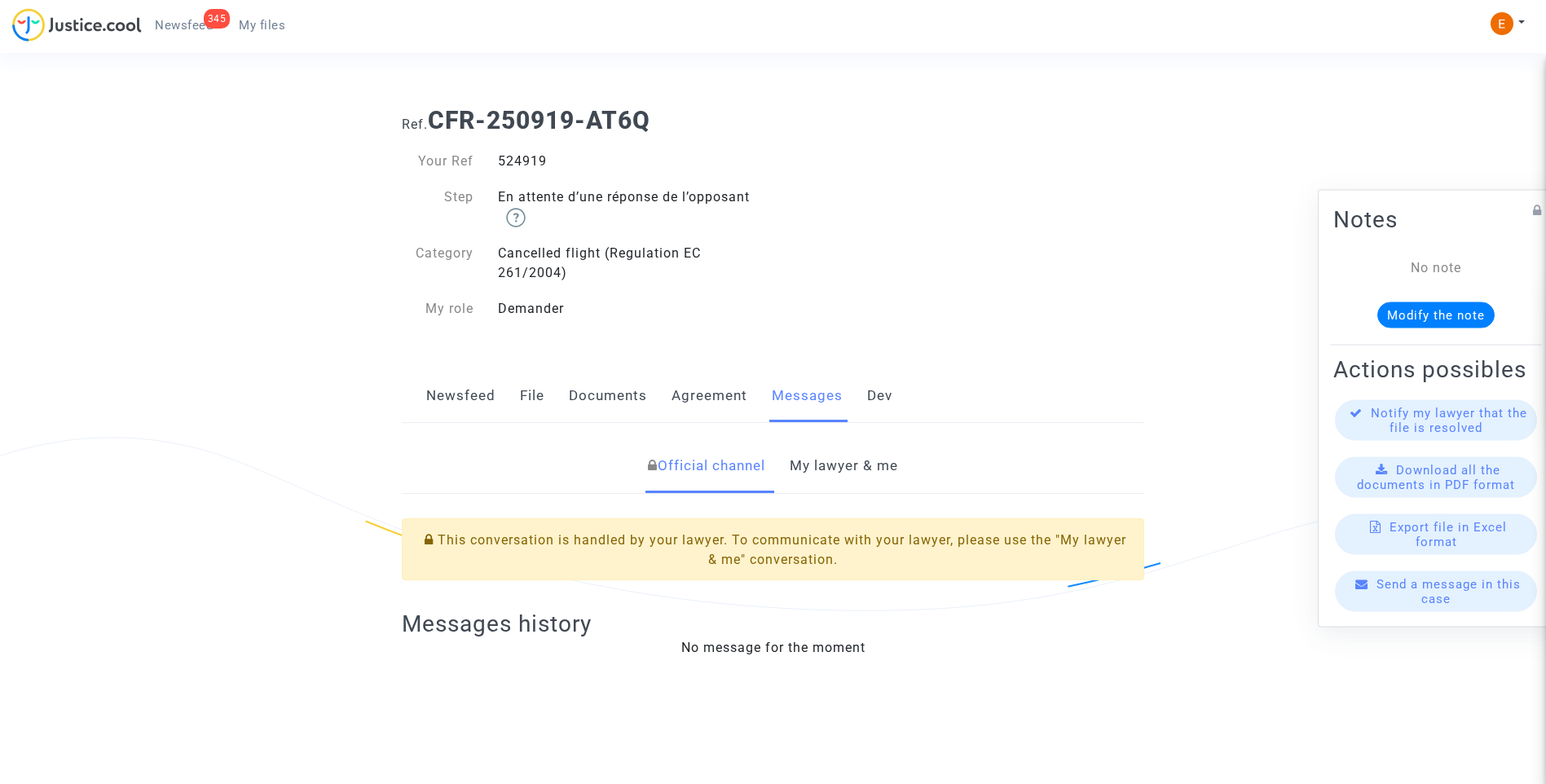
drag, startPoint x: 0, startPoint y: 0, endPoint x: 844, endPoint y: 465, distance: 963.6
click at [837, 464] on link "My lawyer & me" at bounding box center [844, 466] width 109 height 53
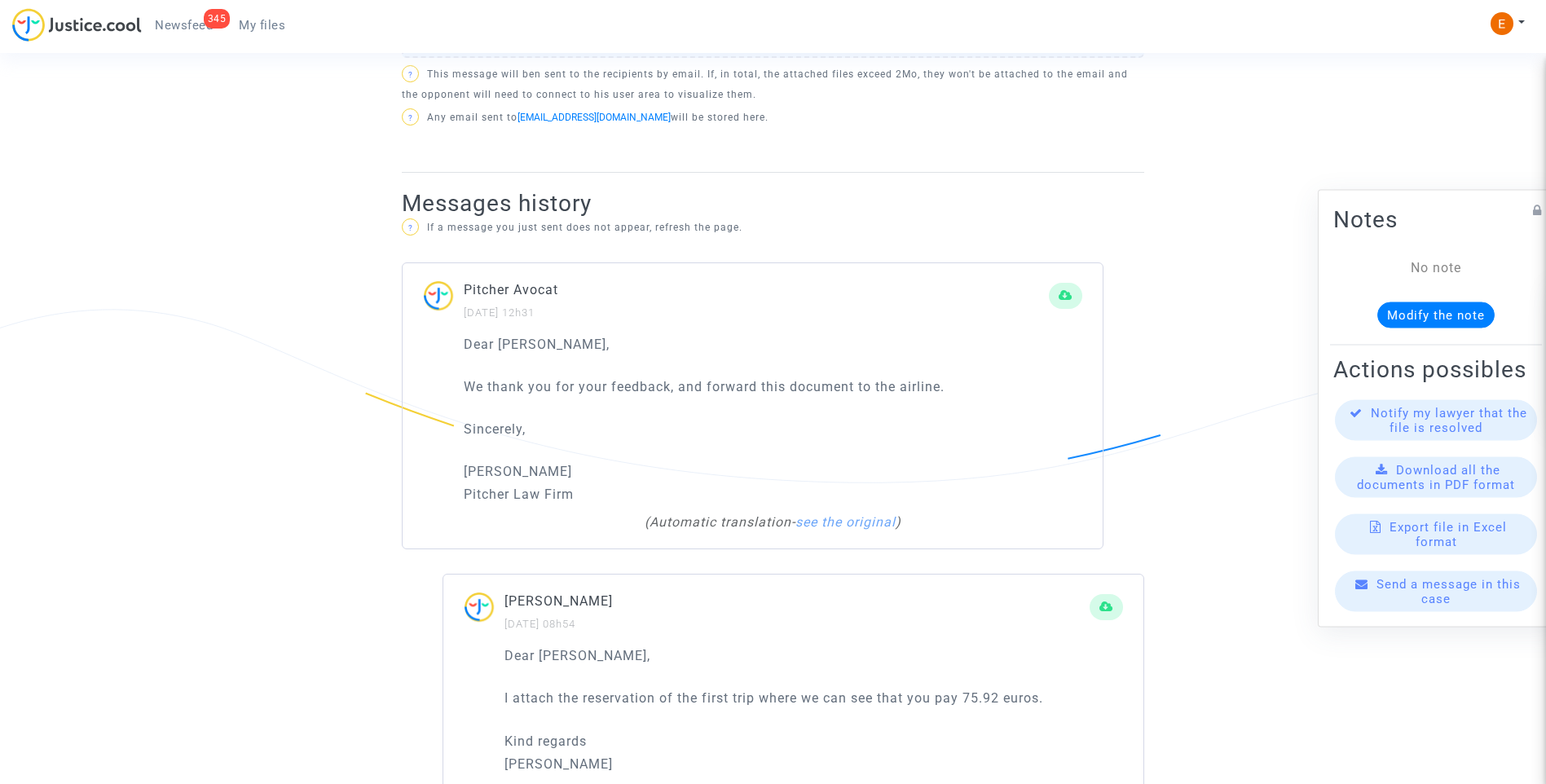
scroll to position [977, 0]
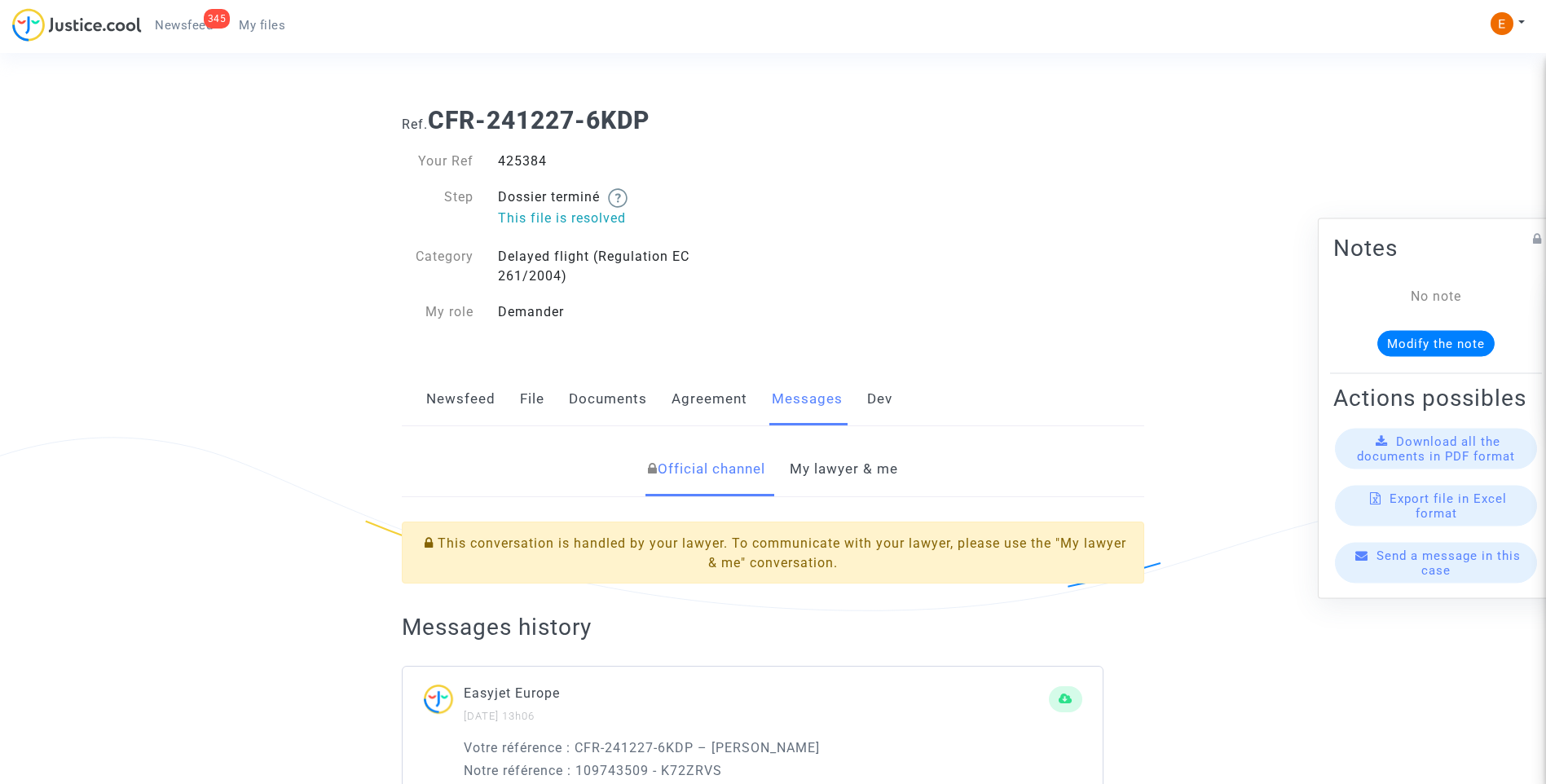
click at [532, 163] on div "425384" at bounding box center [629, 161] width 287 height 20
copy div "425384"
click at [869, 461] on link "My lawyer & me" at bounding box center [844, 469] width 109 height 53
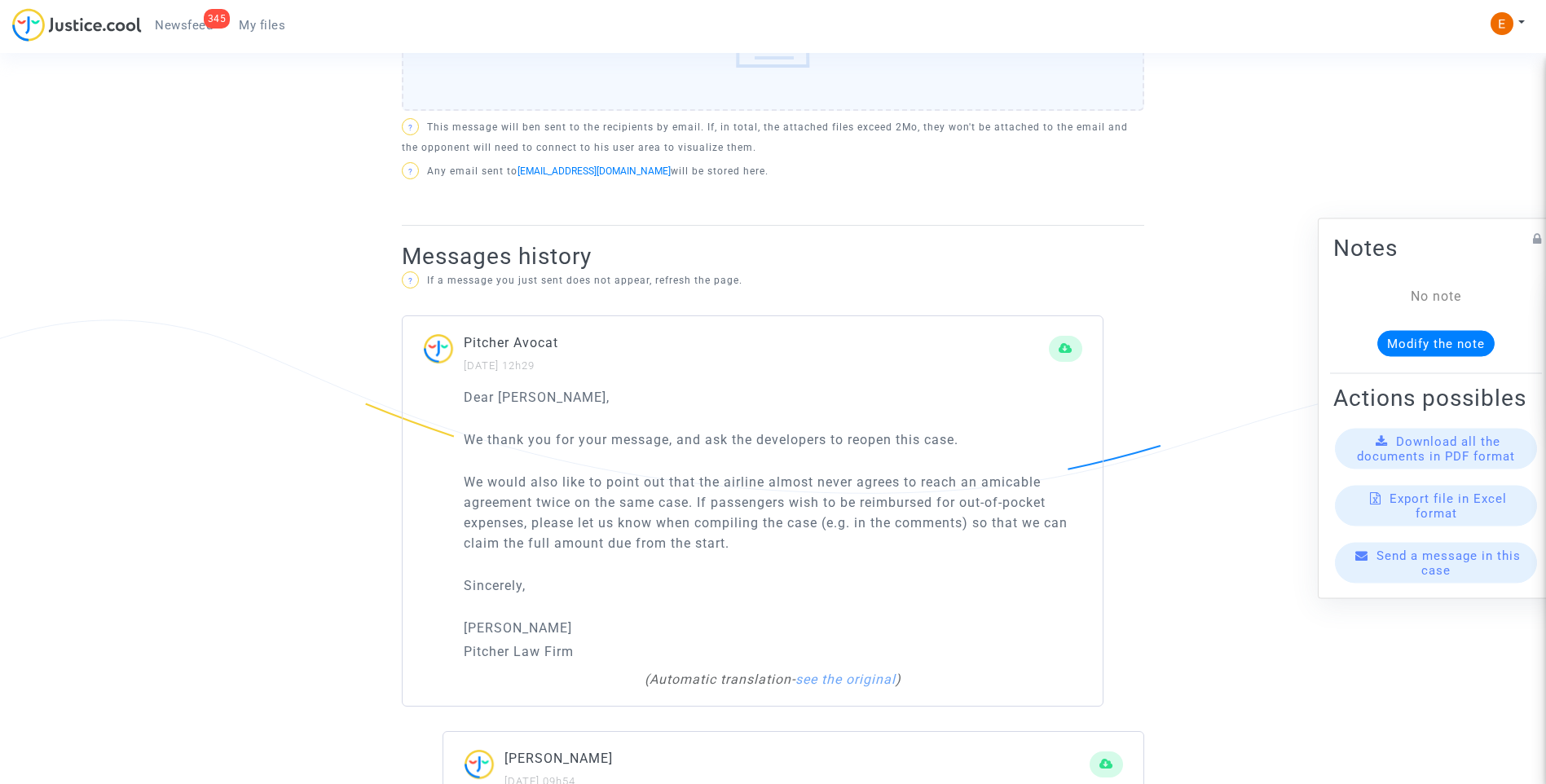
scroll to position [977, 0]
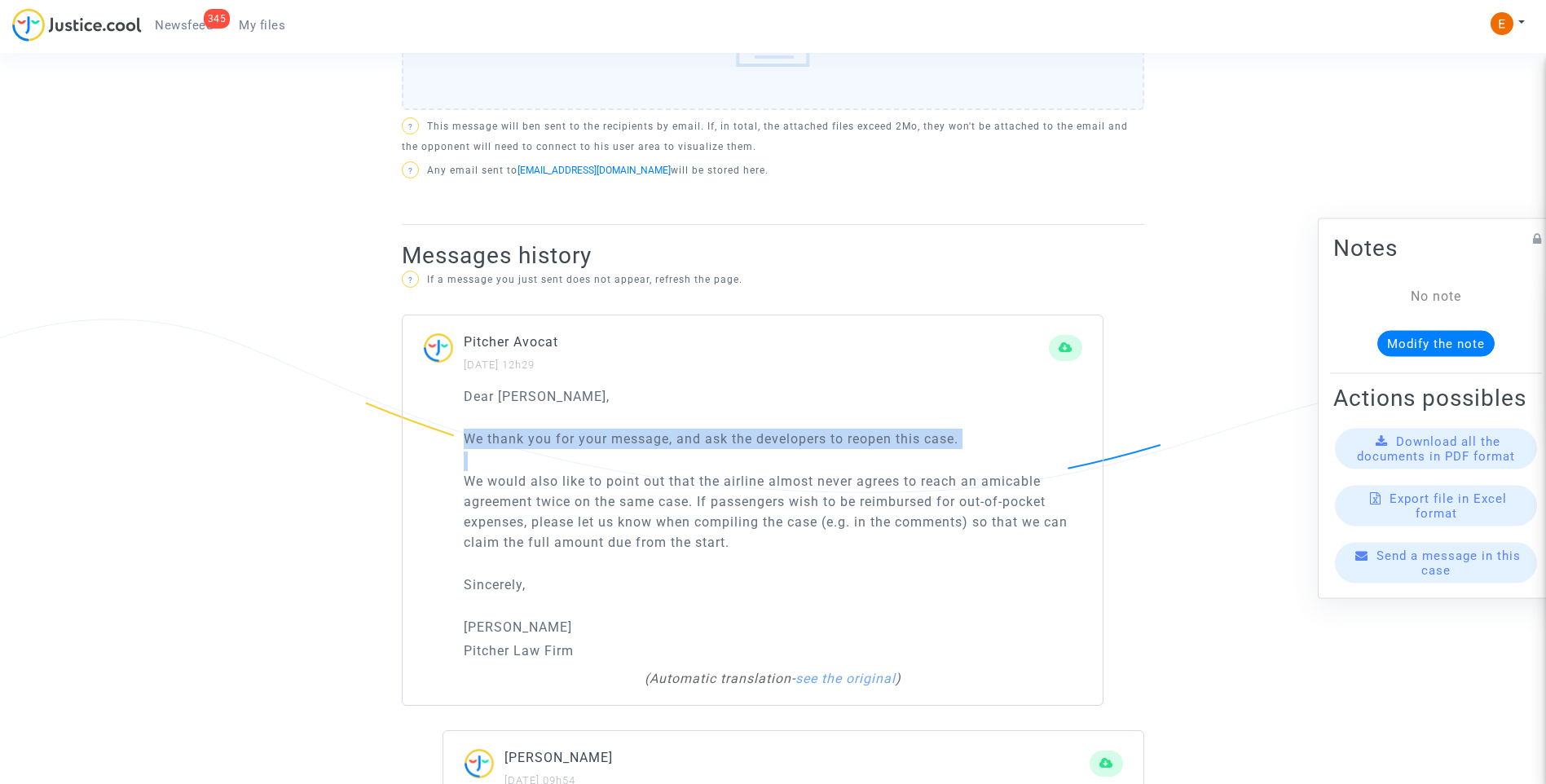
drag, startPoint x: 500, startPoint y: 447, endPoint x: 939, endPoint y: 559, distance: 453.1
click at [939, 559] on div "Dear Erik, We thank you for your message, and ask the developers to reopen this…" at bounding box center [752, 545] width 700 height 318
drag, startPoint x: 939, startPoint y: 559, endPoint x: 760, endPoint y: 515, distance: 184.3
click at [625, 471] on p "También nos gustaría señalar que la aerolínea casi nunca acepta llegar a un acu…" at bounding box center [772, 511] width 619 height 81
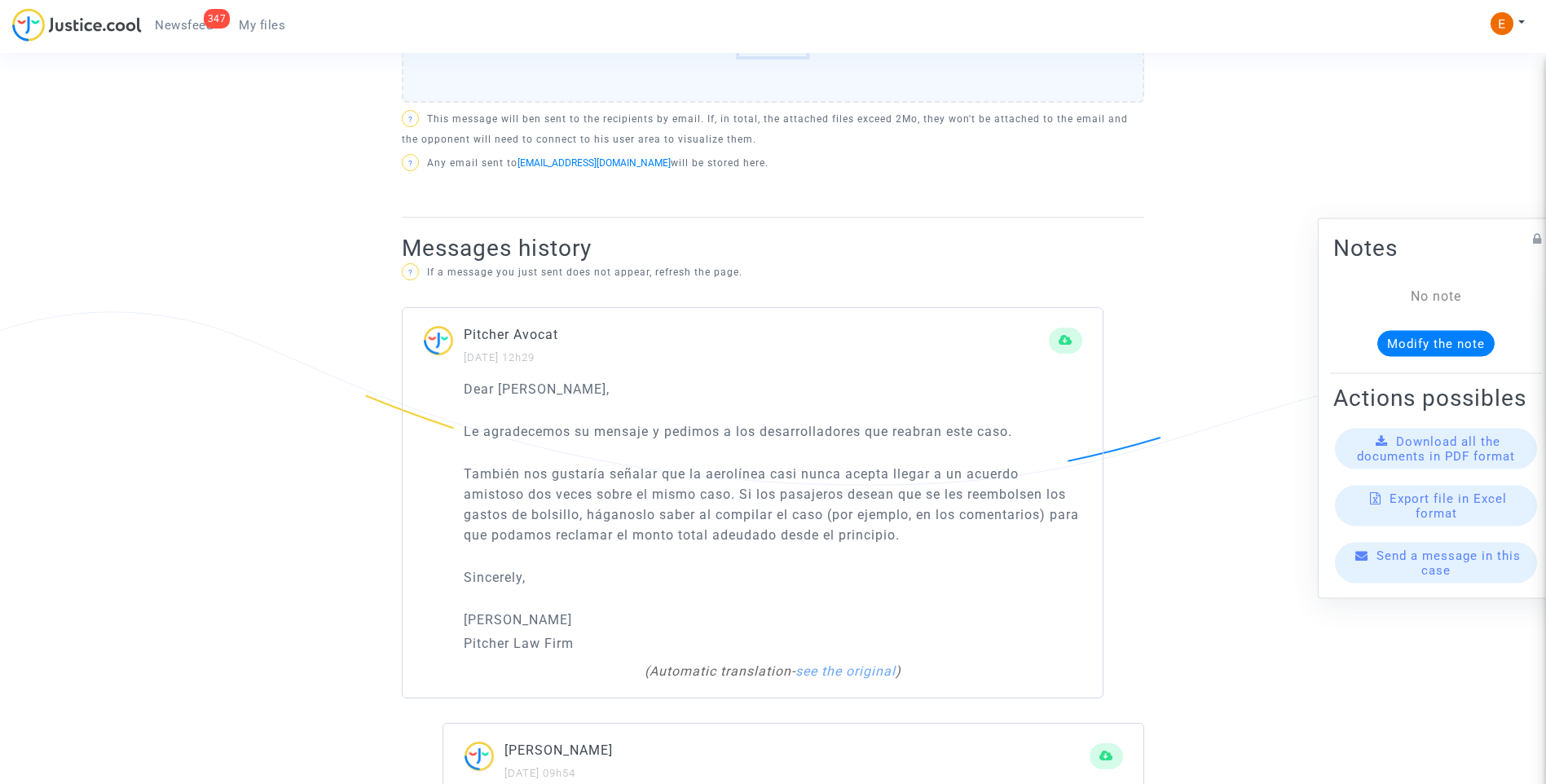
scroll to position [814, 0]
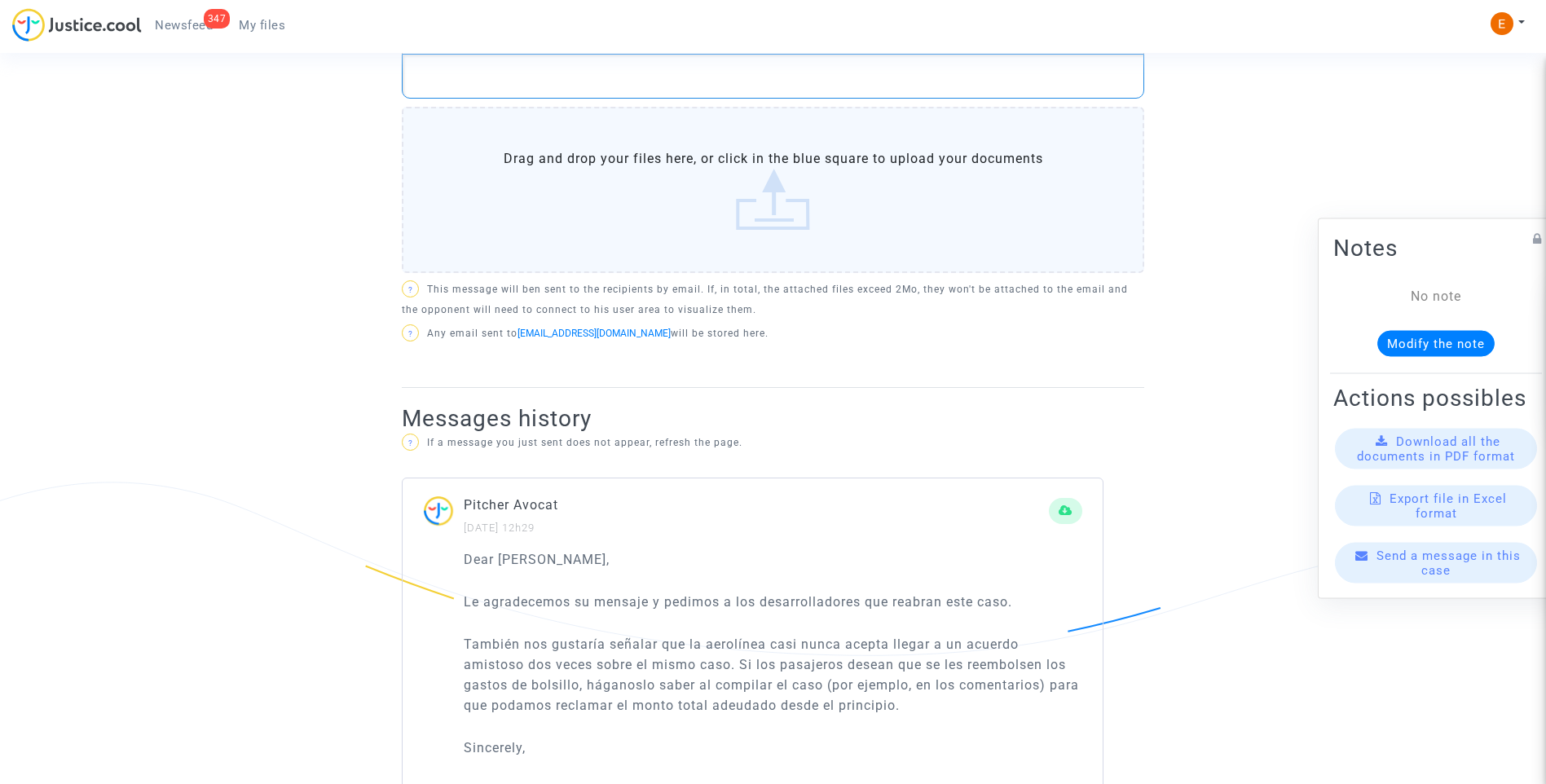
click at [523, 84] on p "Rich Text Editor, main" at bounding box center [773, 76] width 726 height 21
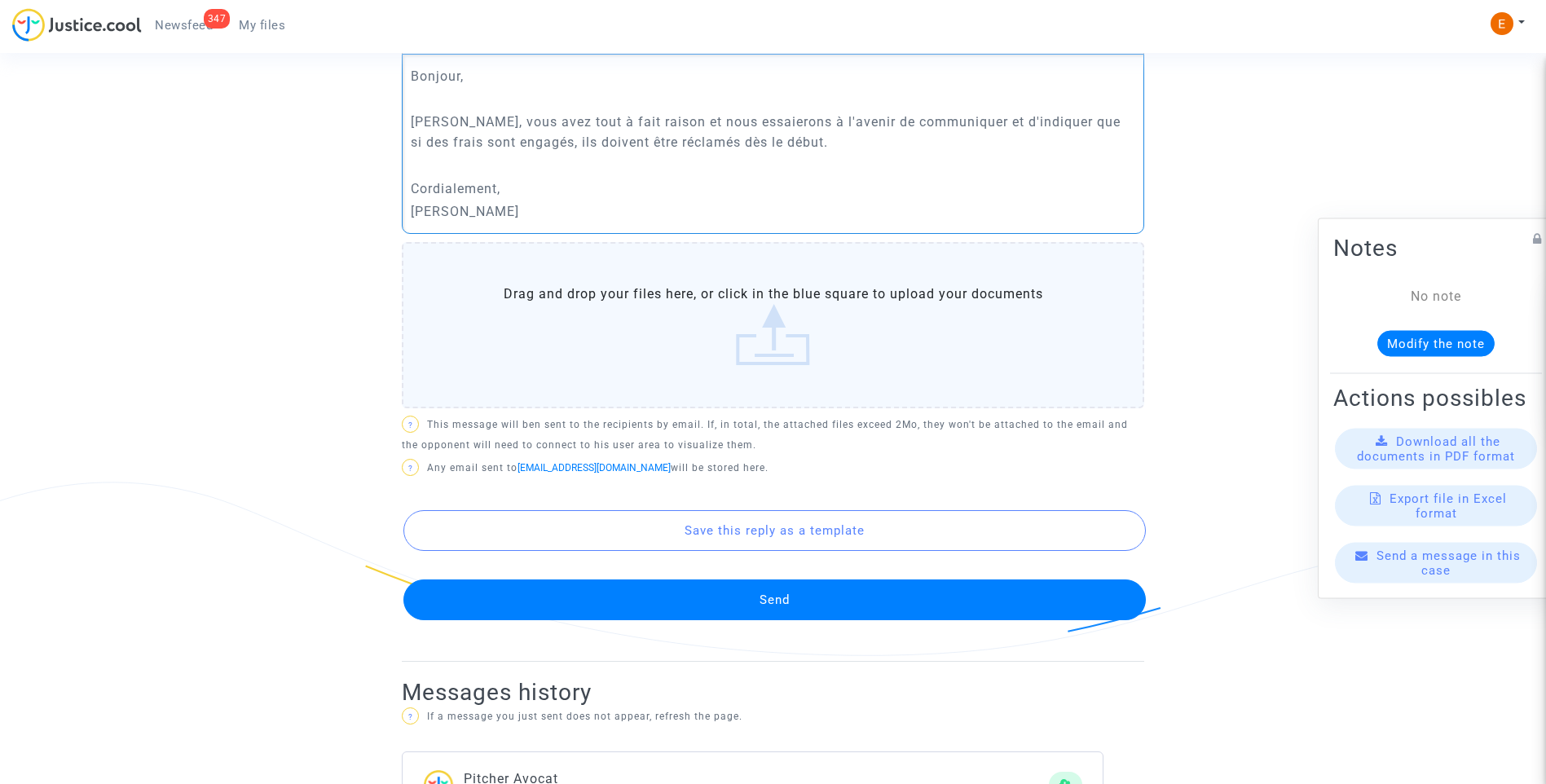
click at [782, 608] on button "Send" at bounding box center [774, 599] width 742 height 41
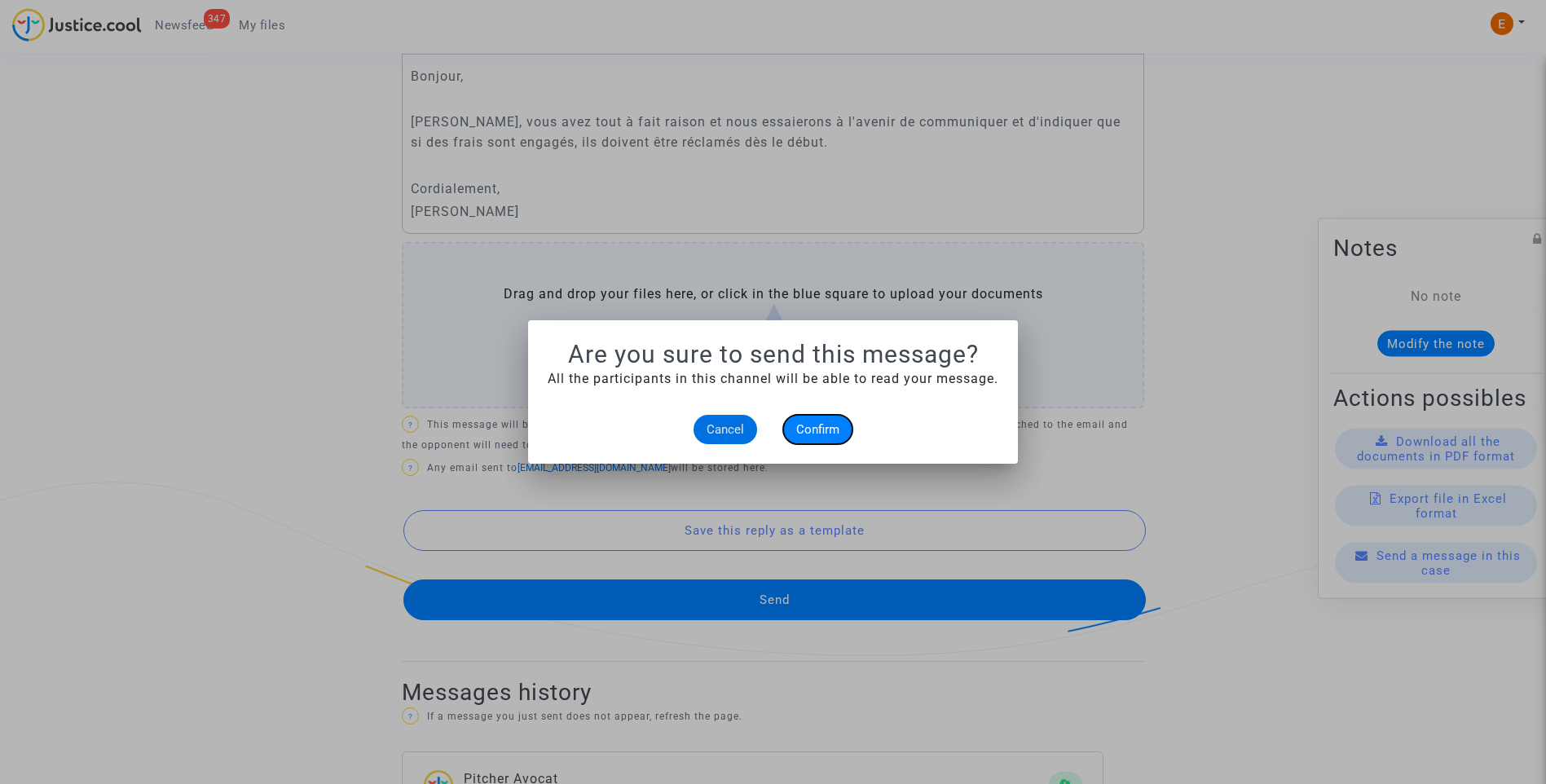
click at [810, 435] on span "Confirm" at bounding box center [818, 429] width 43 height 15
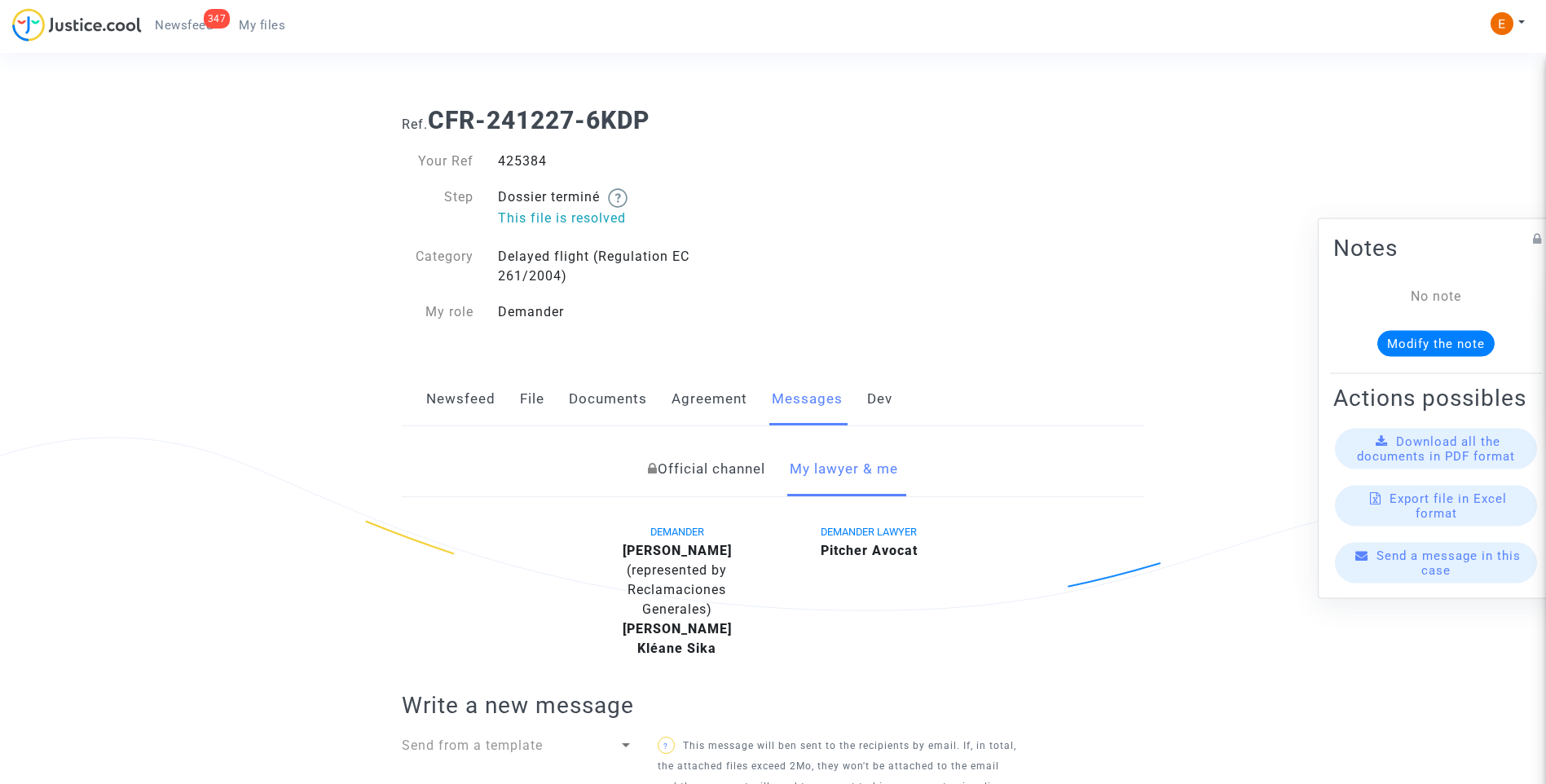
scroll to position [814, 0]
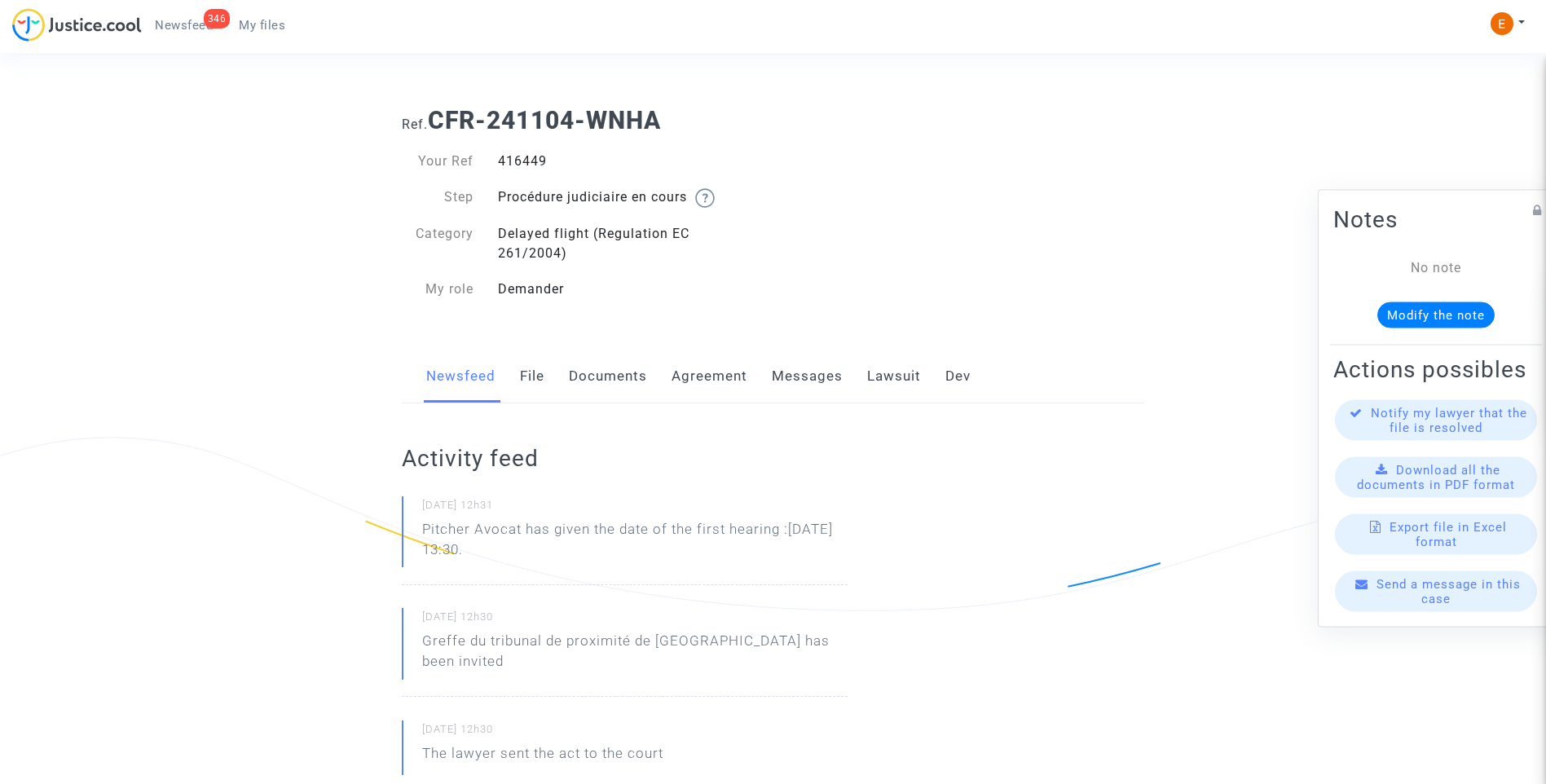
click at [524, 164] on div "416449" at bounding box center [629, 161] width 287 height 20
click at [521, 164] on div "416449" at bounding box center [629, 161] width 287 height 20
click at [521, 163] on div "416449" at bounding box center [629, 161] width 287 height 20
copy div "416449"
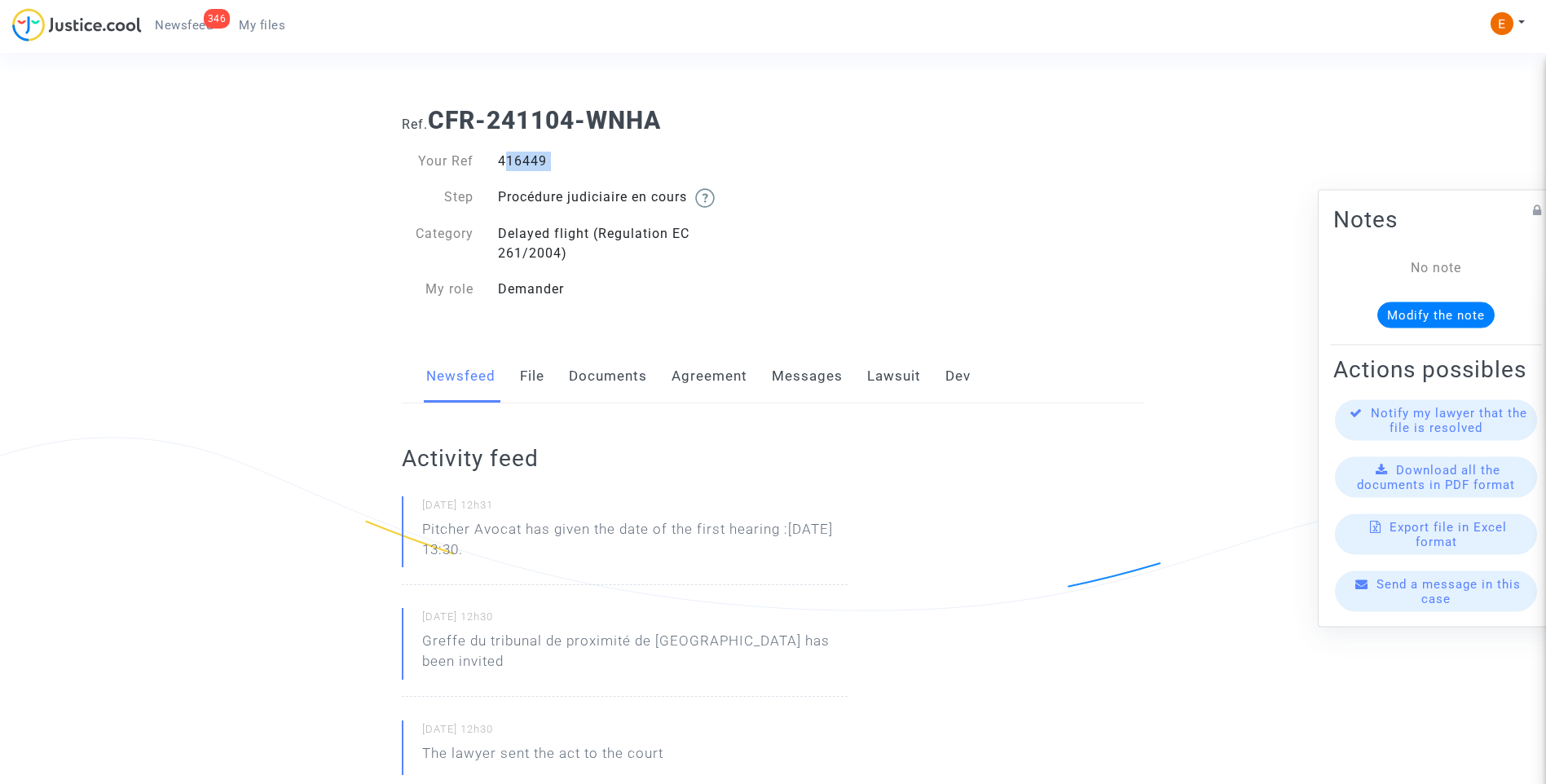
drag, startPoint x: 582, startPoint y: 553, endPoint x: 528, endPoint y: 531, distance: 58.3
click at [528, 531] on p "Pitcher Avocat has given the date of the first hearing :[DATE] 13:30." at bounding box center [634, 543] width 425 height 49
copy p "has given the date of the first hearing :[DATE] 13:30."
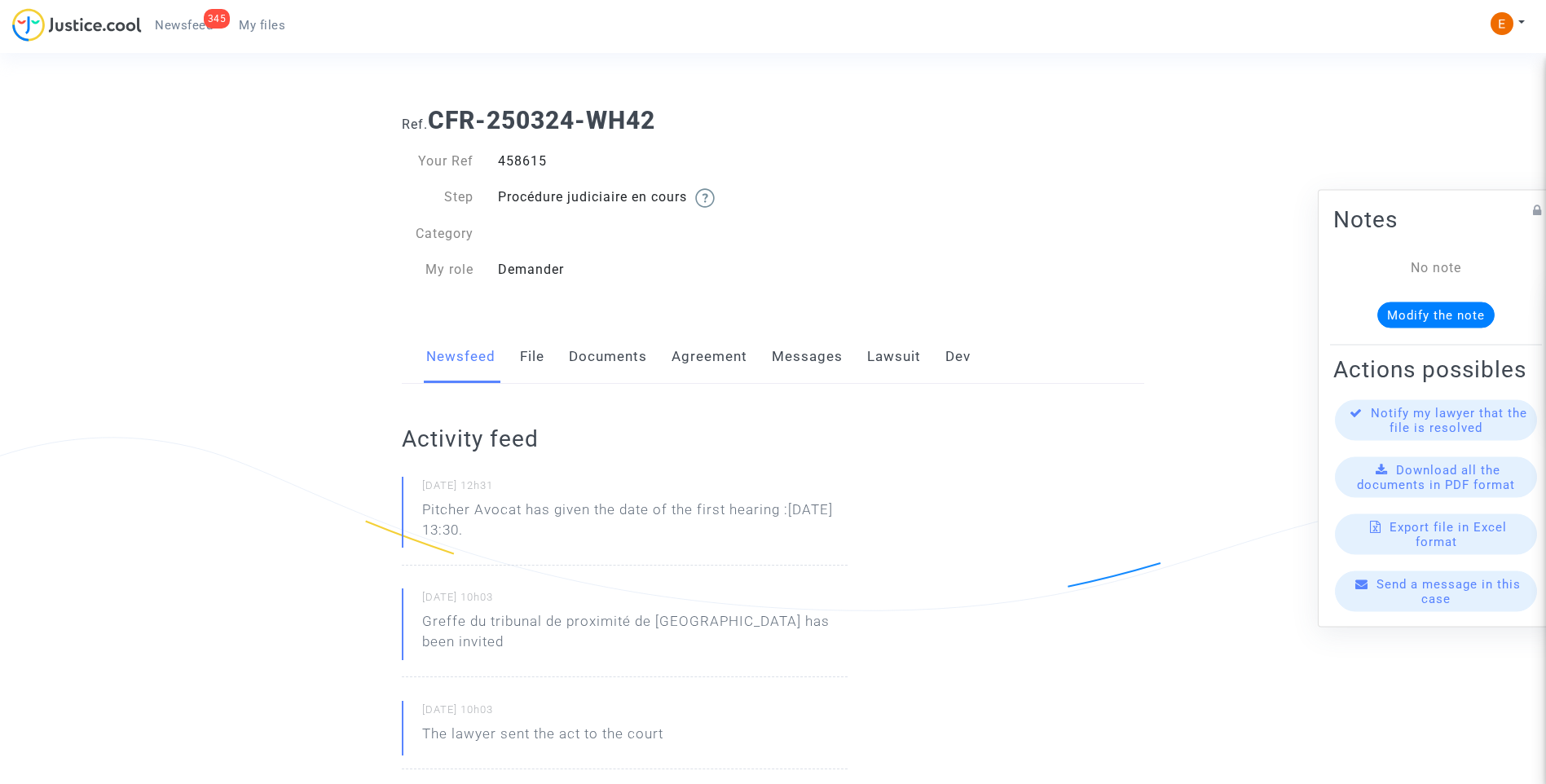
click at [536, 157] on div "458615" at bounding box center [629, 161] width 287 height 20
copy div "458615"
drag, startPoint x: 543, startPoint y: 520, endPoint x: 529, endPoint y: 512, distance: 16.1
click at [529, 512] on p "Pitcher Avocat has given the date of the first hearing :[DATE] 13:30." at bounding box center [634, 524] width 425 height 49
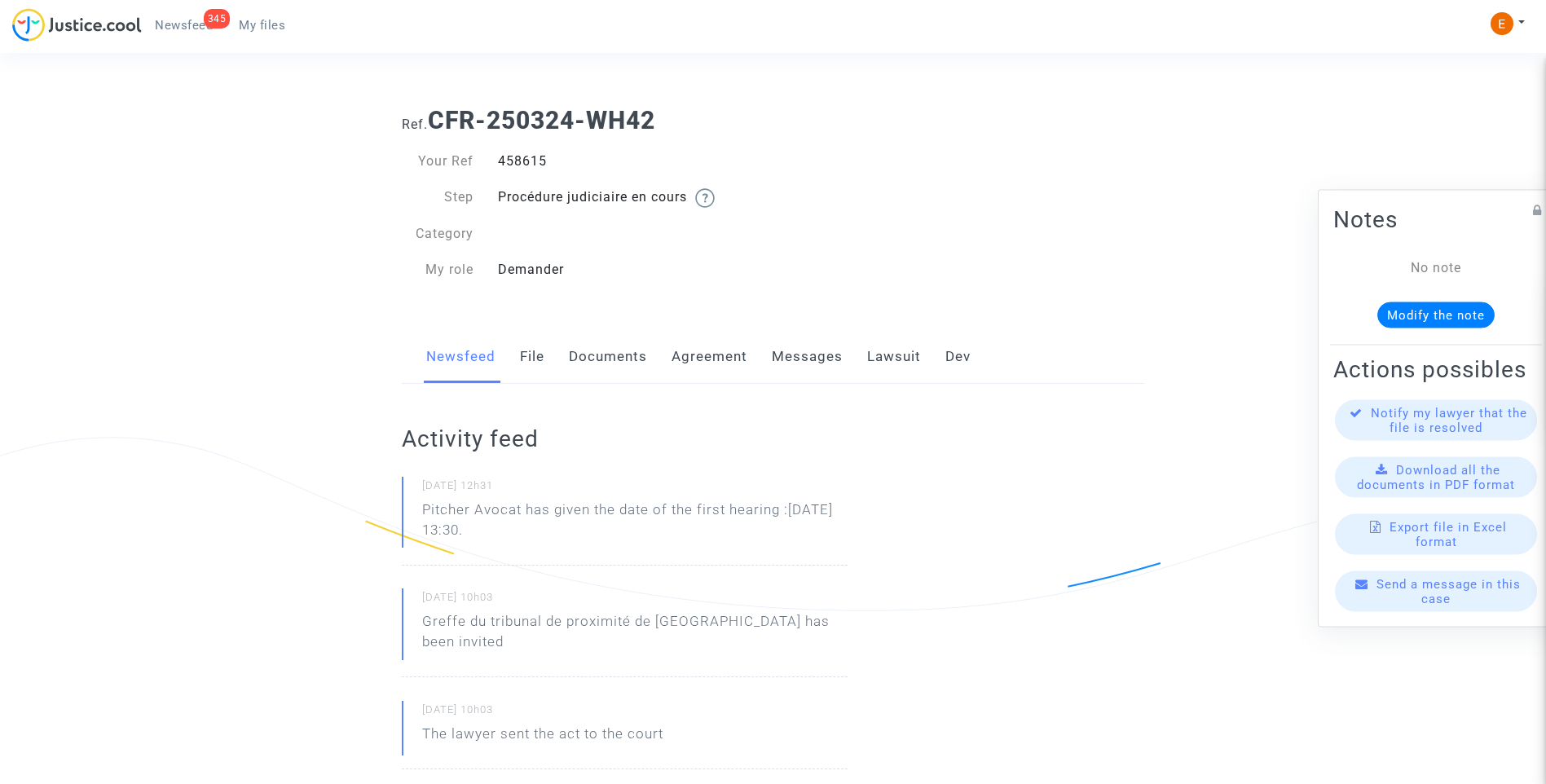
copy p "has given the date of the first hearing :[DATE] 13:30."
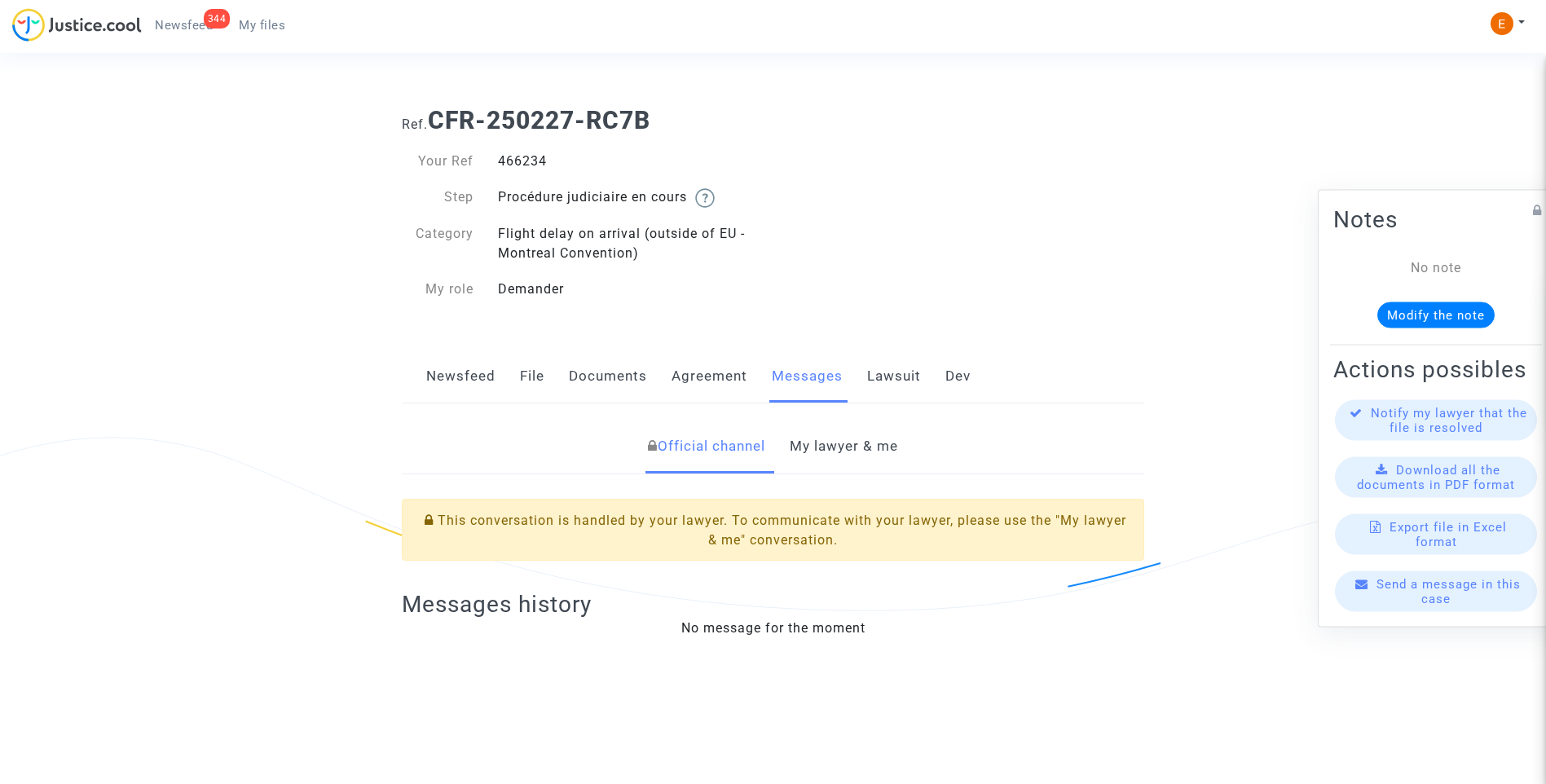
click at [870, 455] on link "My lawyer & me" at bounding box center [844, 446] width 109 height 53
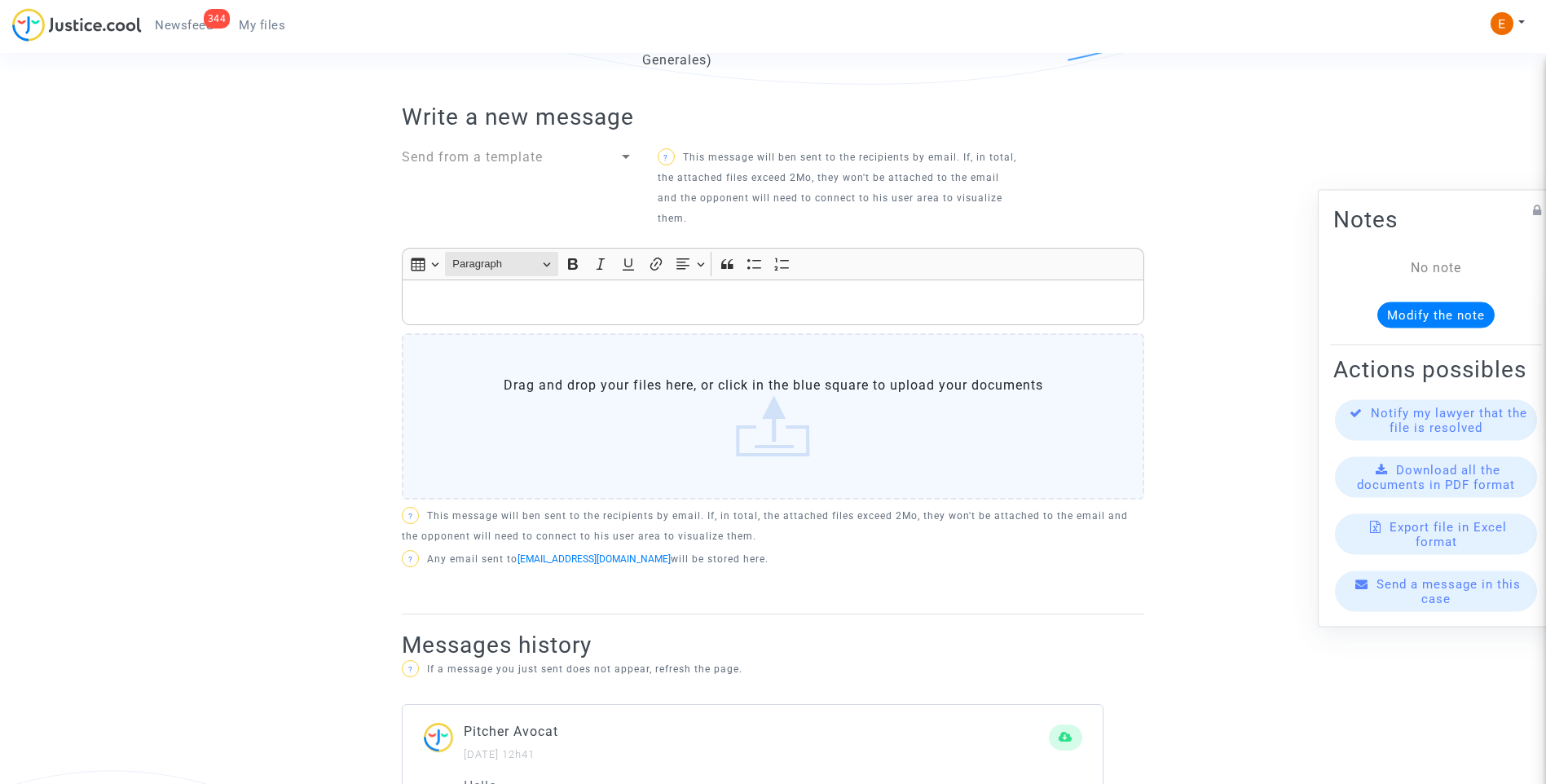
scroll to position [521, 0]
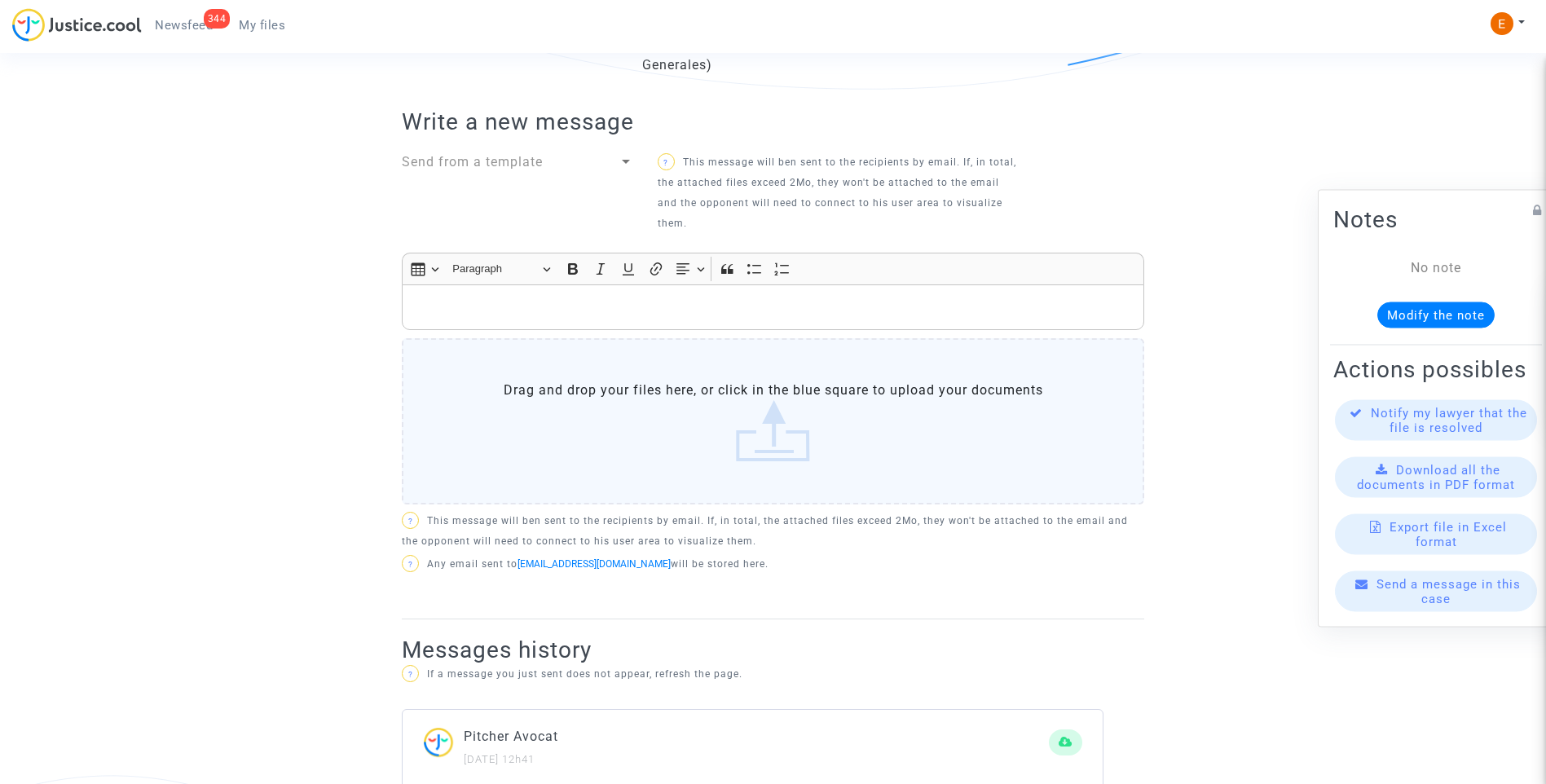
click at [469, 308] on p "Rich Text Editor, main" at bounding box center [773, 308] width 726 height 21
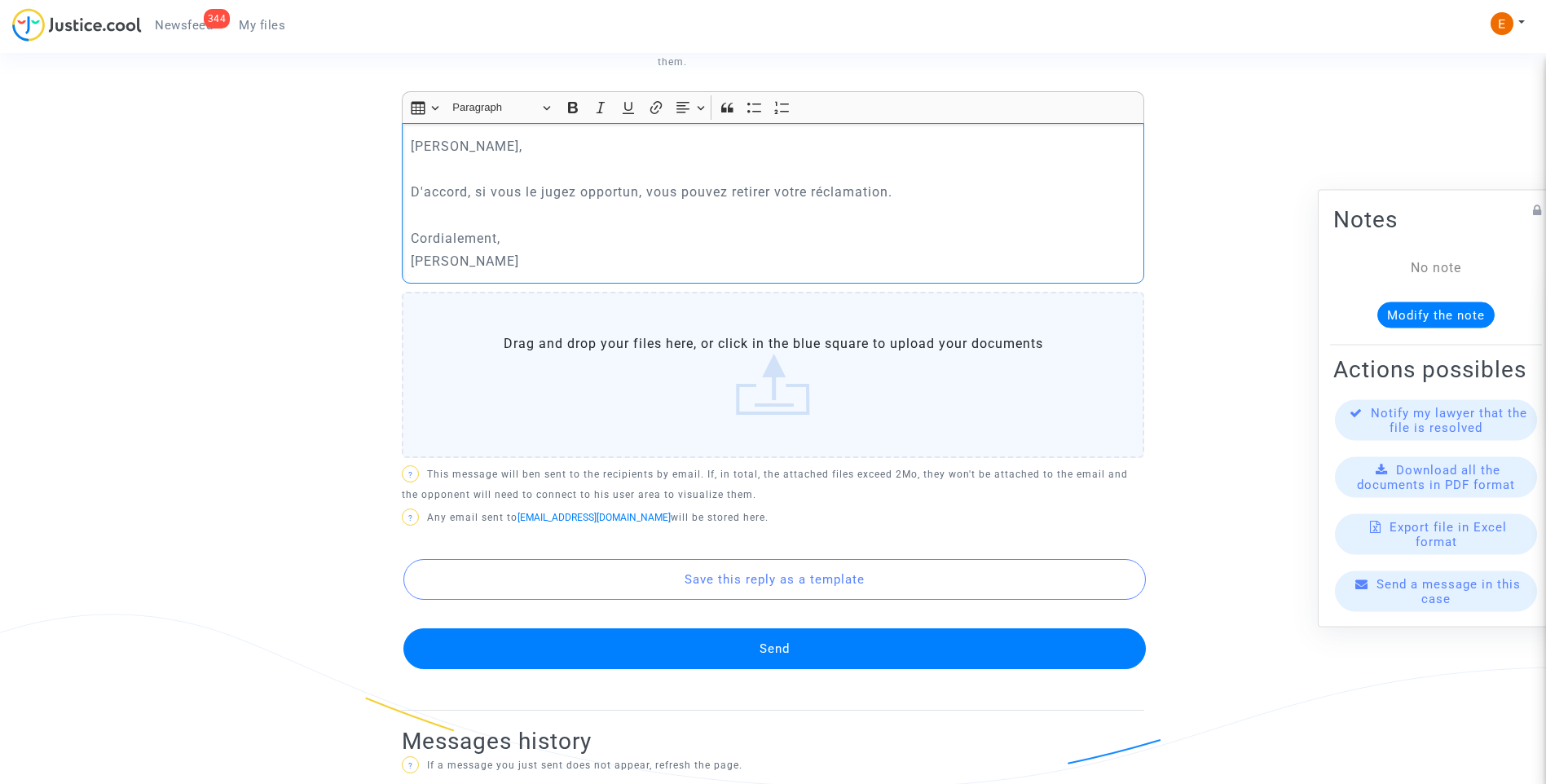
scroll to position [684, 0]
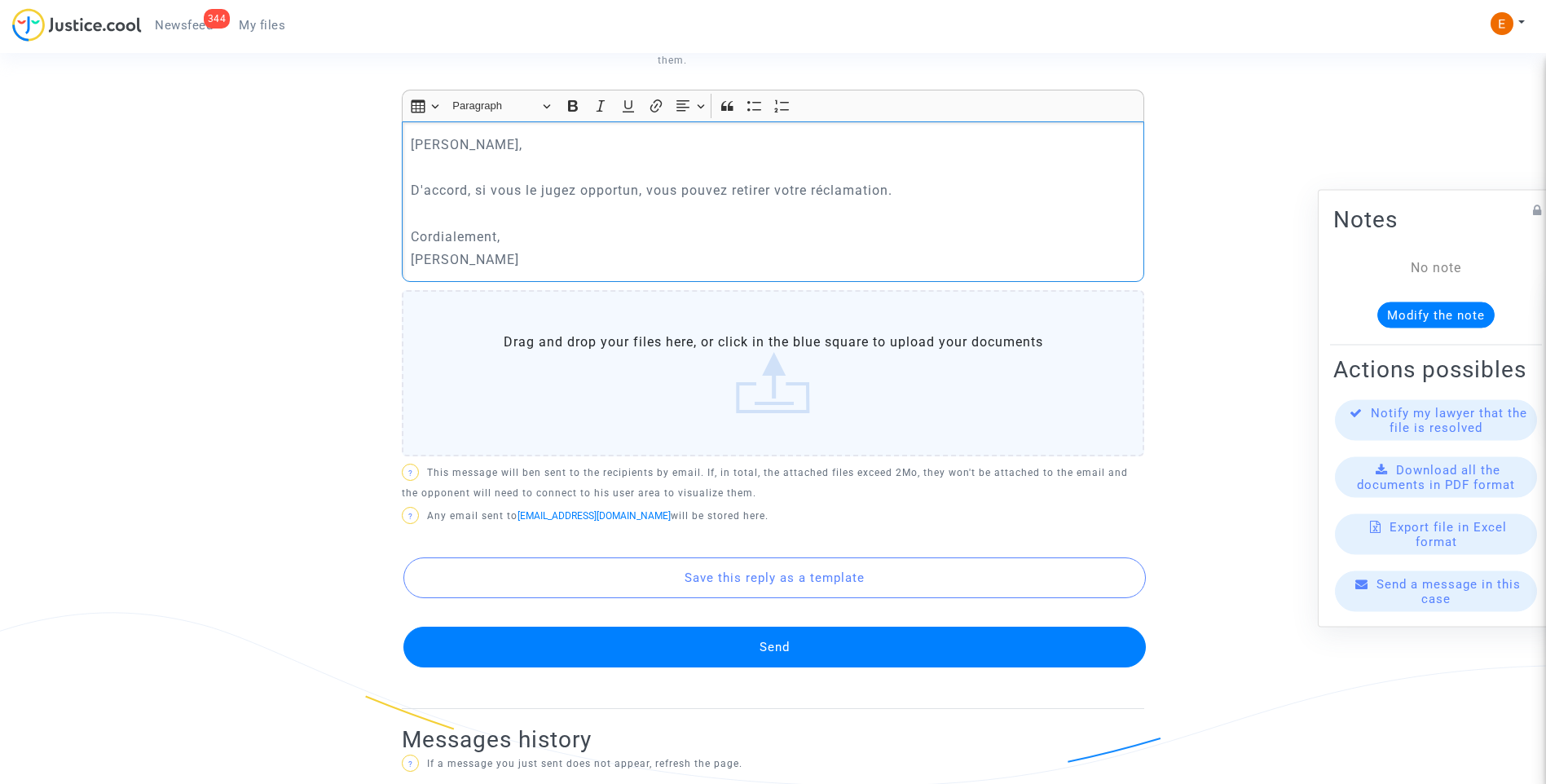
click at [856, 656] on button "Send" at bounding box center [774, 646] width 742 height 41
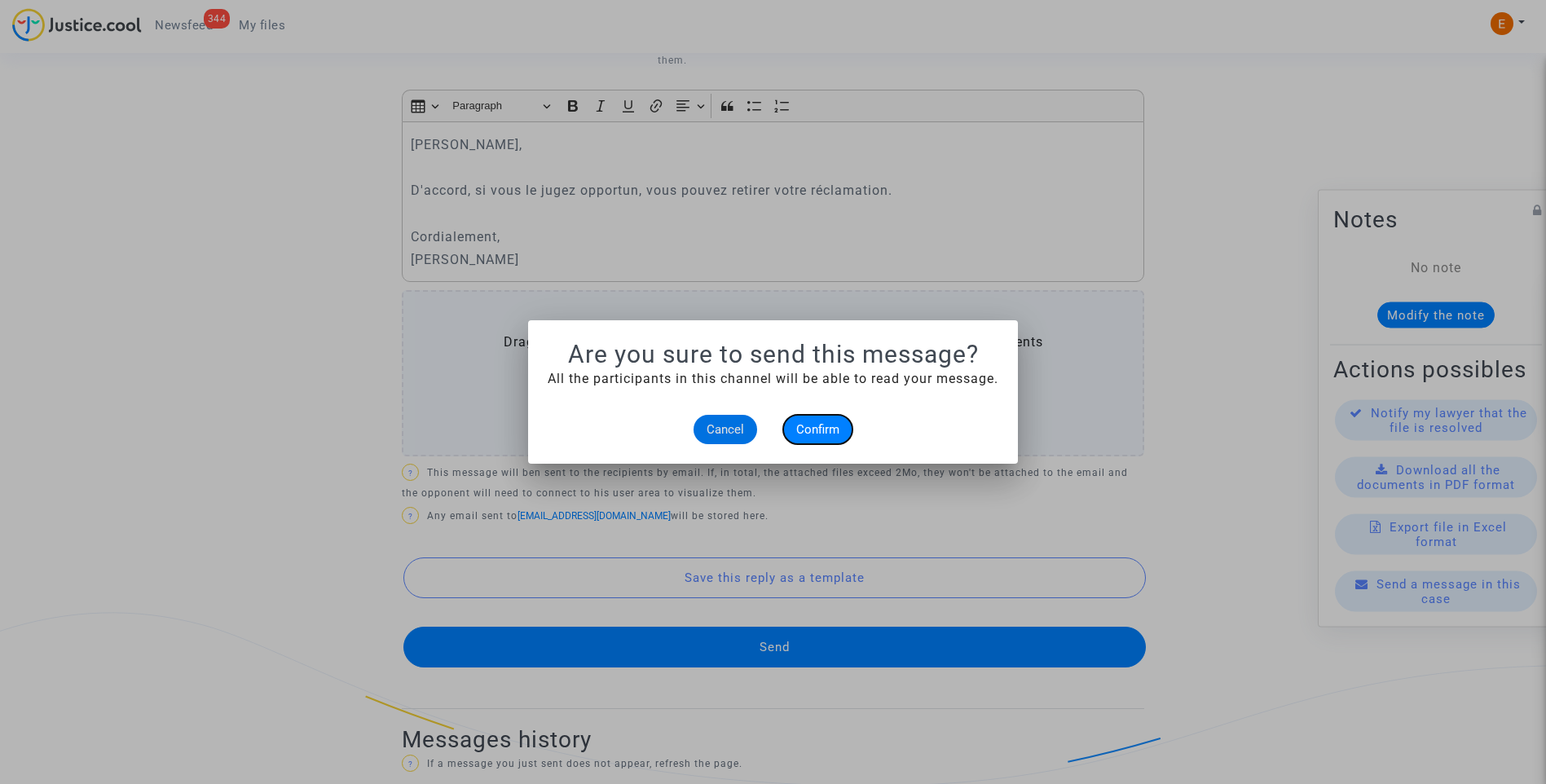
click at [834, 433] on span "Confirm" at bounding box center [818, 429] width 43 height 15
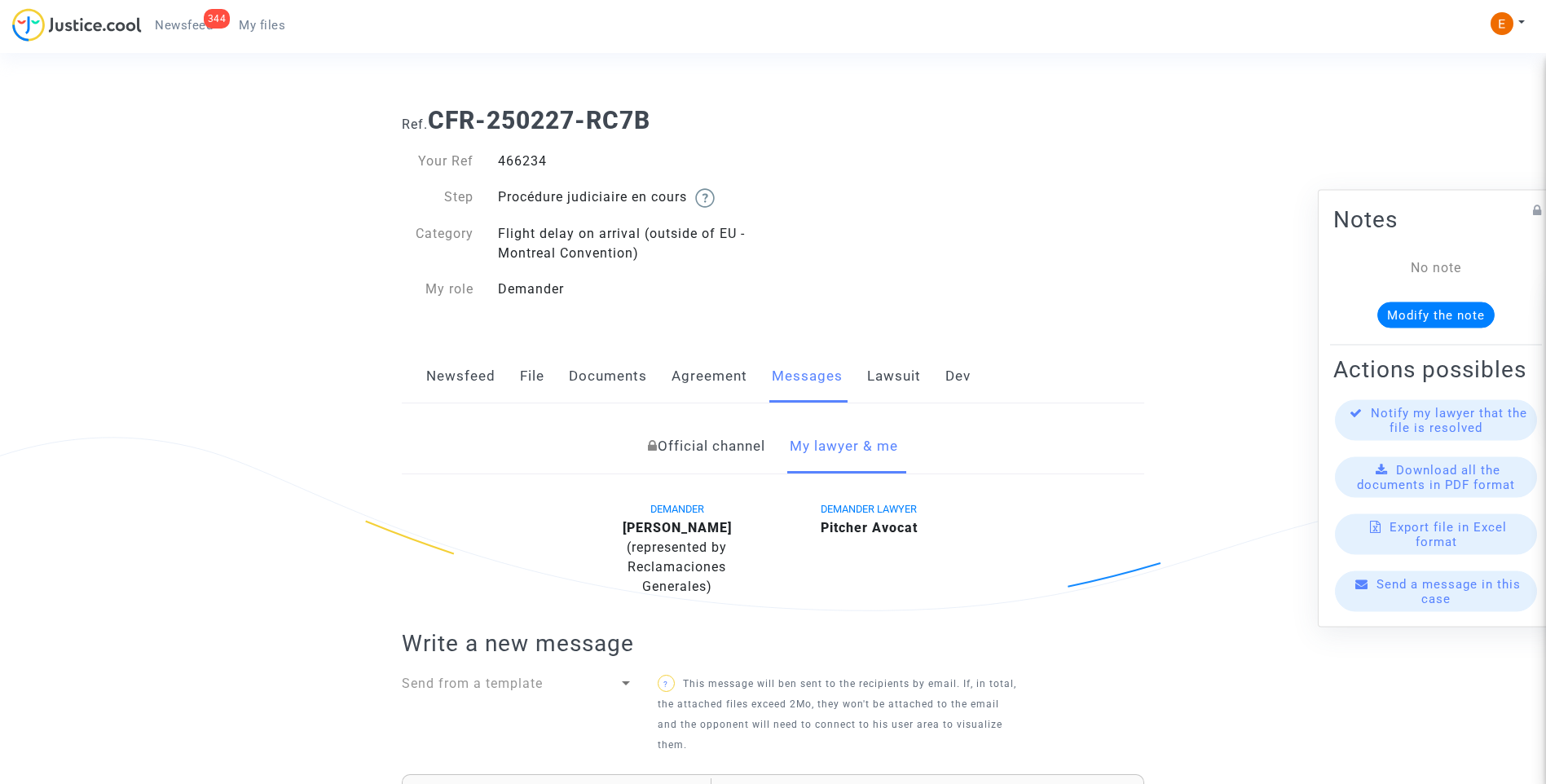
scroll to position [684, 0]
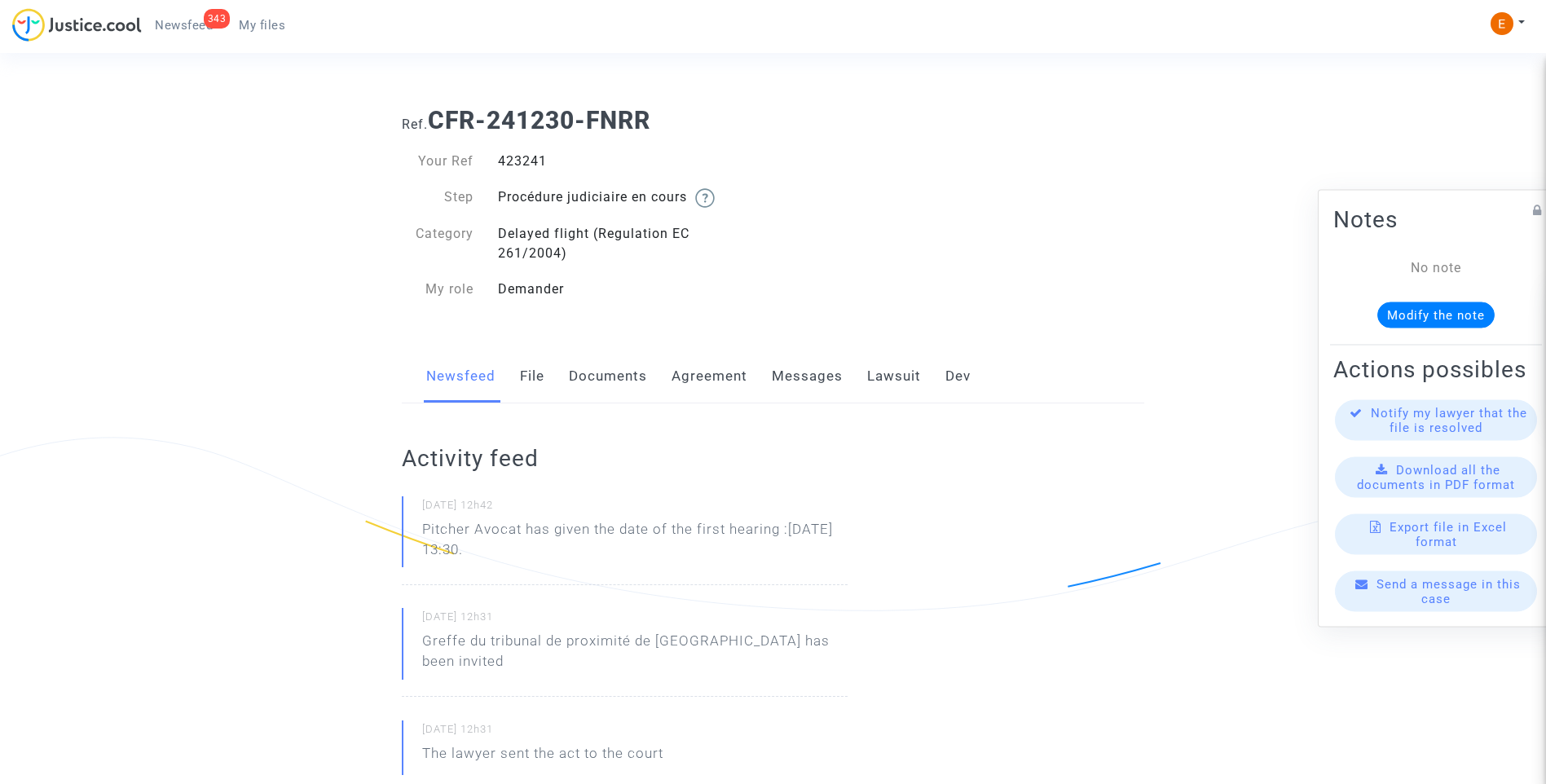
click at [510, 166] on div "423241" at bounding box center [629, 161] width 287 height 20
copy div "423241"
drag, startPoint x: 568, startPoint y: 549, endPoint x: 527, endPoint y: 531, distance: 44.8
click at [527, 531] on p "Pitcher Avocat has given the date of the first hearing :Dec 15th 2025 at 13:30." at bounding box center [634, 543] width 425 height 49
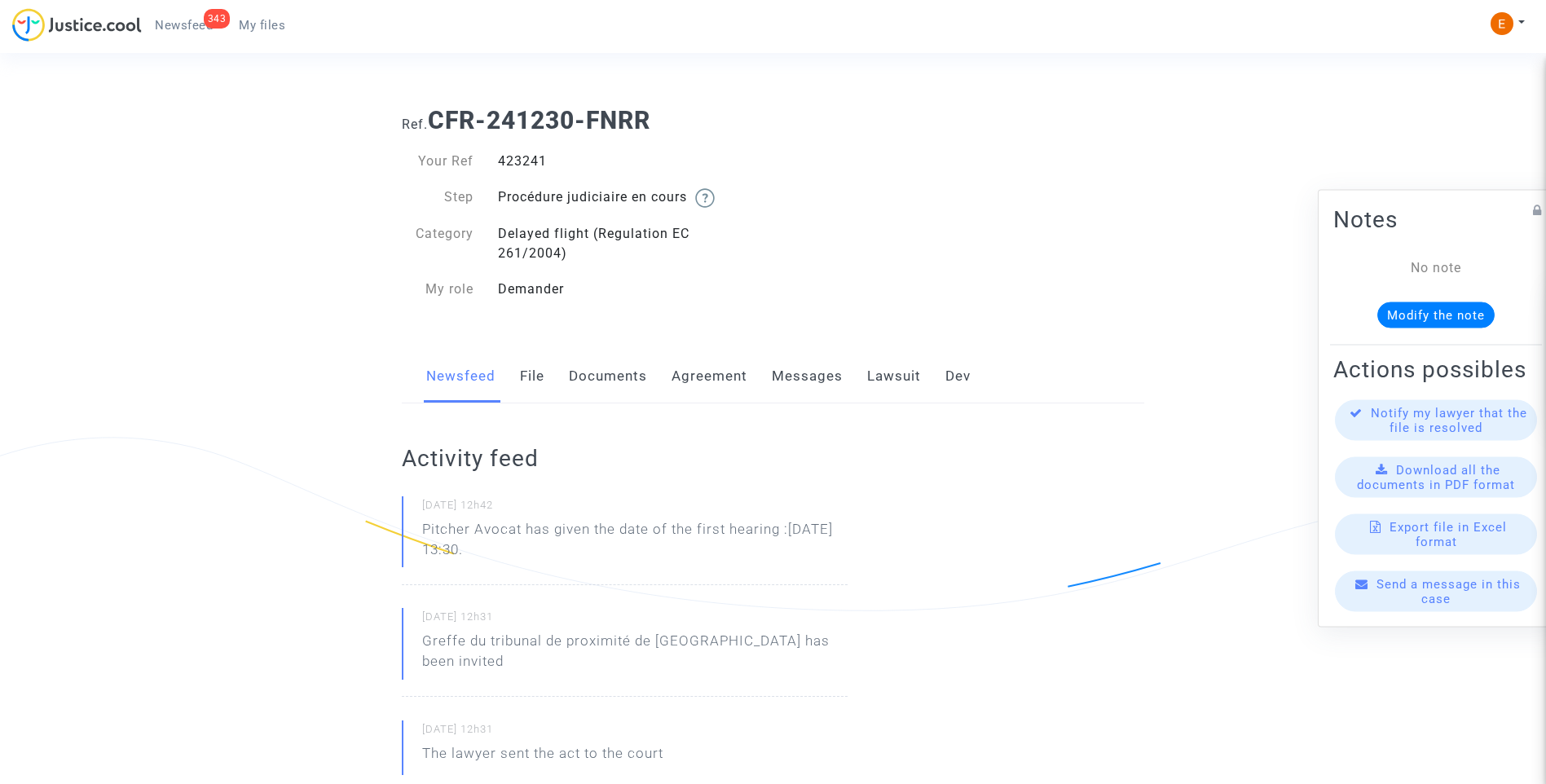
copy p "has given the date of the first hearing :Dec 15th 2025 at 13:30."
click at [534, 163] on div "459207" at bounding box center [629, 161] width 287 height 20
copy div "459207"
drag, startPoint x: 562, startPoint y: 561, endPoint x: 528, endPoint y: 530, distance: 46.0
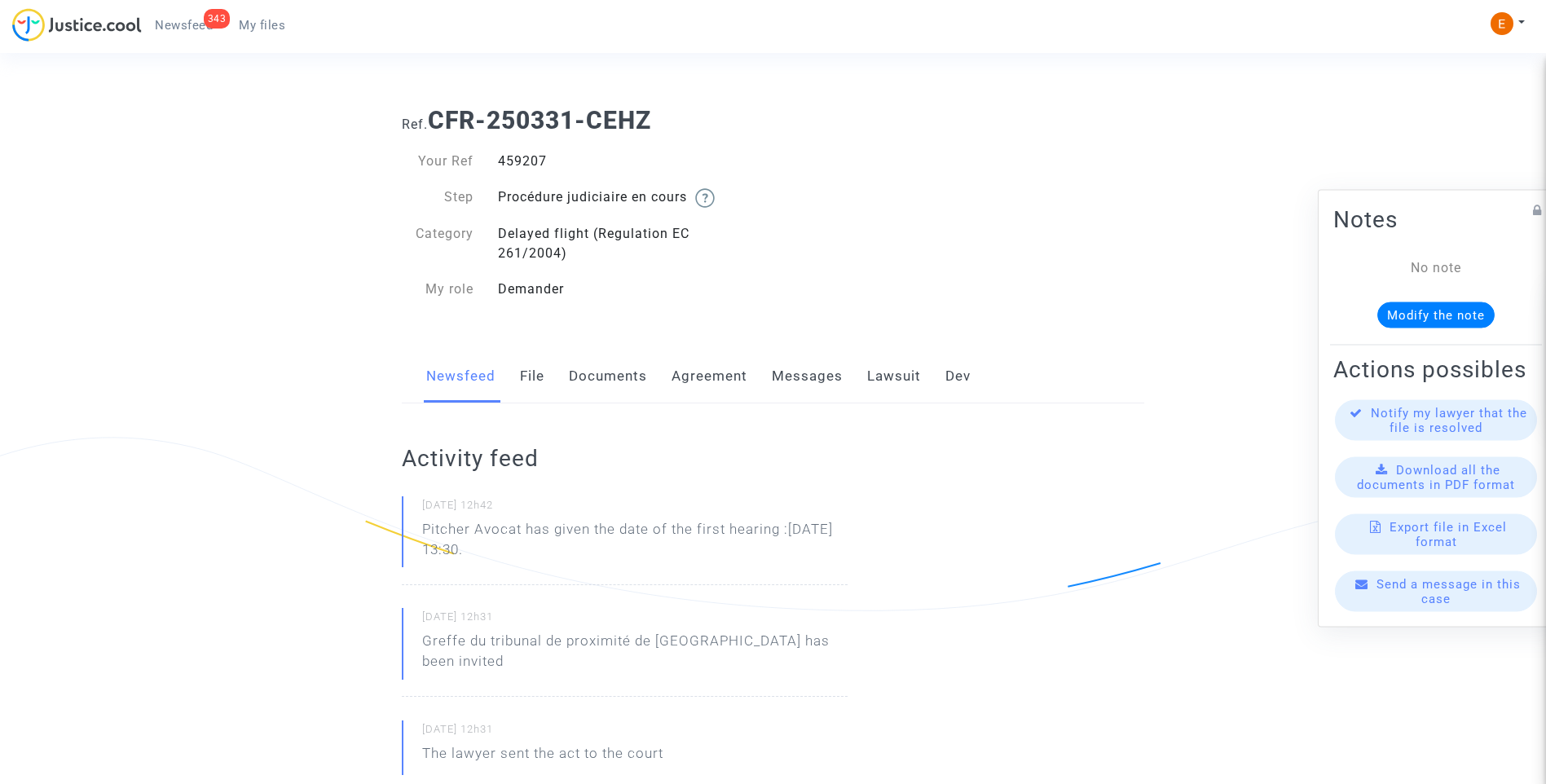
click at [528, 530] on p "Pitcher Avocat has given the date of the first hearing :[DATE] 13:30." at bounding box center [634, 543] width 425 height 49
copy p "has given the date of the first hearing :[DATE] 13:30."
drag, startPoint x: 0, startPoint y: 0, endPoint x: 506, endPoint y: 161, distance: 531.0
drag, startPoint x: 603, startPoint y: 557, endPoint x: 528, endPoint y: 529, distance: 80.1
click at [528, 529] on div "[DATE] 12h43 Pitcher Avocat has given the date of the first hearing :[DATE] 13:…" at bounding box center [625, 540] width 446 height 89
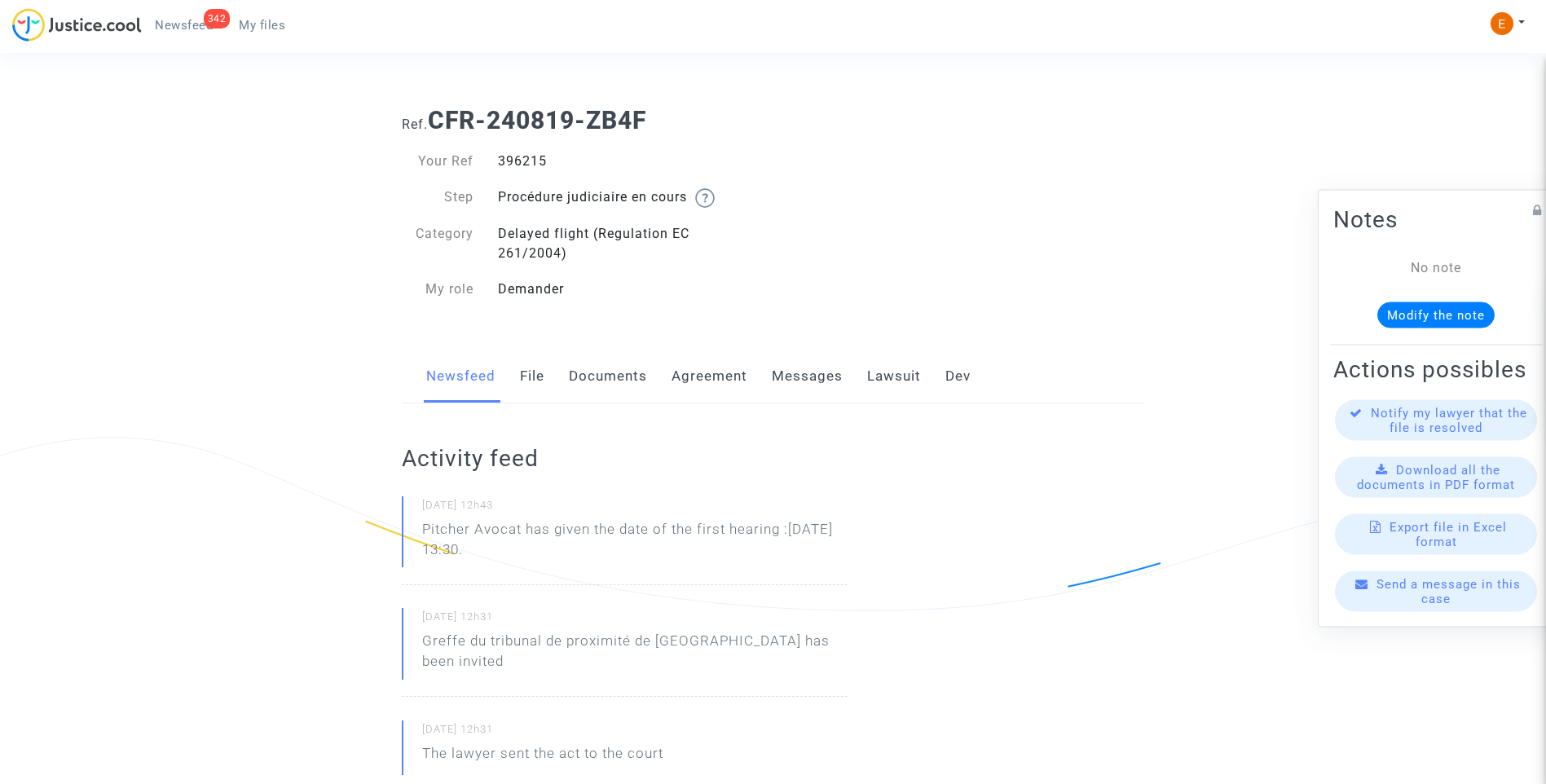
copy p "has given the date of the first hearing :[DATE] 13:30."
click at [531, 160] on div "426651" at bounding box center [629, 161] width 287 height 20
copy div "426651"
drag, startPoint x: 573, startPoint y: 554, endPoint x: 526, endPoint y: 535, distance: 50.7
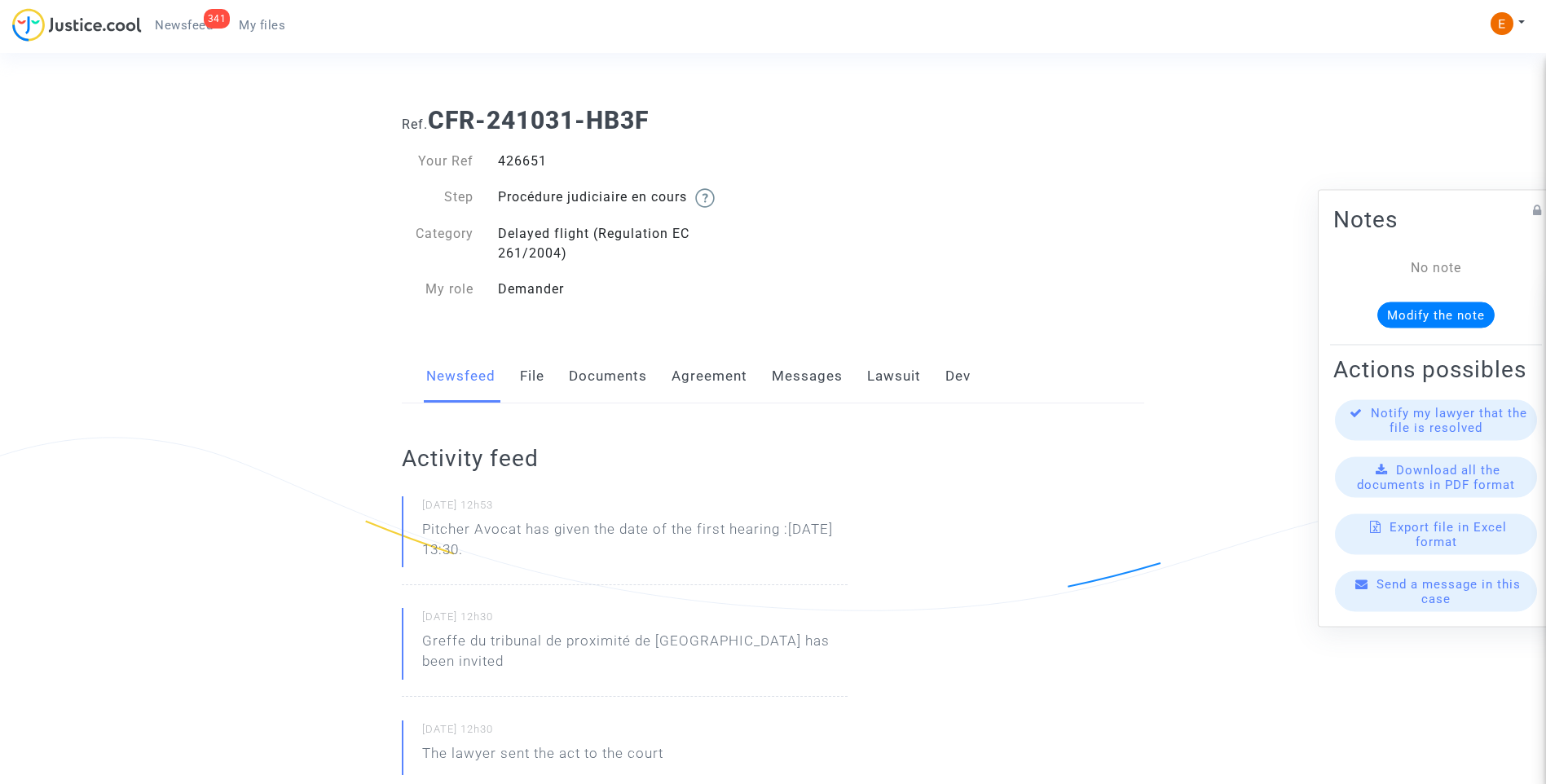
click at [526, 535] on p "Pitcher Avocat has given the date of the first hearing :[DATE] 13:30." at bounding box center [634, 543] width 425 height 49
copy p "has given the date of the first hearing :[DATE] 13:30."
click at [532, 161] on div "405931" at bounding box center [629, 161] width 287 height 20
copy div "405931"
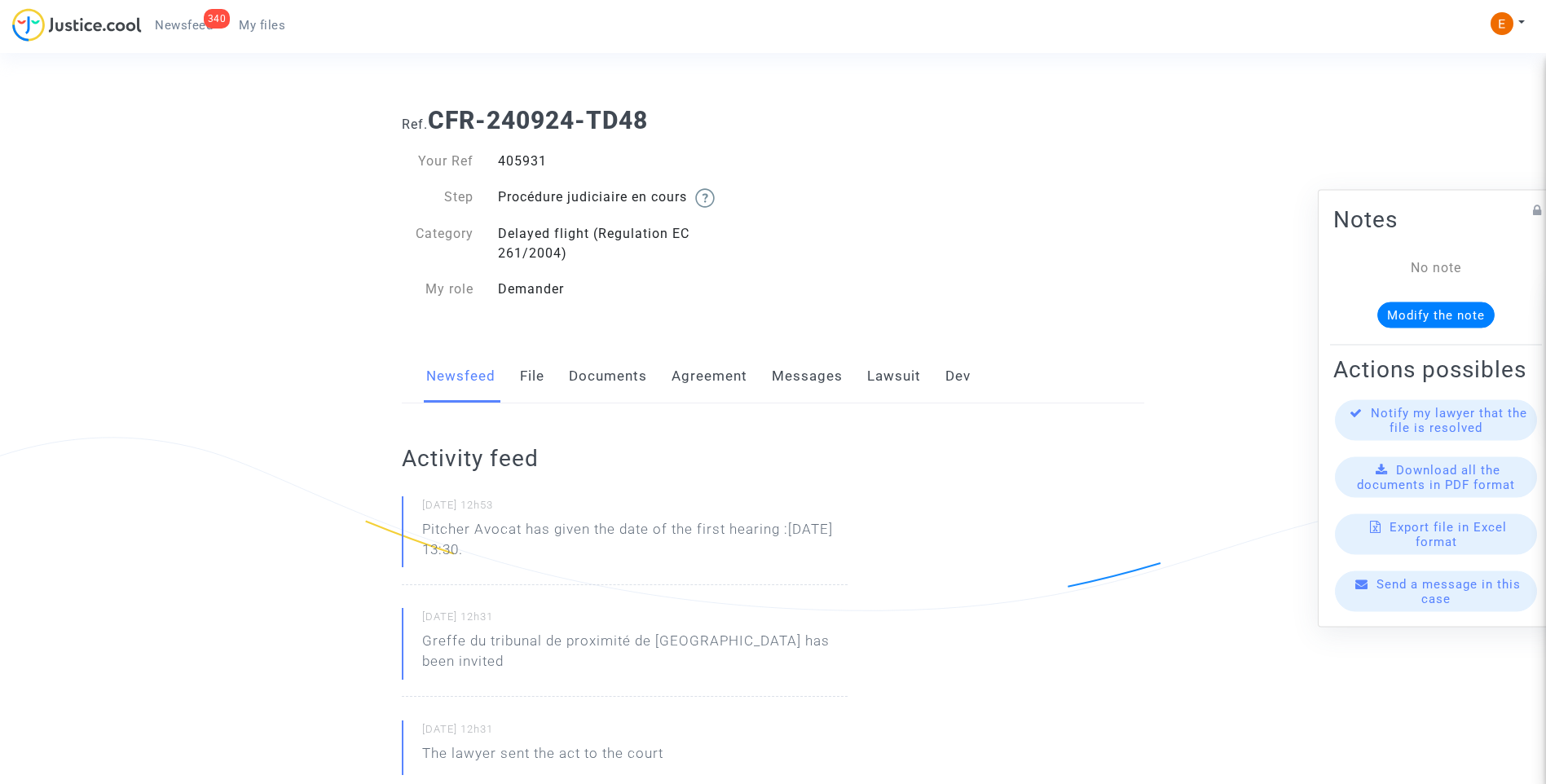
drag, startPoint x: 601, startPoint y: 555, endPoint x: 528, endPoint y: 530, distance: 77.2
click at [528, 530] on p "Pitcher Avocat has given the date of the first hearing :[DATE] 13:30." at bounding box center [634, 543] width 425 height 49
copy p "has given the date of the first hearing :[DATE] 13:30."
click at [522, 158] on div "404364" at bounding box center [629, 161] width 287 height 20
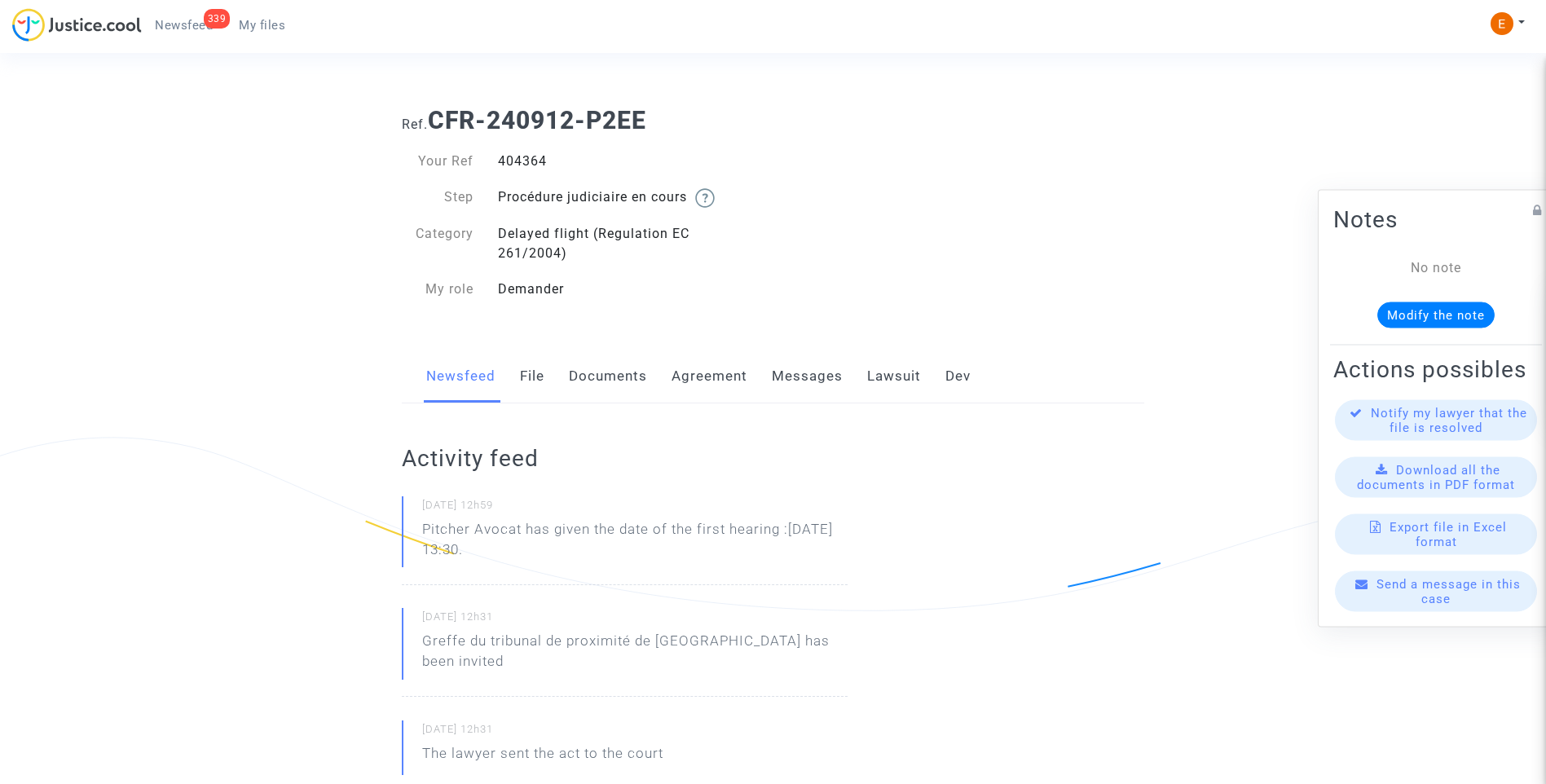
copy div "404364"
drag, startPoint x: 591, startPoint y: 548, endPoint x: 524, endPoint y: 524, distance: 71.2
click at [524, 524] on p "Pitcher Avocat has given the date of the first hearing :[DATE] 13:30." at bounding box center [634, 543] width 425 height 49
copy p "has given the date of the first hearing :[DATE] 13:30."
click at [509, 158] on div "397991" at bounding box center [629, 161] width 287 height 20
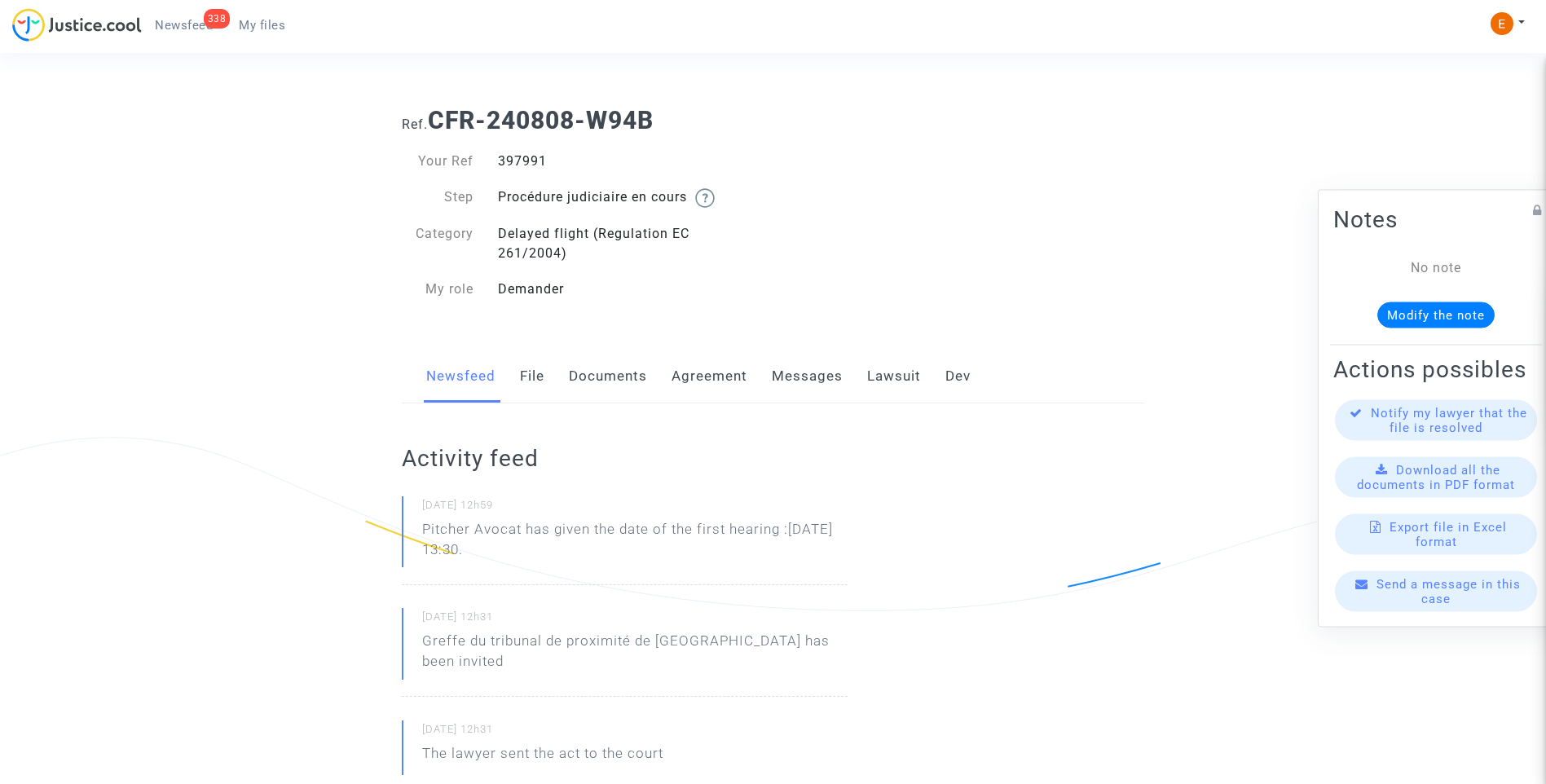
drag, startPoint x: 0, startPoint y: 0, endPoint x: 509, endPoint y: 158, distance: 533.0
click at [509, 158] on div "397991" at bounding box center [629, 161] width 287 height 20
copy div "397991"
drag, startPoint x: 576, startPoint y: 555, endPoint x: 530, endPoint y: 535, distance: 50.2
click at [530, 535] on p "Pitcher Avocat has given the date of the first hearing :[DATE] 13:30." at bounding box center [634, 543] width 425 height 49
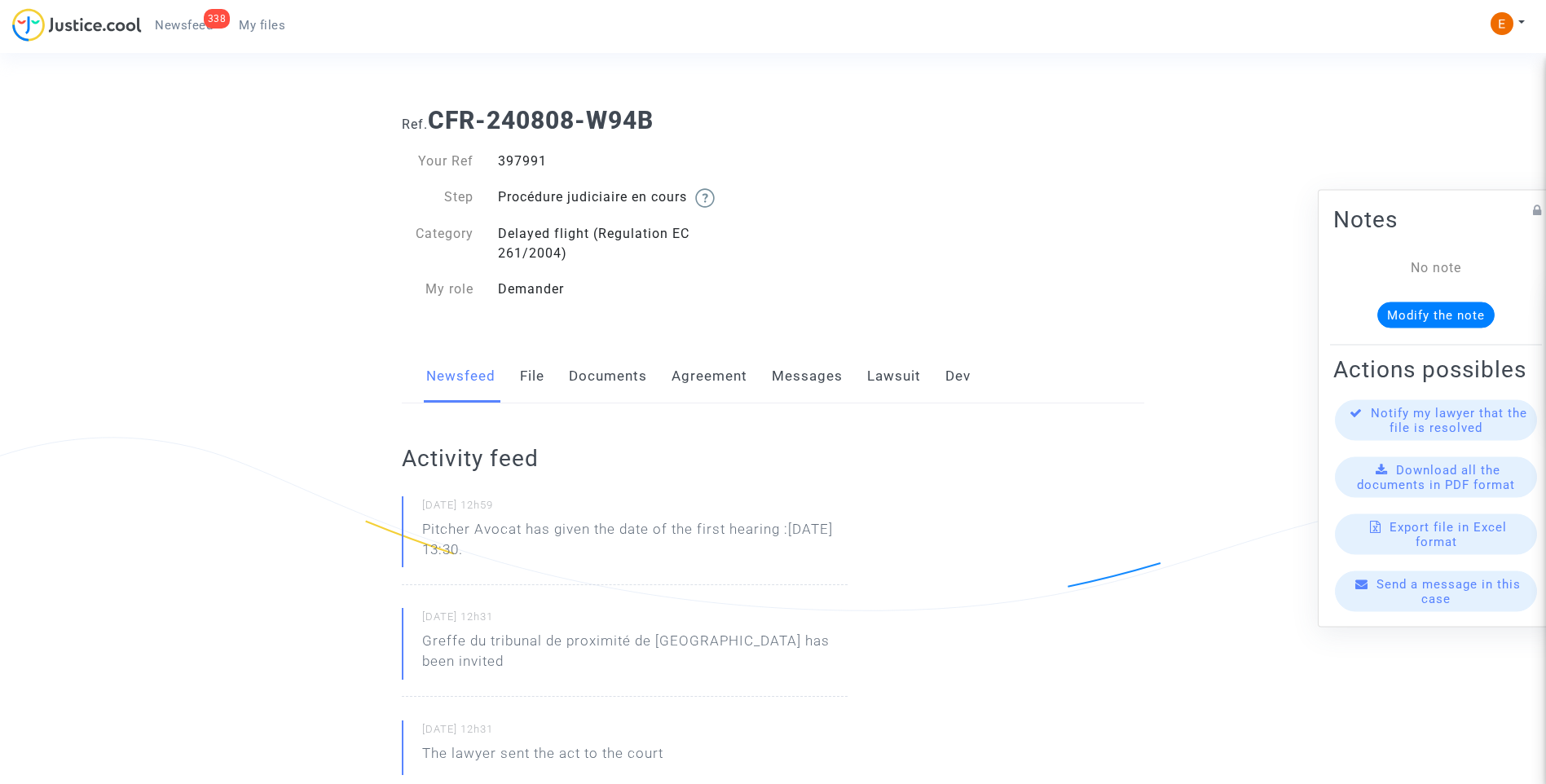
drag, startPoint x: 530, startPoint y: 535, endPoint x: 561, endPoint y: 548, distance: 33.6
click at [561, 548] on p "Pitcher Avocat has given the date of the first hearing :[DATE] 13:30." at bounding box center [634, 543] width 425 height 49
drag, startPoint x: 561, startPoint y: 548, endPoint x: 544, endPoint y: 547, distance: 17.0
copy p "has given the date of the first hearing :[DATE] 13:30."
click at [537, 163] on div "394861" at bounding box center [629, 161] width 287 height 20
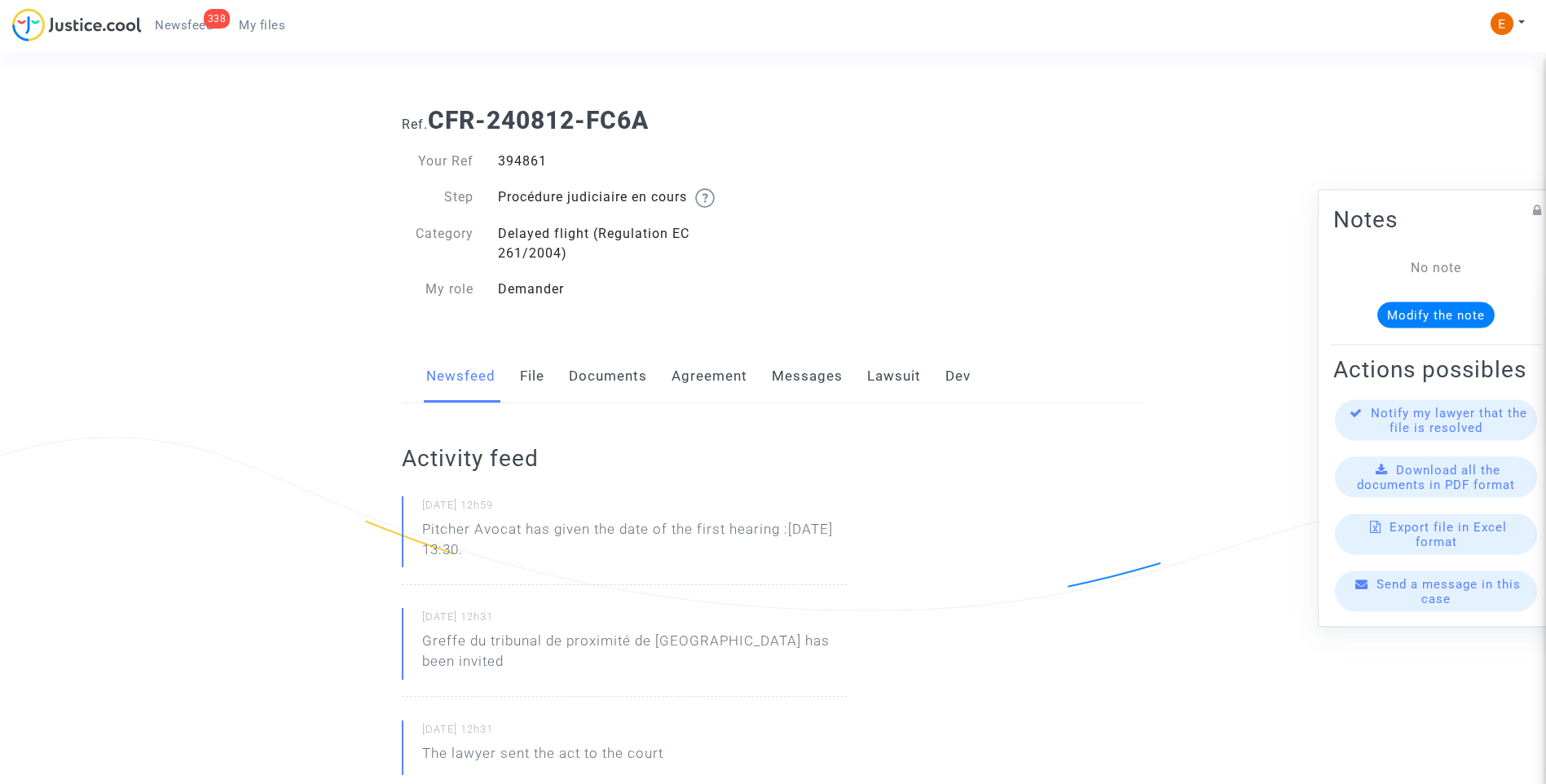
click at [537, 163] on div "394861" at bounding box center [629, 161] width 287 height 20
copy div "394861"
drag, startPoint x: 582, startPoint y: 549, endPoint x: 525, endPoint y: 530, distance: 60.1
click at [525, 530] on p "Pitcher Avocat has given the date of the first hearing :[DATE] 13:30." at bounding box center [634, 543] width 425 height 49
copy p "has given the date of the first hearing :[DATE] 13:30."
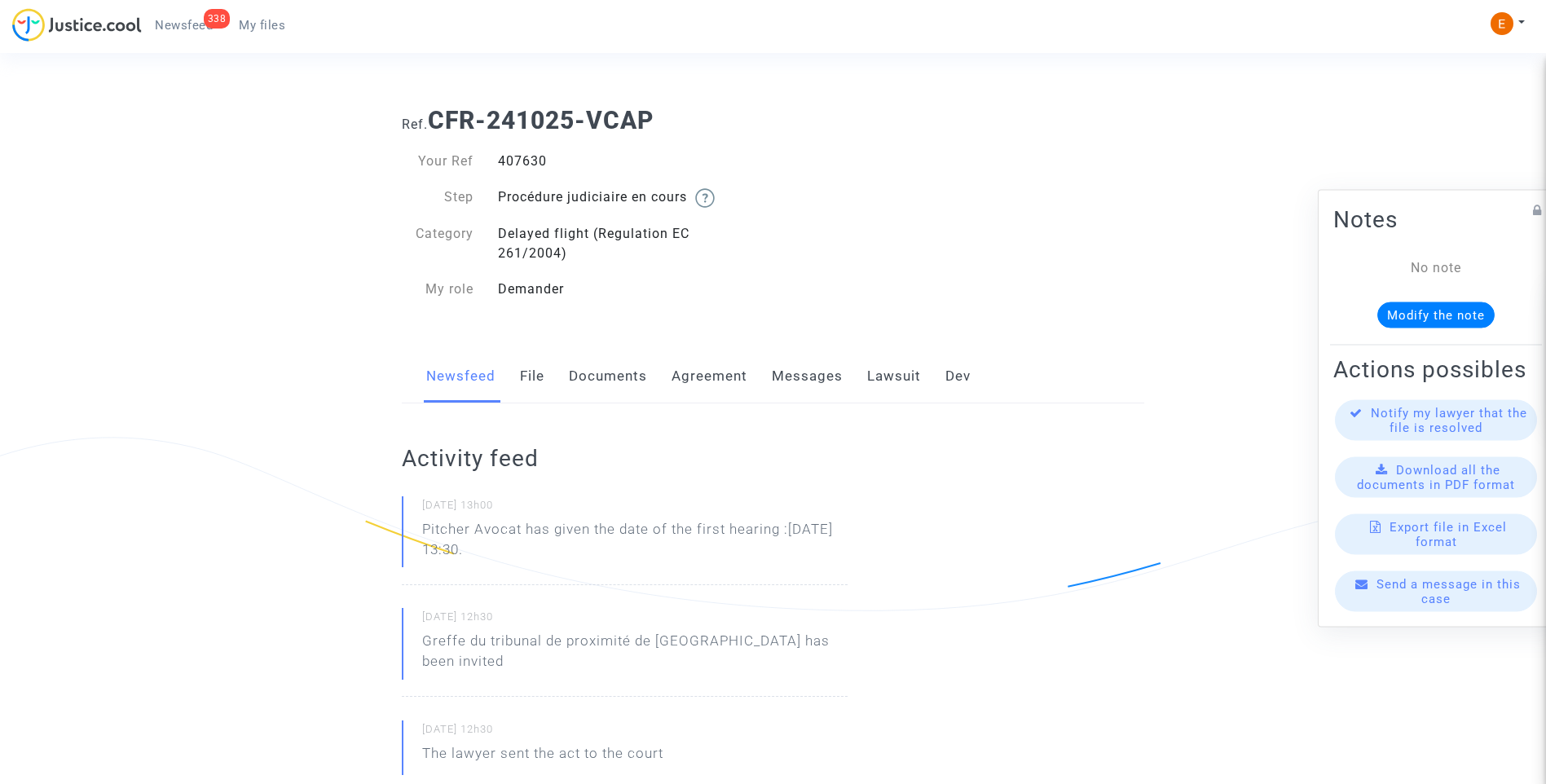
click at [520, 163] on div "407630" at bounding box center [629, 161] width 287 height 20
copy div "407630"
drag, startPoint x: 641, startPoint y: 549, endPoint x: 528, endPoint y: 530, distance: 114.6
click at [528, 530] on p "Pitcher Avocat has given the date of the first hearing :[DATE] 13:30." at bounding box center [634, 543] width 425 height 49
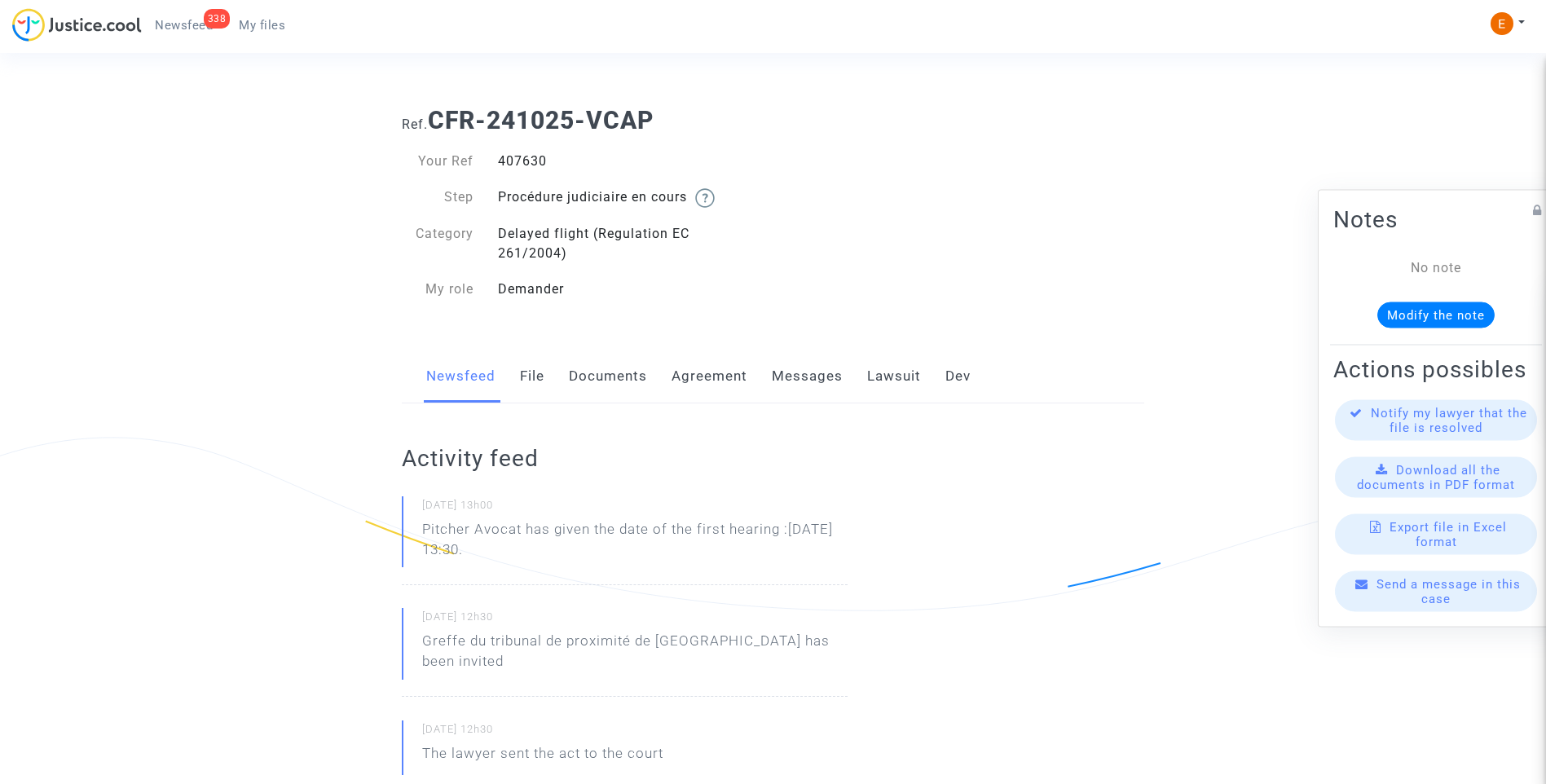
copy p "has given the date of the first hearing :[DATE] 13:30."
click at [532, 166] on div "398719" at bounding box center [629, 161] width 287 height 20
copy div "398719"
drag, startPoint x: 566, startPoint y: 549, endPoint x: 526, endPoint y: 530, distance: 44.3
click at [526, 530] on p "Pitcher Avocat has given the date of the first hearing :[DATE] 13:30." at bounding box center [634, 543] width 425 height 49
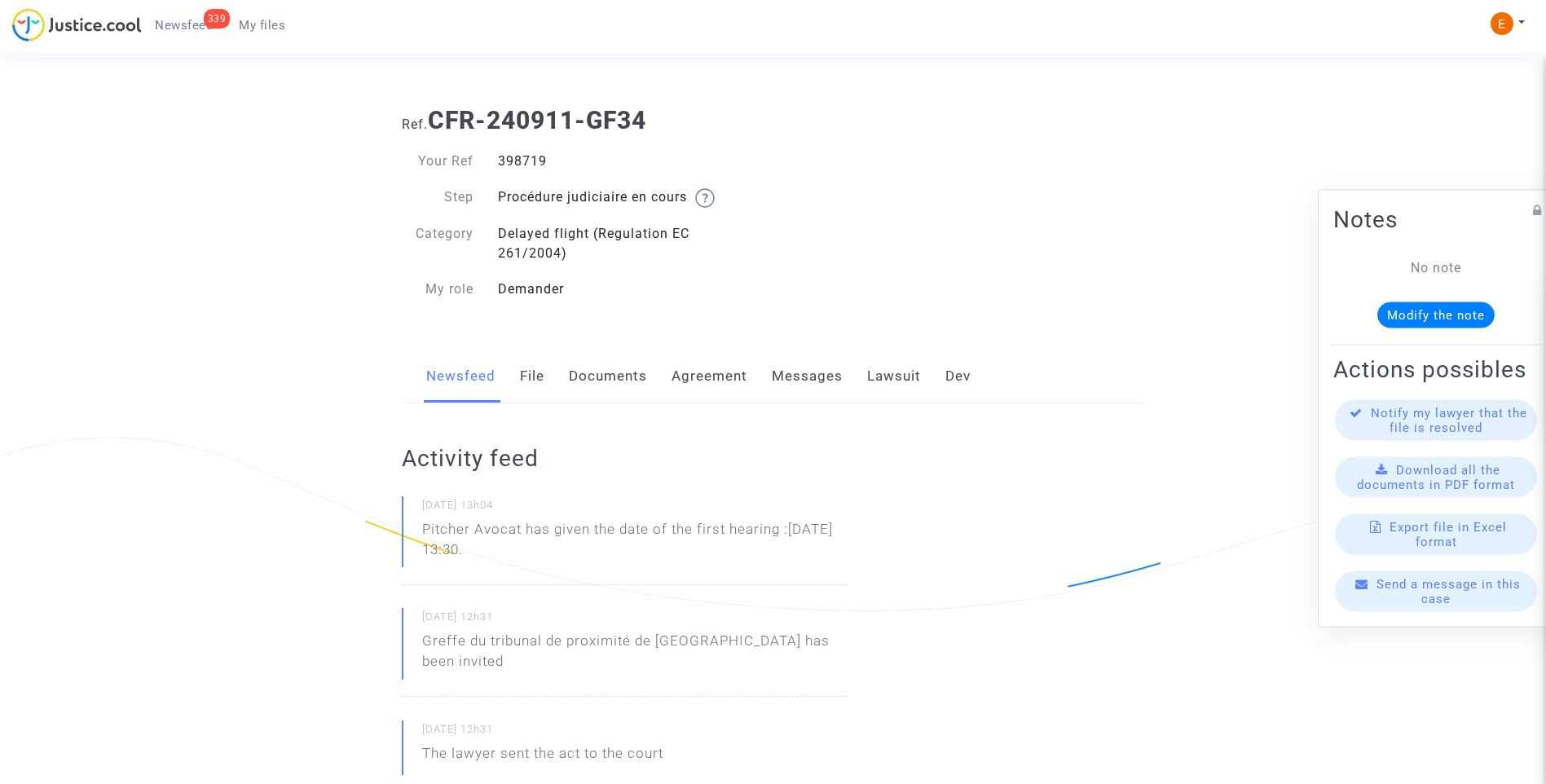
copy p "has given the date of the first hearing :Dec 15th 2025 at 13:30."
click at [529, 156] on div "476020" at bounding box center [629, 161] width 287 height 20
click at [529, 157] on div "476020" at bounding box center [629, 161] width 287 height 20
copy div "476020"
drag, startPoint x: 580, startPoint y: 549, endPoint x: 527, endPoint y: 529, distance: 56.6
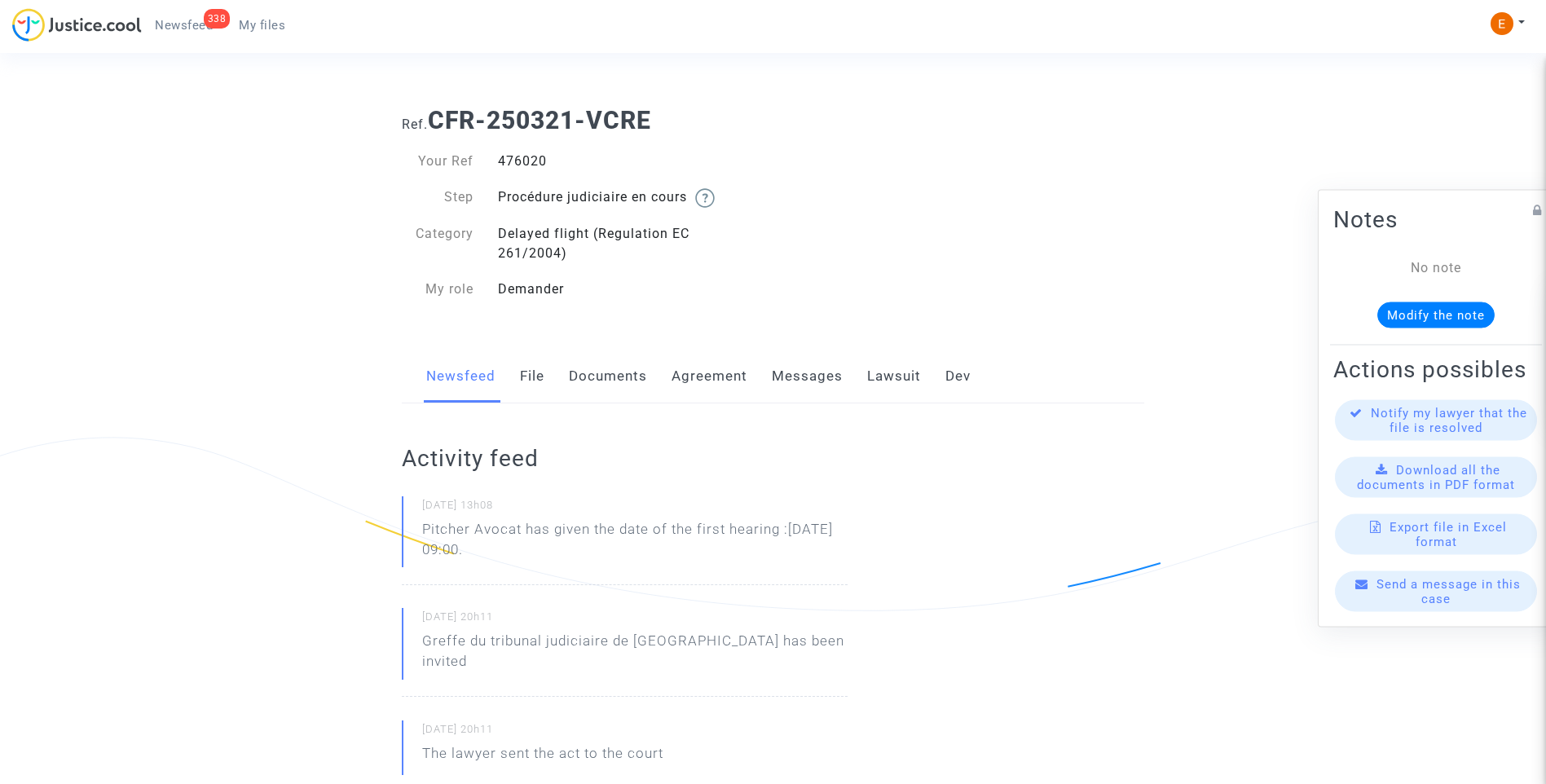
click at [527, 529] on p "Pitcher Avocat has given the date of the first hearing :[DATE] 09:00." at bounding box center [634, 543] width 425 height 49
drag, startPoint x: 527, startPoint y: 529, endPoint x: 568, endPoint y: 544, distance: 43.7
click at [568, 544] on p "Pitcher Avocat has given the date of the first hearing :[DATE] 09:00." at bounding box center [634, 543] width 425 height 49
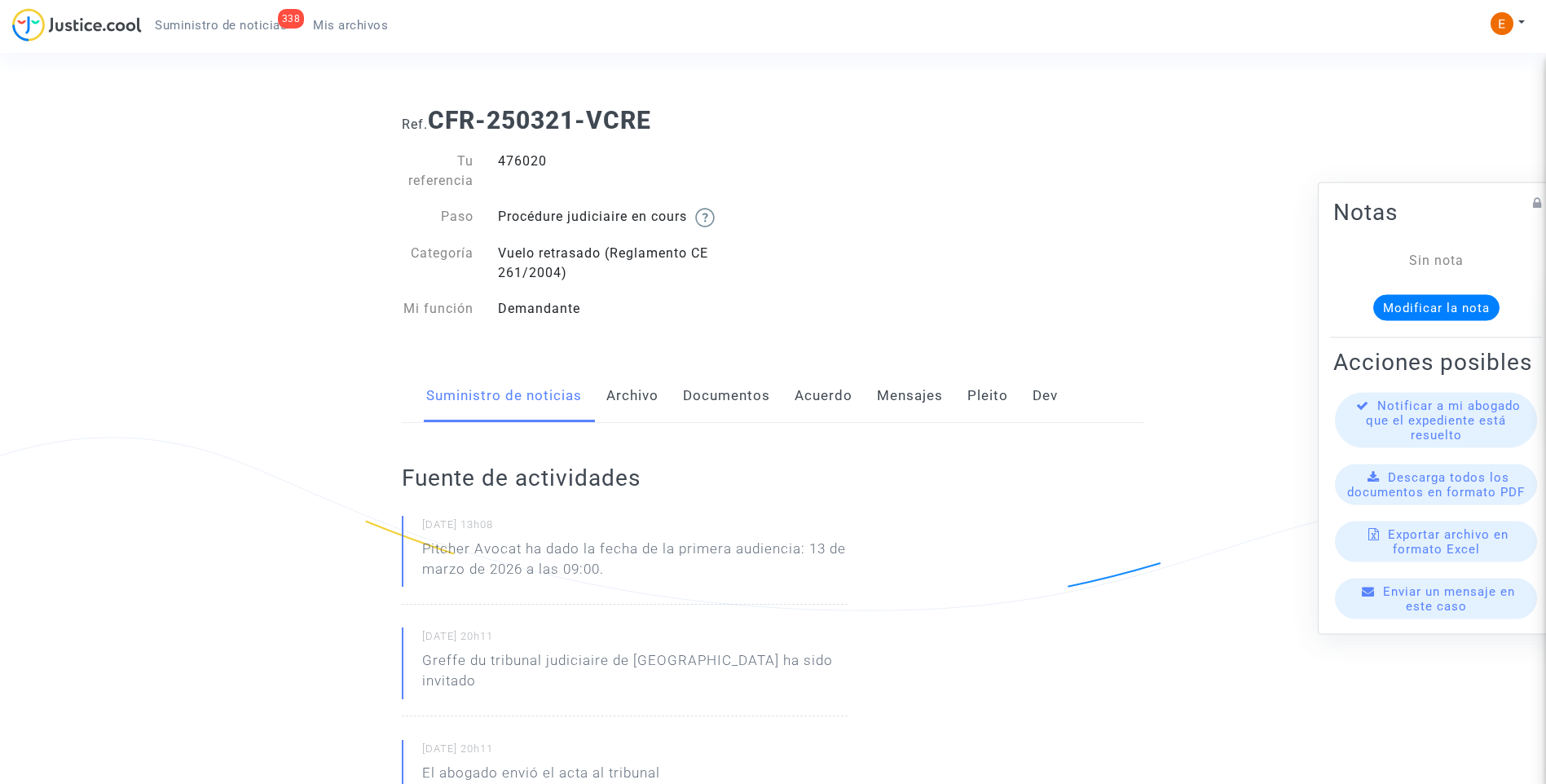
click at [663, 552] on p "Pitcher Avocat ha dado la fecha de la primera audiencia: 13 de marzo de 2026 a …" at bounding box center [634, 562] width 425 height 49
drag, startPoint x: 526, startPoint y: 545, endPoint x: 663, endPoint y: 580, distance: 141.4
click at [666, 580] on p "Pitcher Avocat ha dado la fecha de la primera audiencia: 13 de marzo de 2026 a …" at bounding box center [634, 562] width 425 height 49
drag, startPoint x: 663, startPoint y: 580, endPoint x: 588, endPoint y: 560, distance: 77.6
copy p "ha dado la fecha de la primera audiencia: 13 de marzo de 2026 a las 09:00."
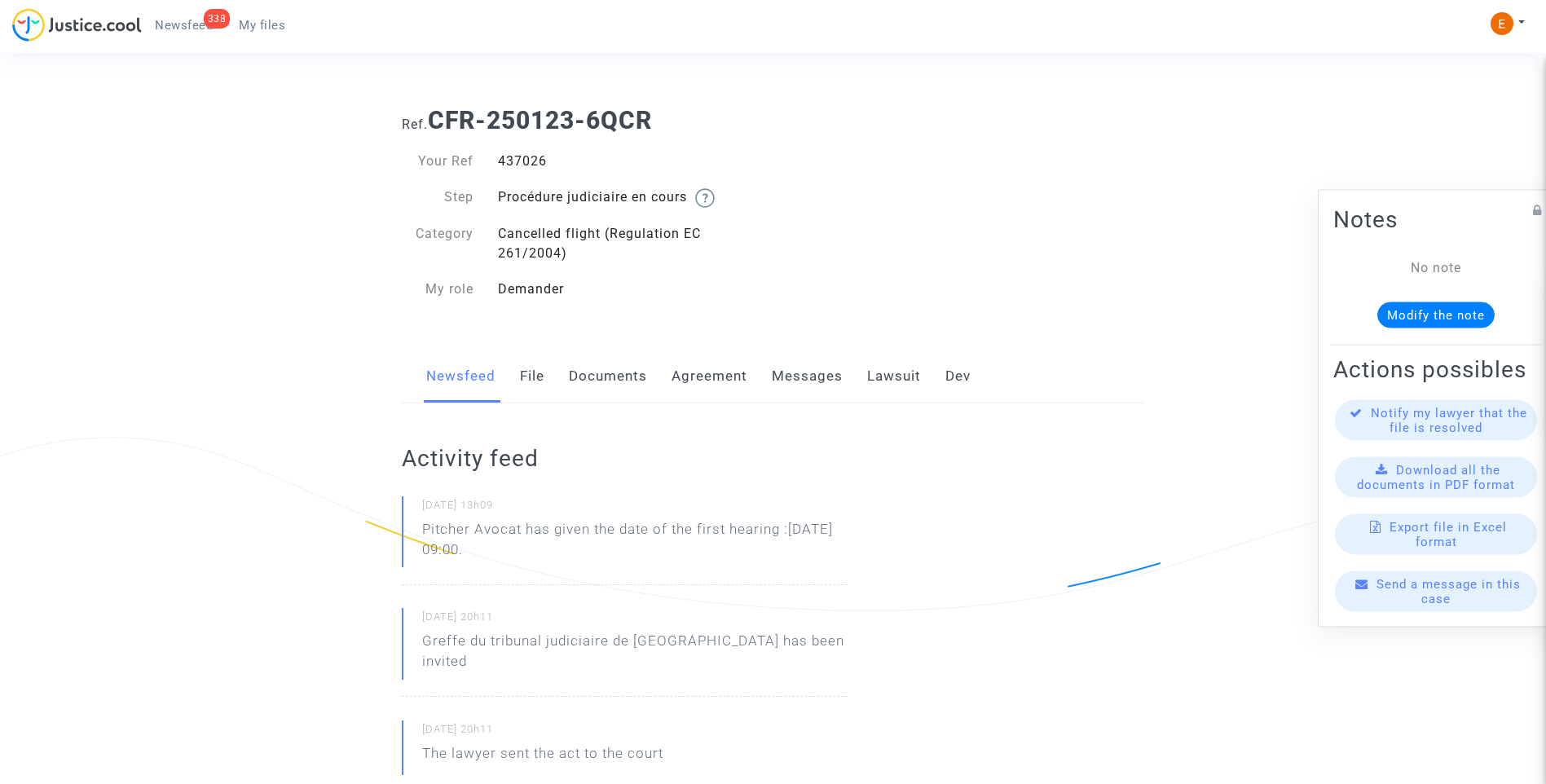
click at [531, 159] on div "437026" at bounding box center [629, 161] width 287 height 20
copy div "437026"
drag, startPoint x: 579, startPoint y: 549, endPoint x: 388, endPoint y: 530, distance: 191.9
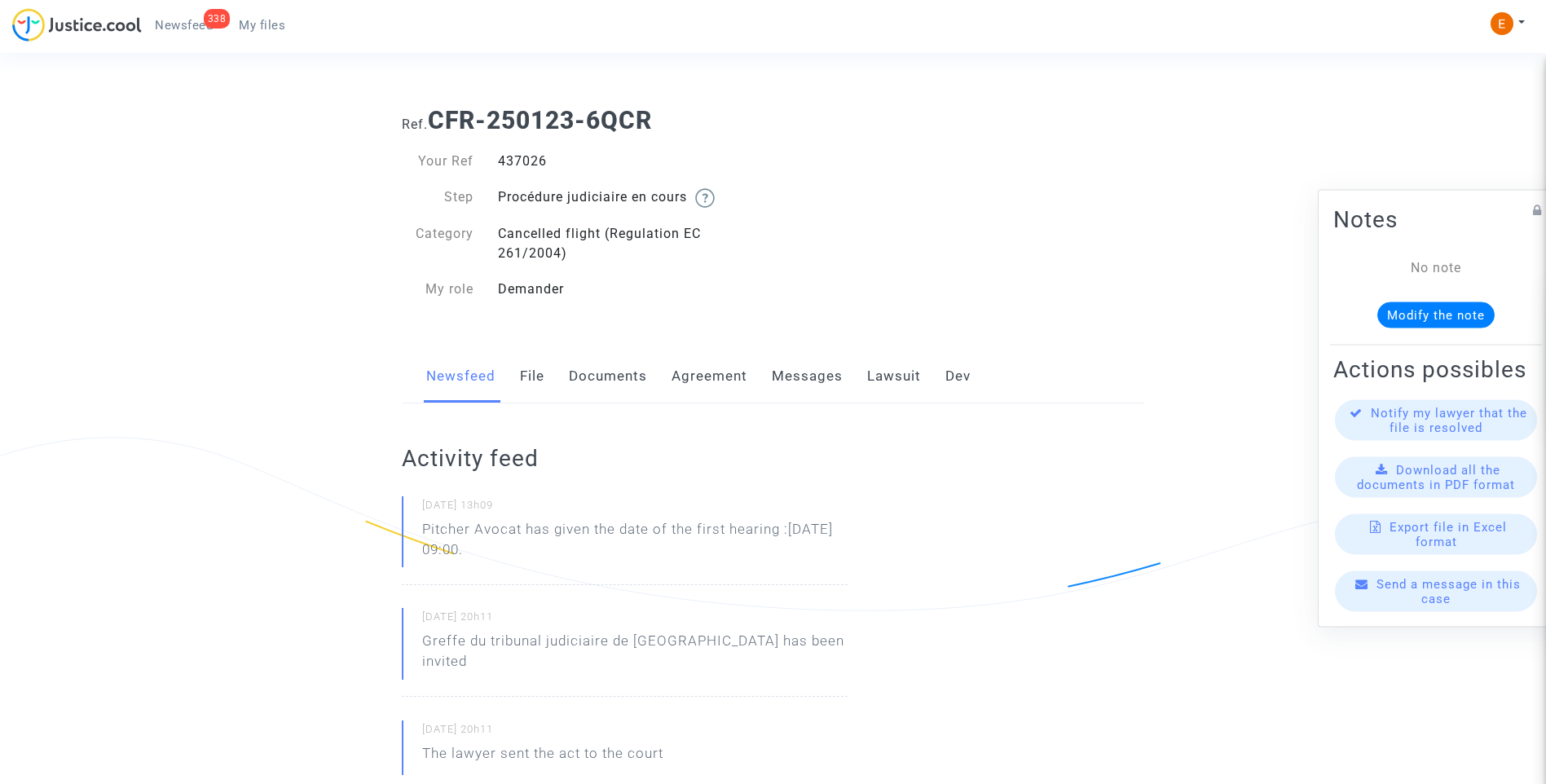
drag, startPoint x: 388, startPoint y: 530, endPoint x: 475, endPoint y: 525, distance: 87.1
click at [557, 538] on p "Pitcher Avocat ha dado la fecha de la primera audiencia: 13 de marzo de 2026 a …" at bounding box center [634, 543] width 425 height 49
drag, startPoint x: 527, startPoint y: 526, endPoint x: 642, endPoint y: 546, distance: 116.7
click at [642, 546] on p "Pitcher Avocat ha dado la fecha de la primera audiencia: 13 de marzo de 2026 a …" at bounding box center [634, 543] width 425 height 49
drag, startPoint x: 642, startPoint y: 546, endPoint x: 579, endPoint y: 538, distance: 63.5
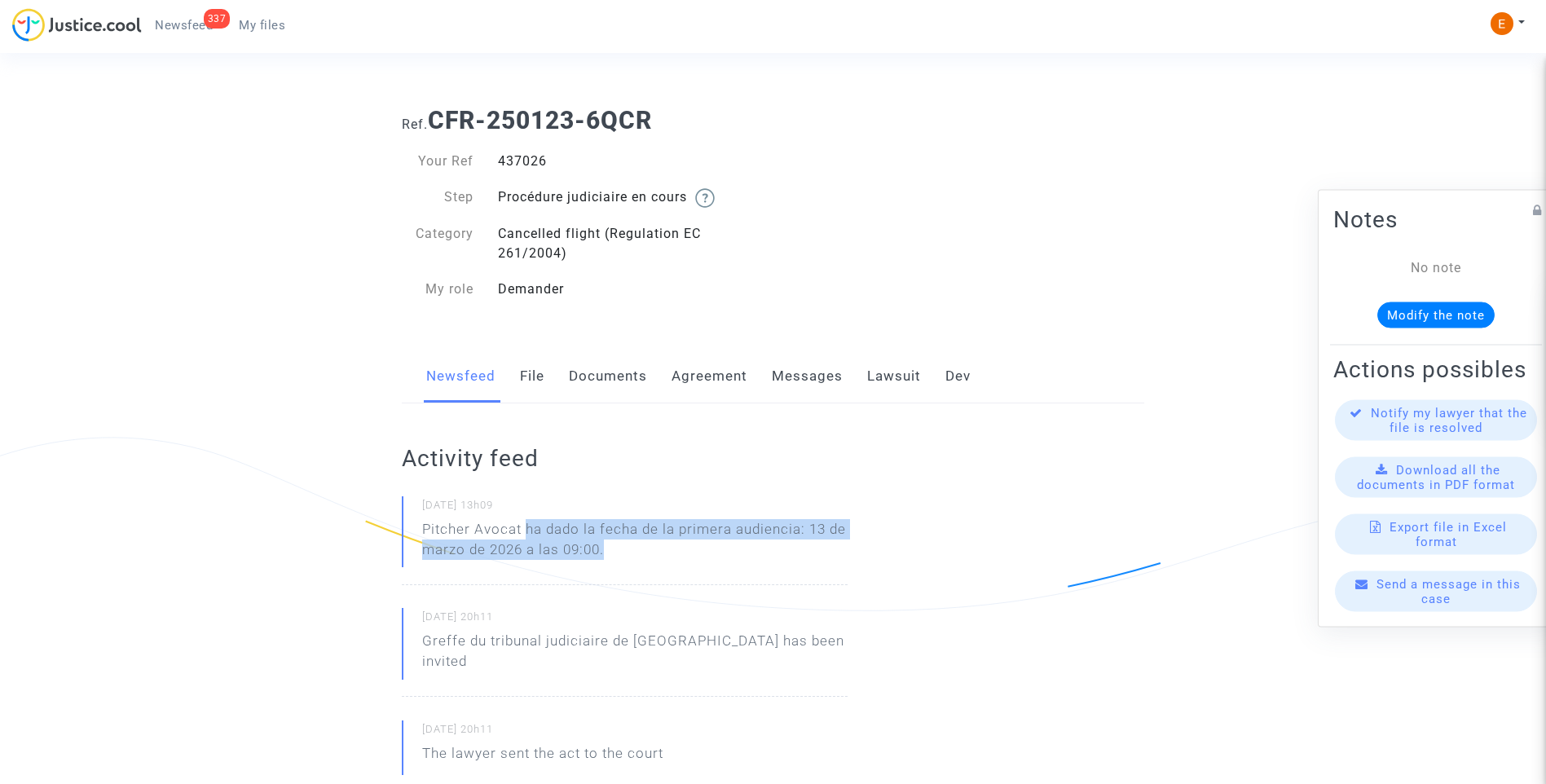
copy p "ha dado la fecha de la primera audiencia: 13 de marzo de 2026 a las 09:00."
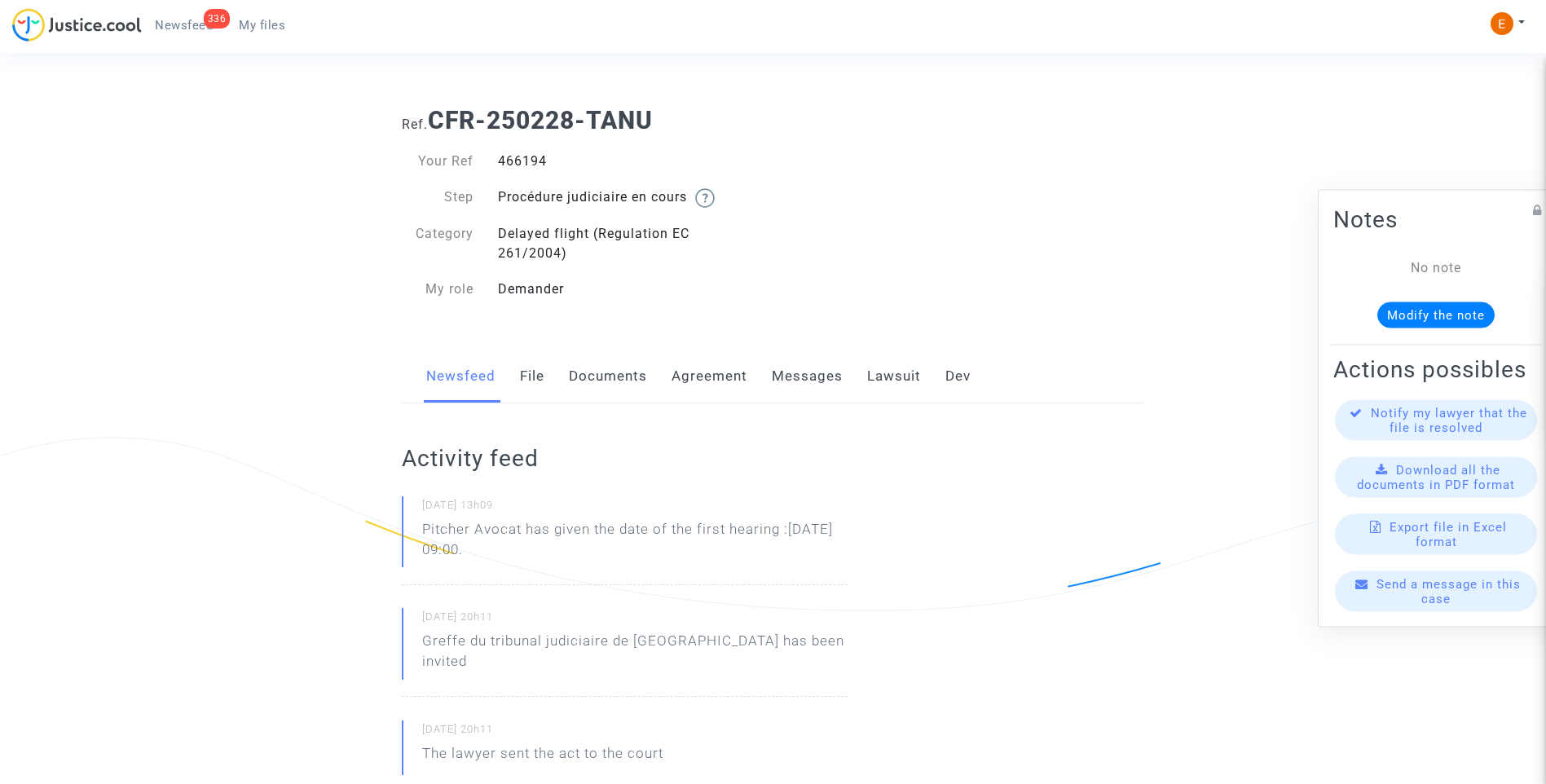
click at [525, 155] on div "466194" at bounding box center [629, 161] width 287 height 20
copy div "466194"
drag, startPoint x: 564, startPoint y: 540, endPoint x: 542, endPoint y: 535, distance: 22.6
click at [542, 535] on p "Pitcher Avocat has given the date of the first hearing :[DATE] 09:00." at bounding box center [634, 543] width 425 height 49
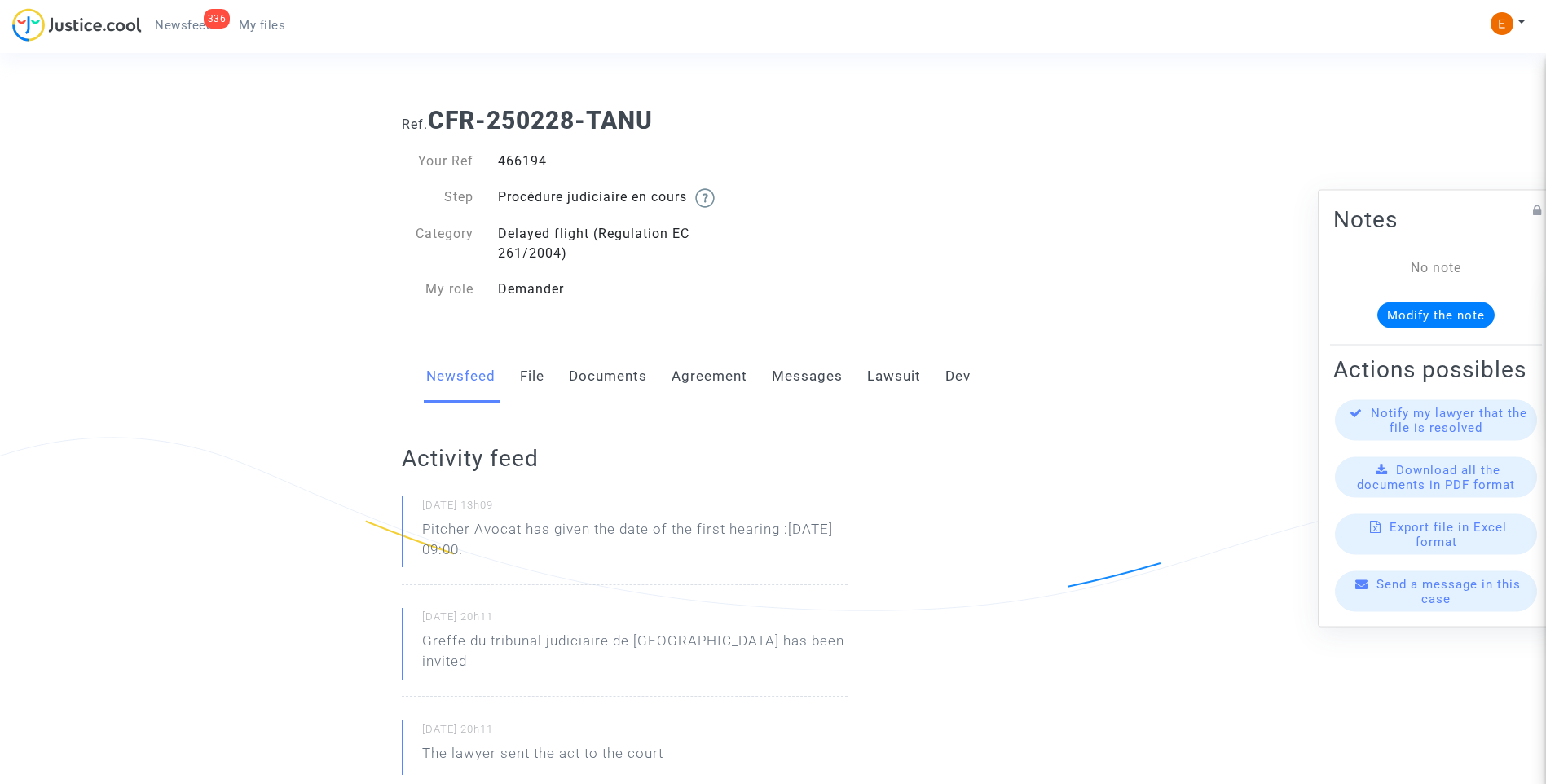
click at [531, 536] on p "Pitcher Avocat has given the date of the first hearing :[DATE] 09:00." at bounding box center [634, 543] width 425 height 49
drag, startPoint x: 585, startPoint y: 559, endPoint x: 389, endPoint y: 529, distance: 198.3
drag, startPoint x: 389, startPoint y: 529, endPoint x: 429, endPoint y: 527, distance: 40.0
click at [490, 530] on p "Pitcher Avocat ha dado la fecha de la primera audiencia: 13 de marzo de 2026 a …" at bounding box center [634, 543] width 425 height 49
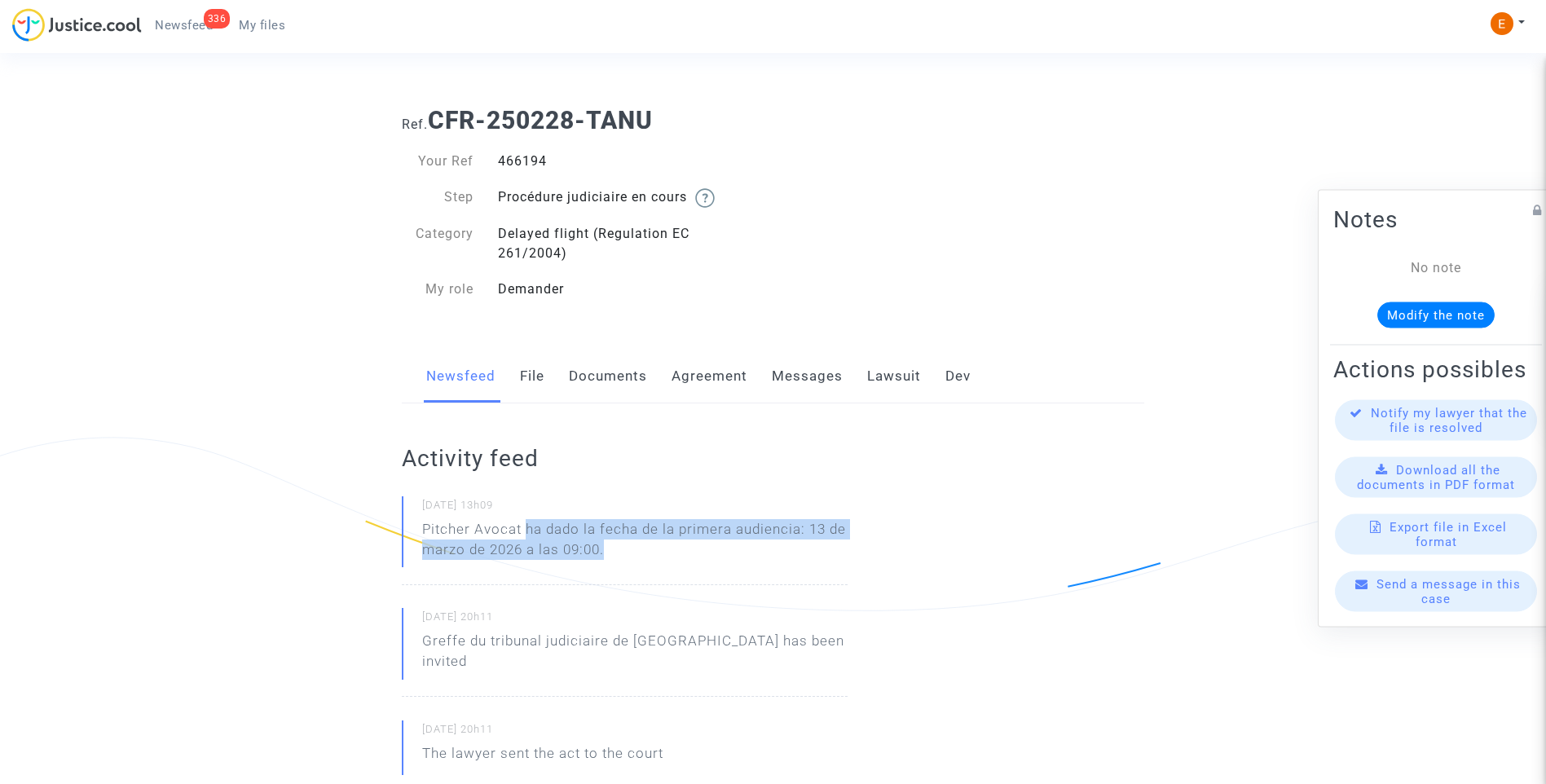
drag, startPoint x: 528, startPoint y: 526, endPoint x: 631, endPoint y: 548, distance: 105.3
click at [631, 548] on p "Pitcher Avocat ha dado la fecha de la primera audiencia: 13 de marzo de 2026 a …" at bounding box center [634, 543] width 425 height 49
drag, startPoint x: 631, startPoint y: 548, endPoint x: 586, endPoint y: 538, distance: 46.1
copy p "ha dado la fecha de la primera audiencia: 13 de marzo de 2026 a las 09:00."
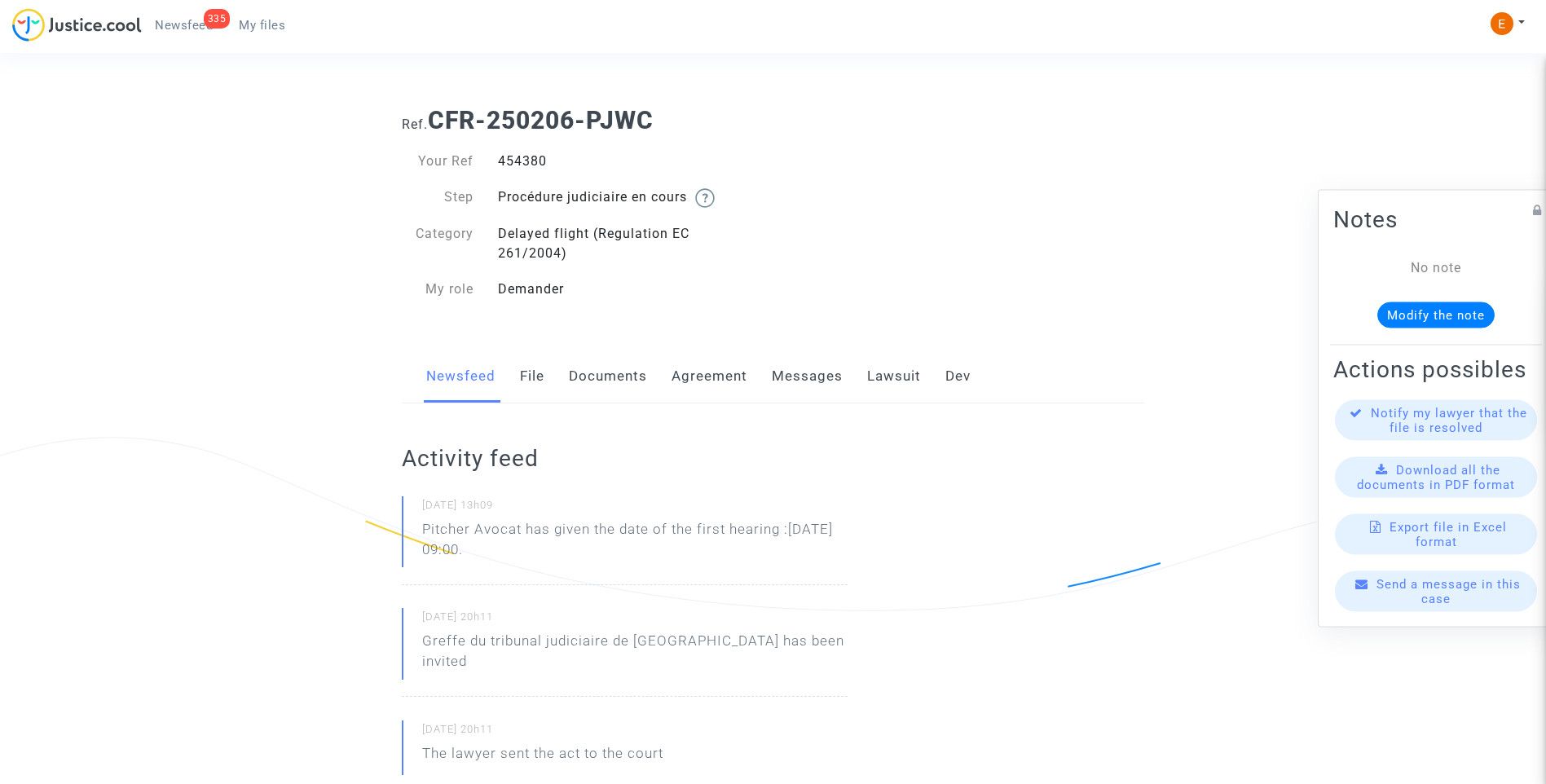
click at [527, 158] on div "454380" at bounding box center [629, 161] width 287 height 20
copy div "454380"
drag, startPoint x: 572, startPoint y: 553, endPoint x: 392, endPoint y: 534, distance: 181.0
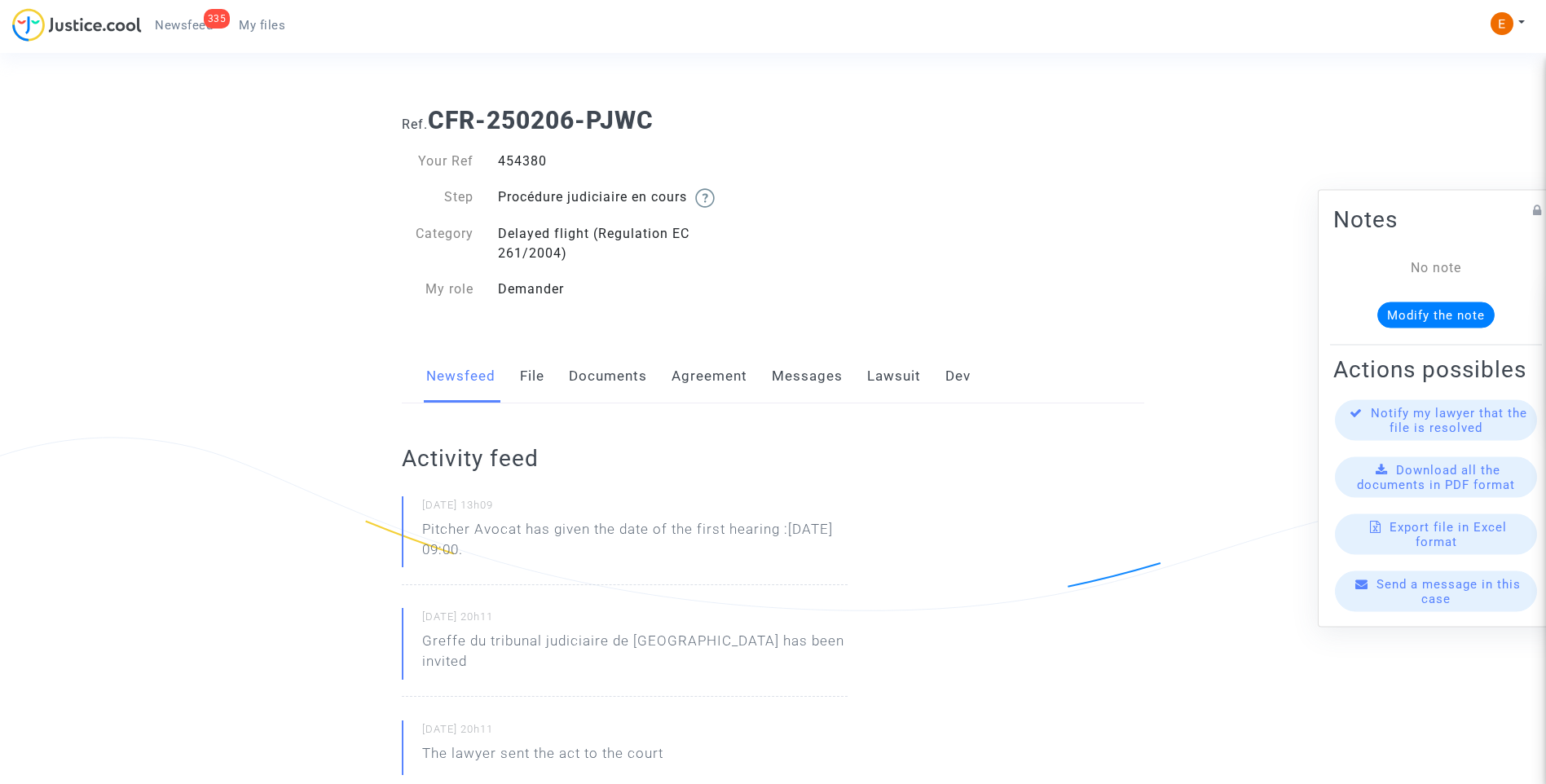
drag, startPoint x: 392, startPoint y: 534, endPoint x: 424, endPoint y: 533, distance: 32.0
click at [533, 551] on p "Pitcher Avocat ha dado la fecha de la primera audiencia: 13 de marzo de 2026 a …" at bounding box center [634, 543] width 425 height 49
drag, startPoint x: 527, startPoint y: 529, endPoint x: 667, endPoint y: 556, distance: 142.6
click at [667, 556] on p "Pitcher Avocat ha dado la fecha de la primera audiencia: 13 de marzo de 2026 a …" at bounding box center [634, 543] width 425 height 49
drag, startPoint x: 667, startPoint y: 556, endPoint x: 613, endPoint y: 546, distance: 54.9
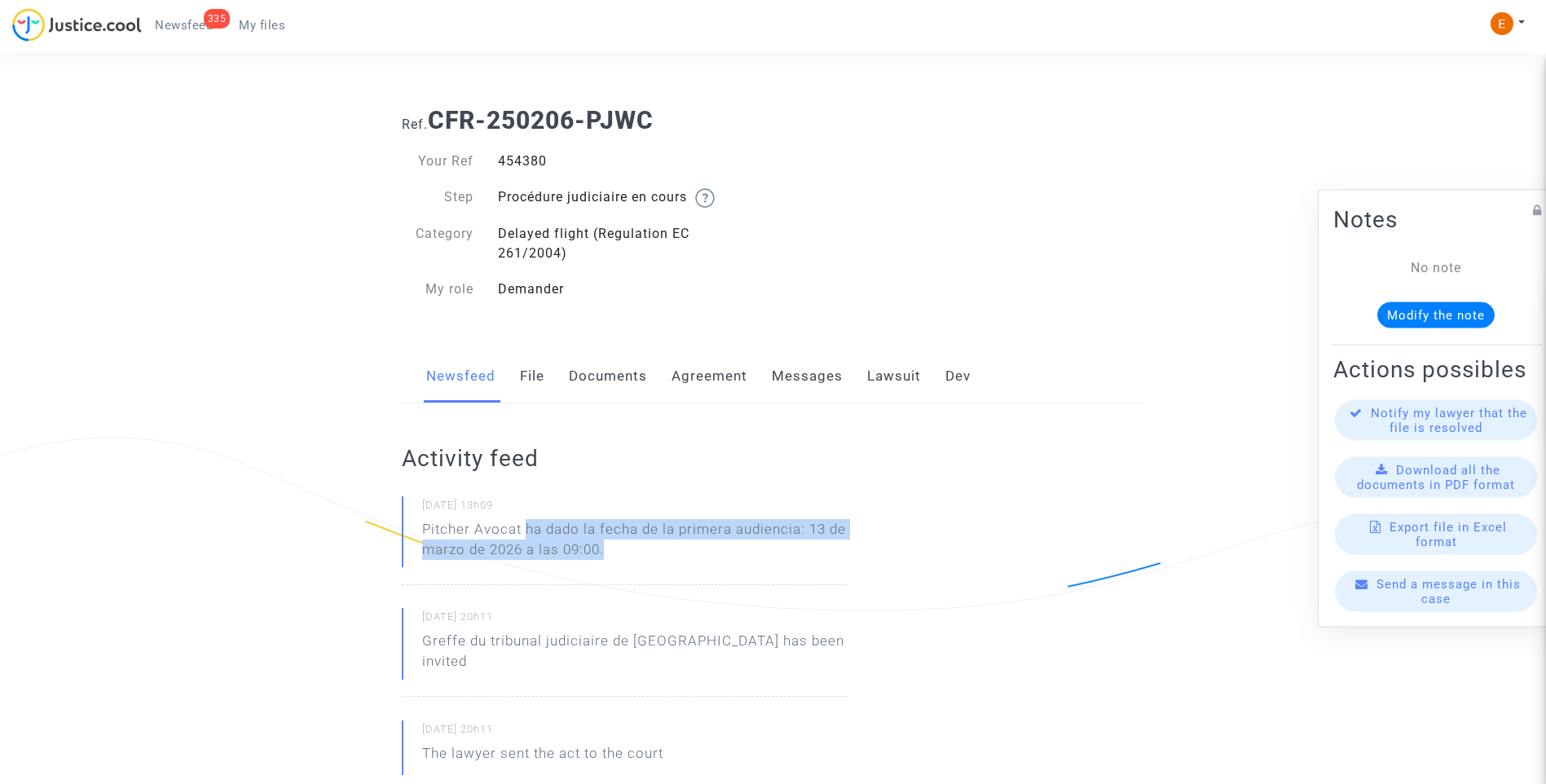
copy p "ha dado la fecha de la primera audiencia: 13 de marzo de 2026 a las 09:00."
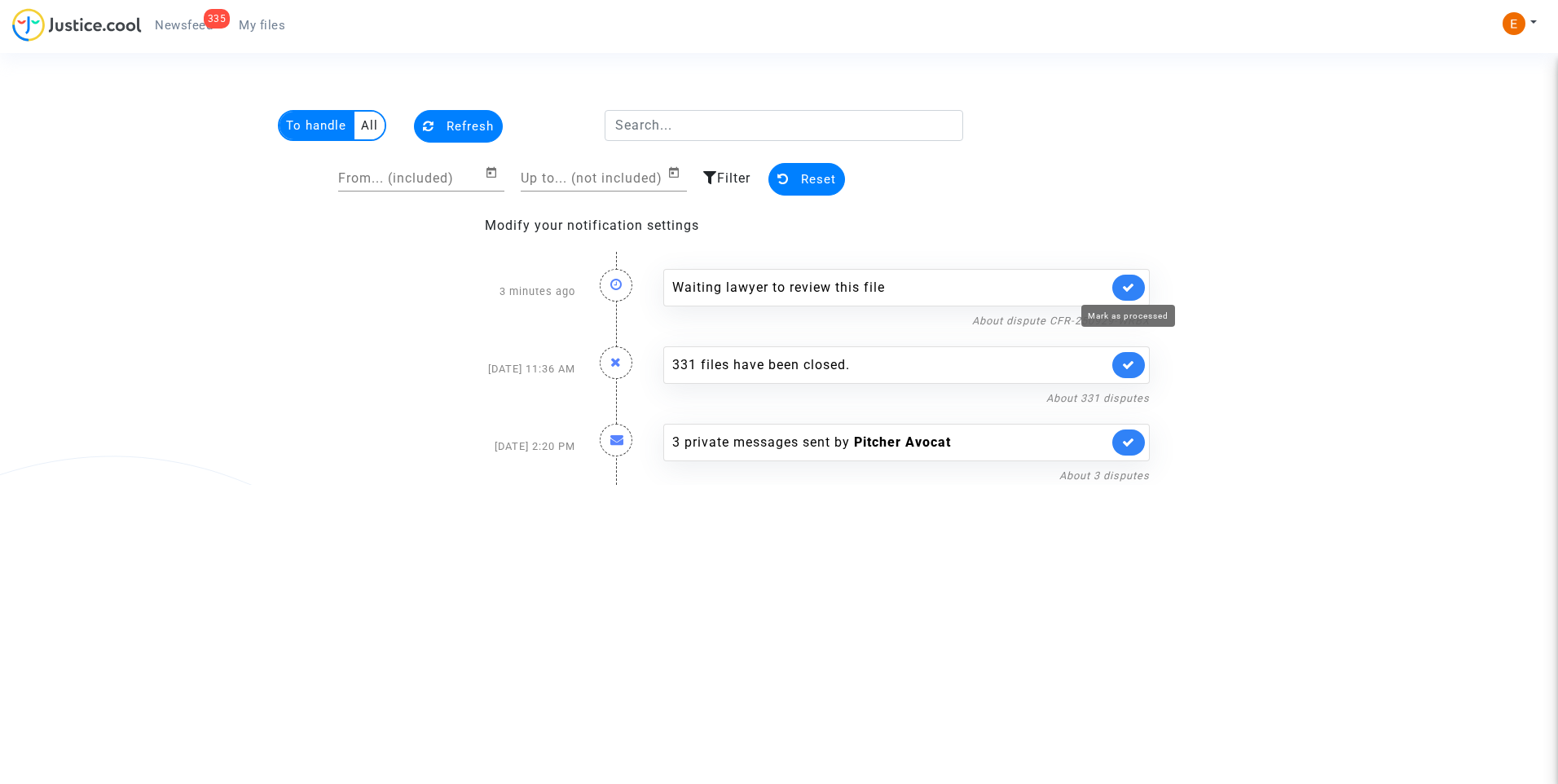
click at [1125, 283] on icon at bounding box center [1128, 287] width 13 height 12
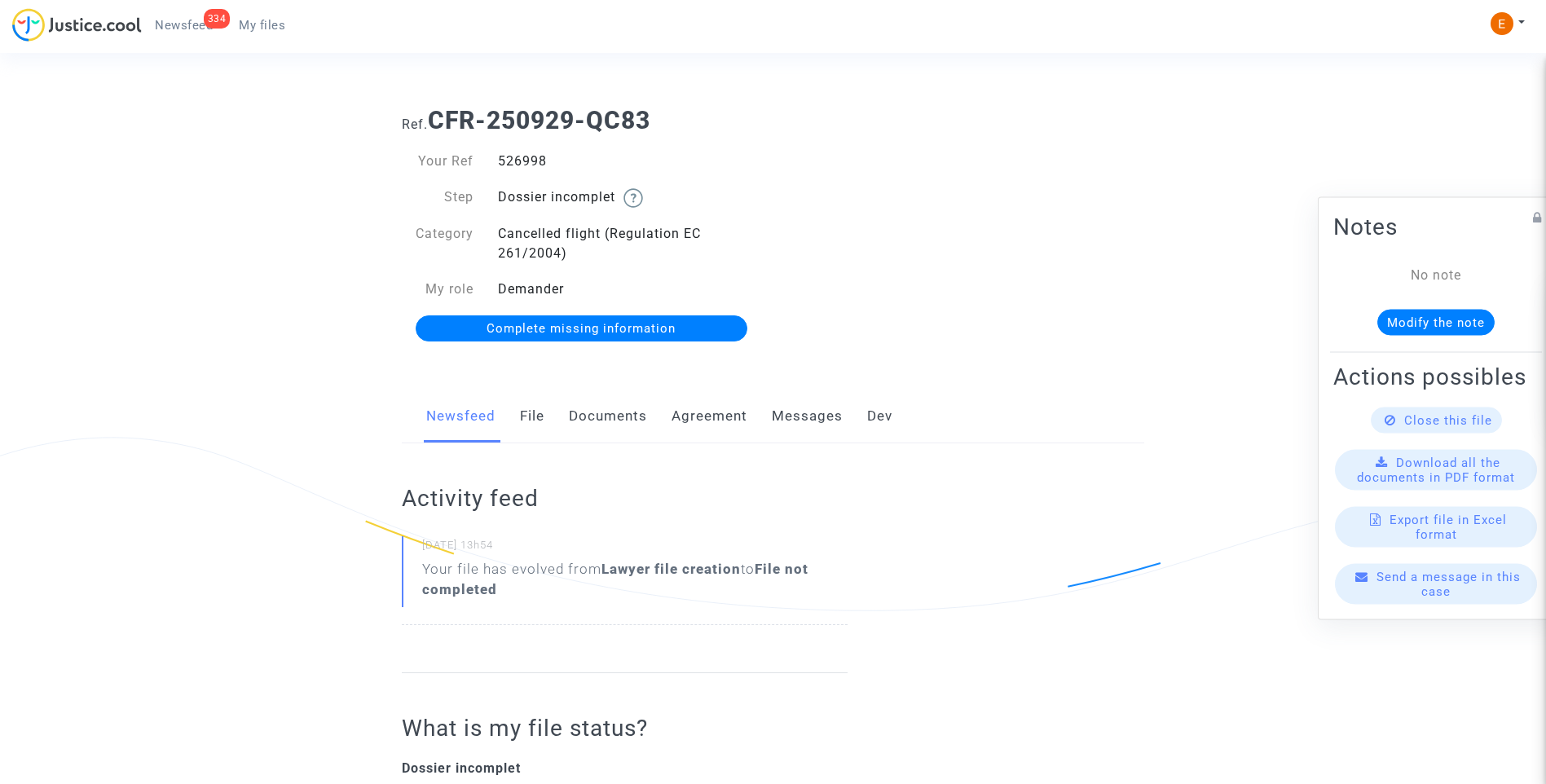
click at [604, 412] on link "Documents" at bounding box center [607, 416] width 79 height 53
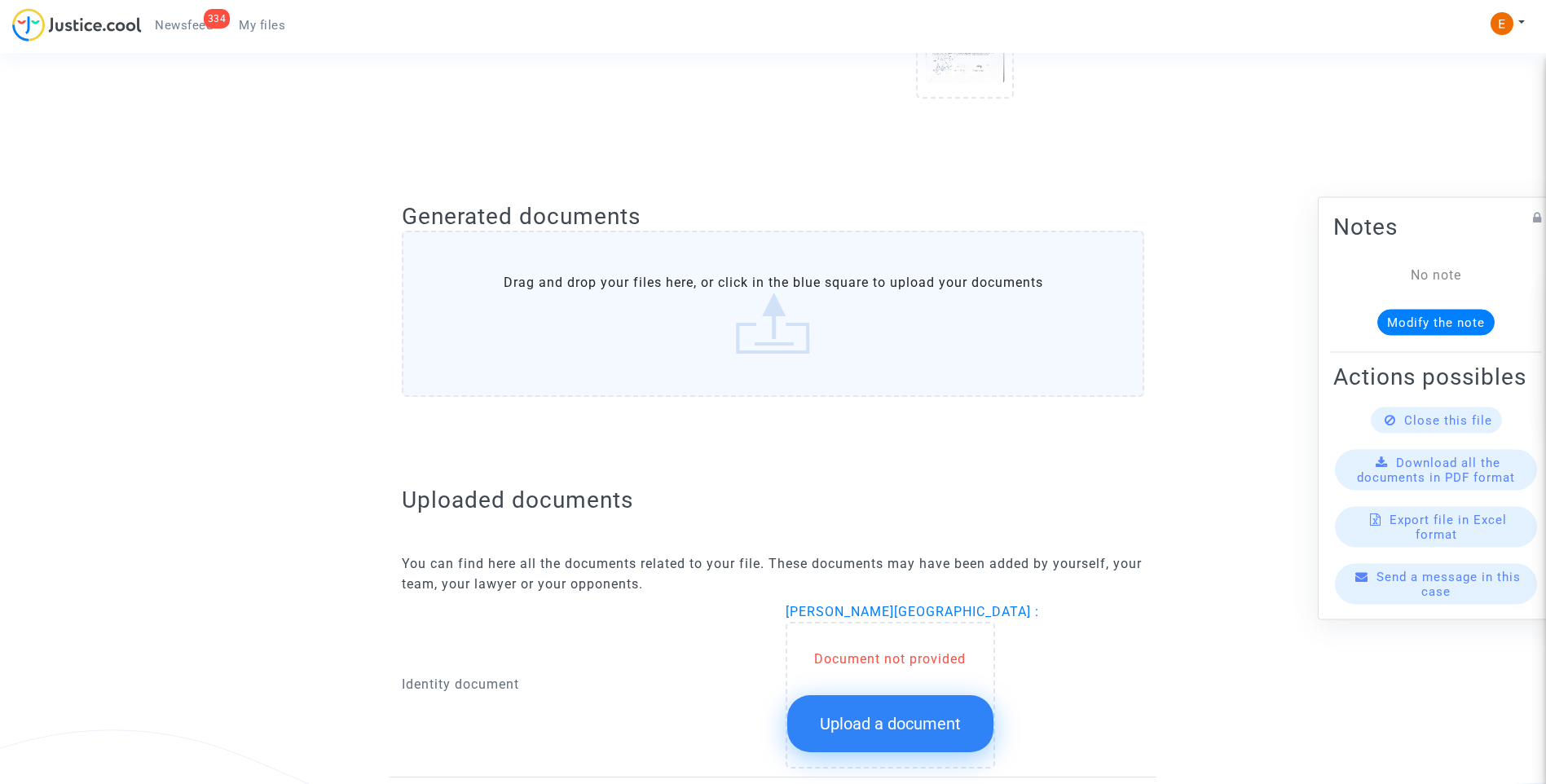
scroll to position [814, 0]
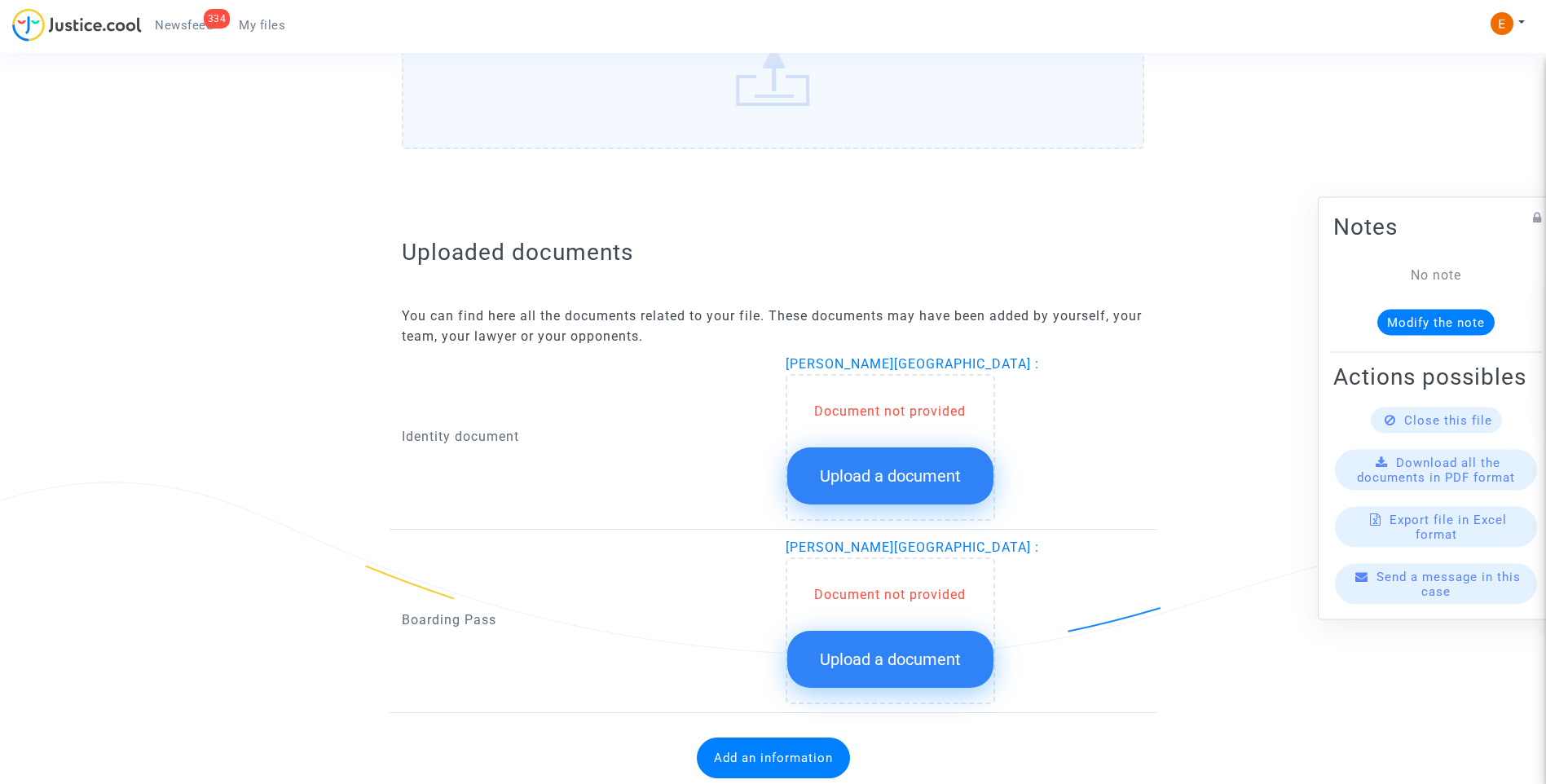
click at [931, 489] on button "Upload a document" at bounding box center [889, 475] width 206 height 57
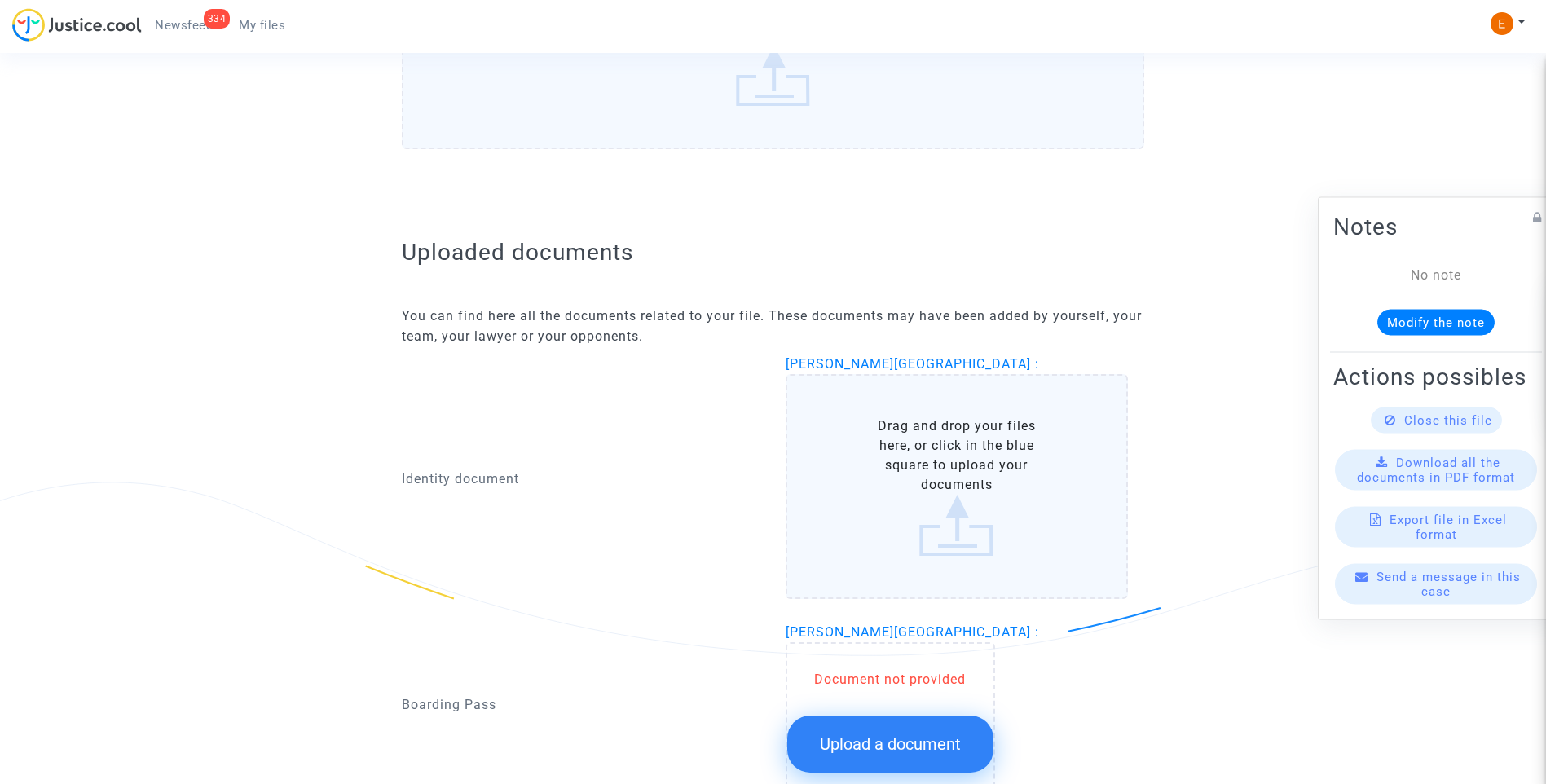
click at [958, 732] on button "Upload a document" at bounding box center [889, 743] width 206 height 57
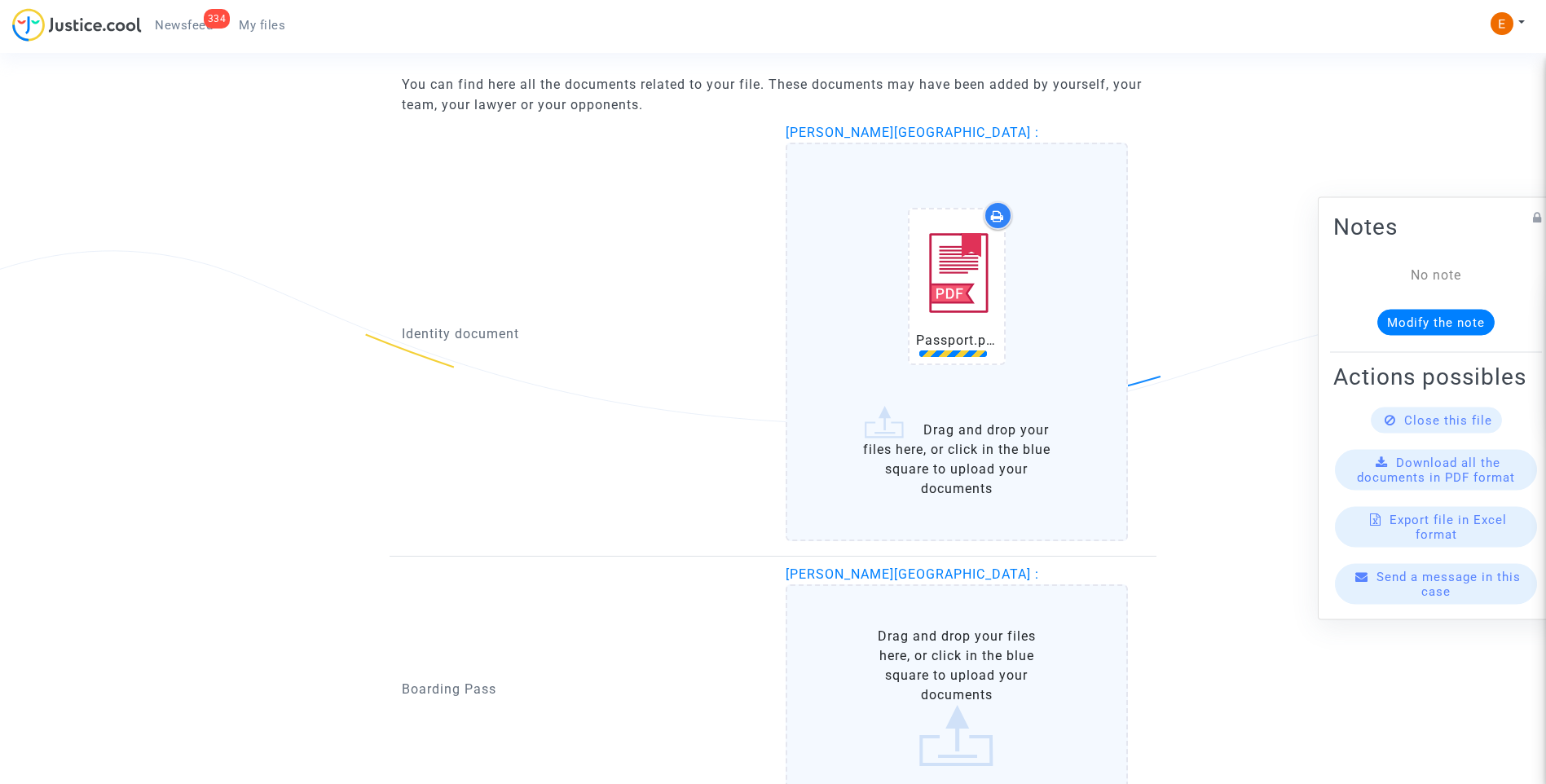
scroll to position [1140, 0]
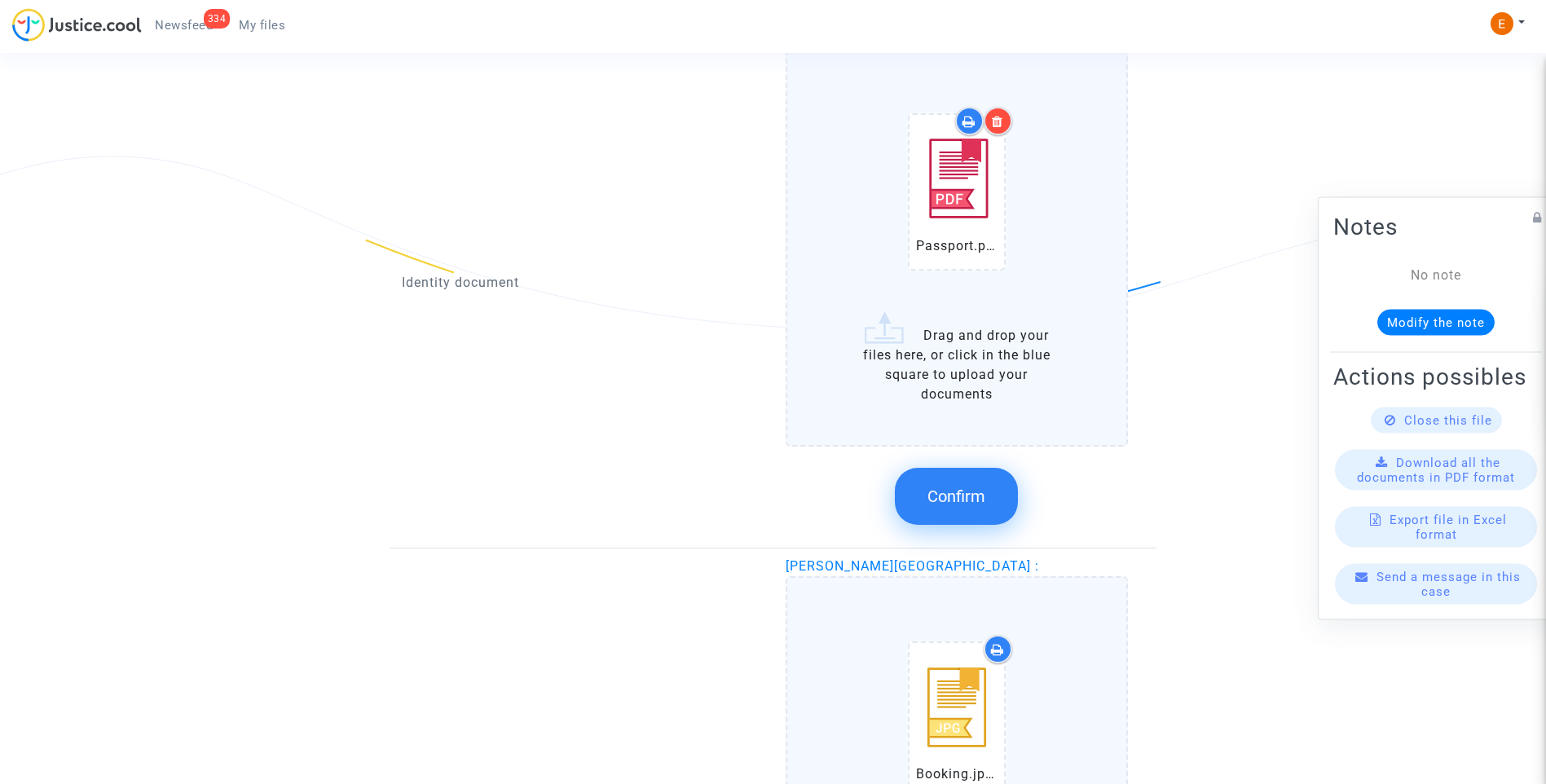
click at [961, 492] on span "Confirm" at bounding box center [956, 496] width 58 height 20
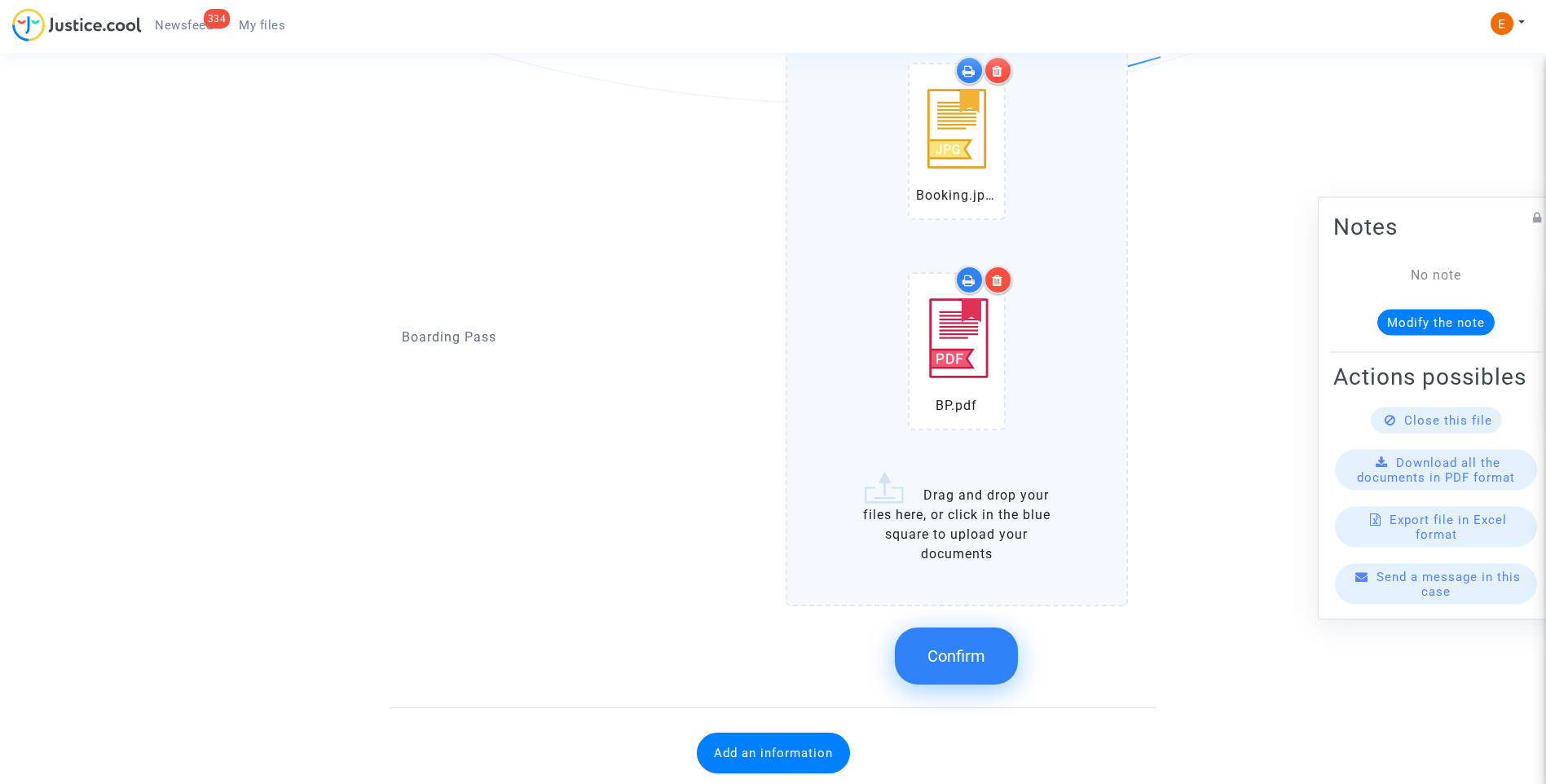
scroll to position [1385, 0]
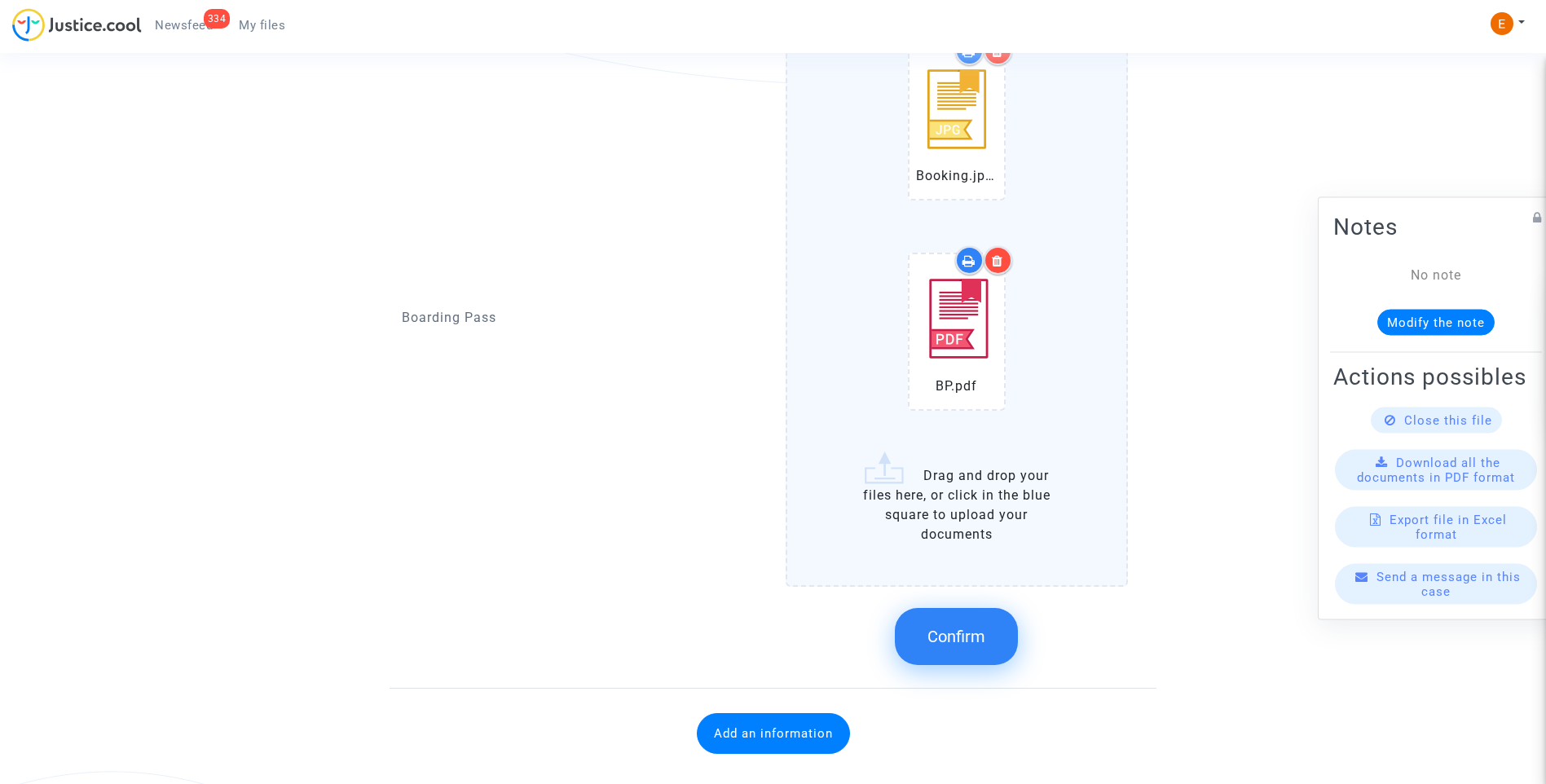
click at [991, 647] on button "Confirm" at bounding box center [956, 637] width 123 height 57
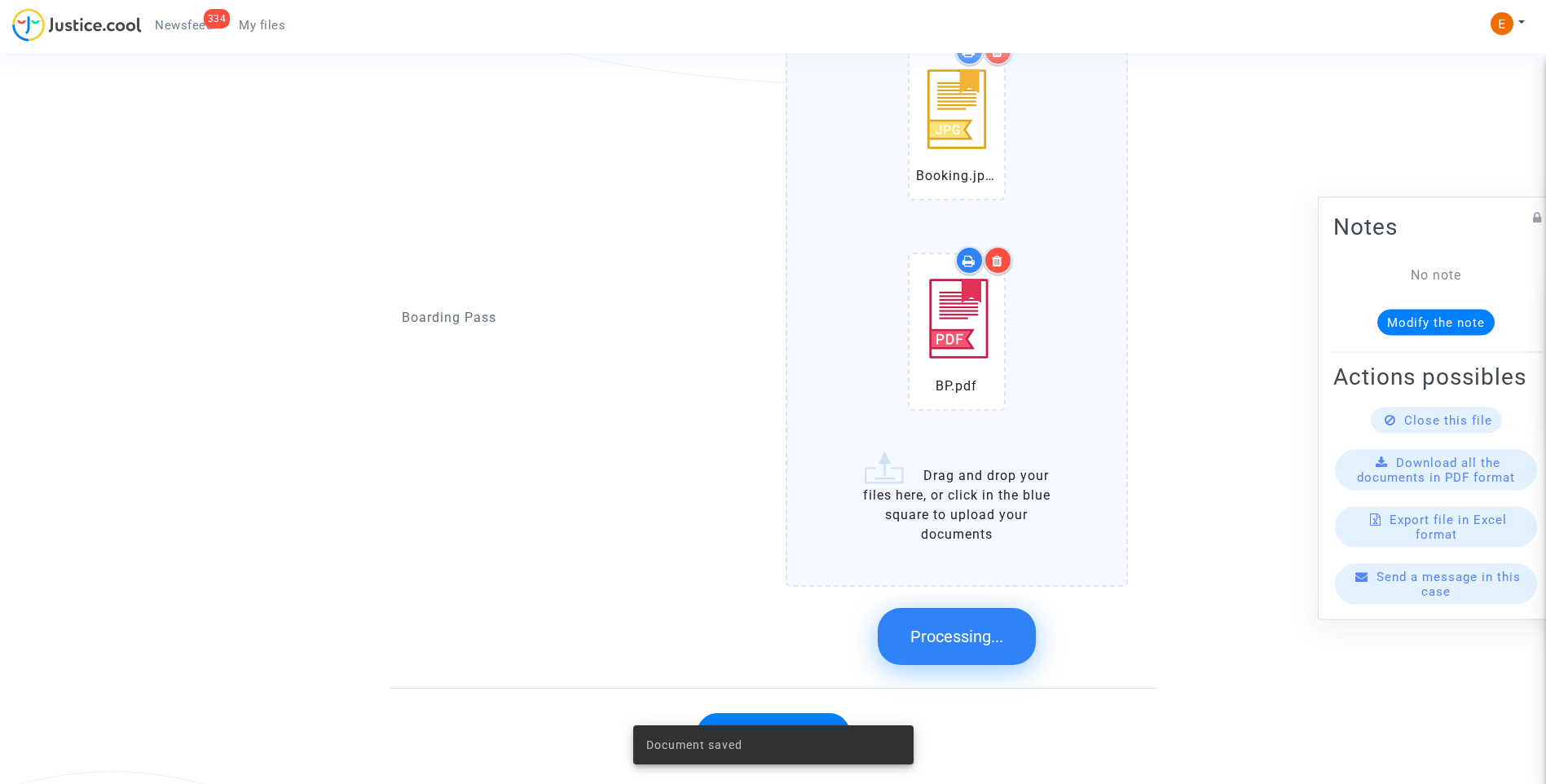
scroll to position [849, 0]
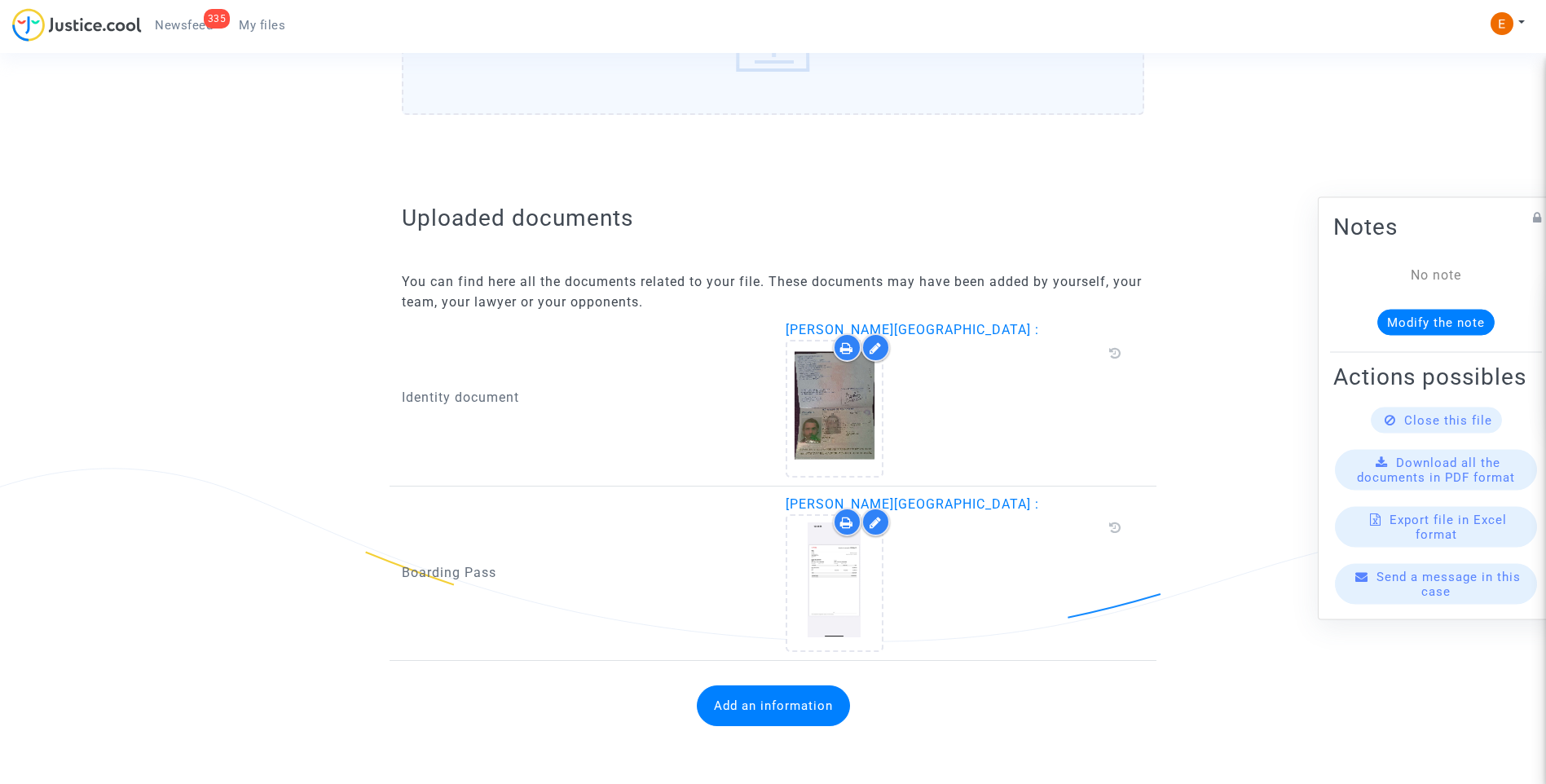
click at [819, 695] on button "Add an information" at bounding box center [773, 705] width 154 height 41
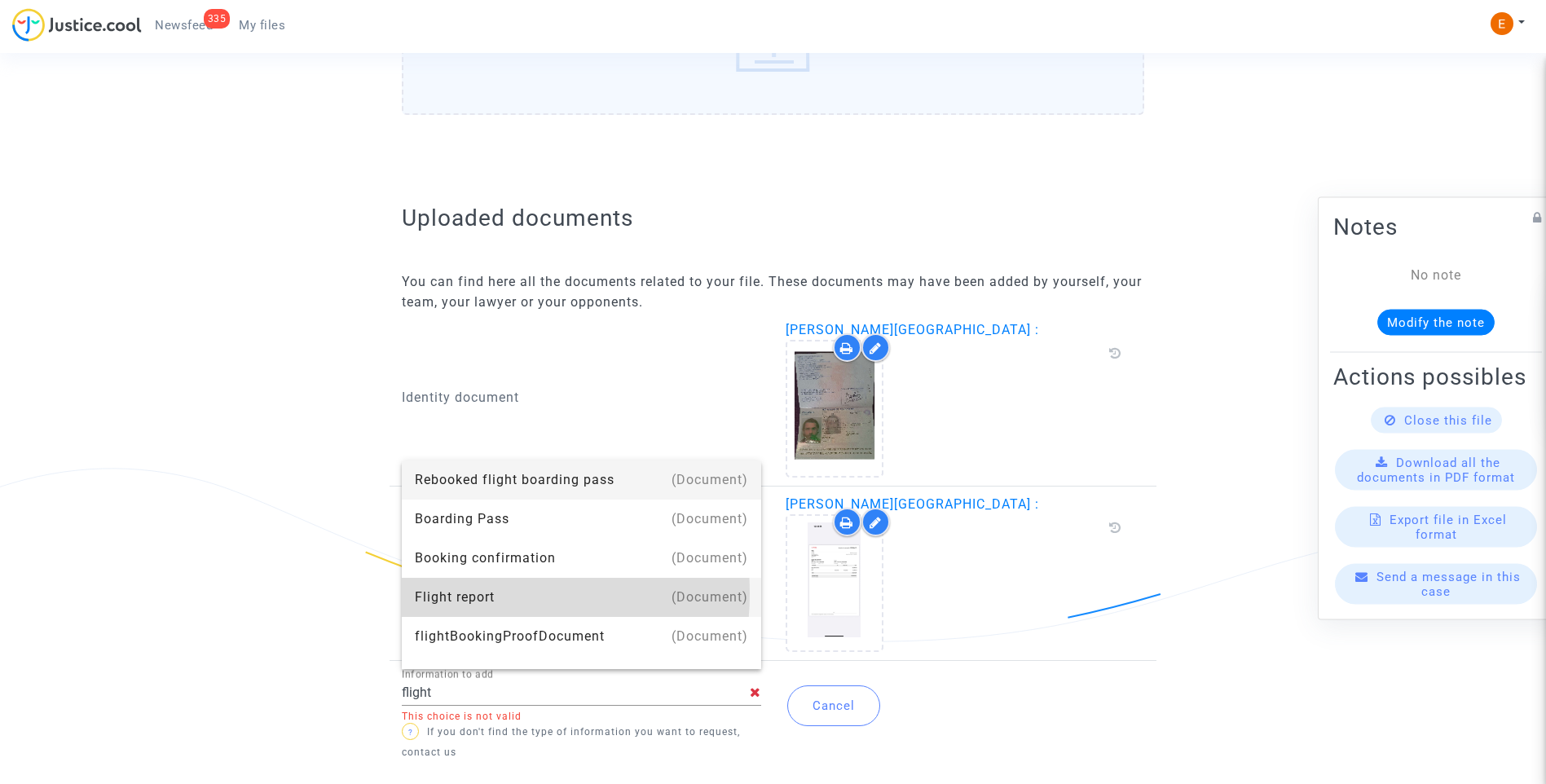
click at [476, 593] on div "Flight report" at bounding box center [581, 597] width 333 height 39
type input "Flight report"
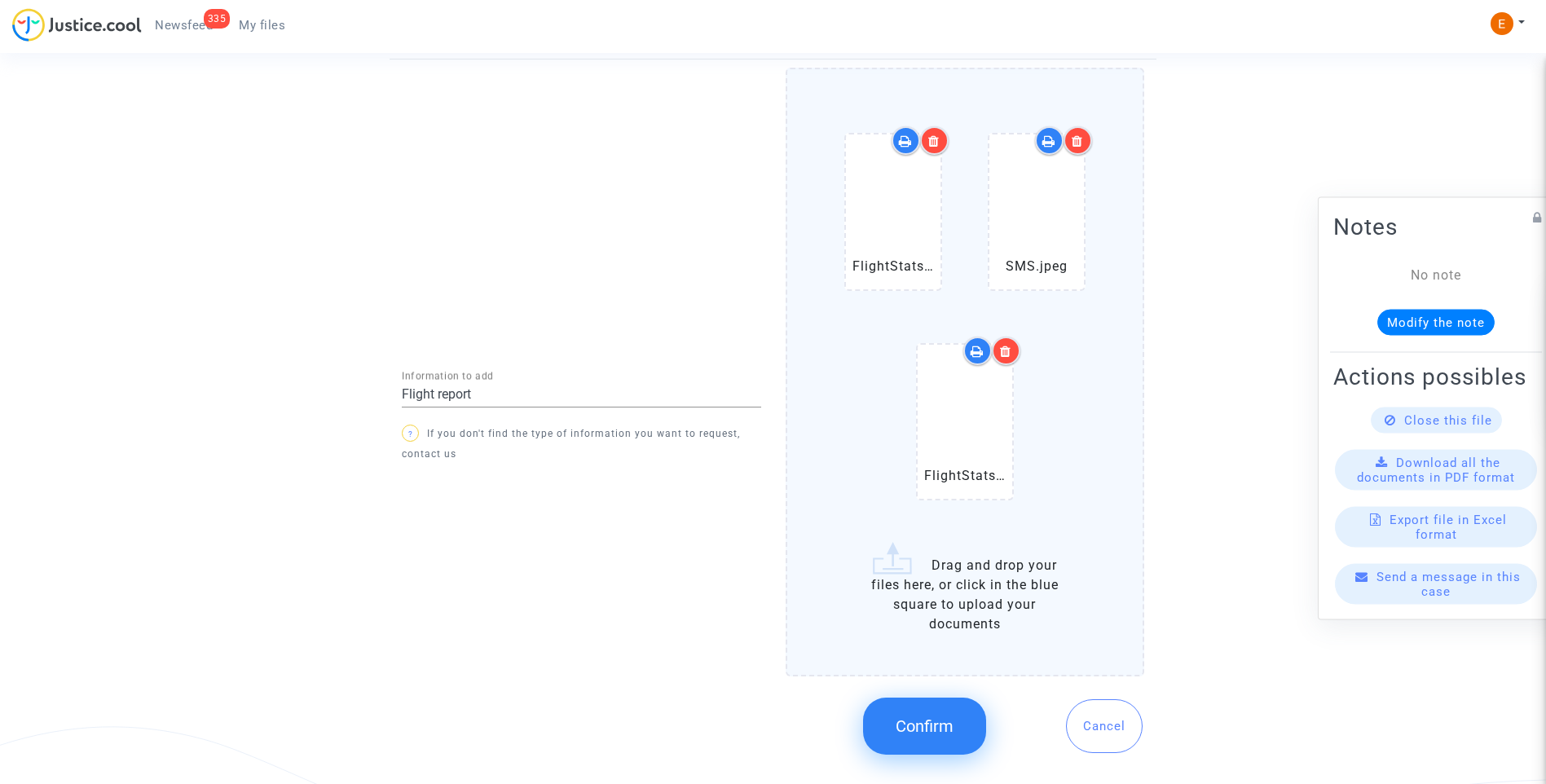
scroll to position [1456, 0]
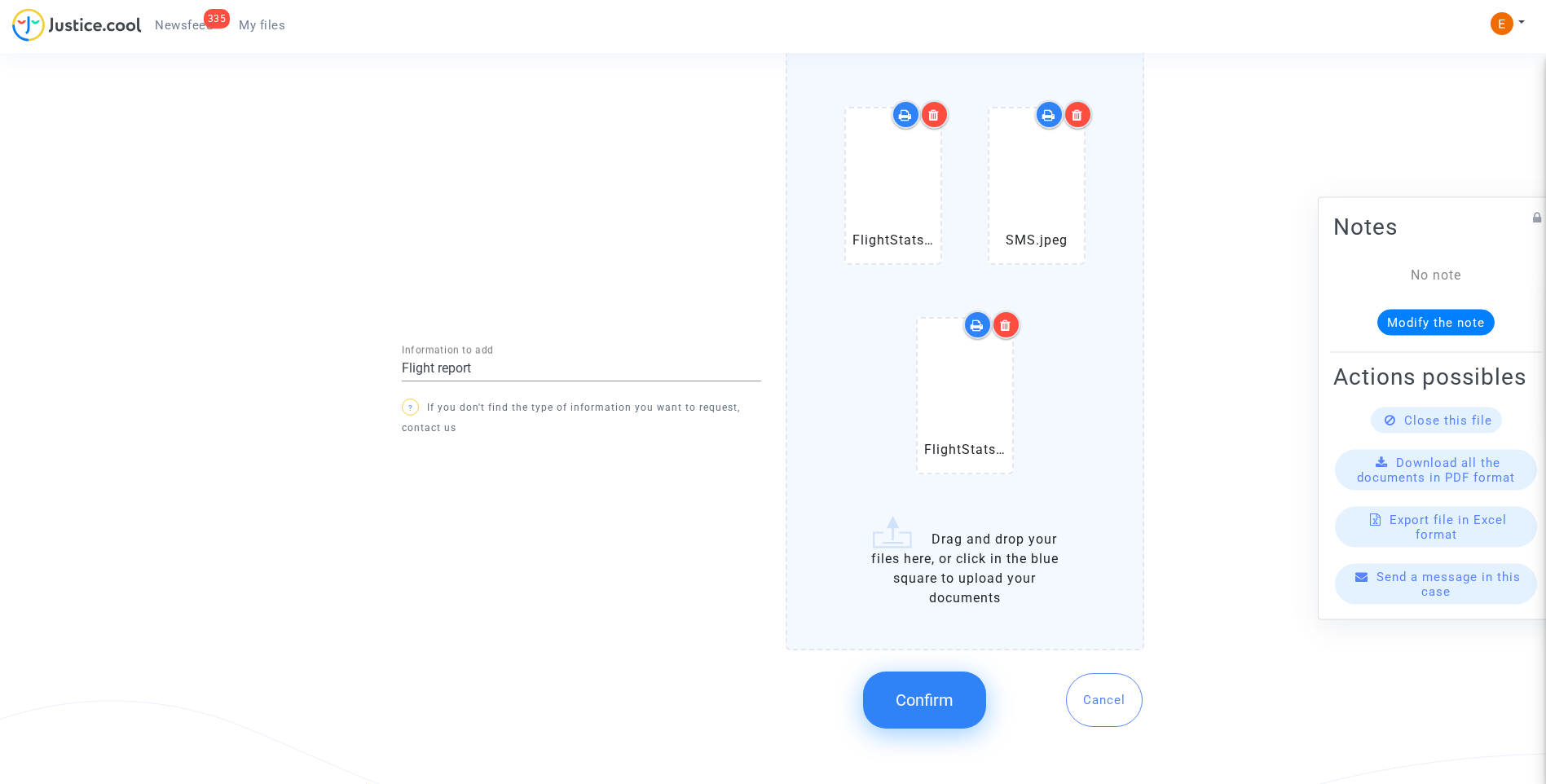
click at [939, 702] on span "Confirm" at bounding box center [924, 699] width 58 height 20
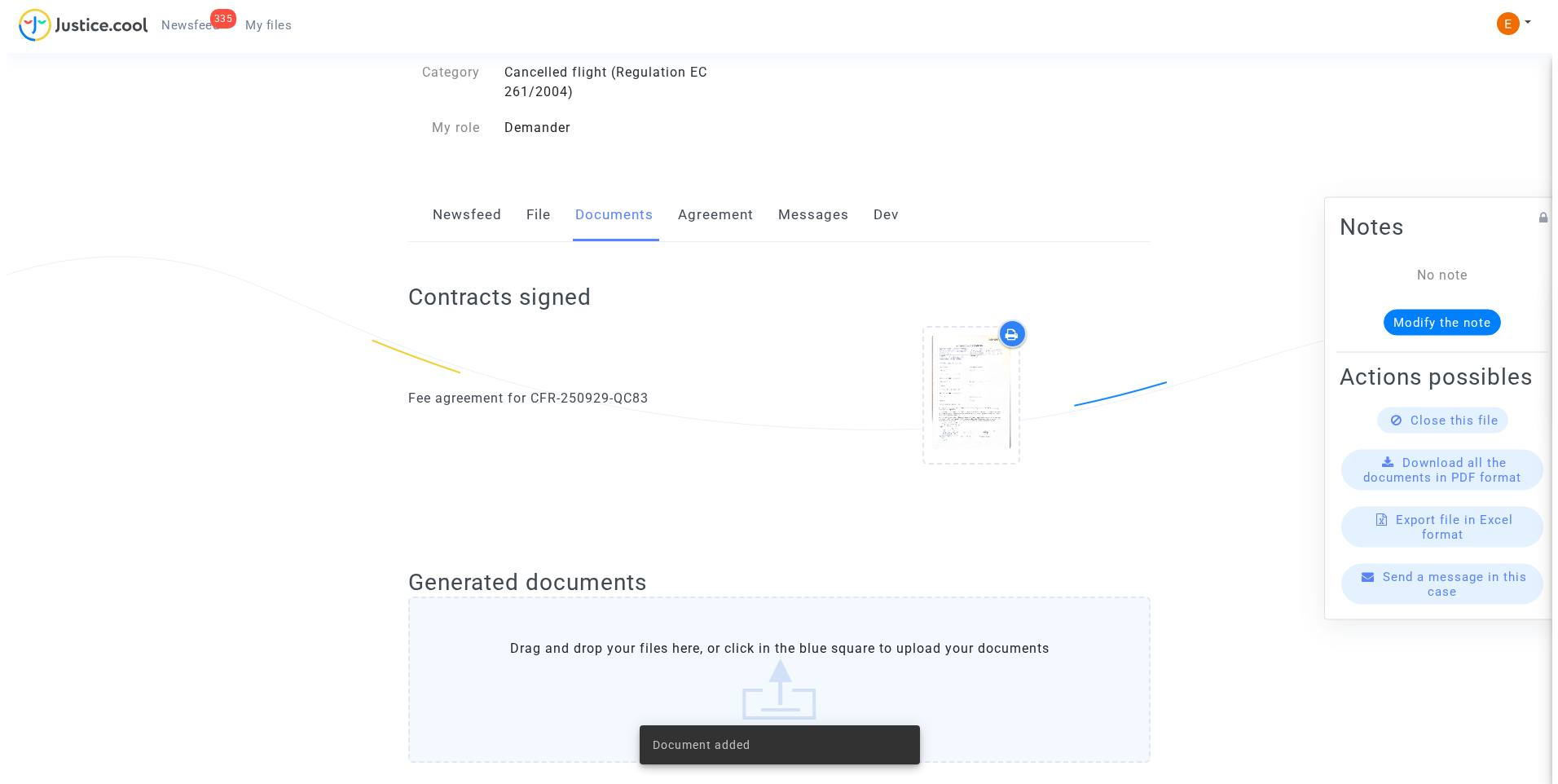
scroll to position [0, 0]
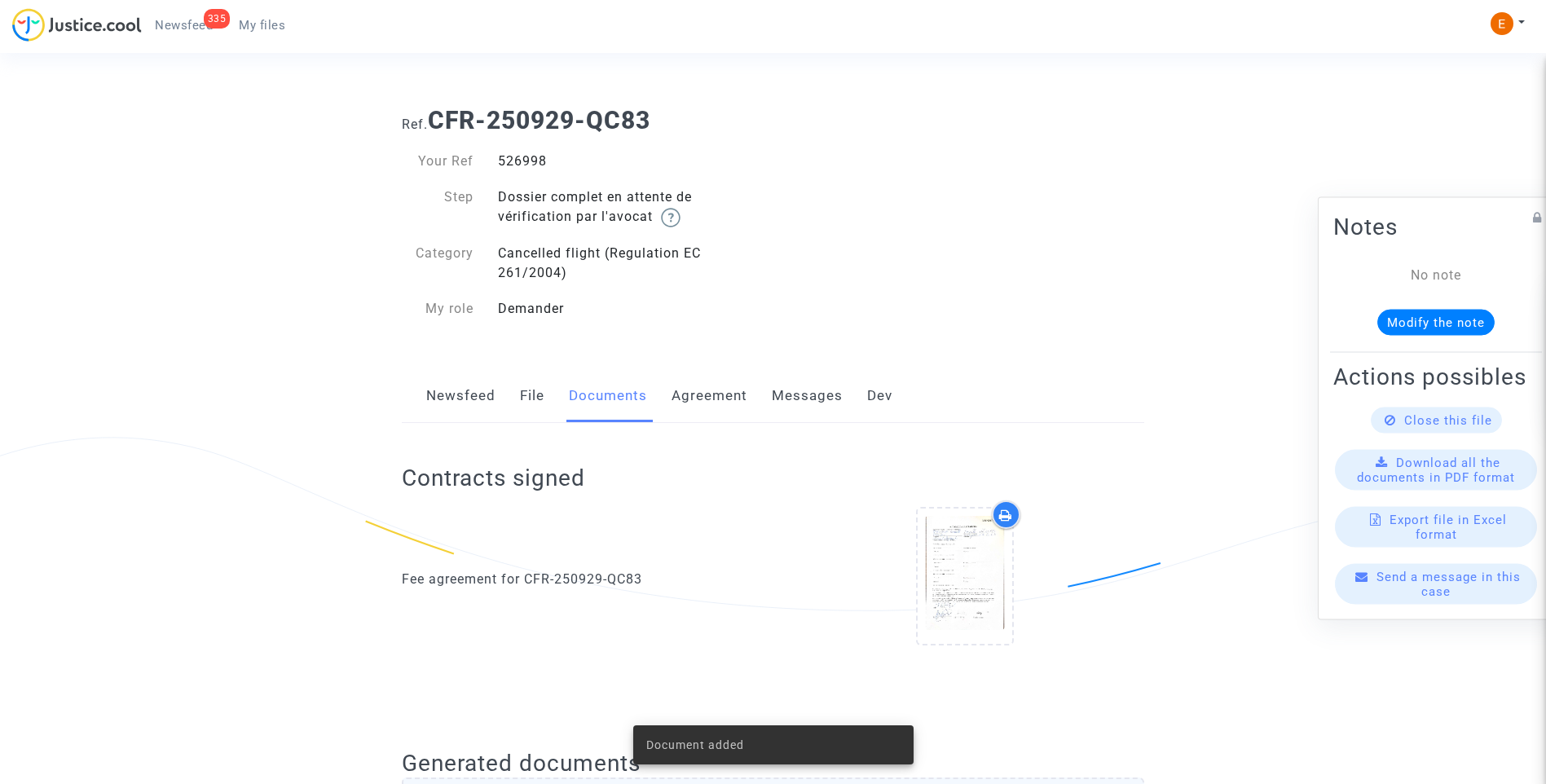
click at [195, 34] on link "335 Newsfeed" at bounding box center [183, 25] width 84 height 24
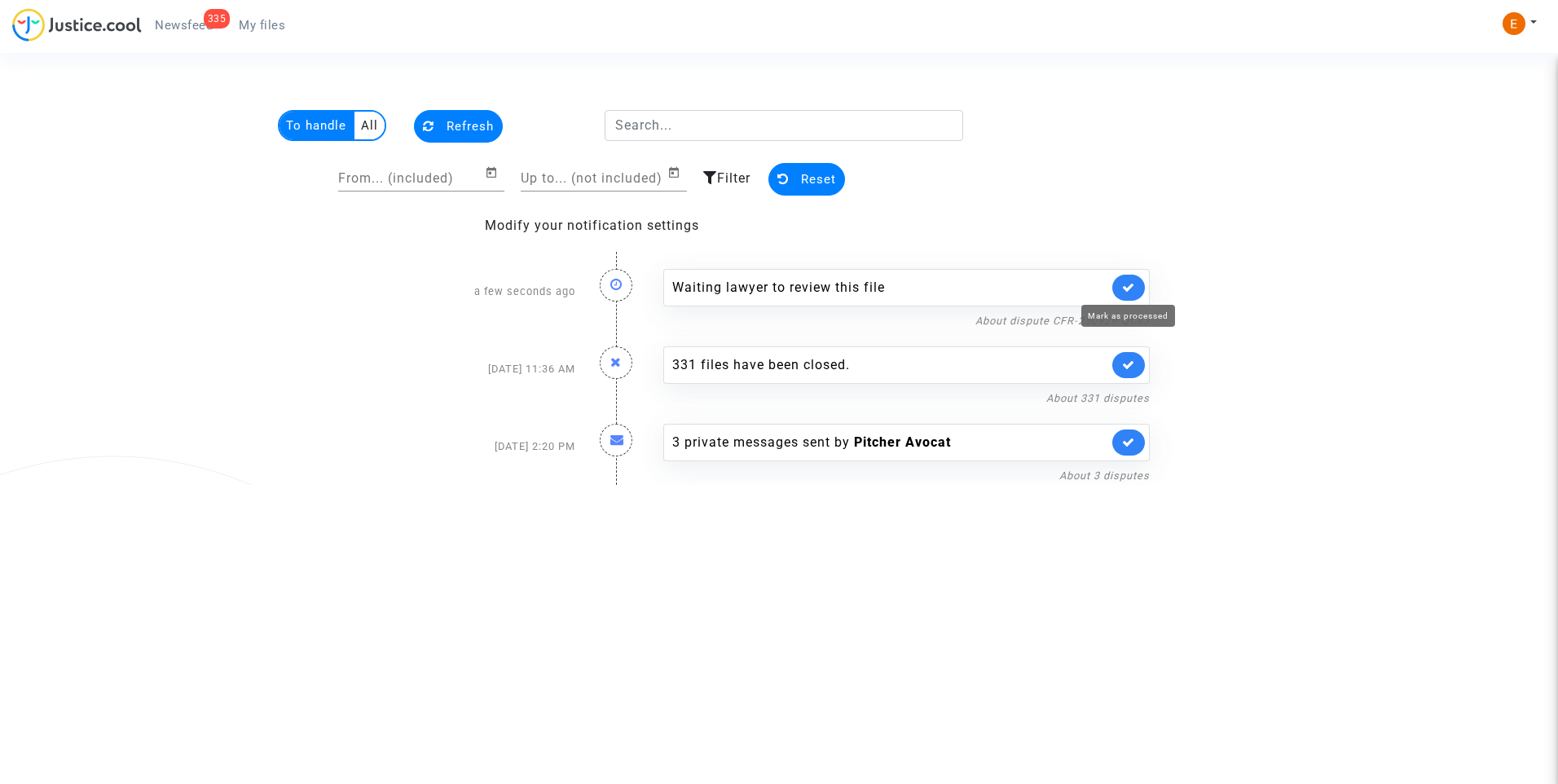
click at [1127, 286] on icon at bounding box center [1128, 287] width 13 height 12
